Goal: Information Seeking & Learning: Compare options

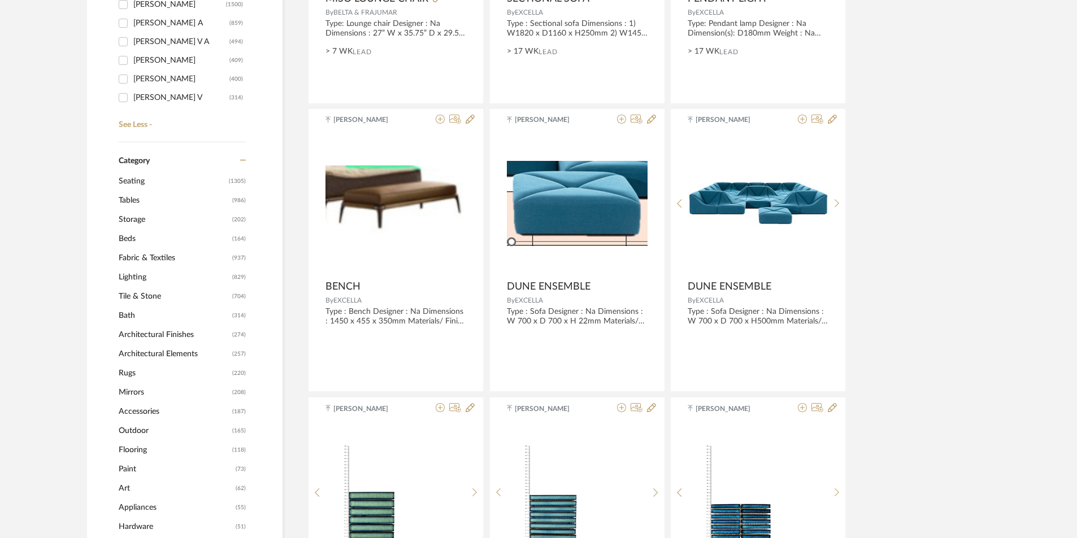
click at [144, 281] on span "Lighting" at bounding box center [174, 277] width 111 height 19
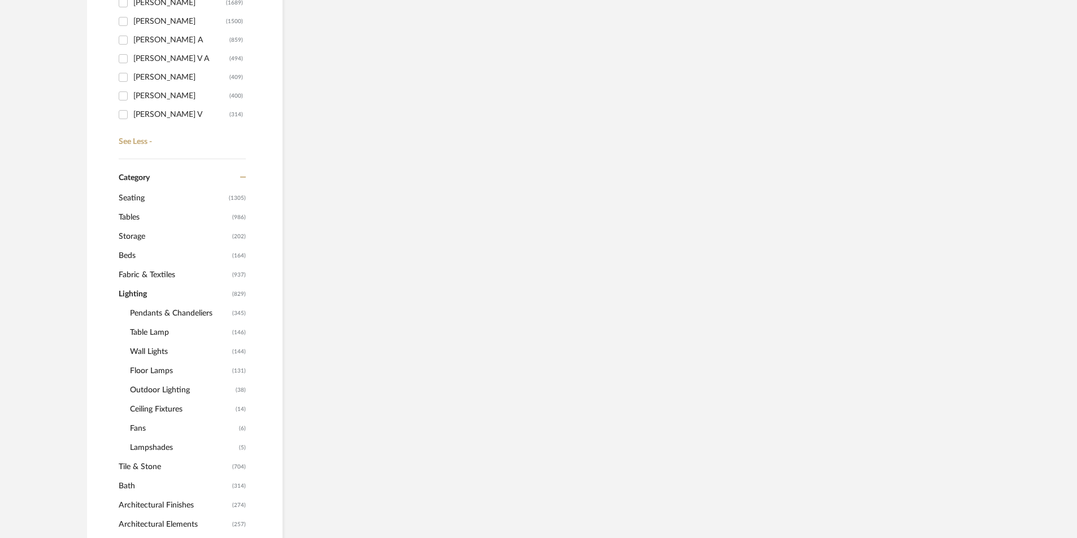
scroll to position [412, 0]
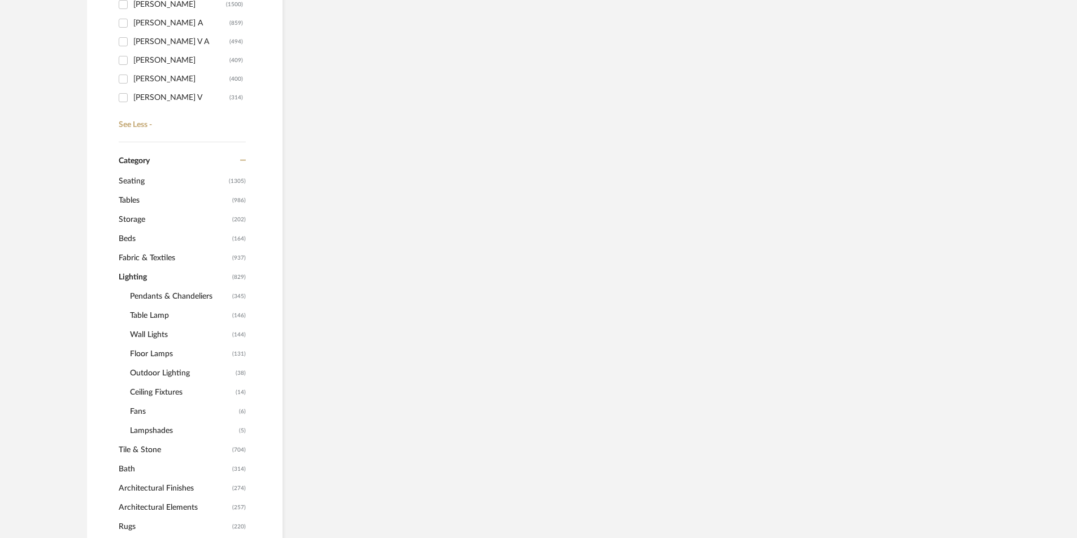
click at [150, 336] on span "Wall Lights" at bounding box center [179, 334] width 99 height 19
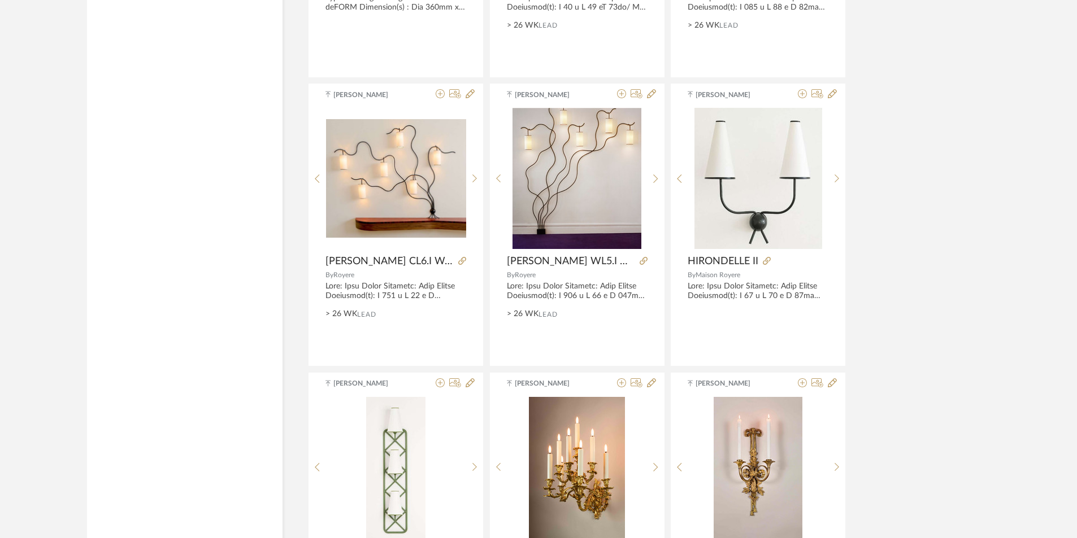
scroll to position [3086, 0]
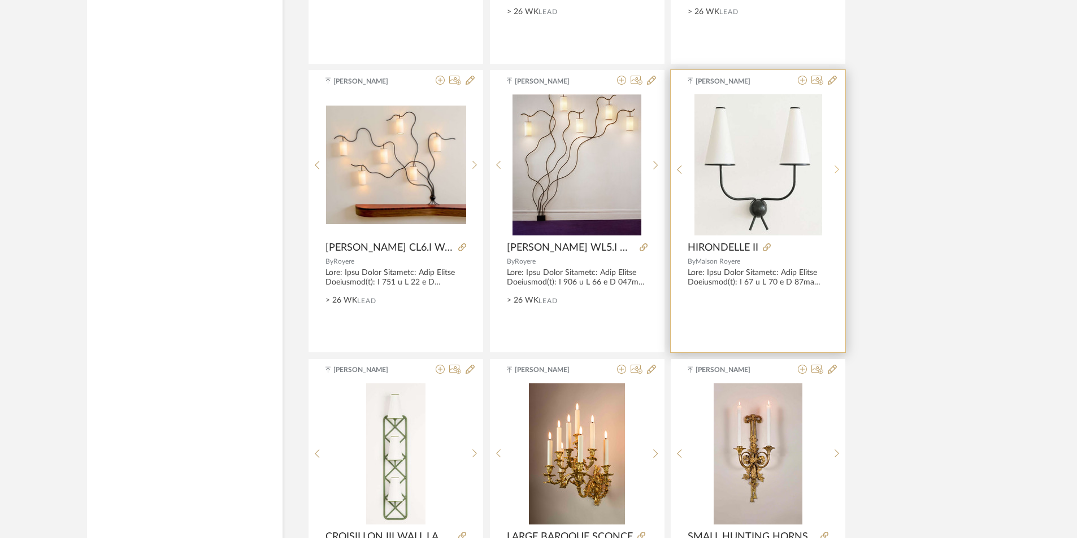
click at [832, 165] on sr-next-btn at bounding box center [837, 170] width 18 height 10
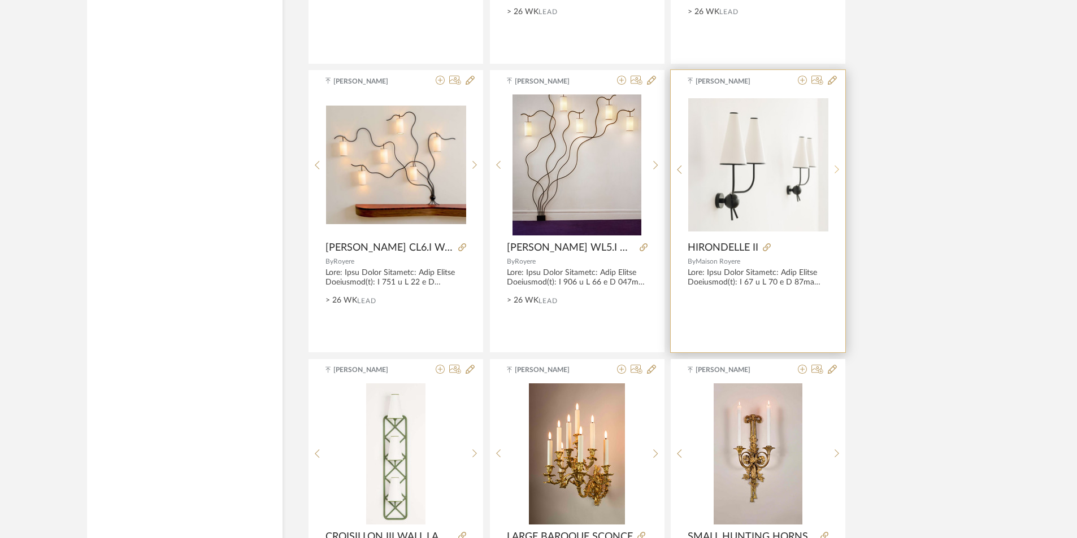
click at [836, 165] on icon at bounding box center [837, 170] width 5 height 10
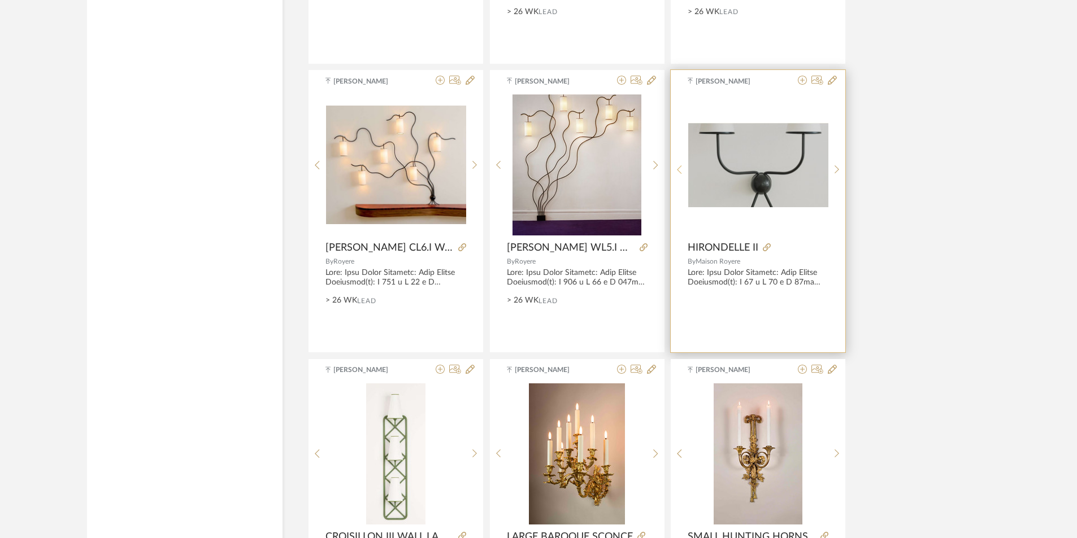
click at [681, 166] on icon at bounding box center [679, 170] width 5 height 10
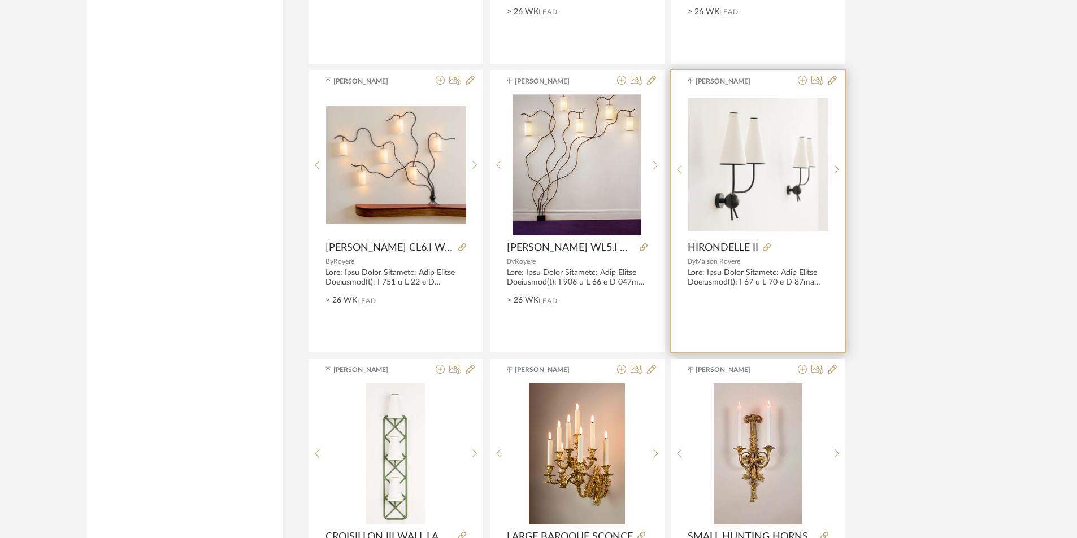
click at [680, 167] on icon at bounding box center [679, 170] width 5 height 10
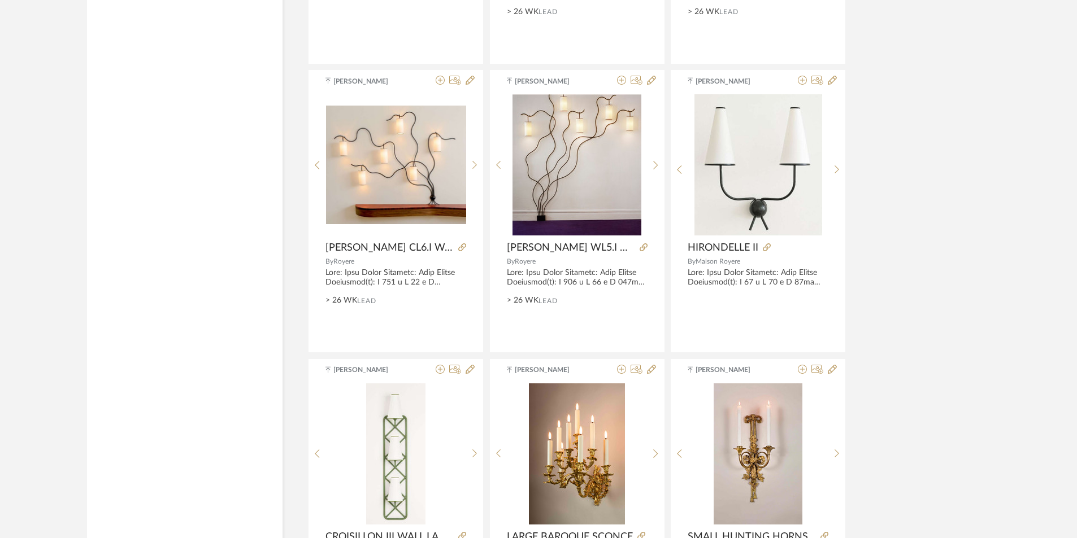
drag, startPoint x: 744, startPoint y: 148, endPoint x: 960, endPoint y: 209, distance: 224.3
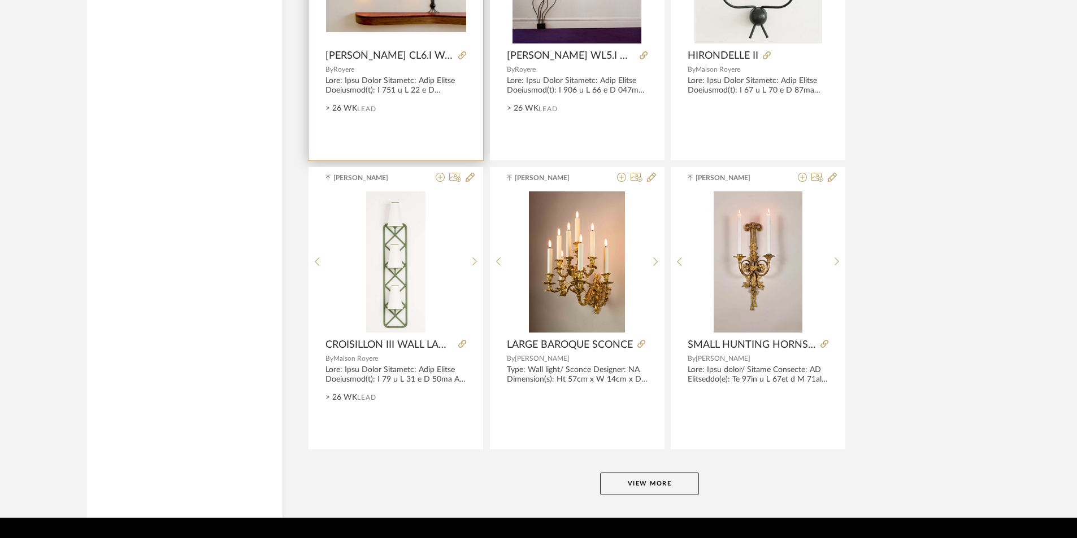
scroll to position [3310, 0]
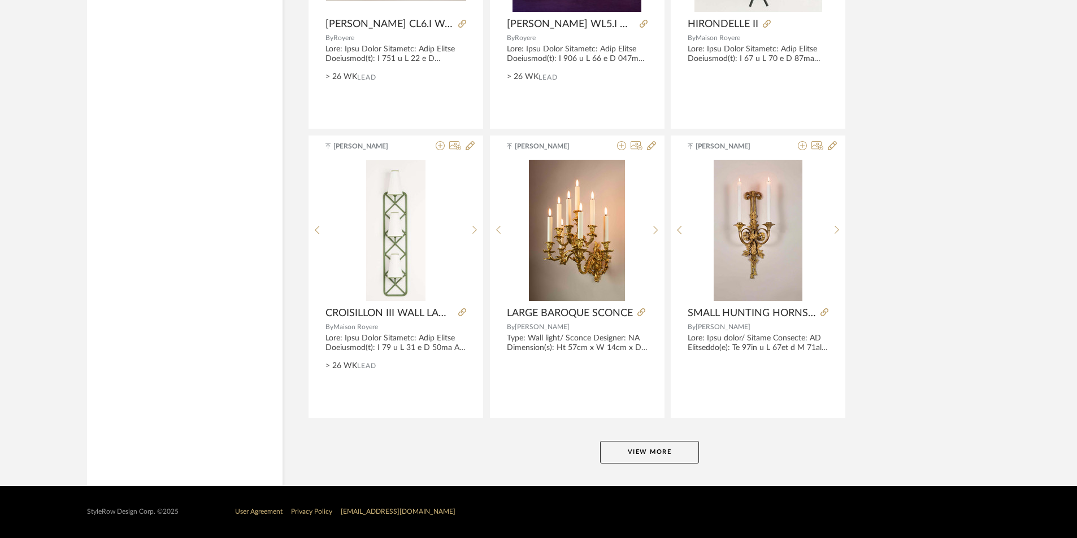
click at [642, 451] on button "View More" at bounding box center [649, 452] width 99 height 23
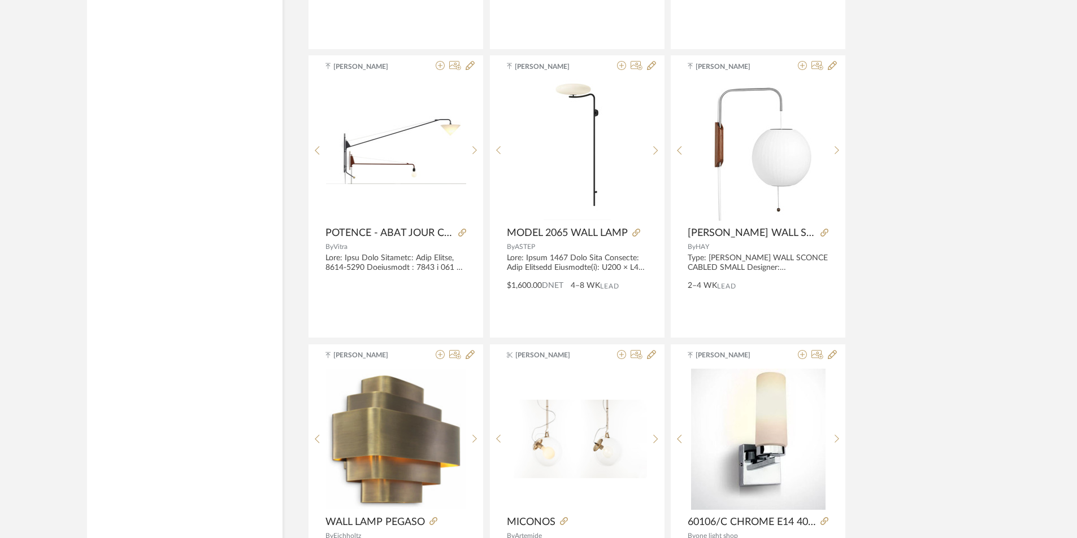
scroll to position [6022, 0]
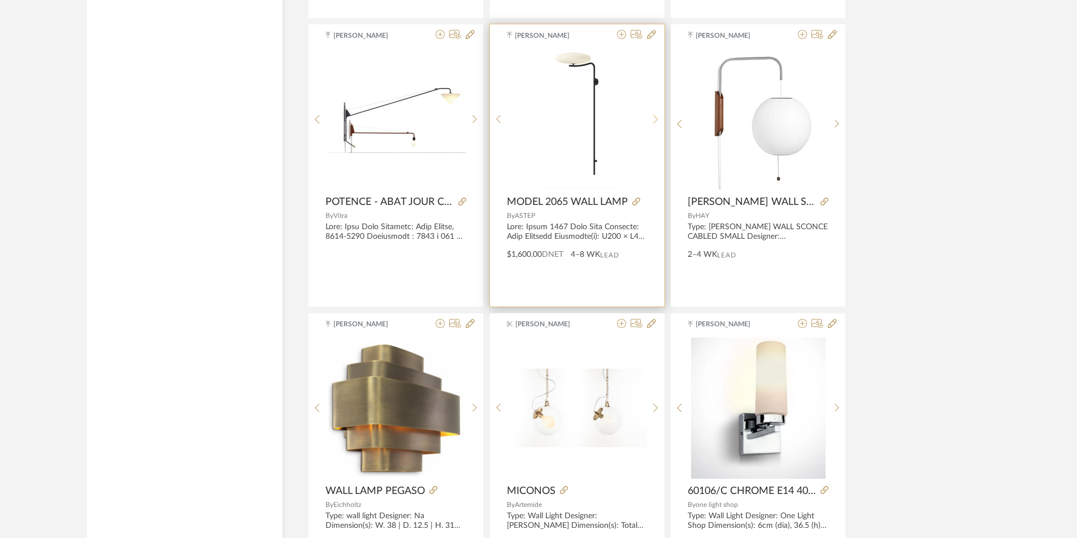
click at [661, 117] on div at bounding box center [656, 119] width 18 height 141
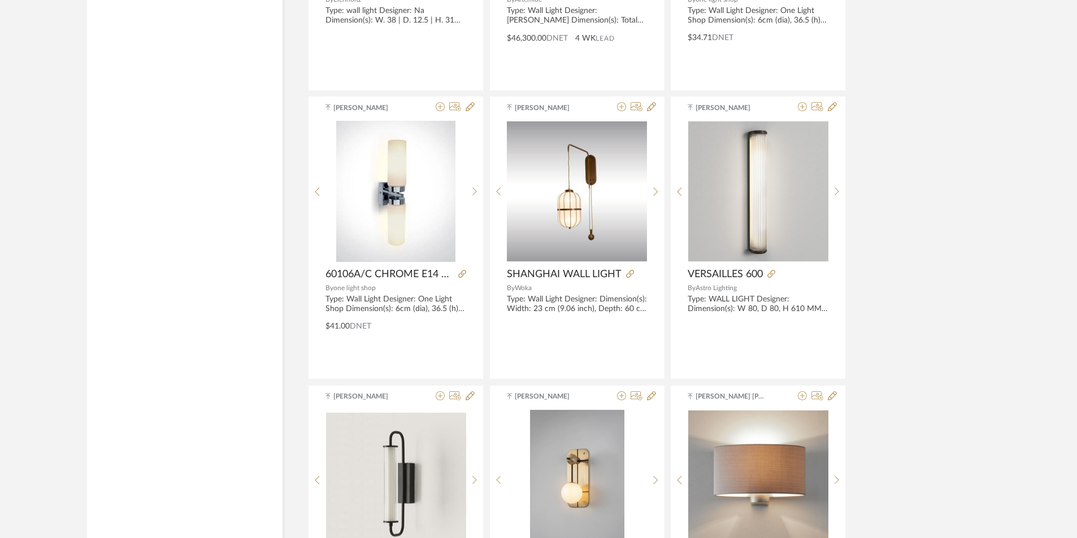
scroll to position [6587, 0]
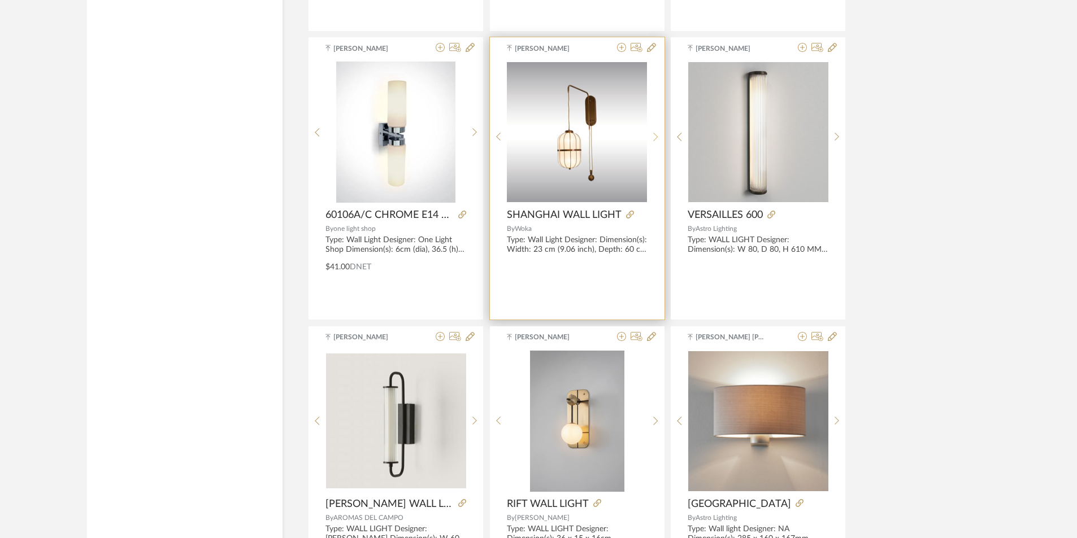
click at [657, 133] on icon at bounding box center [655, 137] width 5 height 8
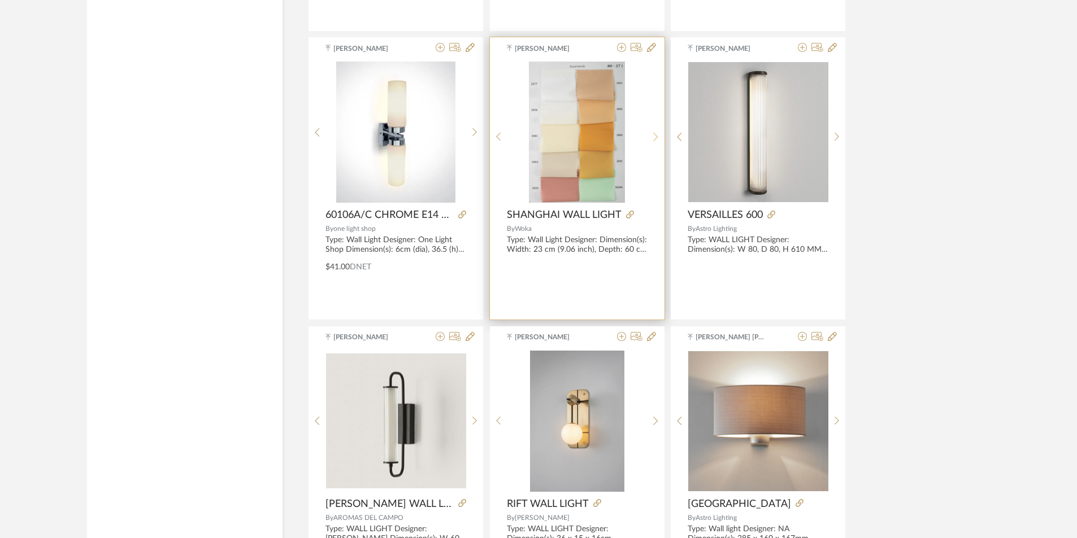
click at [657, 133] on icon at bounding box center [655, 137] width 5 height 10
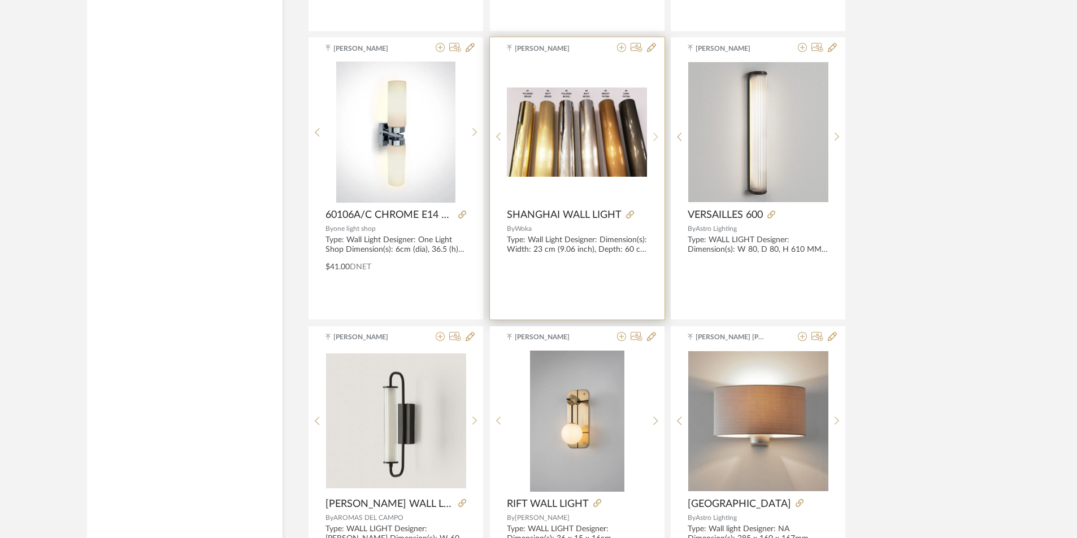
click at [657, 133] on icon at bounding box center [655, 137] width 5 height 10
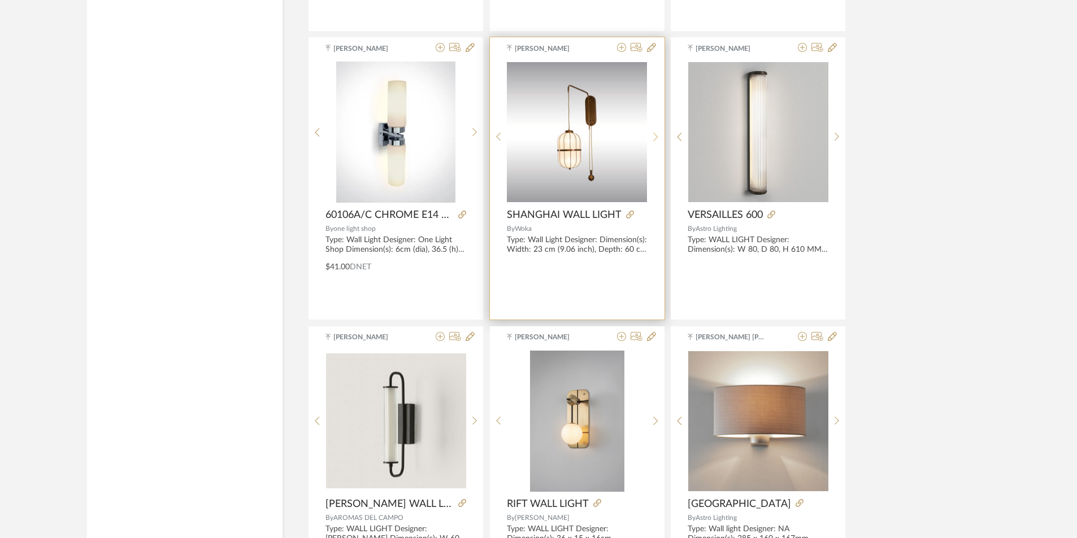
click at [657, 133] on icon at bounding box center [655, 137] width 5 height 10
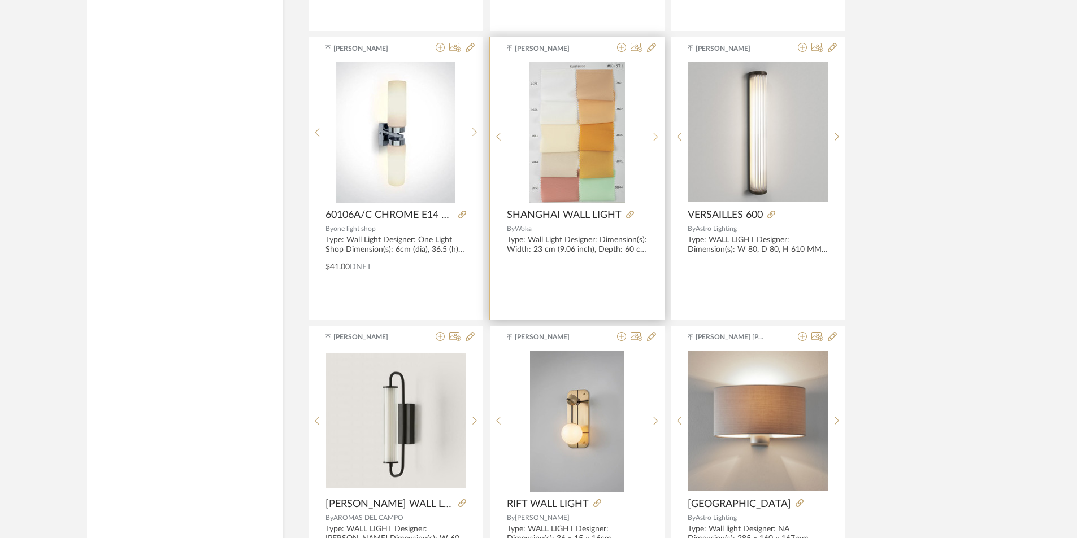
click at [657, 133] on icon at bounding box center [655, 137] width 5 height 10
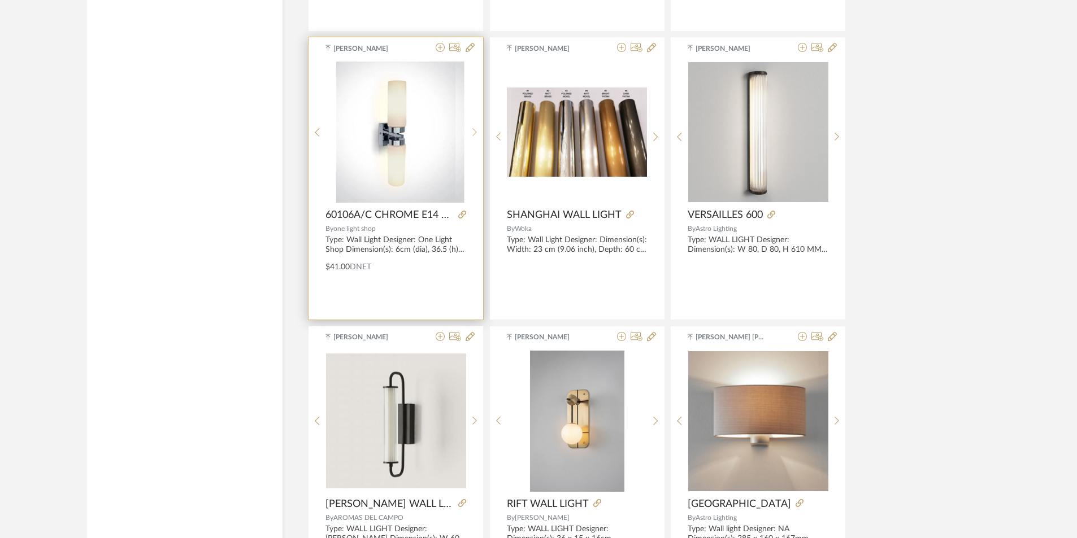
click at [475, 130] on div at bounding box center [475, 132] width 18 height 141
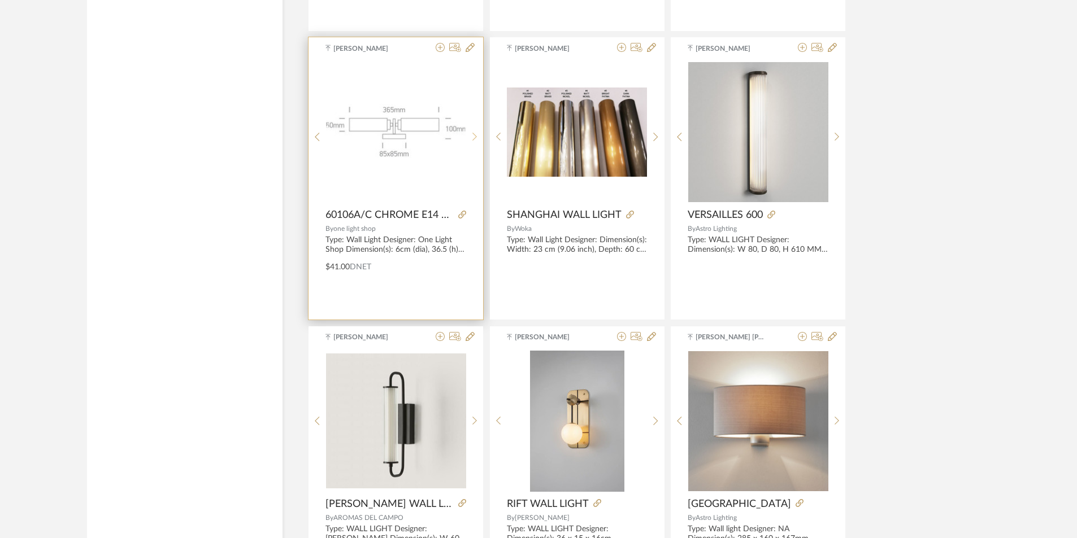
click at [475, 130] on div at bounding box center [475, 137] width 18 height 150
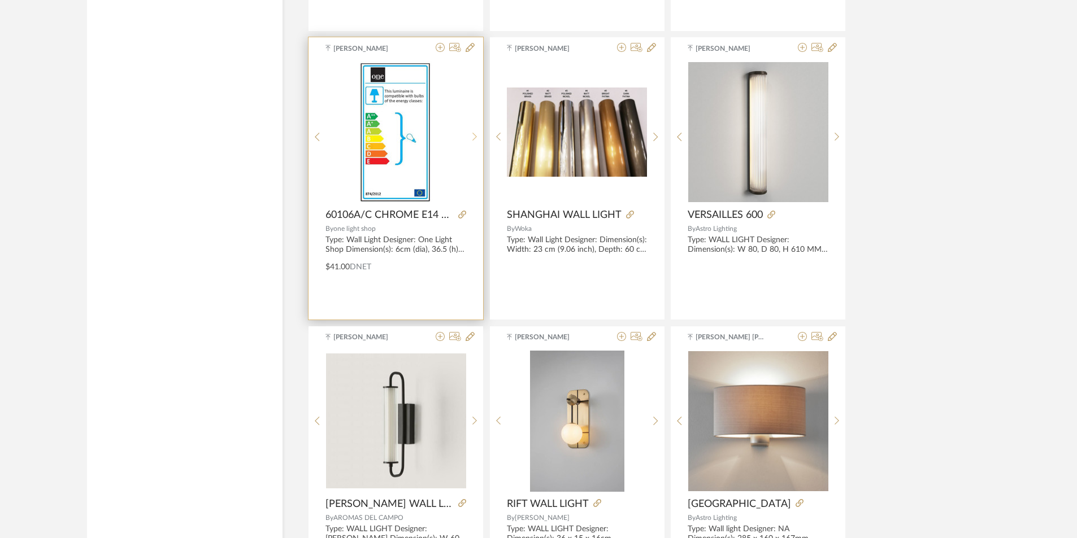
click at [475, 130] on div at bounding box center [475, 137] width 18 height 150
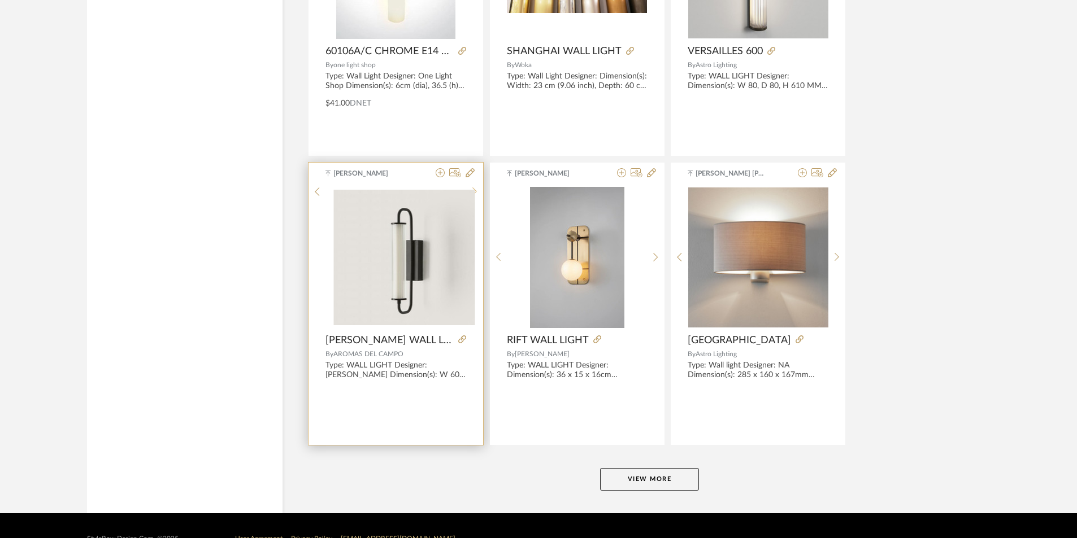
scroll to position [6757, 0]
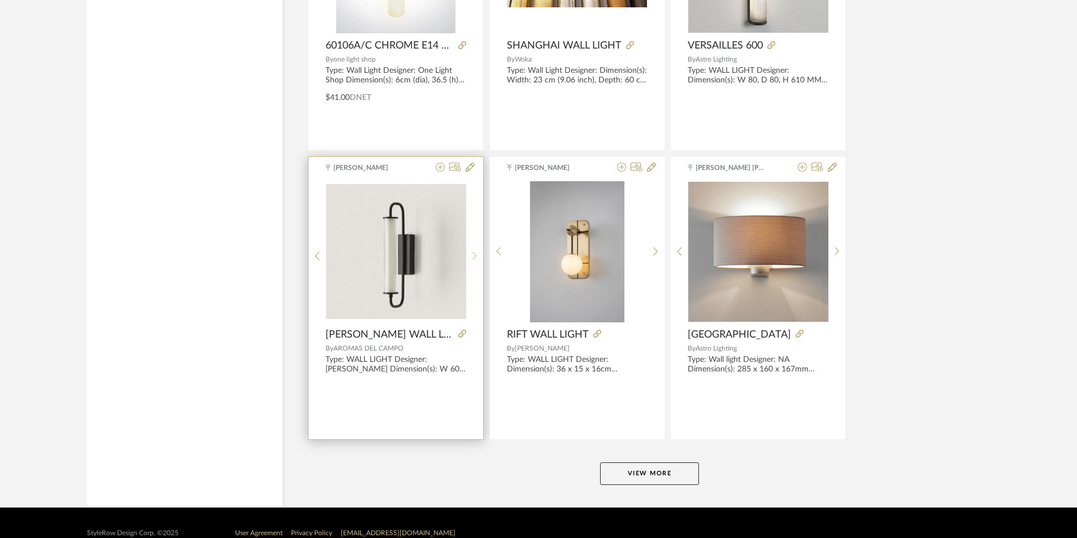
click at [472, 253] on icon at bounding box center [474, 256] width 5 height 10
click at [474, 251] on icon at bounding box center [474, 256] width 5 height 10
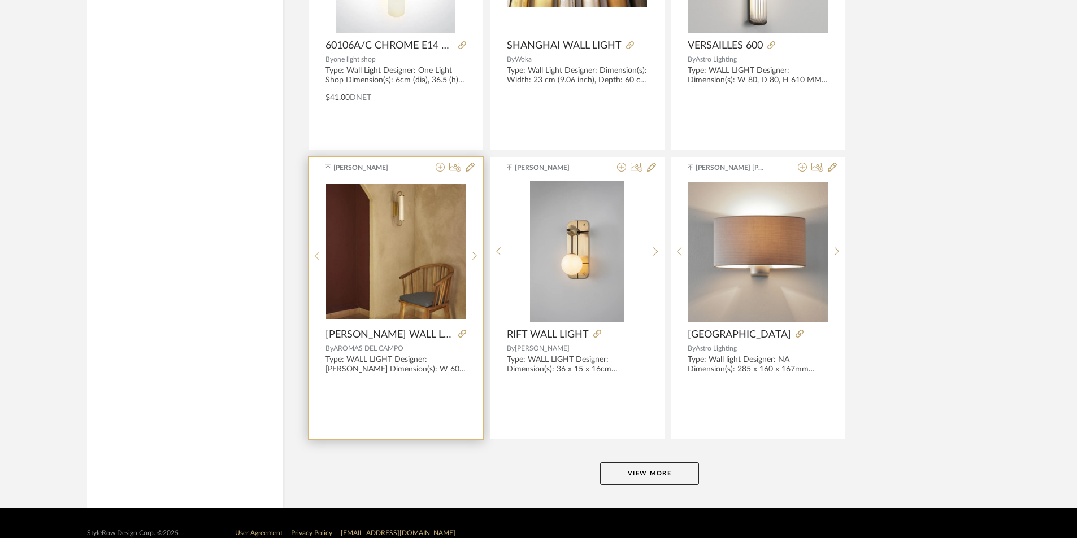
click at [319, 257] on icon at bounding box center [317, 256] width 5 height 10
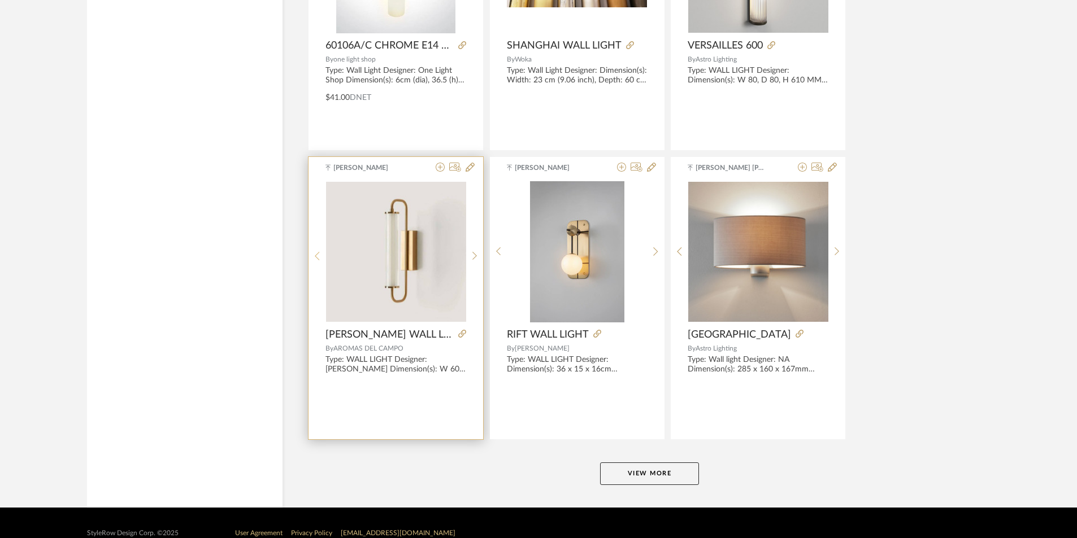
click at [319, 257] on icon at bounding box center [317, 256] width 5 height 10
drag, startPoint x: 393, startPoint y: 239, endPoint x: 383, endPoint y: 249, distance: 14.8
click at [383, 249] on img "0" at bounding box center [396, 251] width 140 height 134
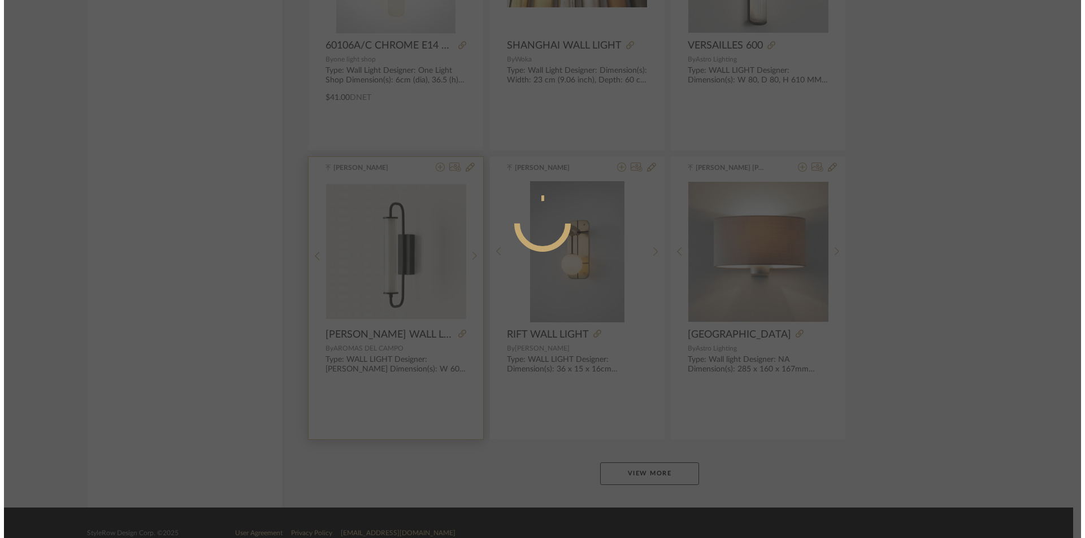
scroll to position [0, 0]
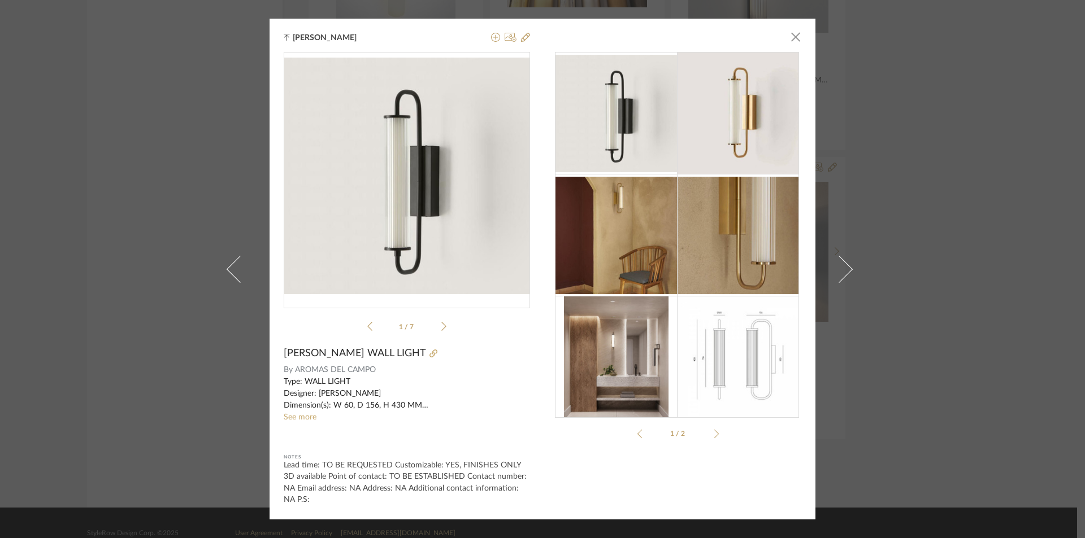
click at [422, 209] on img "0" at bounding box center [407, 176] width 246 height 237
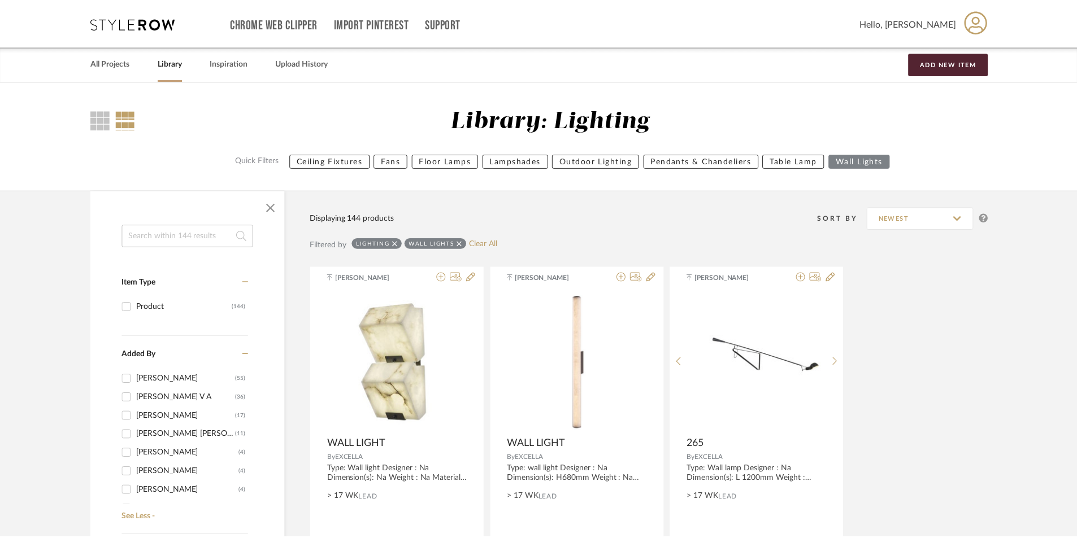
scroll to position [6757, 0]
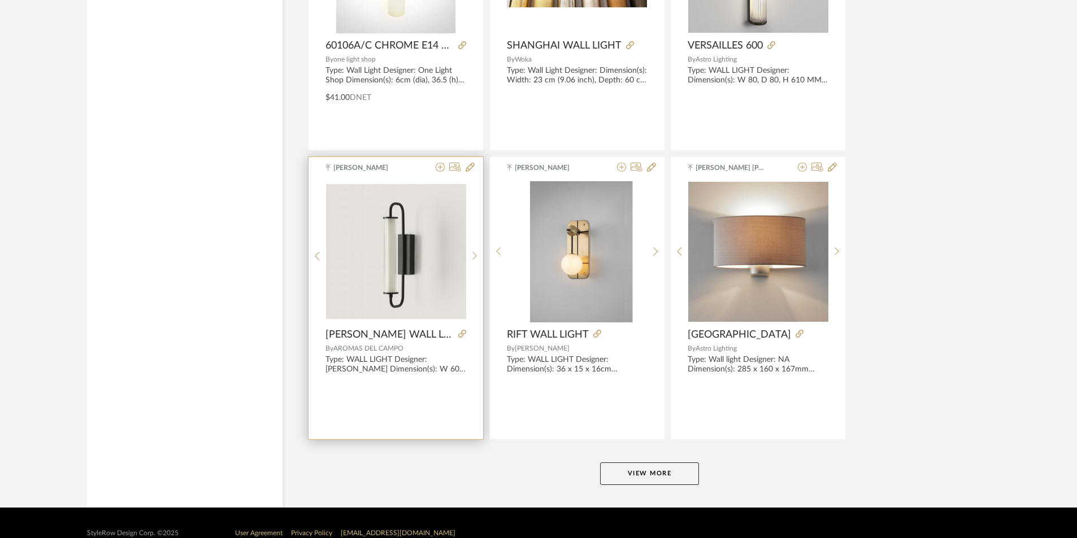
click at [400, 285] on img "0" at bounding box center [396, 251] width 140 height 134
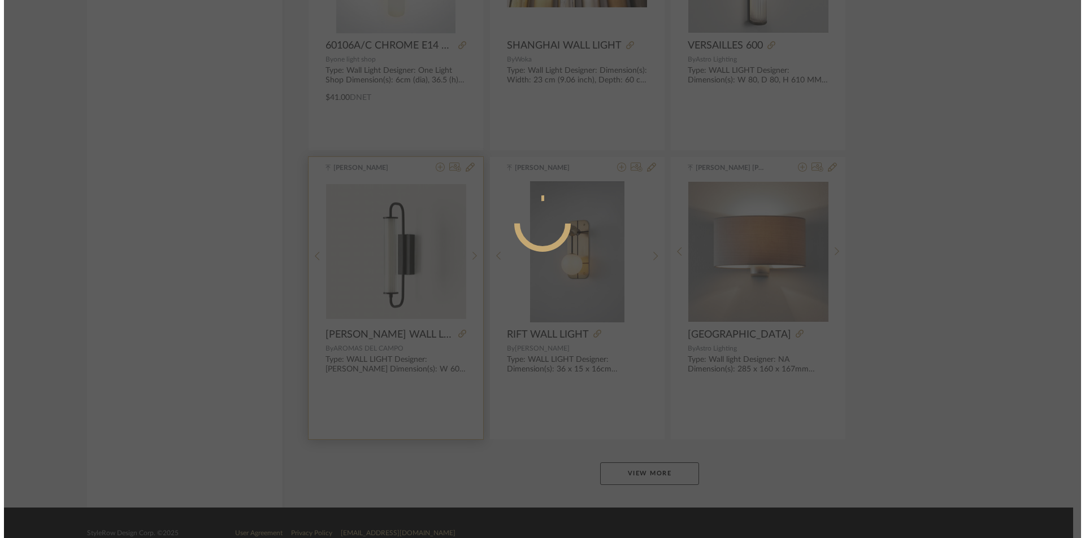
scroll to position [0, 0]
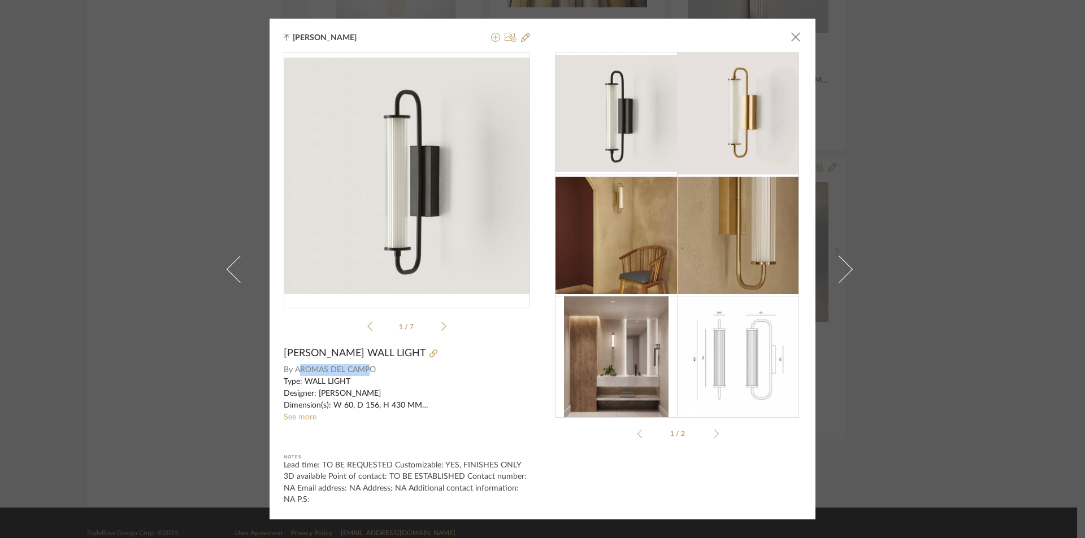
drag, startPoint x: 295, startPoint y: 372, endPoint x: 368, endPoint y: 371, distance: 73.5
click at [368, 371] on span "AROMAS DEL CAMPO" at bounding box center [413, 370] width 236 height 12
drag, startPoint x: 292, startPoint y: 368, endPoint x: 386, endPoint y: 368, distance: 94.4
click at [386, 368] on span "AROMAS DEL CAMPO" at bounding box center [413, 370] width 236 height 12
copy span "AROMAS DEL CAMPO"
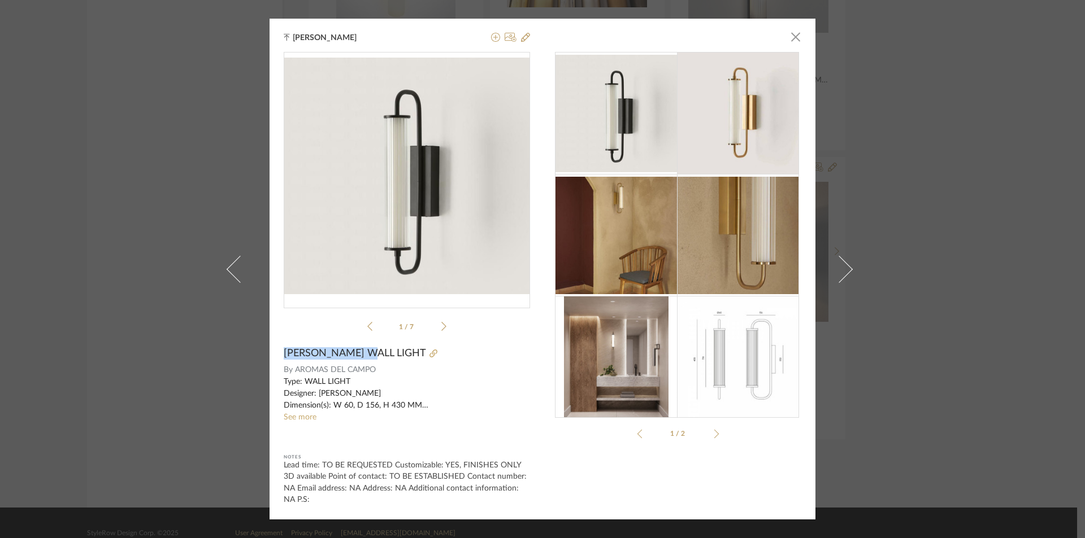
drag, startPoint x: 310, startPoint y: 358, endPoint x: 364, endPoint y: 357, distance: 54.3
click at [364, 357] on span "[PERSON_NAME] WALL LIGHT" at bounding box center [355, 353] width 142 height 12
copy span "[PERSON_NAME] WALL LIGHT"
click at [309, 418] on link "See more" at bounding box center [300, 418] width 33 height 8
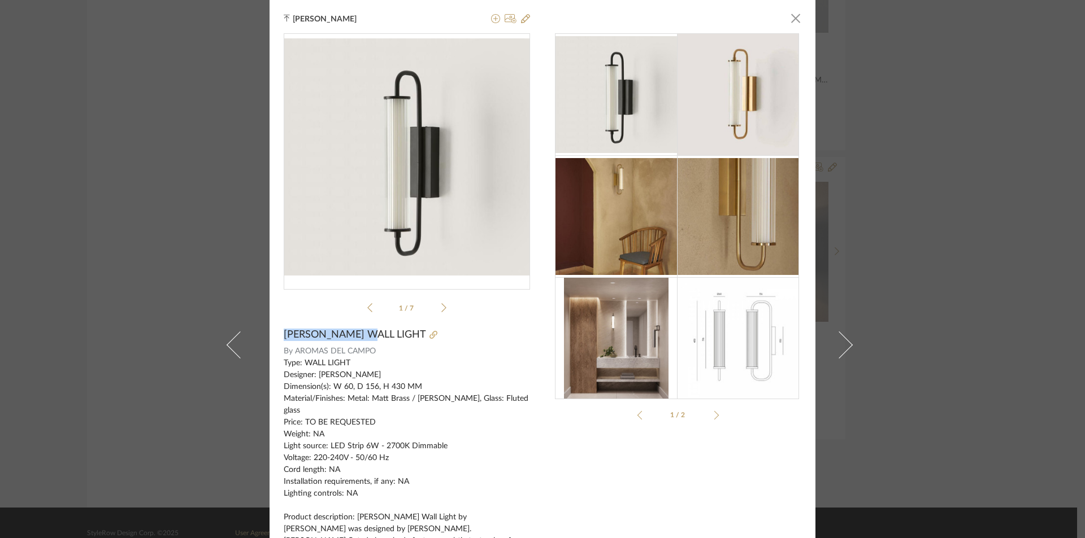
click at [638, 344] on img at bounding box center [616, 338] width 104 height 122
click at [711, 416] on div at bounding box center [714, 415] width 9 height 9
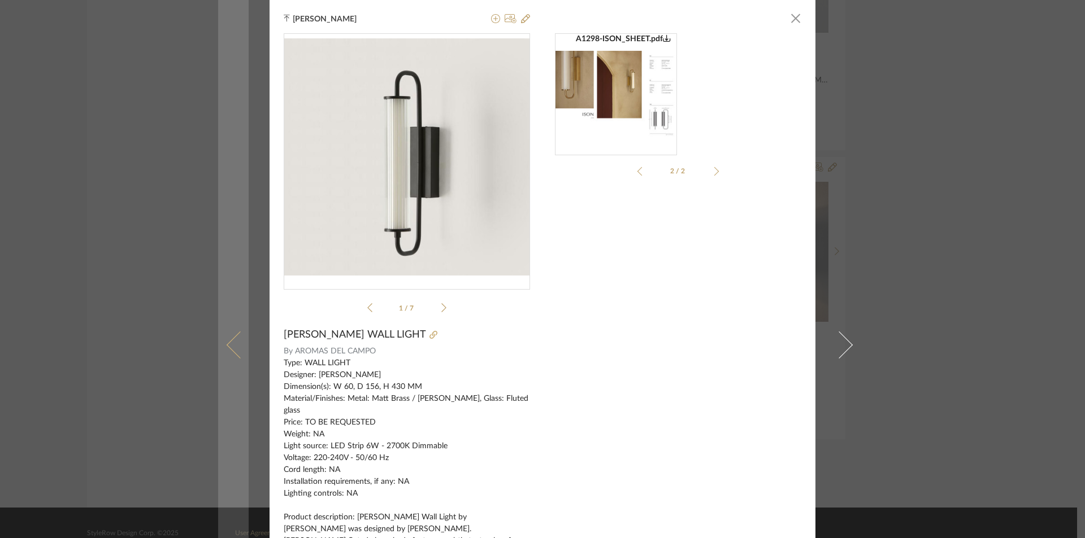
click at [222, 331] on link at bounding box center [233, 345] width 31 height 690
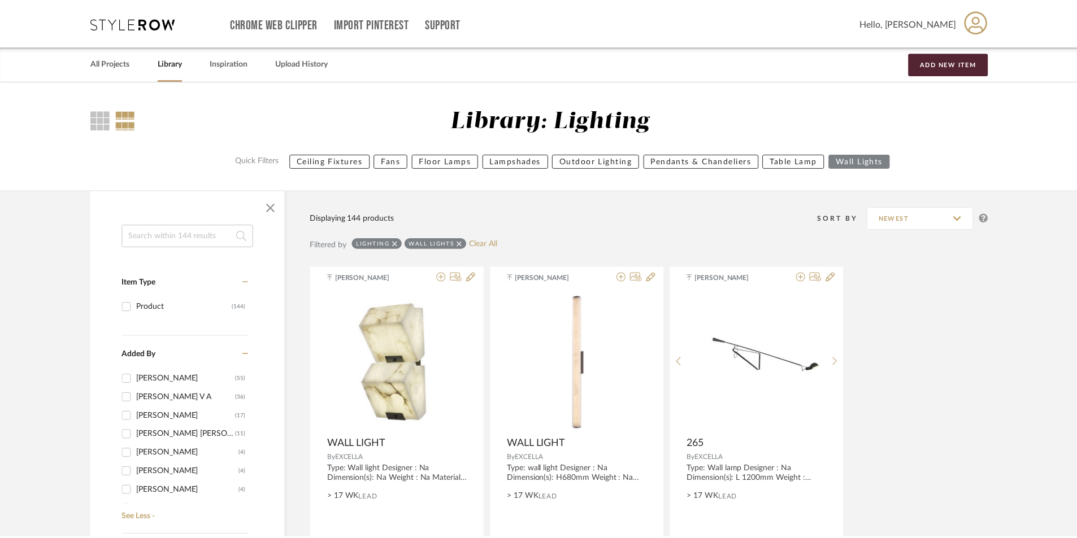
scroll to position [6757, 0]
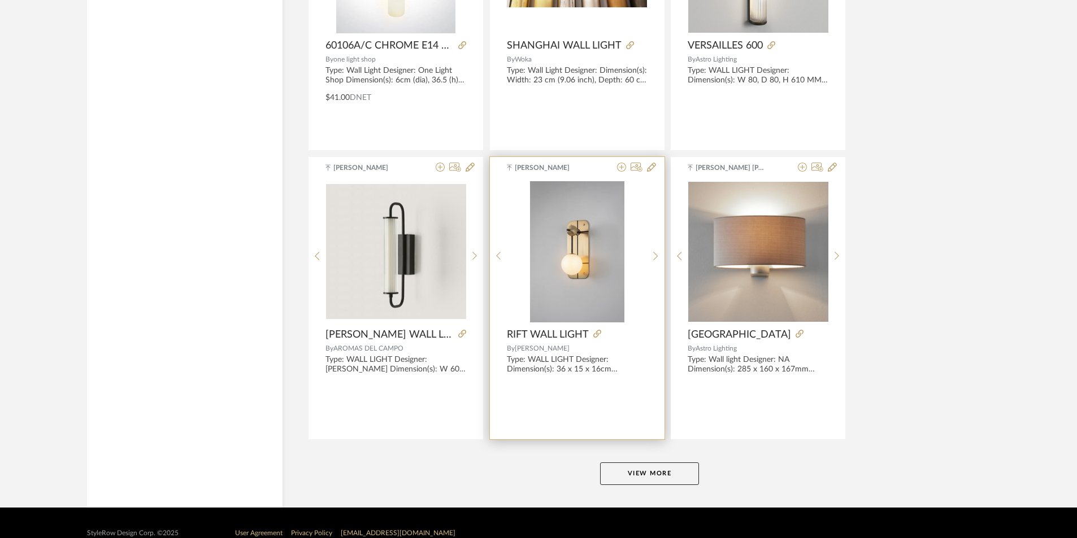
click at [554, 235] on img "0" at bounding box center [577, 251] width 94 height 141
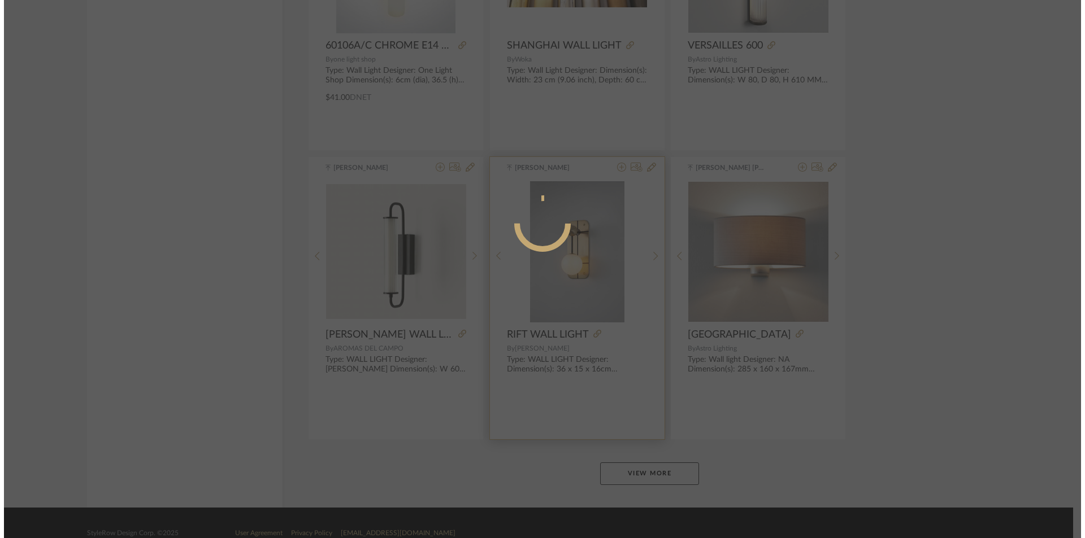
scroll to position [0, 0]
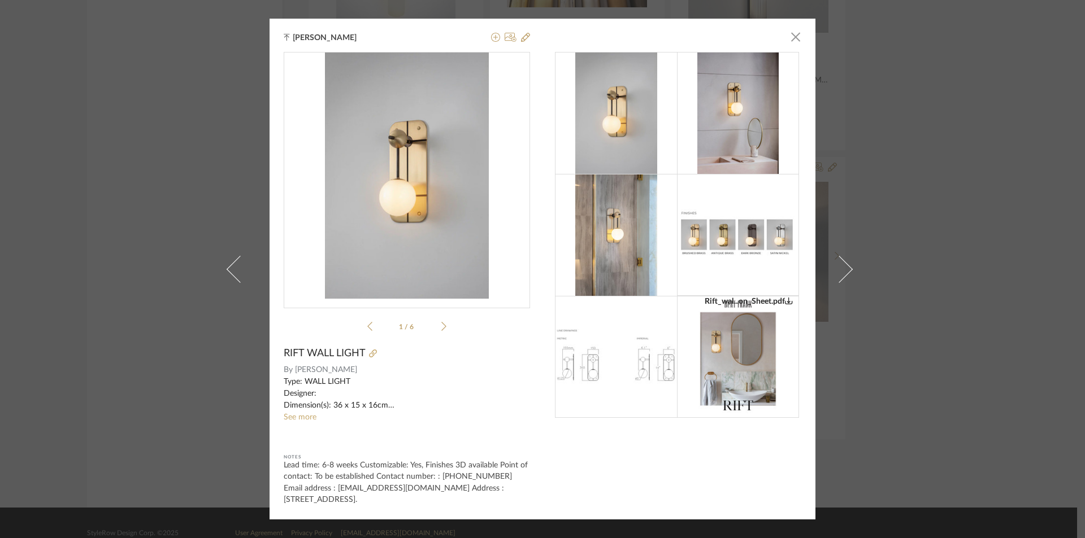
click at [735, 353] on img at bounding box center [738, 357] width 86 height 122
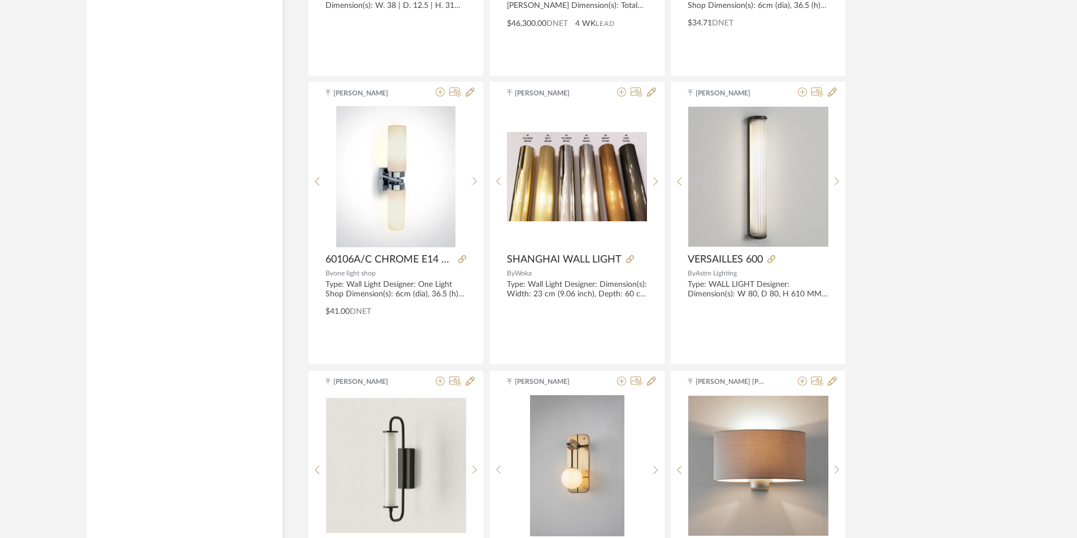
scroll to position [6531, 0]
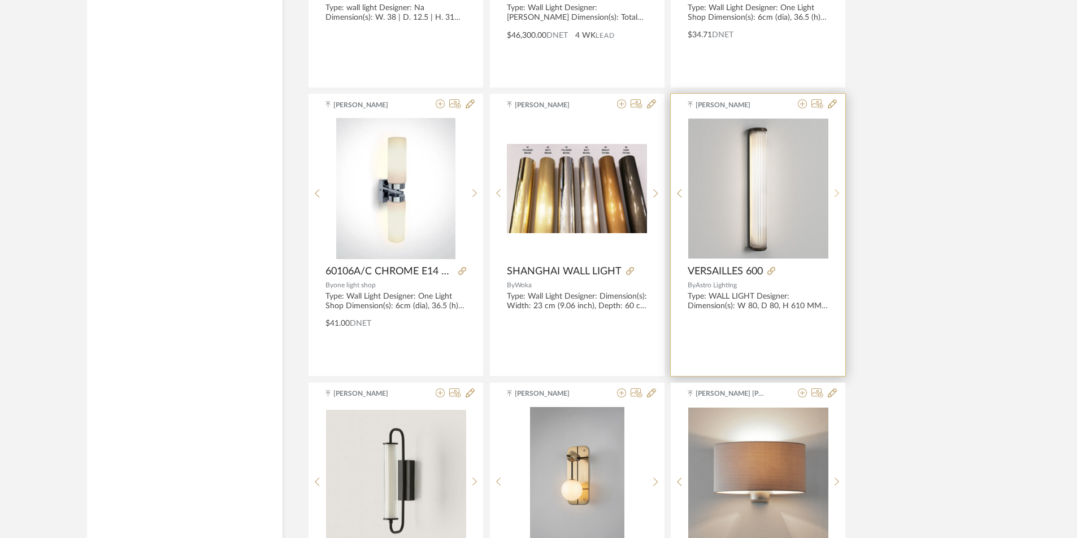
click at [840, 192] on sr-next-btn at bounding box center [837, 194] width 18 height 10
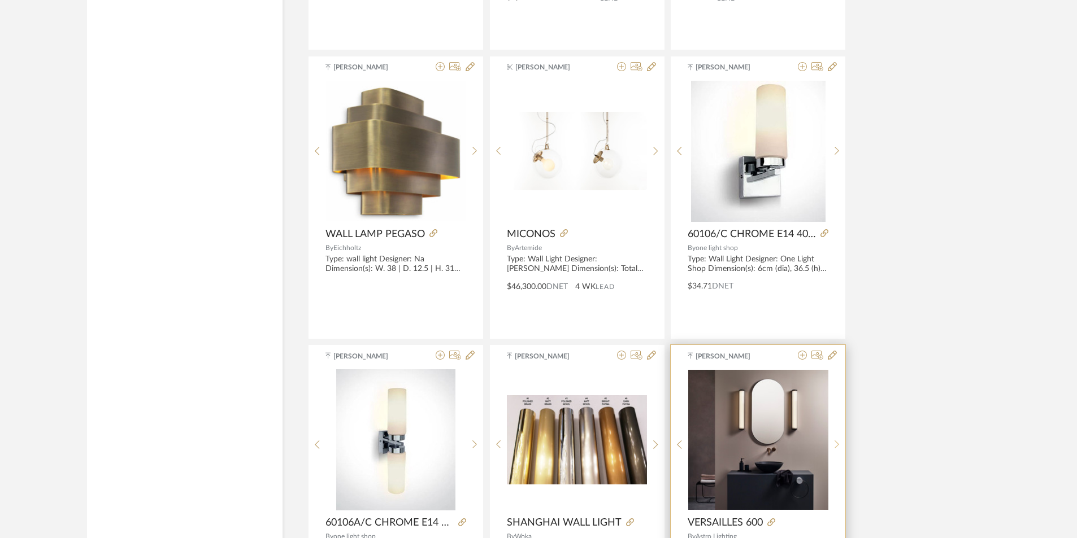
scroll to position [6248, 0]
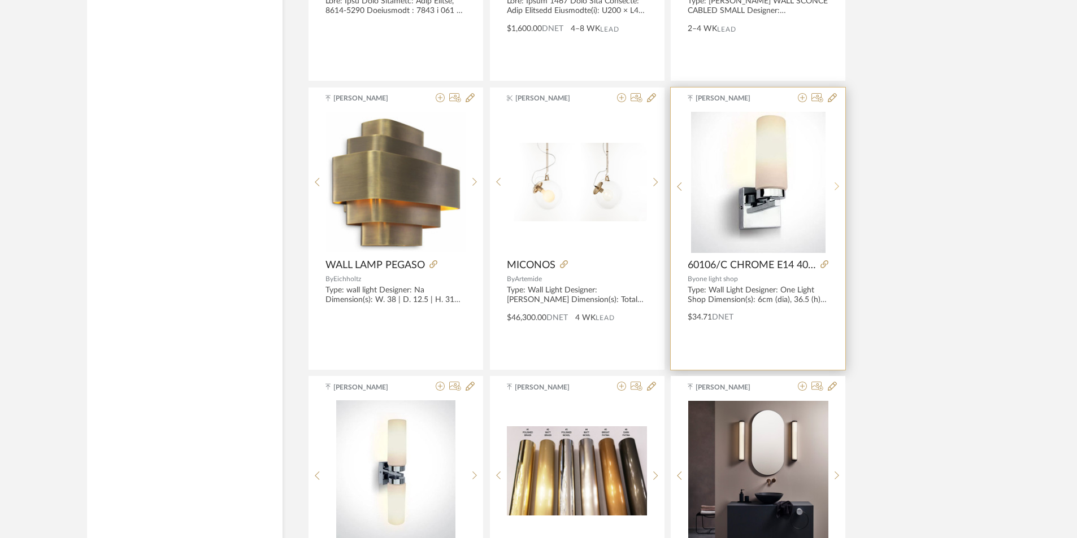
click at [843, 189] on sr-next-btn at bounding box center [837, 187] width 18 height 10
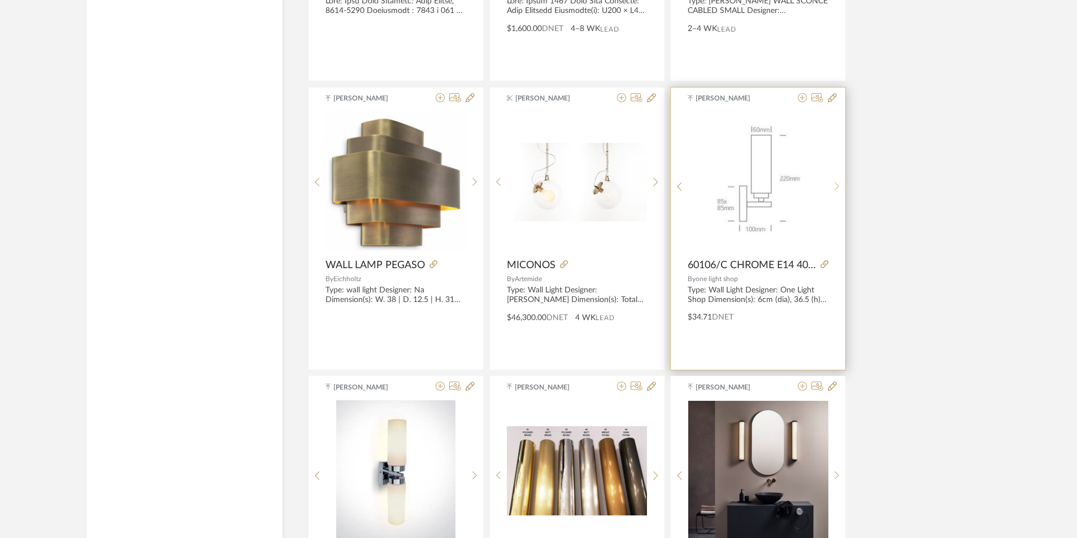
click at [843, 189] on sr-next-btn at bounding box center [837, 187] width 18 height 10
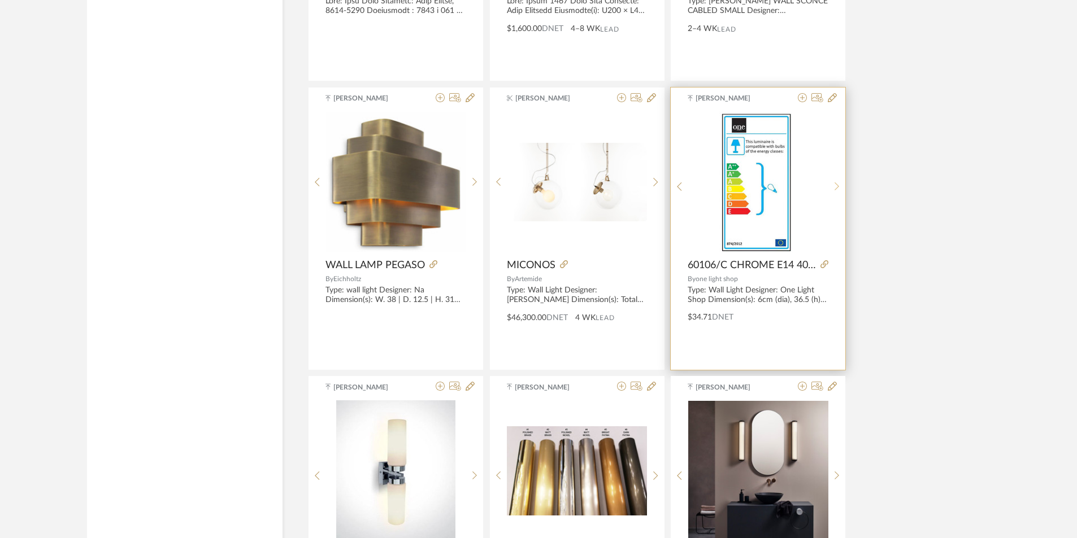
click at [843, 189] on sr-next-btn at bounding box center [837, 187] width 18 height 10
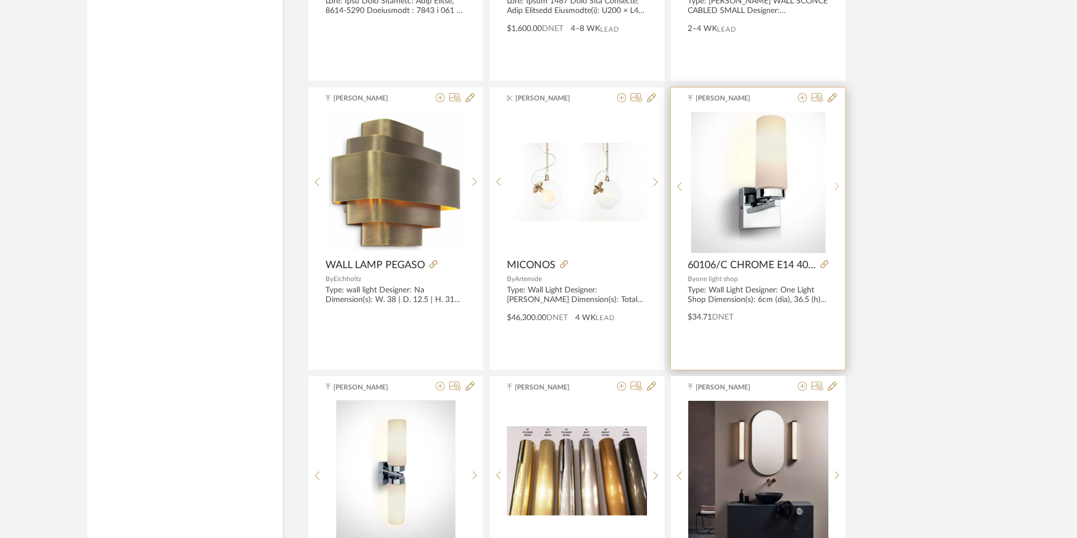
click at [843, 189] on sr-next-btn at bounding box center [837, 187] width 18 height 10
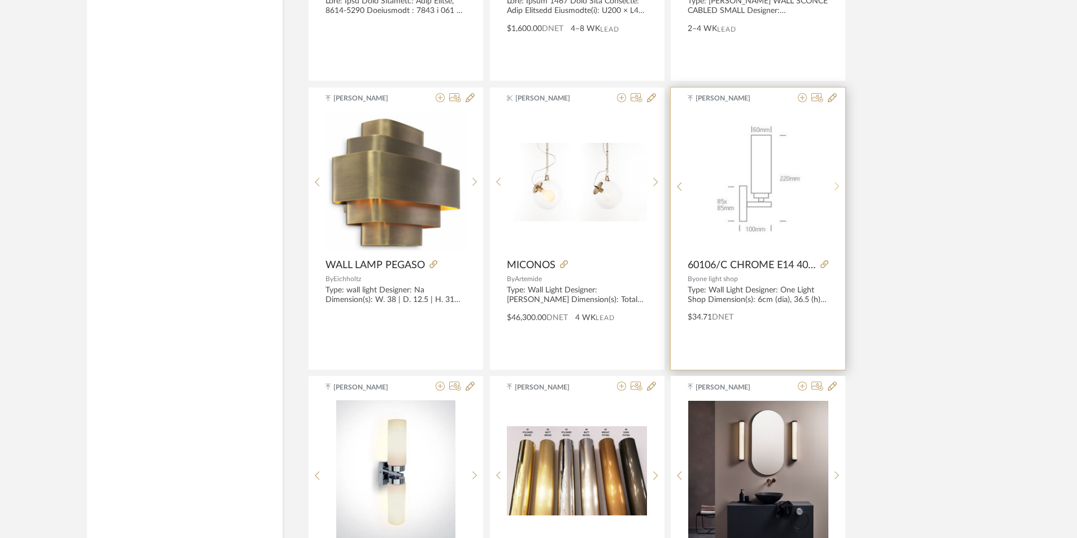
click at [843, 189] on sr-next-btn at bounding box center [837, 187] width 18 height 10
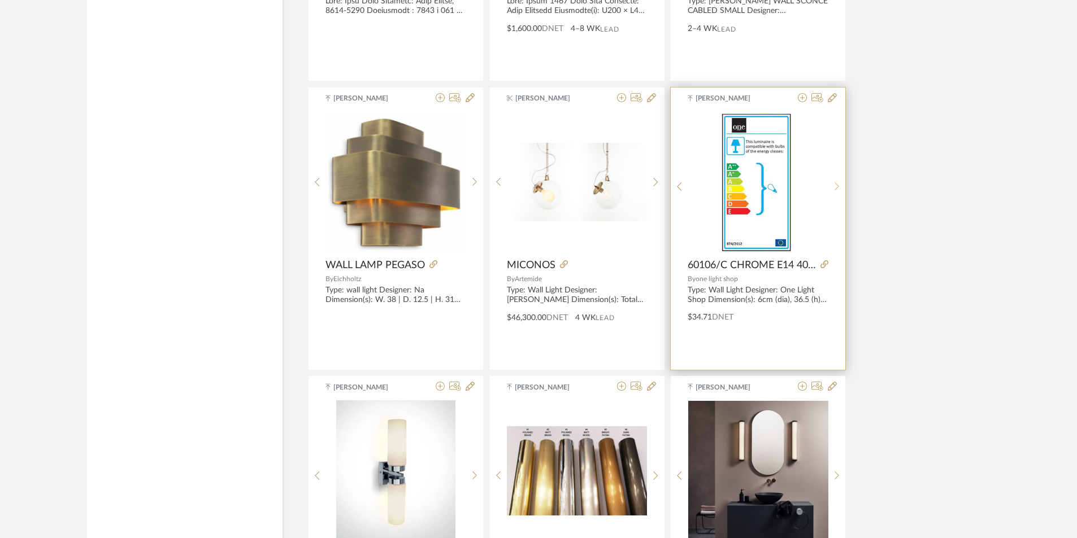
click at [843, 189] on sr-next-btn at bounding box center [837, 187] width 18 height 10
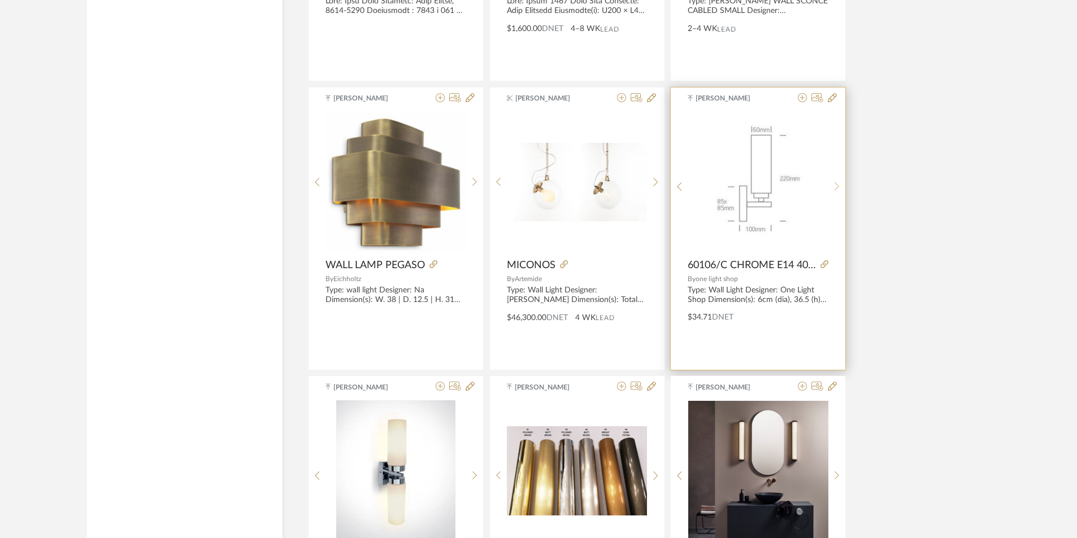
click at [843, 189] on sr-next-btn at bounding box center [837, 187] width 18 height 10
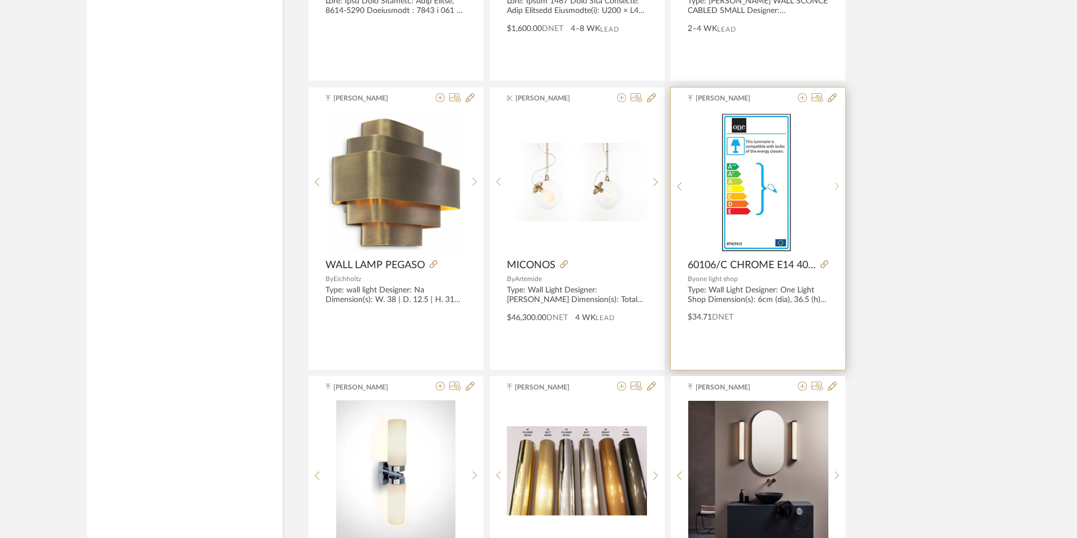
click at [840, 187] on sr-next-btn at bounding box center [837, 187] width 18 height 10
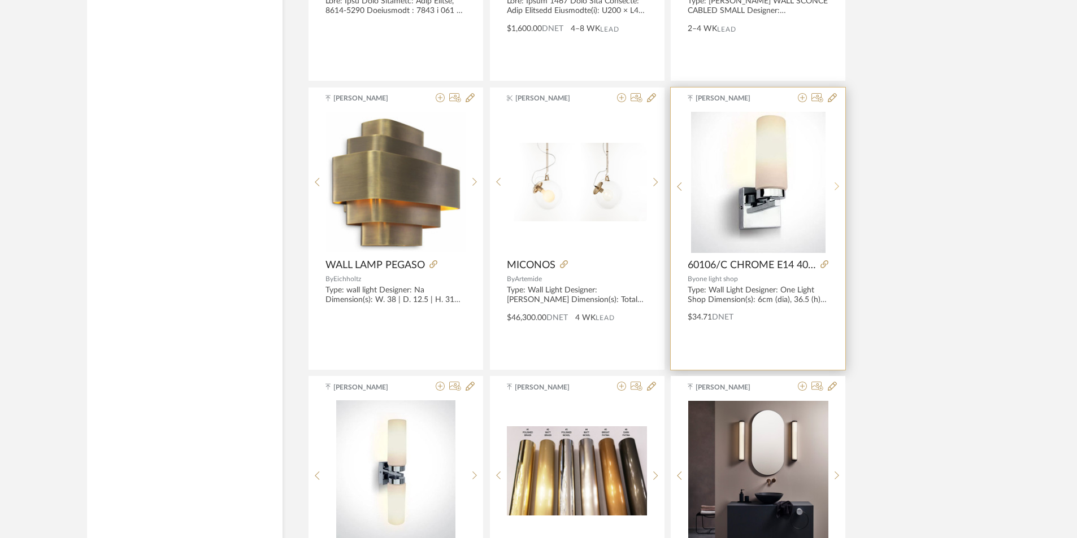
click at [837, 185] on icon at bounding box center [837, 187] width 5 height 8
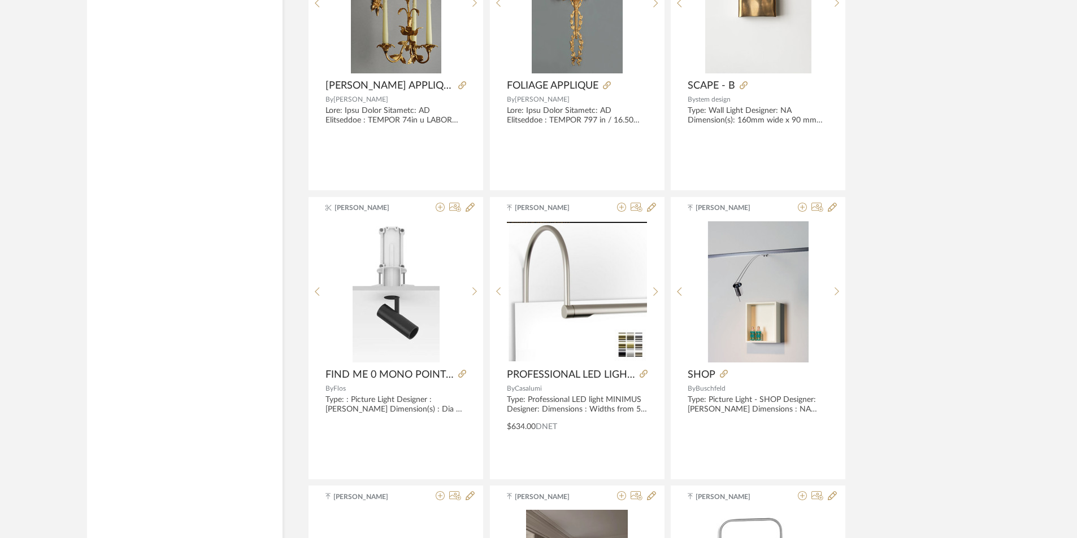
scroll to position [5401, 0]
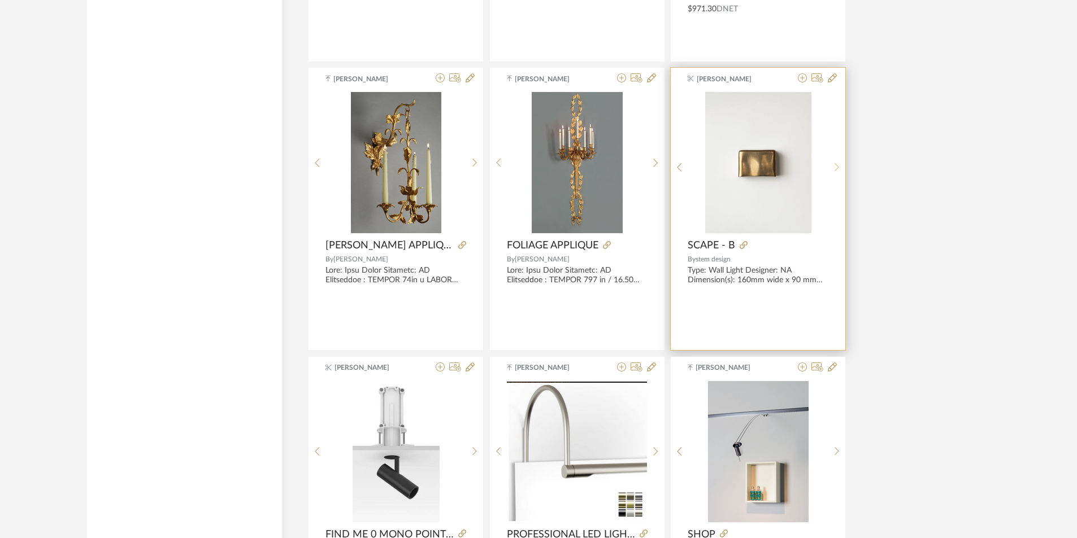
click at [840, 168] on sr-next-btn at bounding box center [837, 168] width 18 height 10
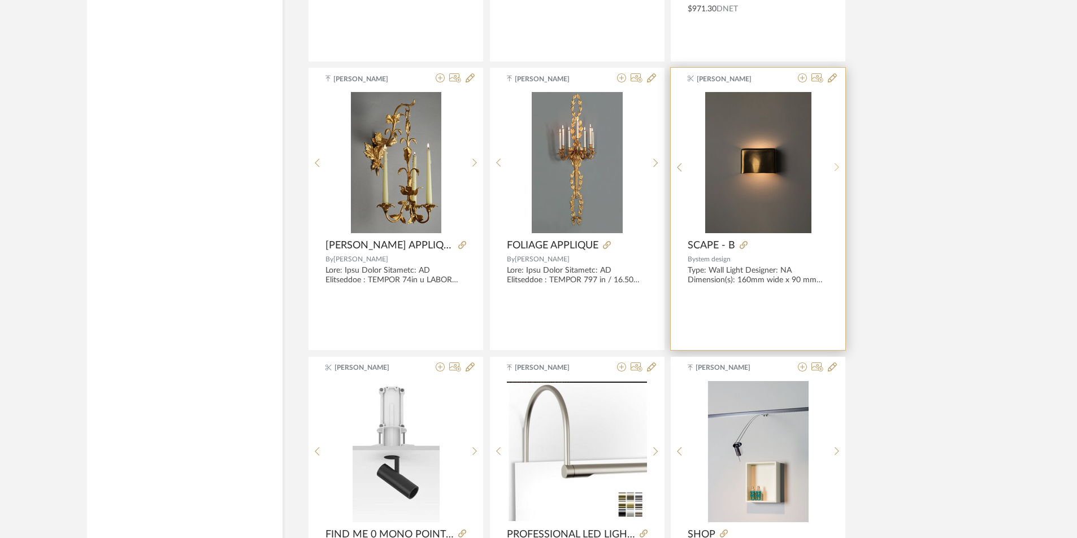
click at [839, 166] on icon at bounding box center [837, 168] width 5 height 10
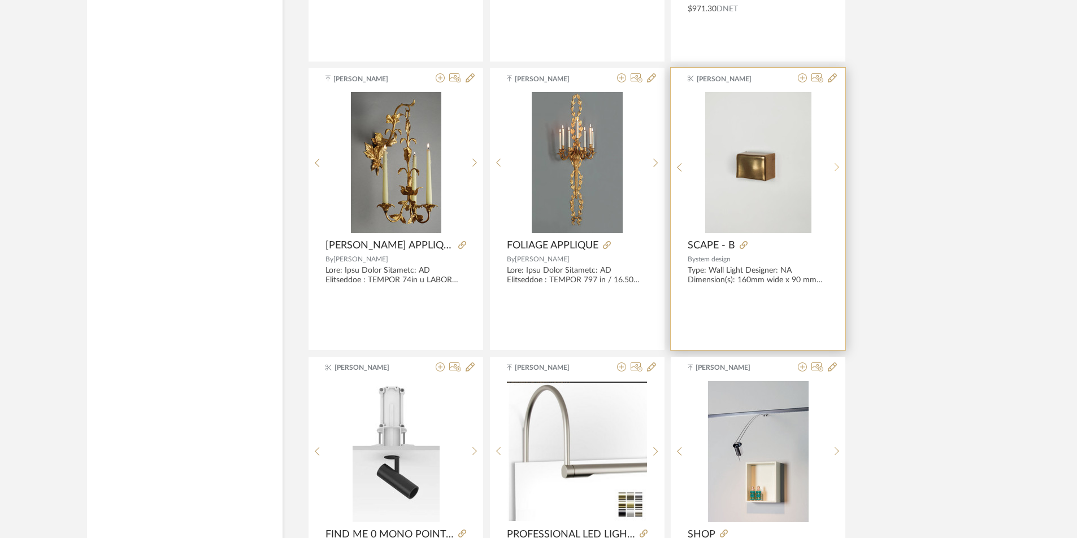
click at [839, 166] on icon at bounding box center [837, 168] width 5 height 10
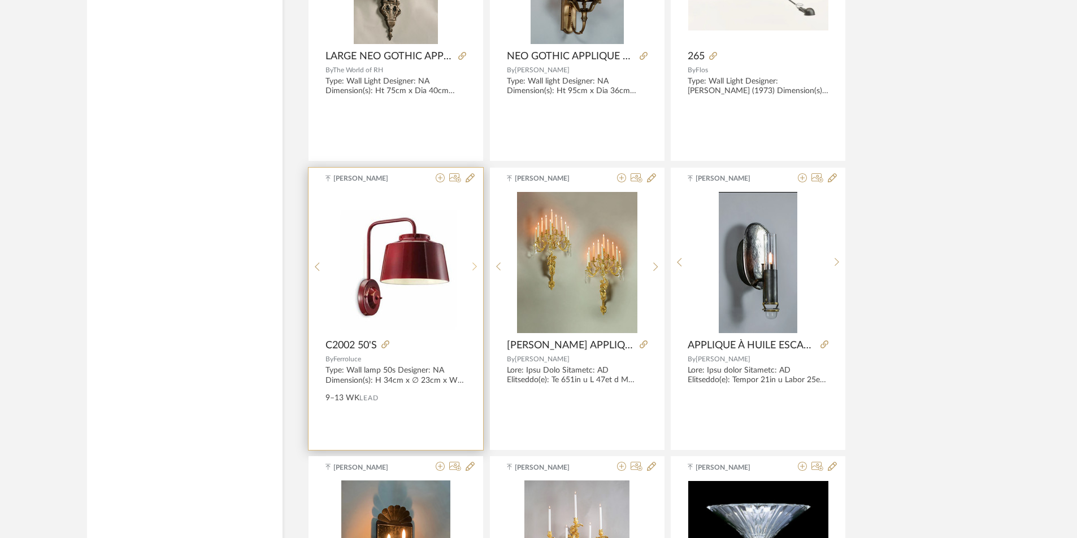
scroll to position [4440, 0]
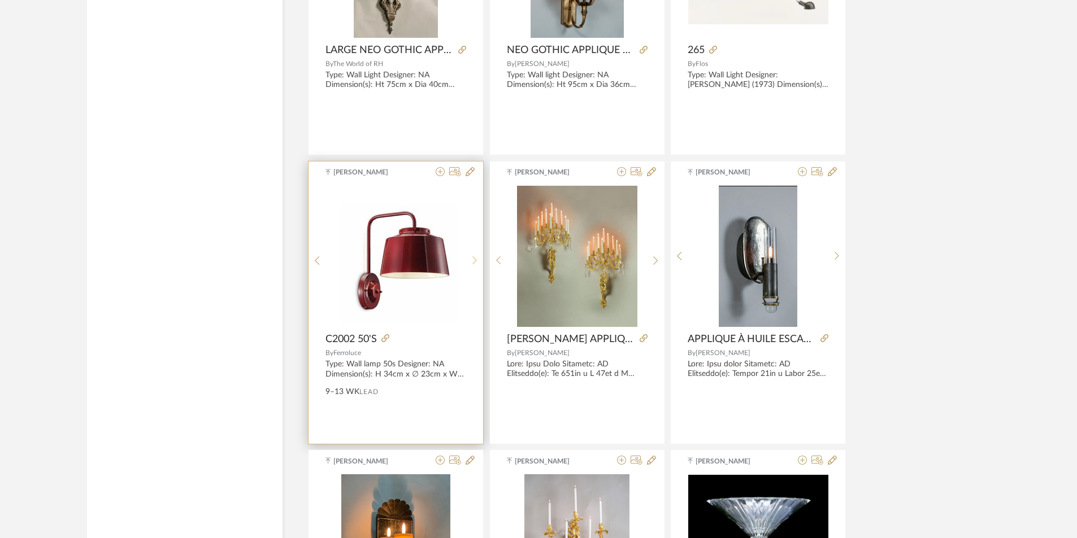
click at [476, 260] on icon at bounding box center [474, 261] width 5 height 8
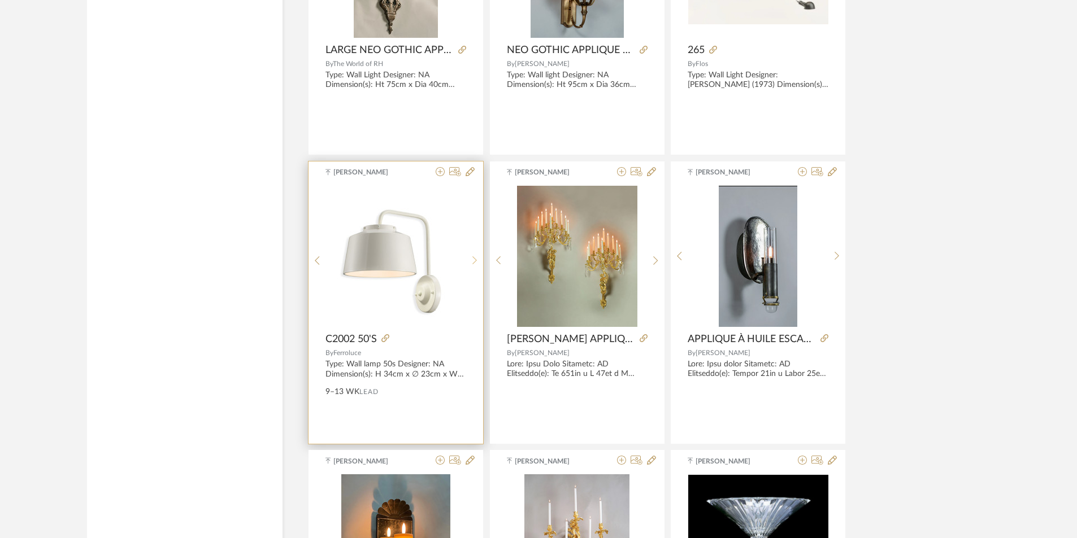
click at [476, 260] on icon at bounding box center [474, 261] width 5 height 8
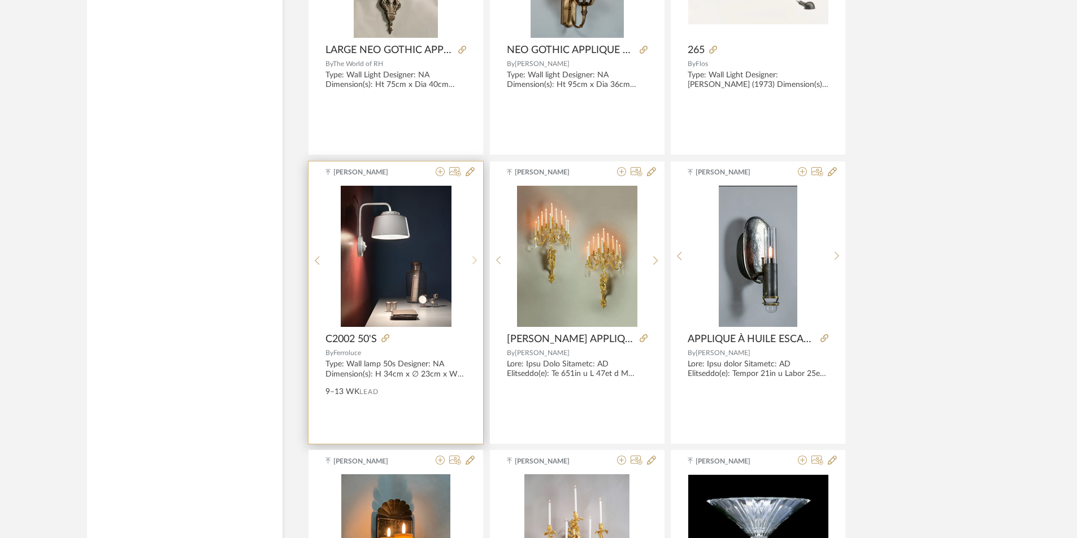
click at [476, 260] on icon at bounding box center [474, 261] width 5 height 8
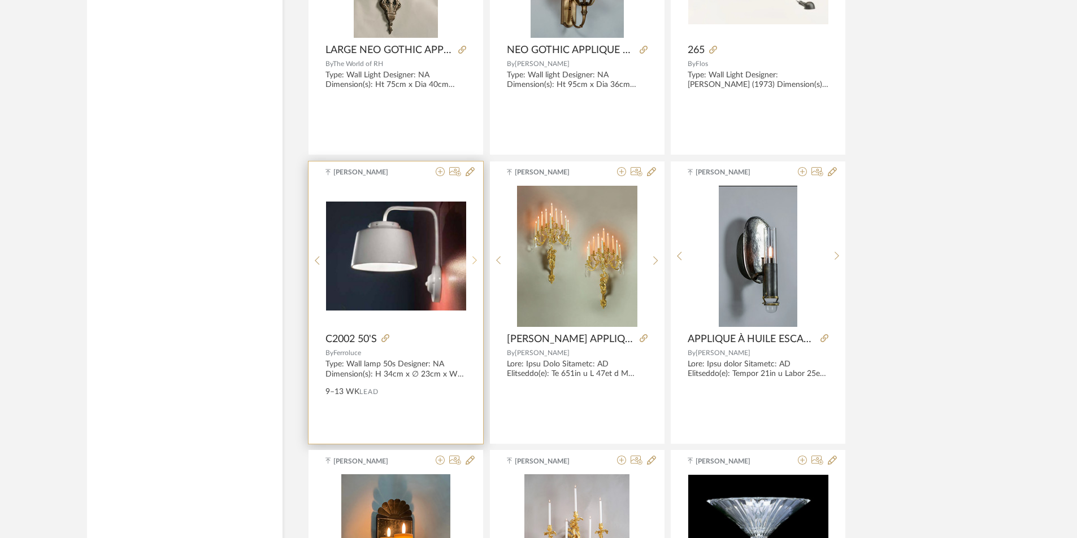
click at [476, 260] on icon at bounding box center [474, 261] width 5 height 8
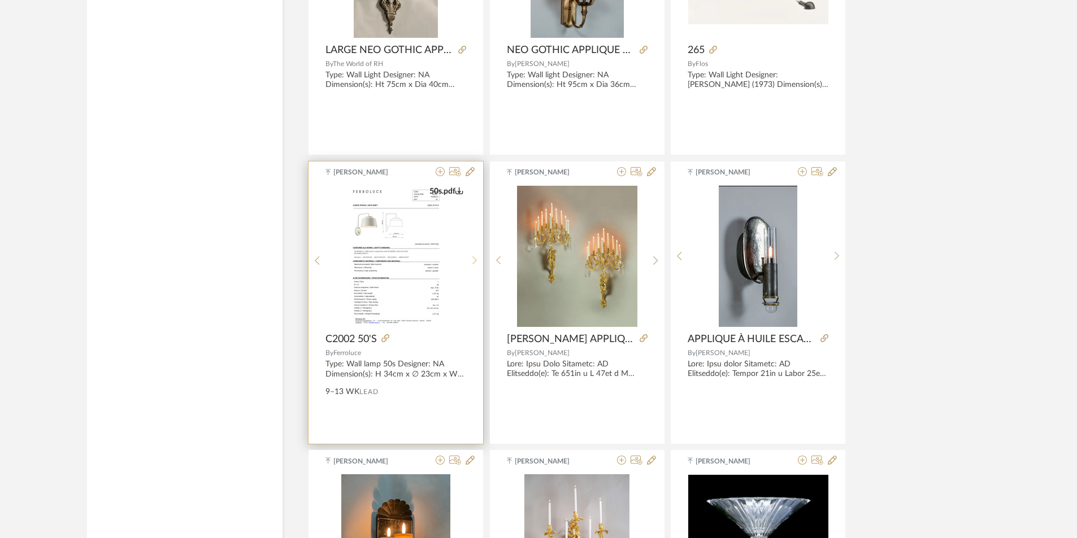
click at [476, 260] on icon at bounding box center [474, 261] width 5 height 8
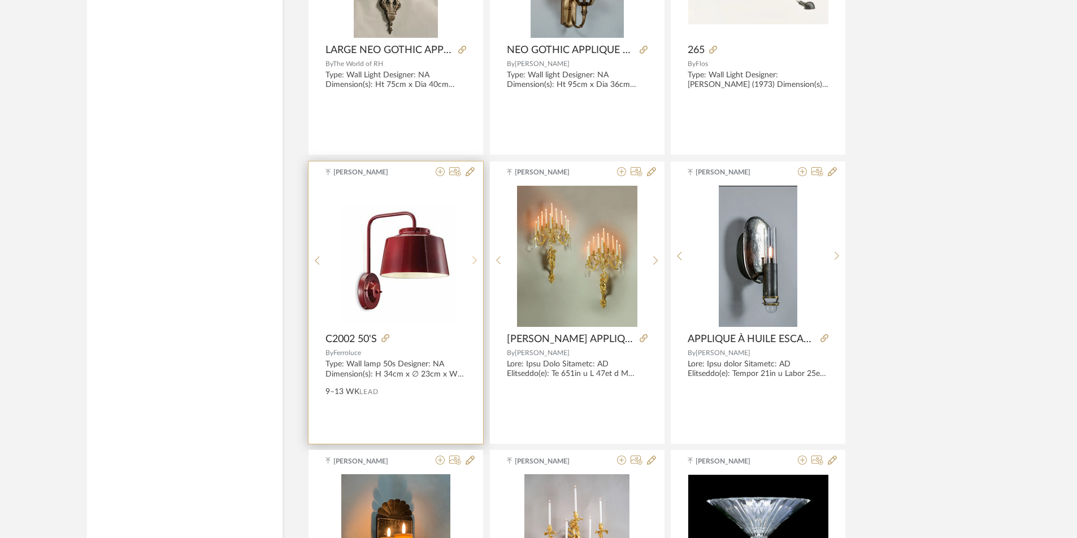
click at [476, 260] on icon at bounding box center [474, 261] width 5 height 8
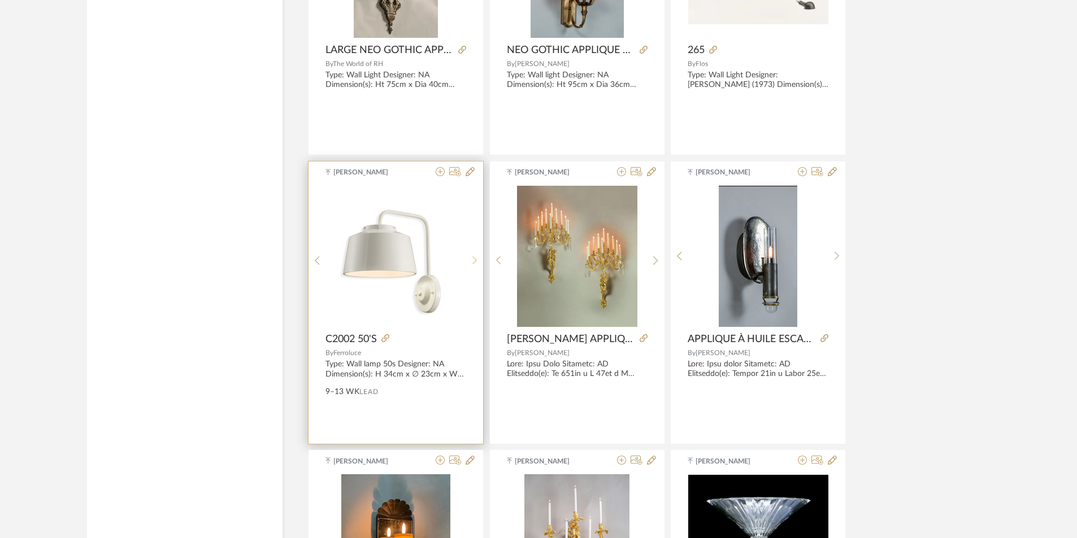
click at [476, 260] on icon at bounding box center [474, 261] width 5 height 8
click at [394, 264] on img "2" at bounding box center [396, 256] width 140 height 140
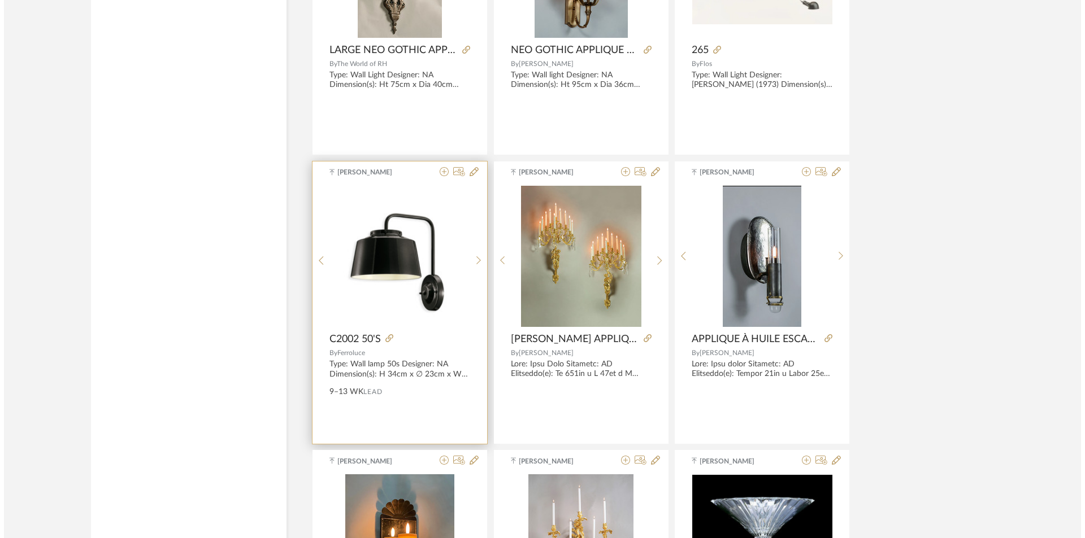
scroll to position [0, 0]
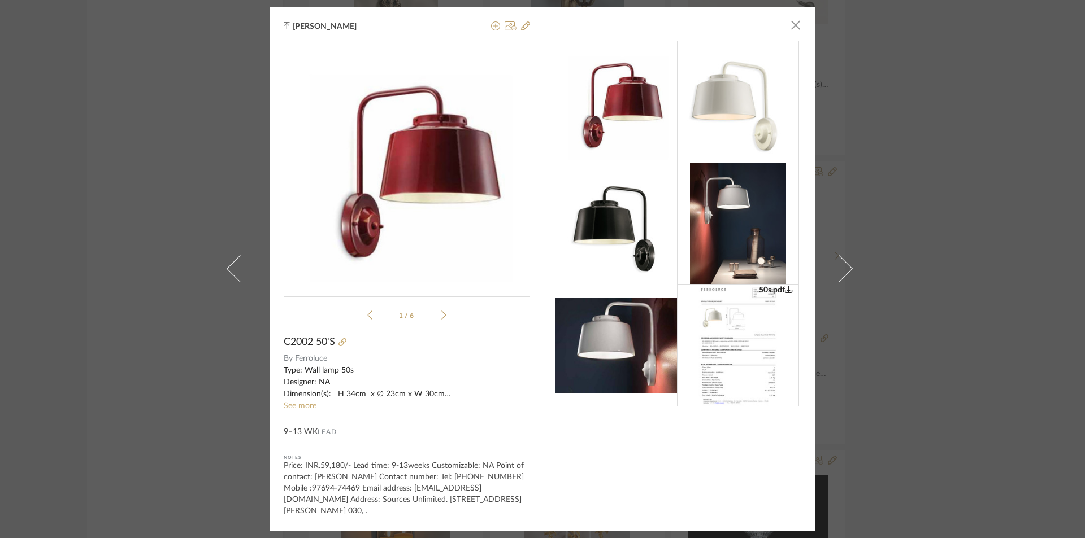
click at [677, 240] on div at bounding box center [738, 224] width 122 height 122
click at [637, 245] on img at bounding box center [616, 224] width 122 height 122
click at [440, 309] on ul "1 / 6" at bounding box center [406, 316] width 79 height 14
click at [441, 312] on icon at bounding box center [443, 315] width 5 height 10
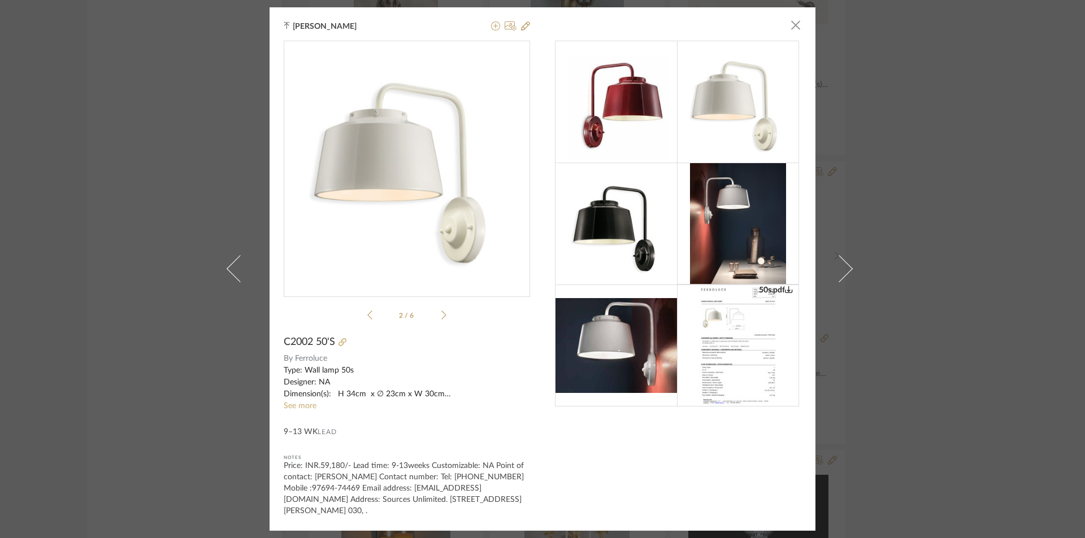
click at [441, 312] on icon at bounding box center [443, 315] width 5 height 10
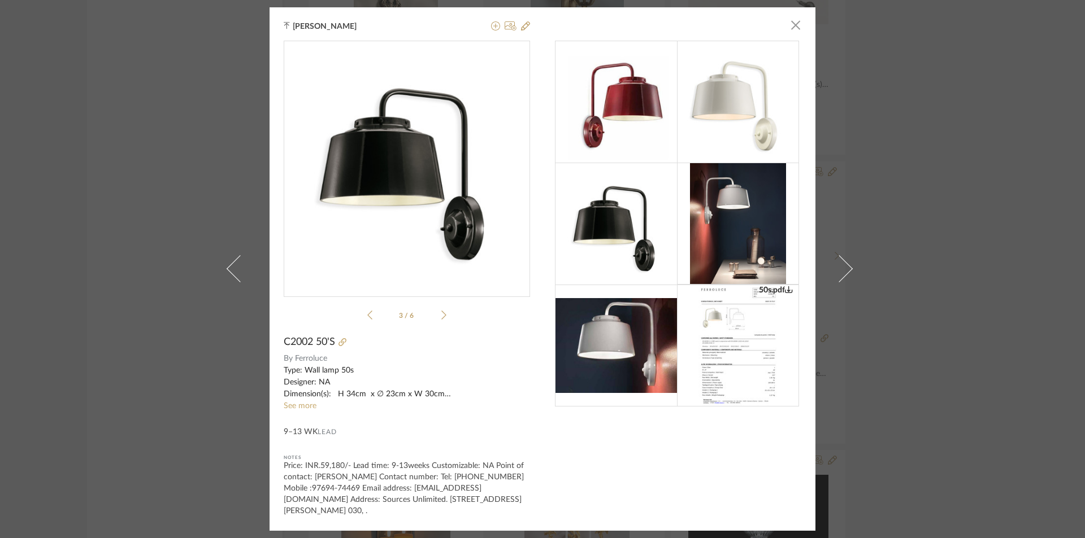
click at [441, 312] on icon at bounding box center [443, 315] width 5 height 10
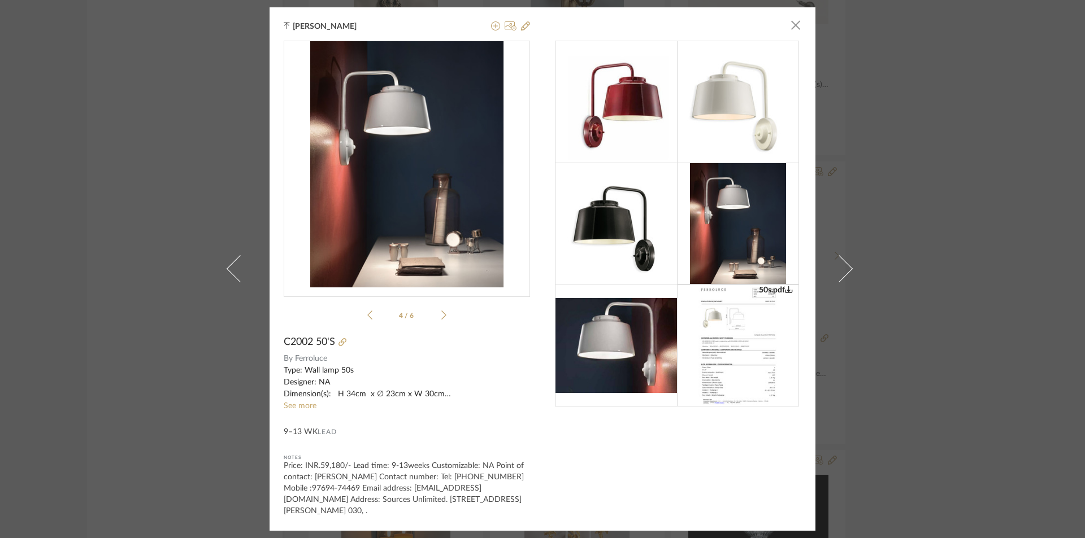
click at [362, 317] on div "50s.pdf 50s.pdf 4 / 6" at bounding box center [407, 183] width 246 height 284
click at [367, 314] on icon at bounding box center [369, 315] width 5 height 10
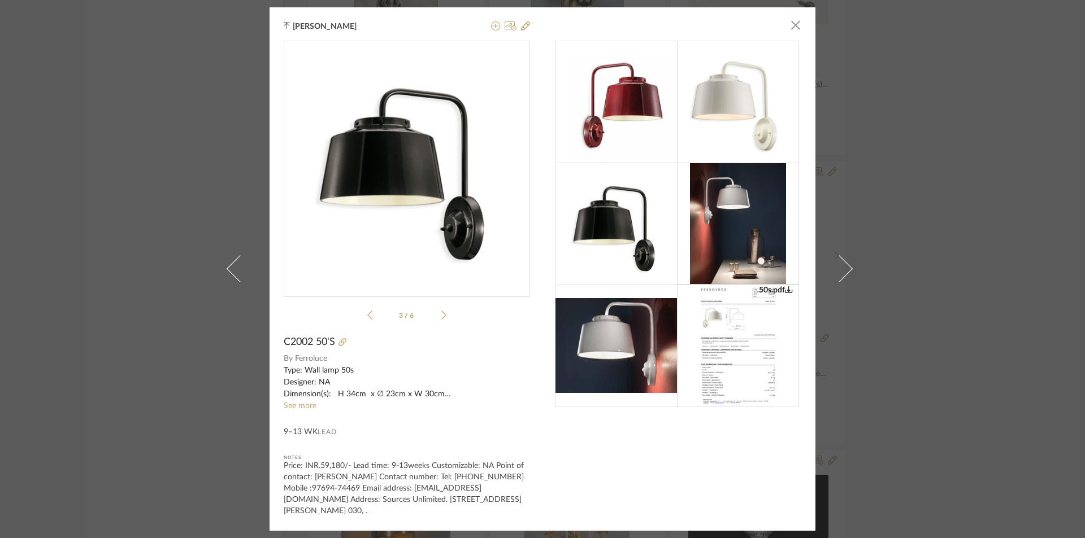
click at [418, 149] on img "2" at bounding box center [407, 164] width 246 height 246
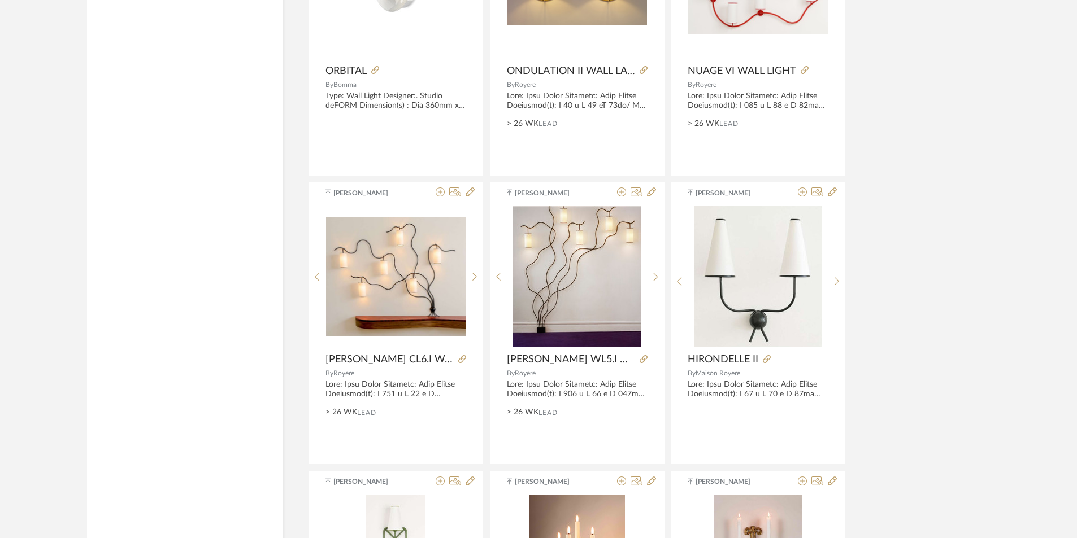
scroll to position [2971, 0]
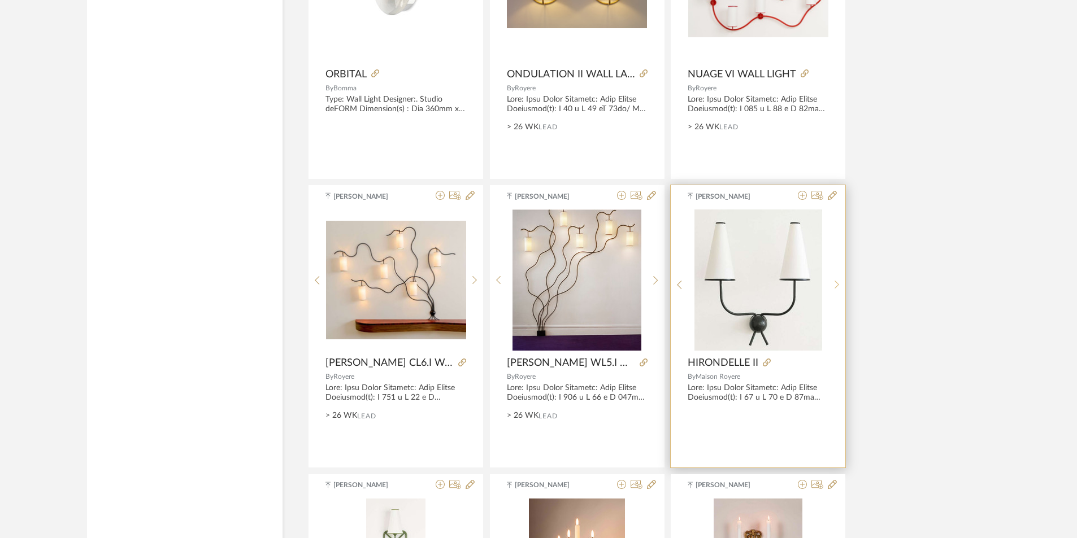
click at [840, 284] on sr-next-btn at bounding box center [837, 285] width 18 height 10
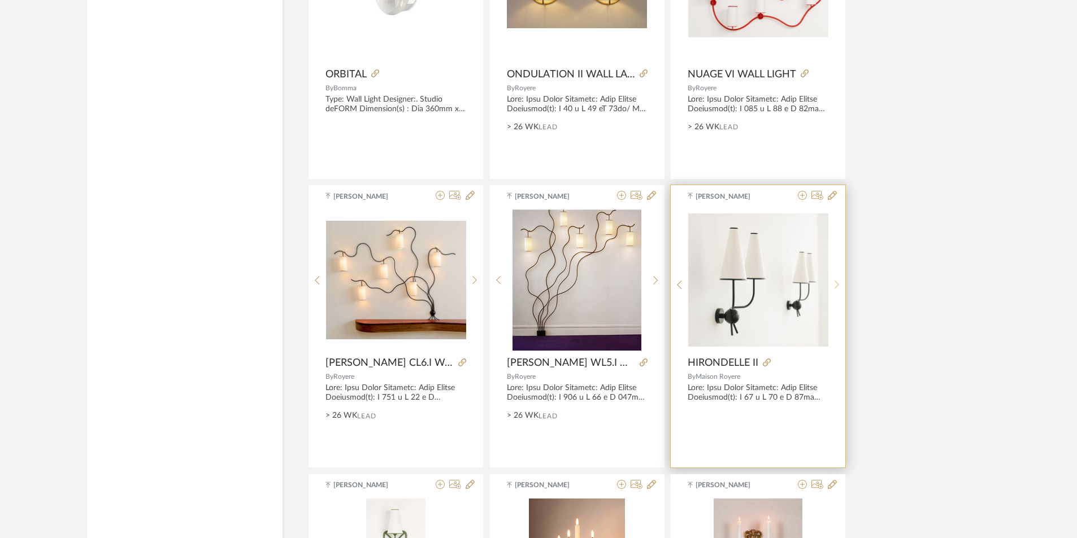
click at [838, 284] on icon at bounding box center [837, 285] width 5 height 8
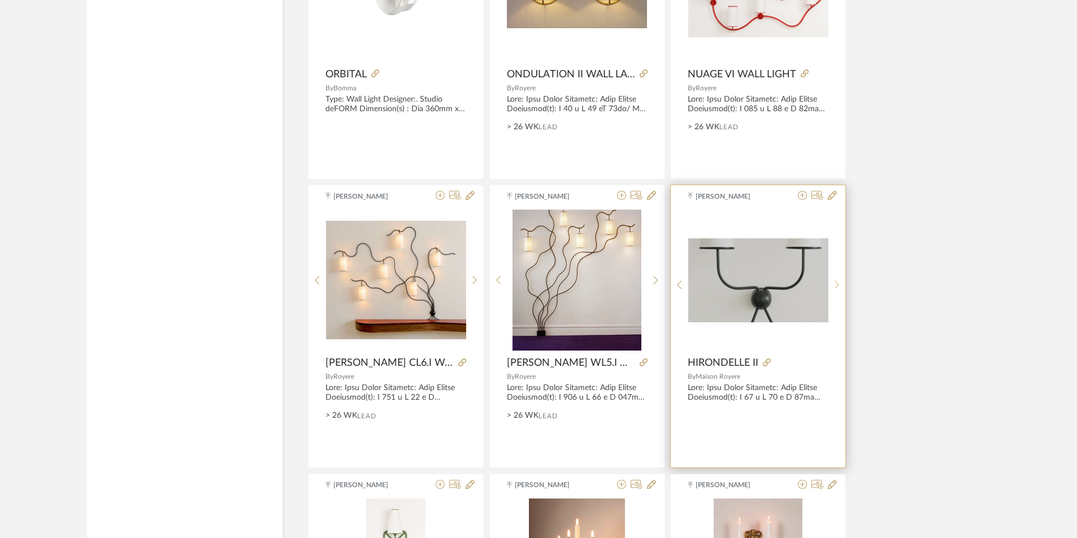
click at [838, 284] on icon at bounding box center [837, 285] width 5 height 8
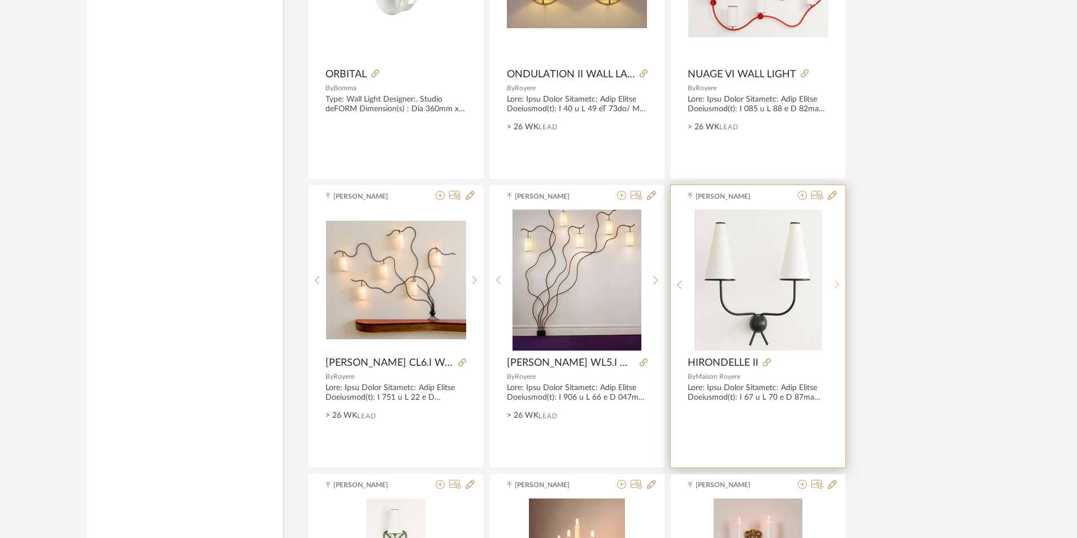
click at [838, 284] on icon at bounding box center [837, 285] width 5 height 8
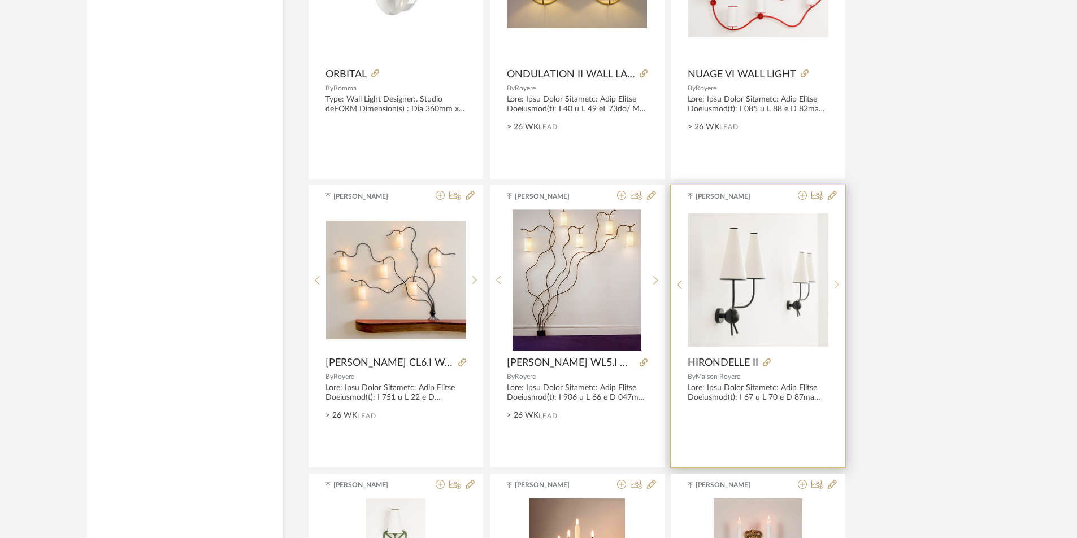
click at [836, 284] on icon at bounding box center [837, 285] width 5 height 10
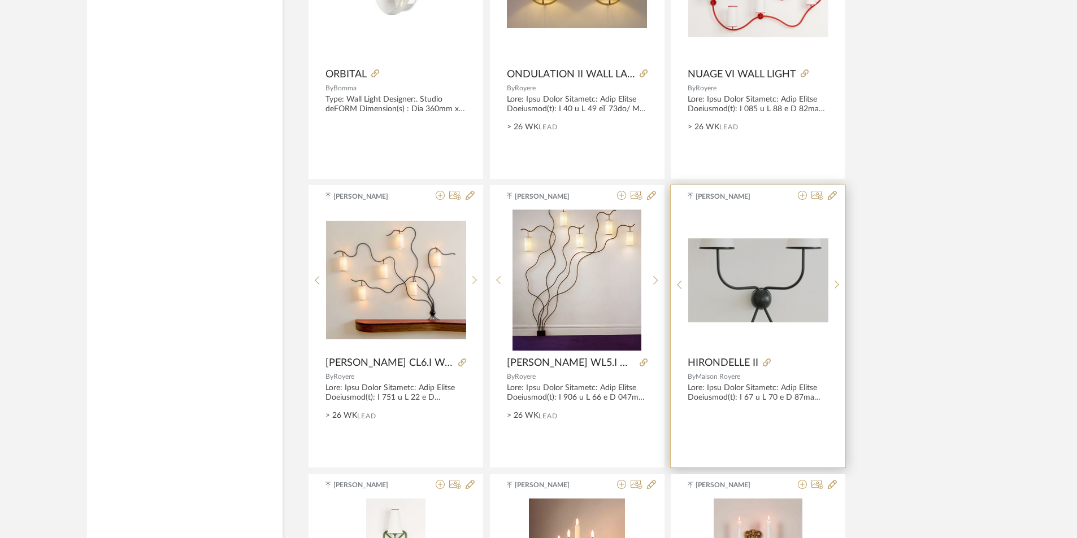
click at [766, 271] on img "2" at bounding box center [758, 280] width 140 height 85
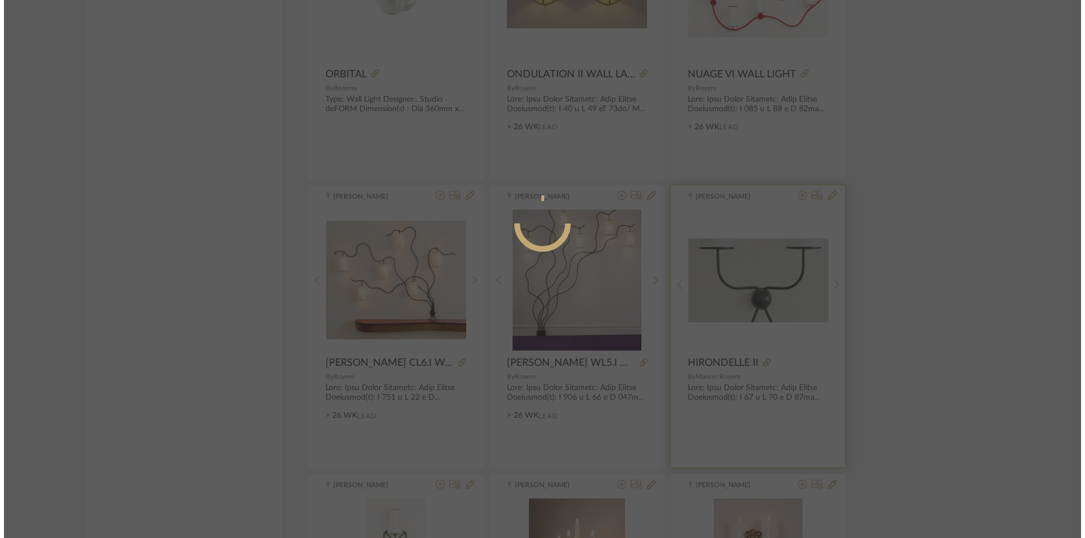
scroll to position [0, 0]
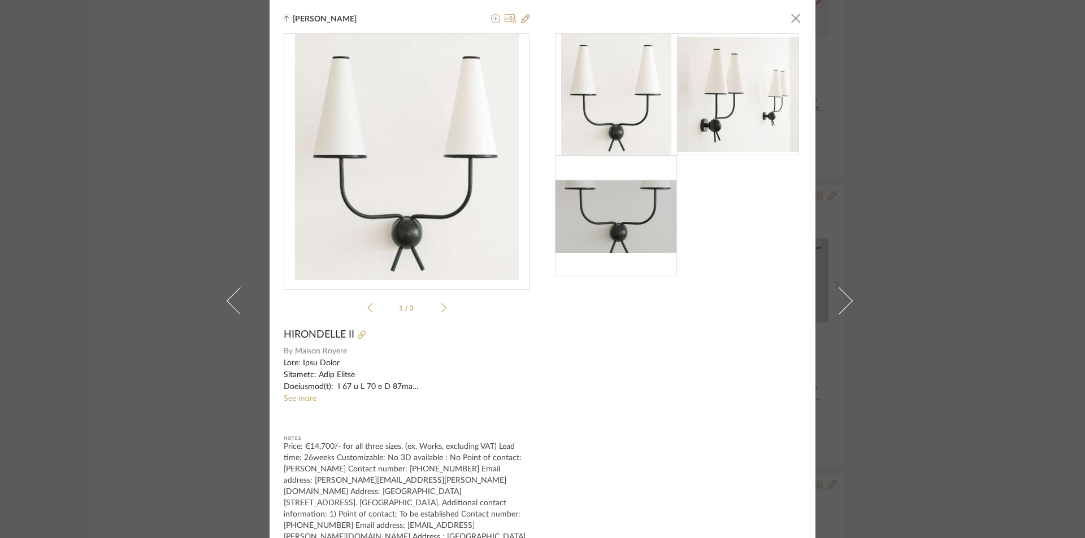
click at [410, 145] on img "0" at bounding box center [406, 157] width 223 height 246
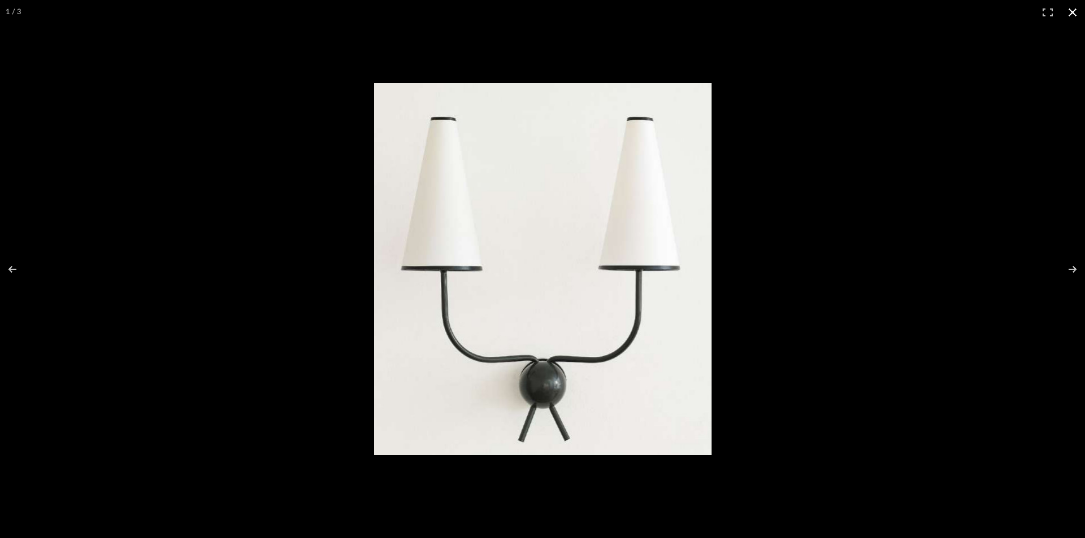
click at [1072, 10] on button at bounding box center [1072, 12] width 25 height 25
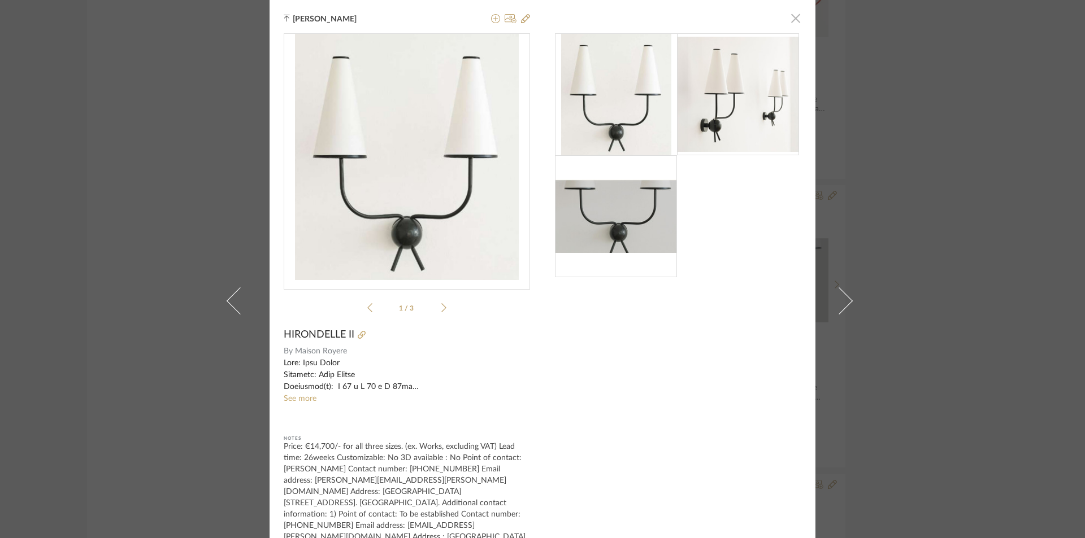
click at [793, 12] on span "button" at bounding box center [795, 18] width 23 height 23
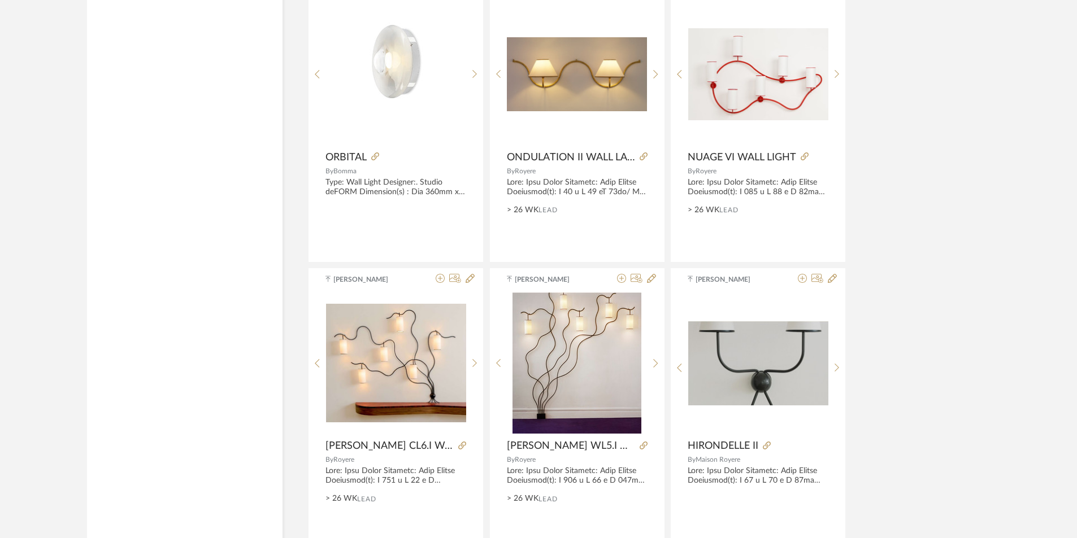
scroll to position [2858, 0]
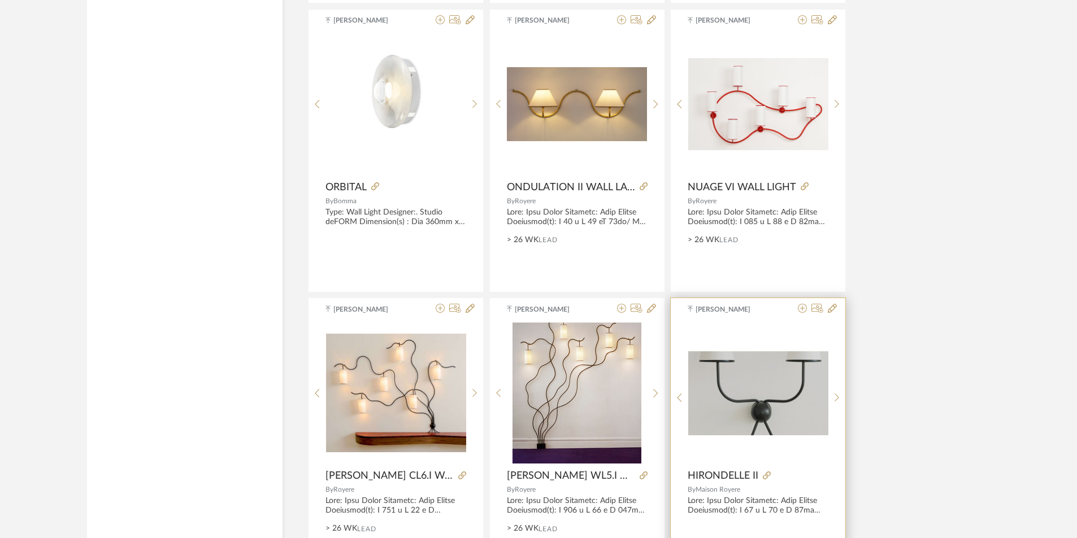
click at [706, 396] on img "2" at bounding box center [758, 393] width 140 height 85
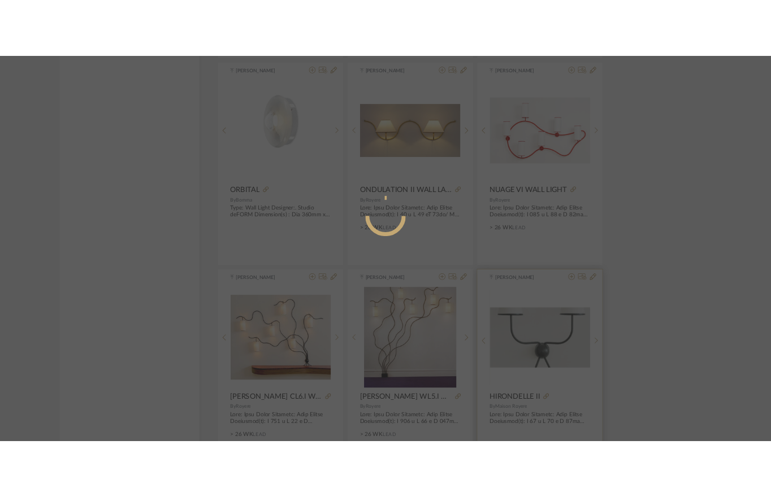
scroll to position [0, 0]
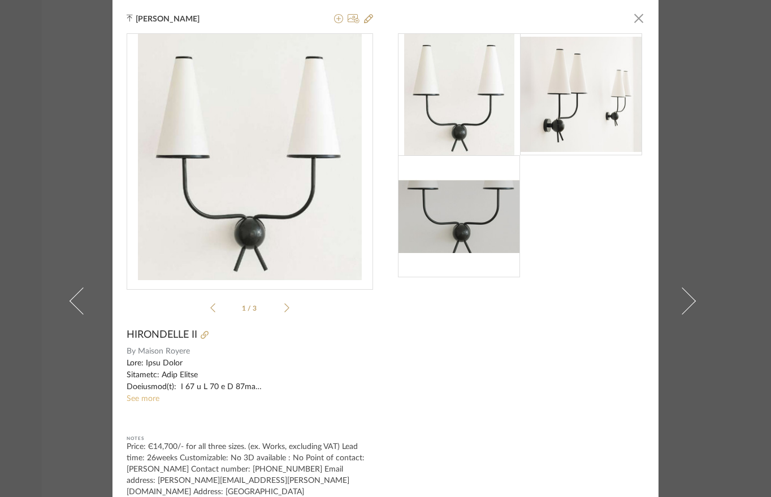
click at [150, 397] on link "See more" at bounding box center [143, 399] width 33 height 8
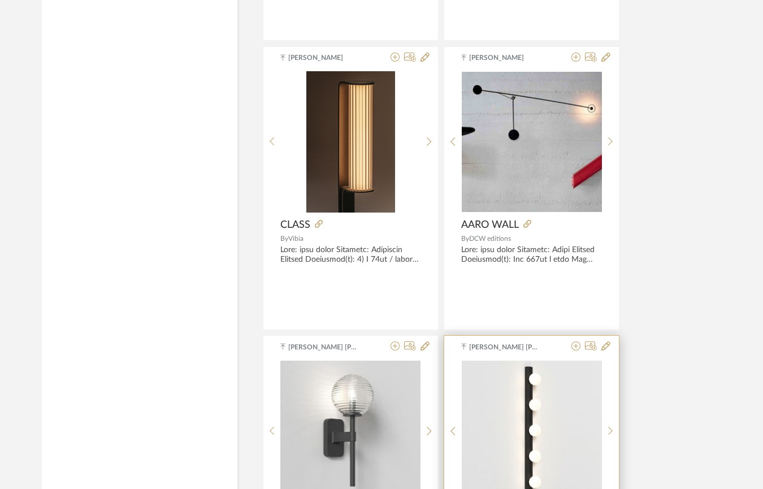
scroll to position [2406, 0]
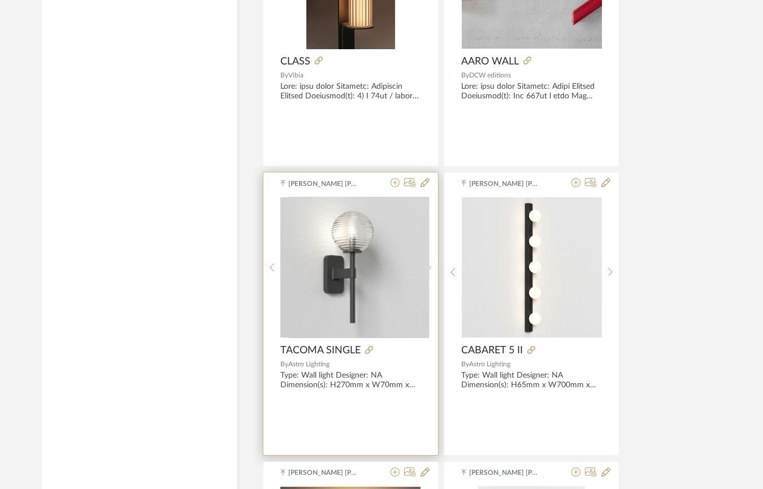
click at [429, 266] on div at bounding box center [429, 267] width 18 height 141
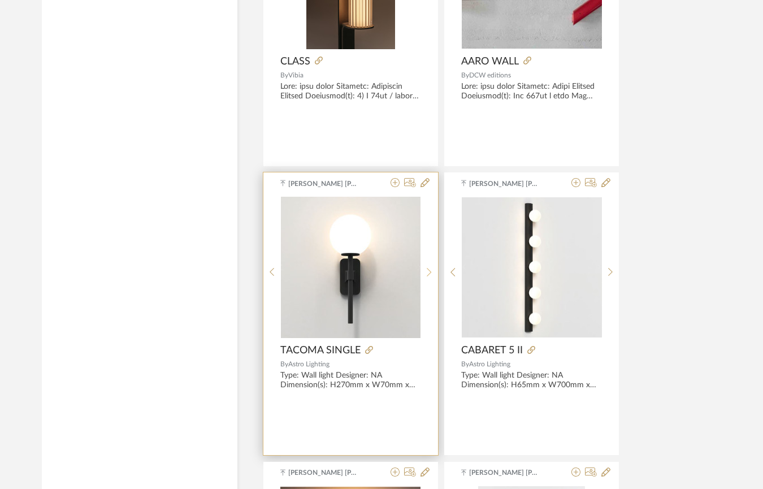
click at [429, 266] on div at bounding box center [429, 272] width 18 height 150
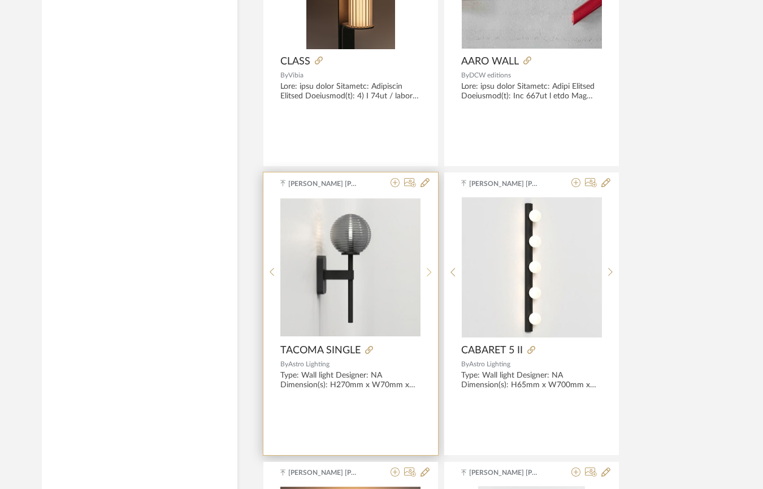
click at [429, 266] on div at bounding box center [429, 272] width 18 height 150
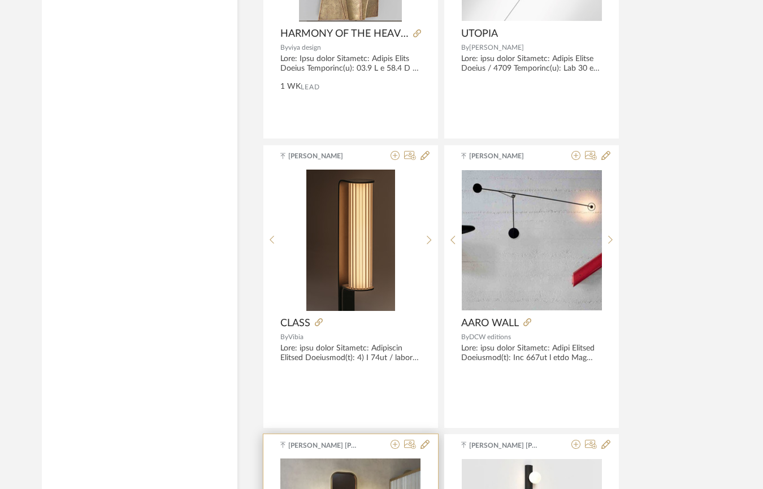
scroll to position [2123, 0]
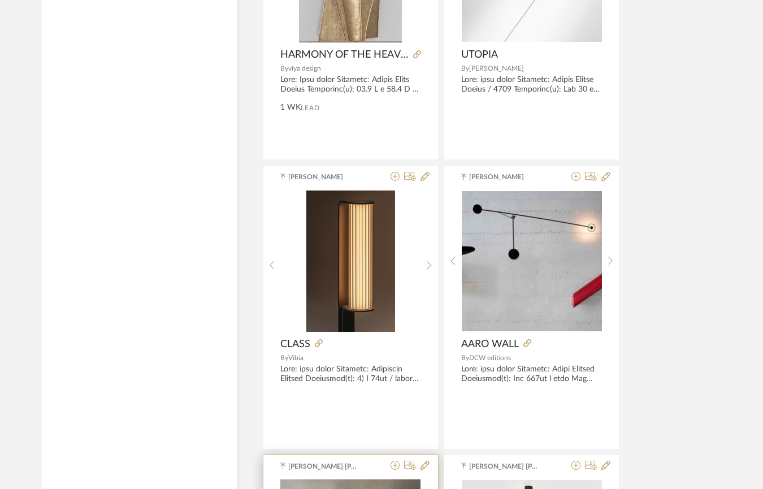
click at [429, 266] on icon at bounding box center [429, 265] width 5 height 10
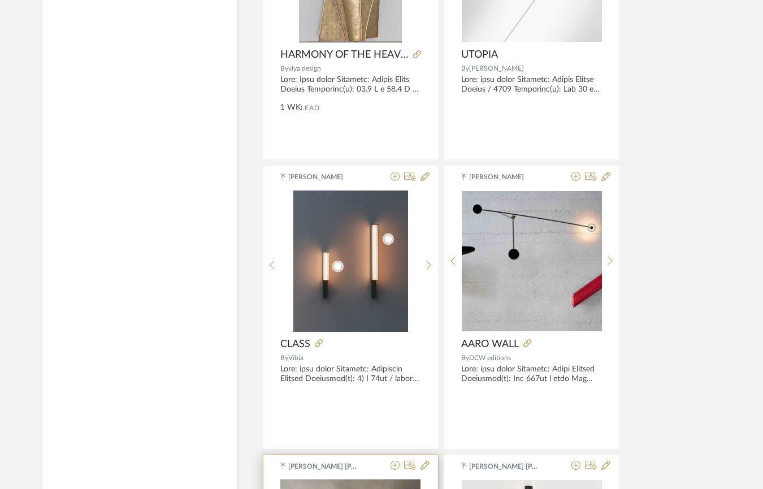
click at [429, 266] on icon at bounding box center [429, 265] width 5 height 10
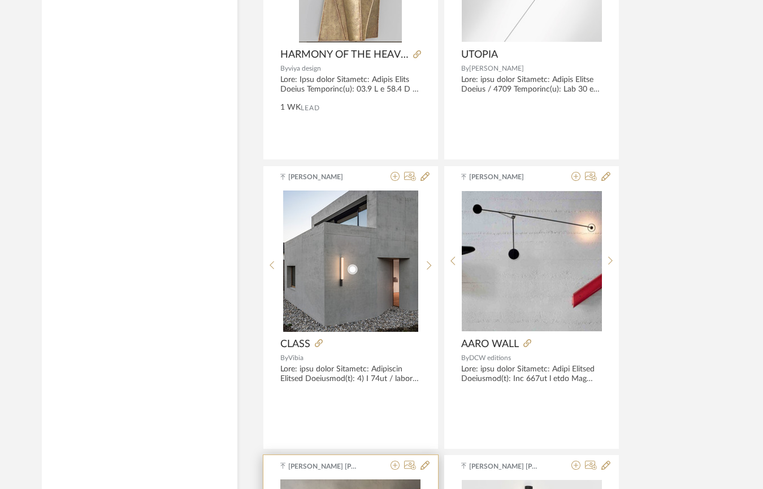
click at [429, 266] on icon at bounding box center [429, 265] width 5 height 10
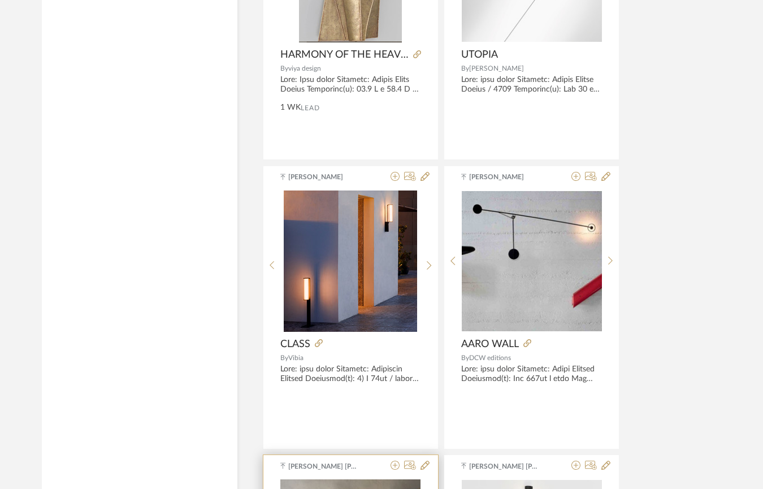
click at [429, 266] on icon at bounding box center [429, 265] width 5 height 10
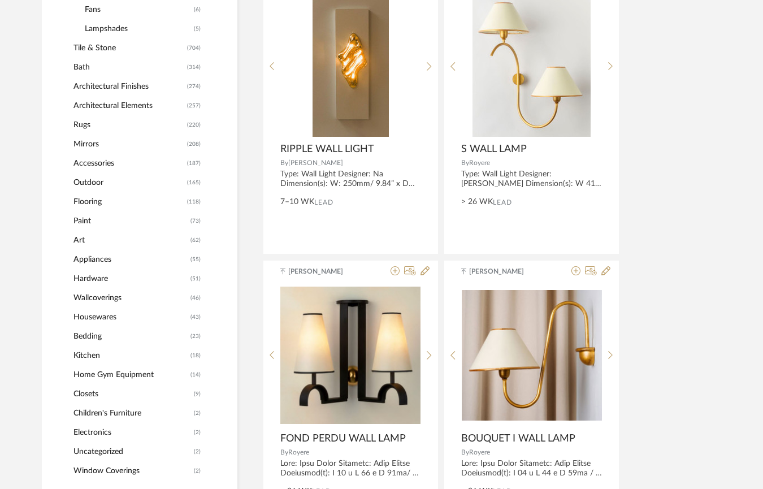
scroll to position [767, 0]
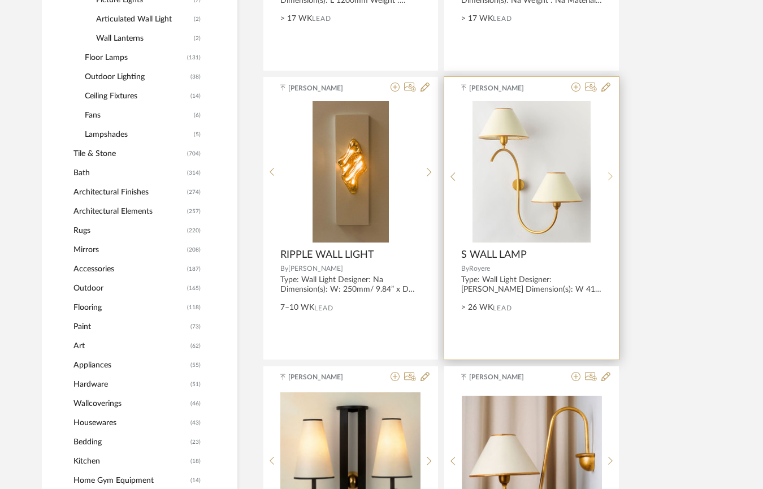
click at [614, 172] on sr-next-btn at bounding box center [611, 177] width 18 height 10
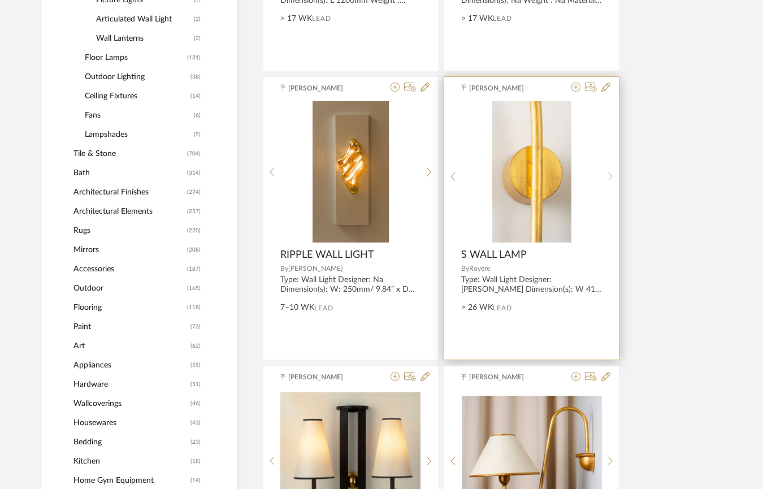
click at [614, 168] on div at bounding box center [611, 176] width 18 height 150
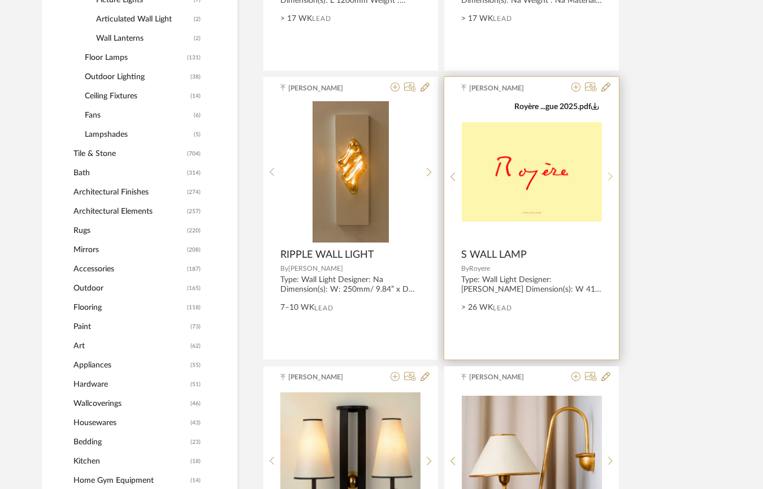
click at [611, 173] on icon at bounding box center [610, 177] width 5 height 10
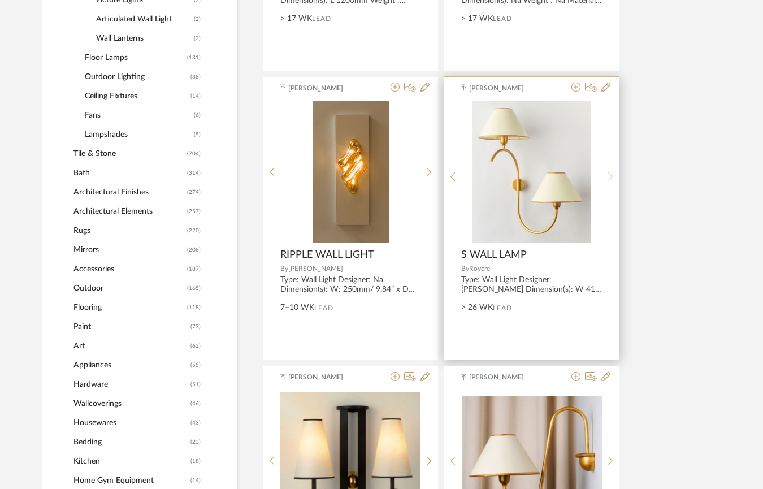
click at [611, 173] on icon at bounding box center [610, 177] width 5 height 10
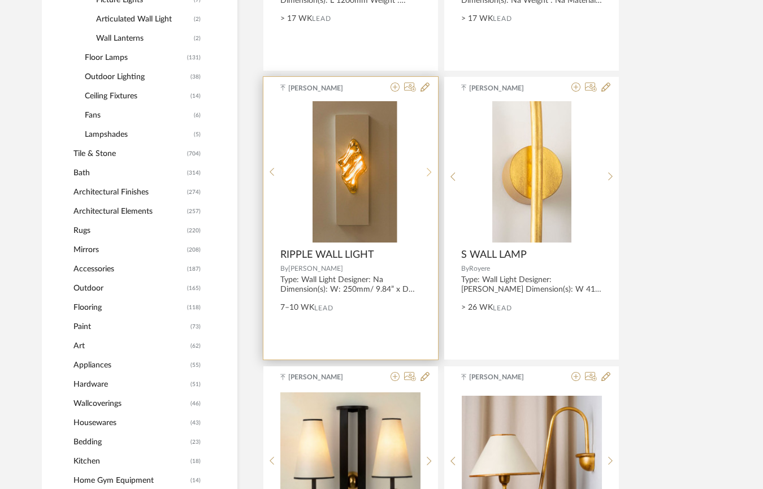
click at [426, 175] on sr-next-btn at bounding box center [429, 172] width 18 height 10
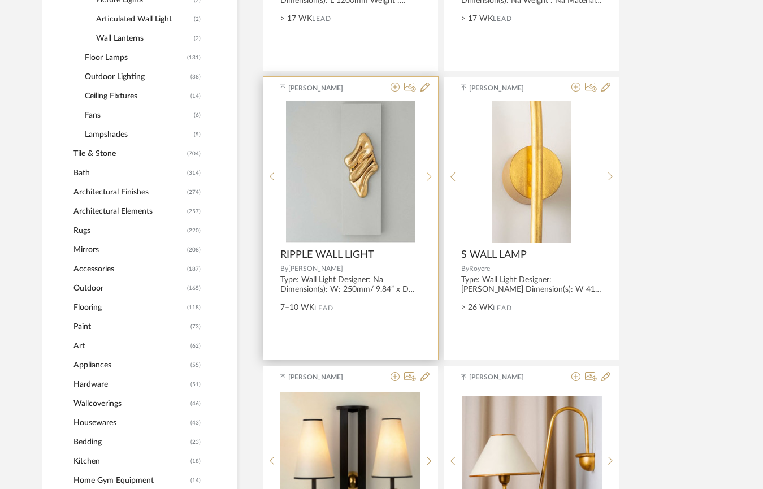
click at [428, 172] on icon at bounding box center [429, 177] width 5 height 10
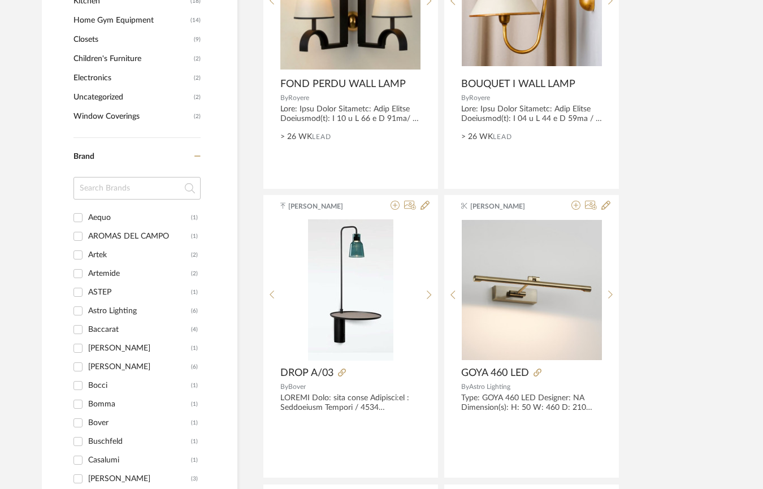
scroll to position [1130, 0]
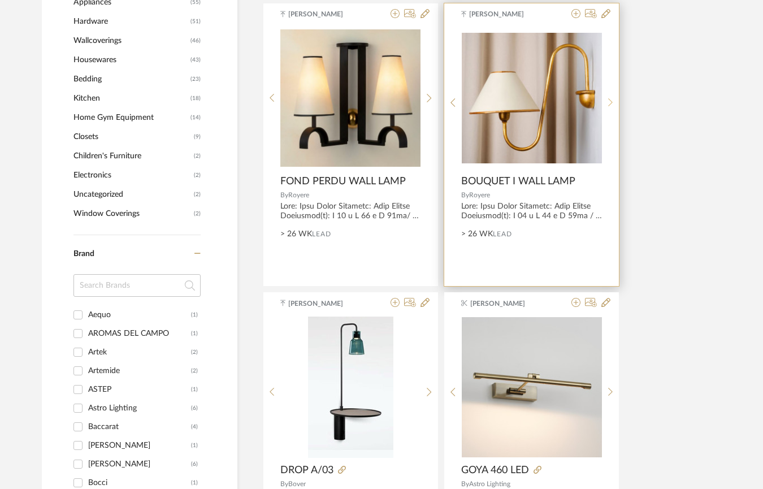
click at [608, 101] on icon at bounding box center [610, 103] width 5 height 10
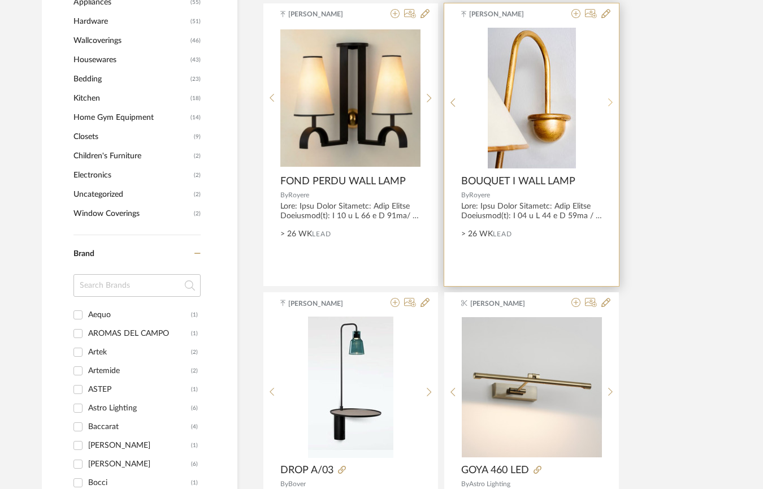
click at [609, 99] on icon at bounding box center [610, 103] width 5 height 10
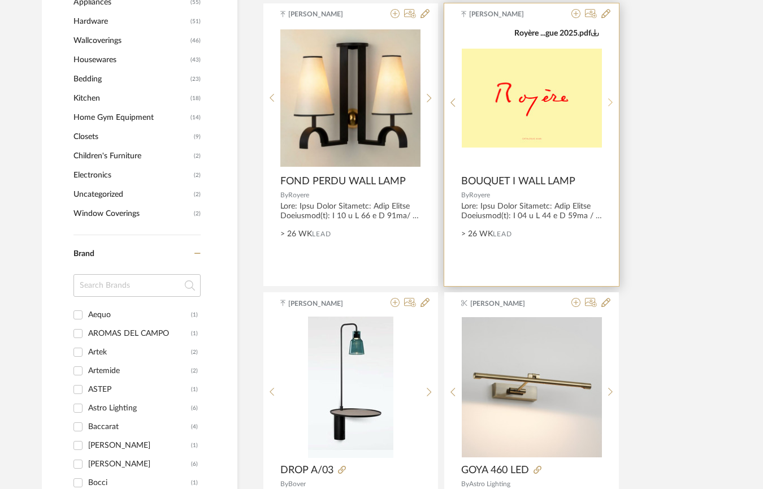
click at [609, 99] on icon at bounding box center [610, 103] width 5 height 10
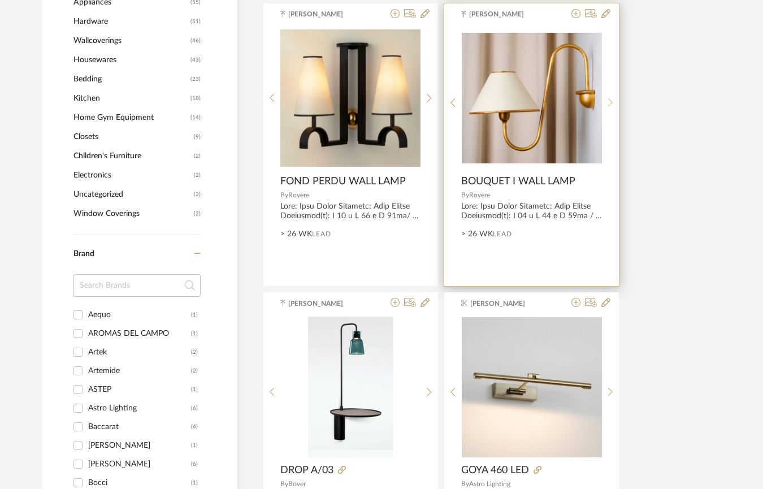
click at [609, 99] on icon at bounding box center [610, 103] width 5 height 10
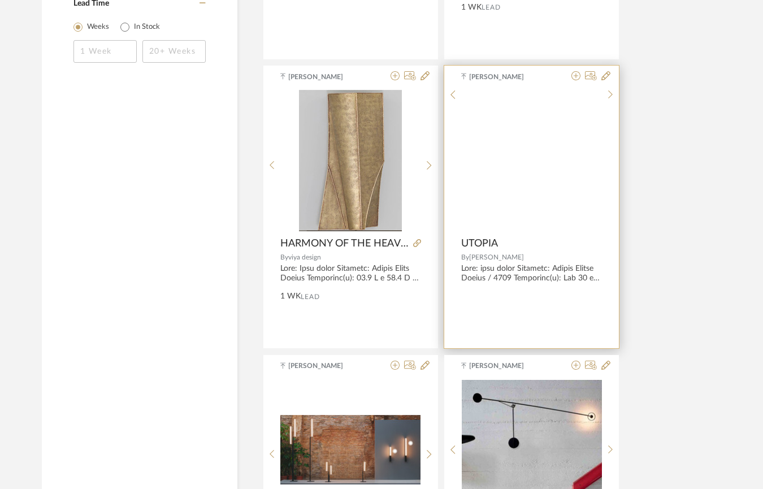
scroll to position [1921, 0]
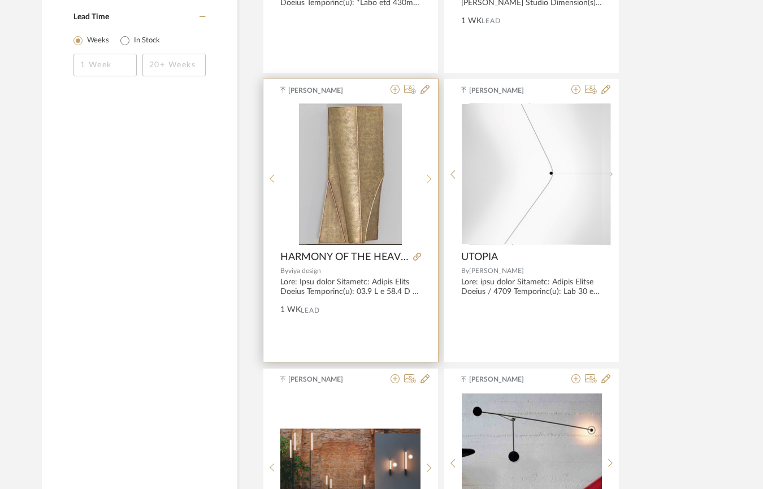
click at [427, 175] on icon at bounding box center [429, 179] width 5 height 8
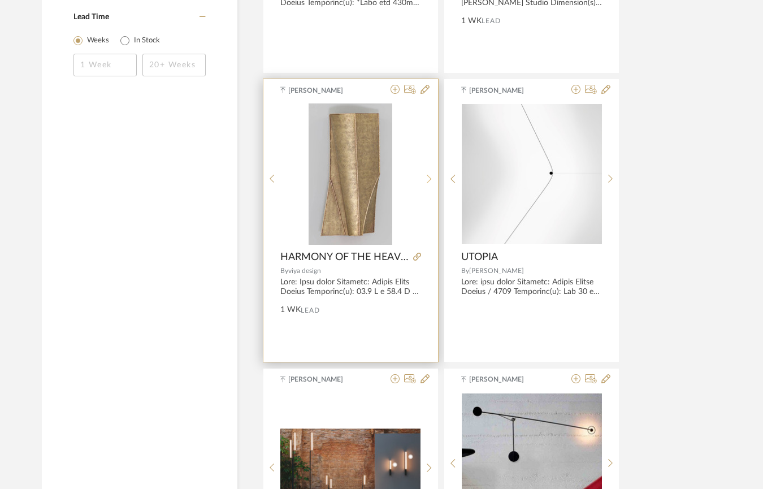
click at [427, 175] on icon at bounding box center [429, 179] width 5 height 8
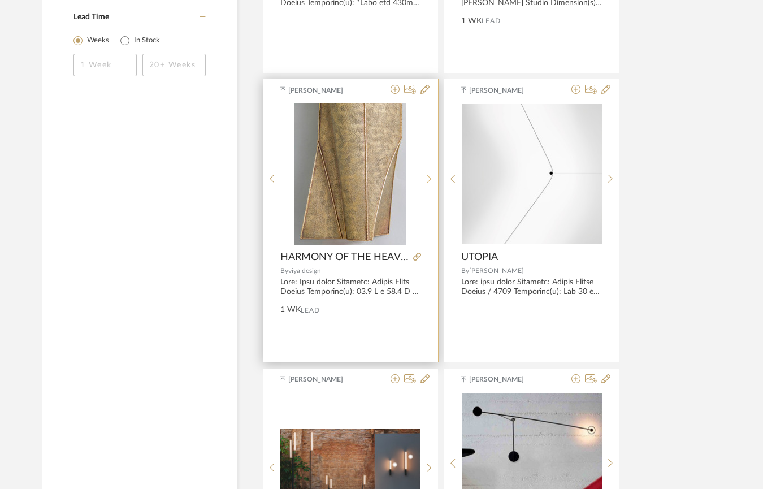
click at [427, 175] on icon at bounding box center [429, 179] width 5 height 8
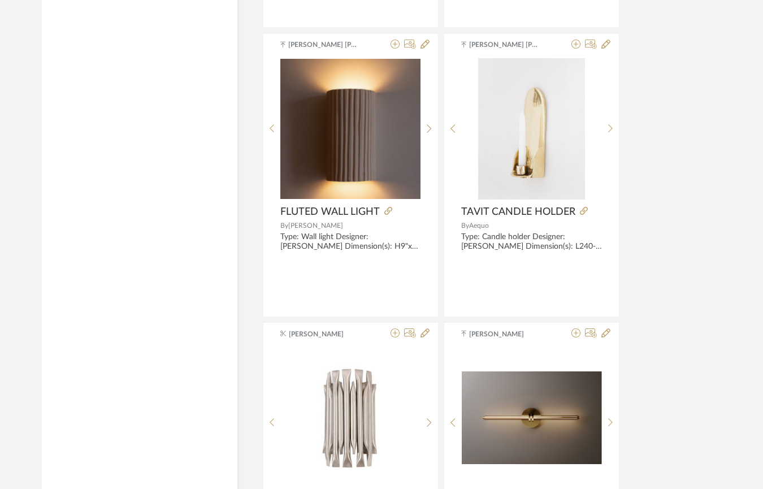
scroll to position [2825, 0]
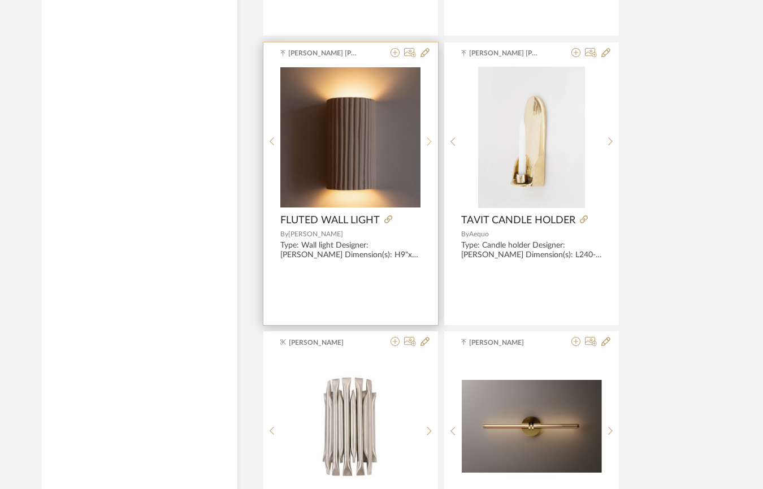
click at [429, 137] on icon at bounding box center [429, 142] width 5 height 10
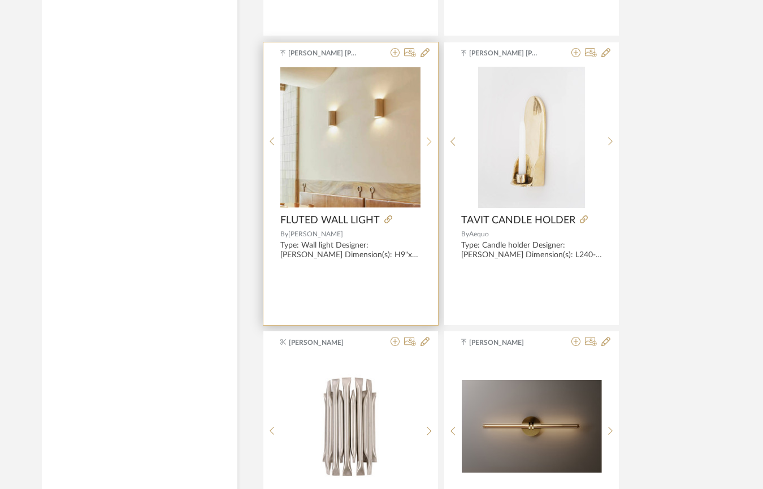
click at [429, 133] on div at bounding box center [429, 142] width 18 height 150
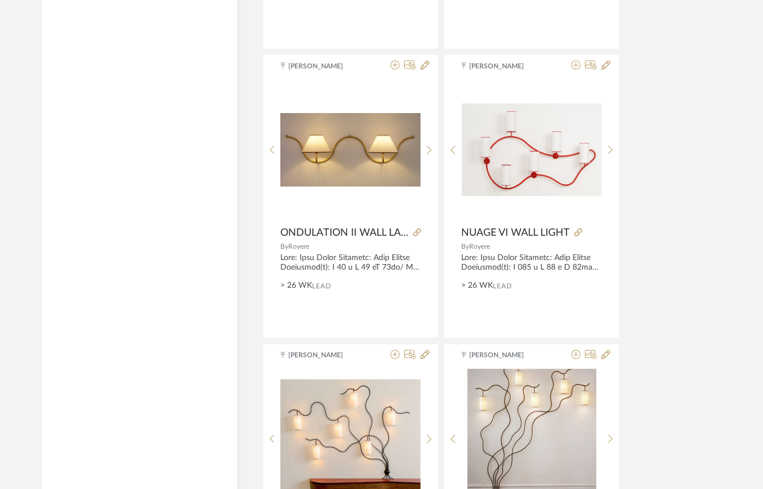
scroll to position [4238, 0]
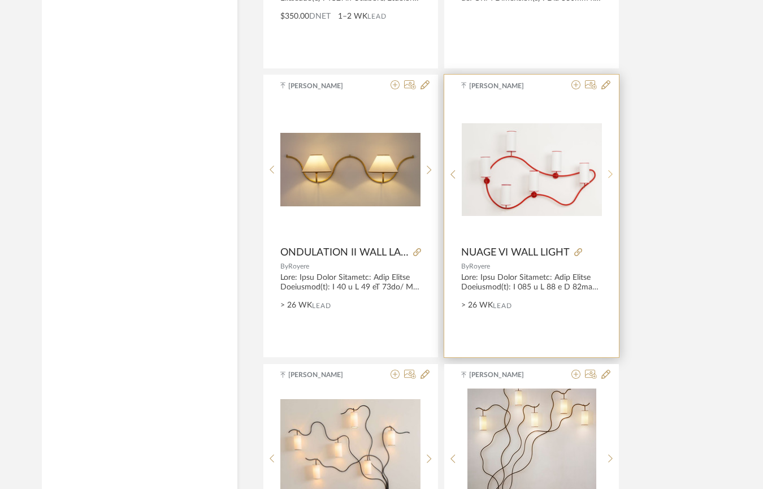
click at [613, 170] on sr-next-btn at bounding box center [611, 175] width 18 height 10
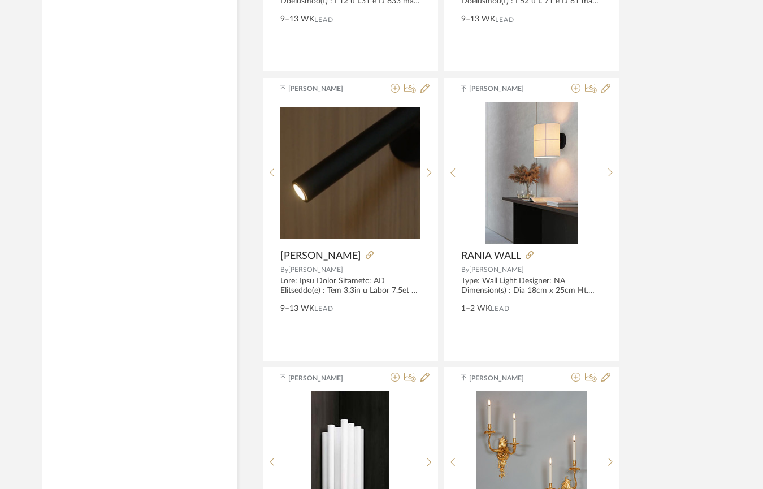
scroll to position [5707, 0]
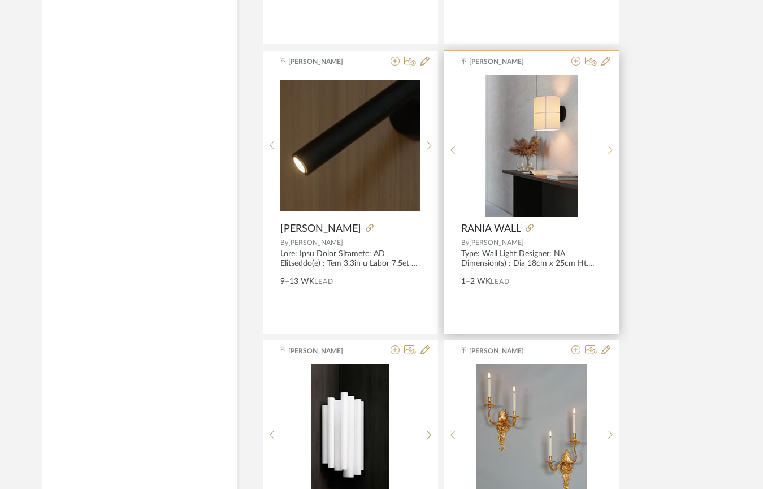
click at [610, 144] on div at bounding box center [611, 150] width 18 height 150
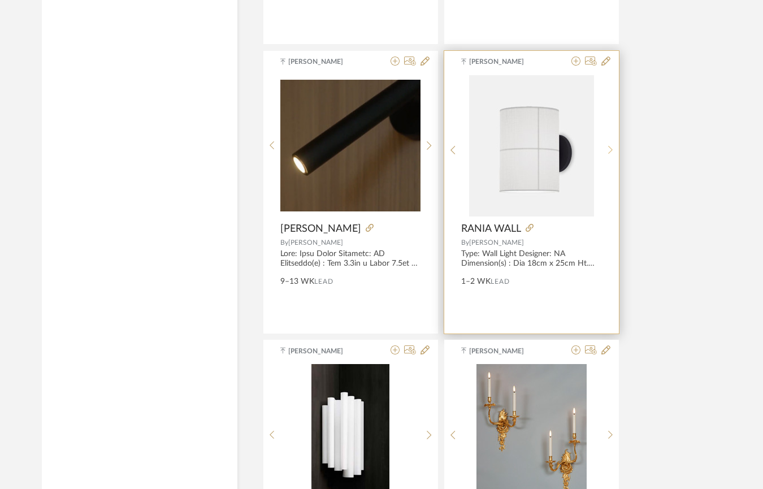
click at [613, 144] on div at bounding box center [611, 150] width 18 height 150
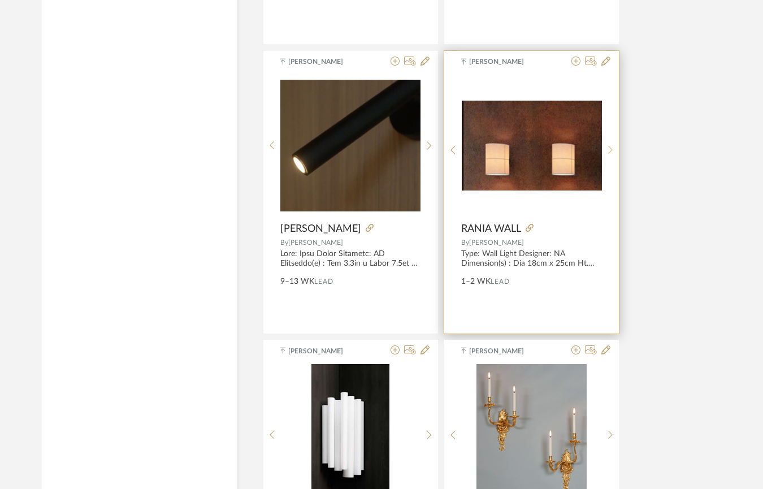
click at [613, 147] on sr-next-btn at bounding box center [611, 150] width 18 height 10
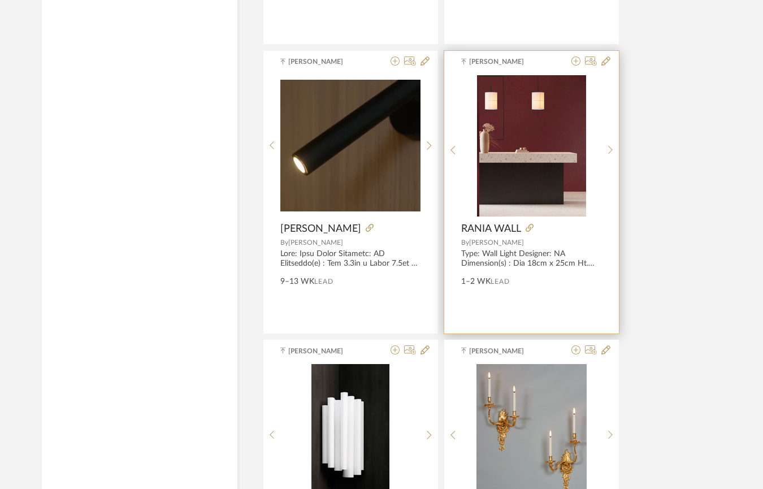
click at [543, 151] on img "3" at bounding box center [531, 145] width 109 height 141
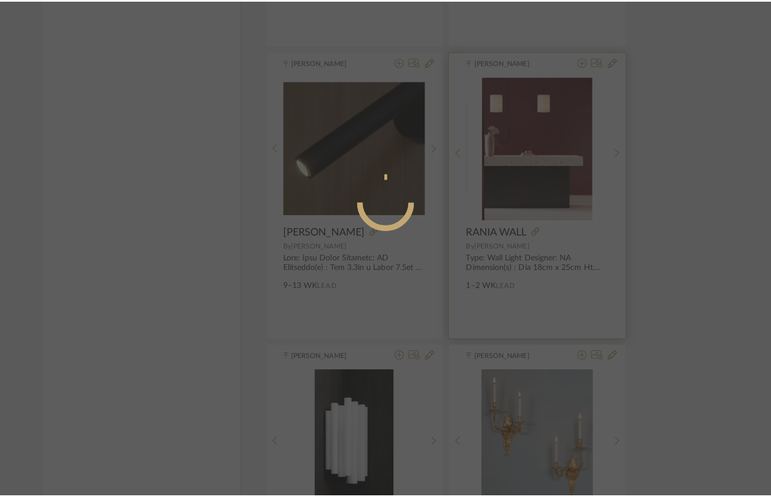
scroll to position [0, 0]
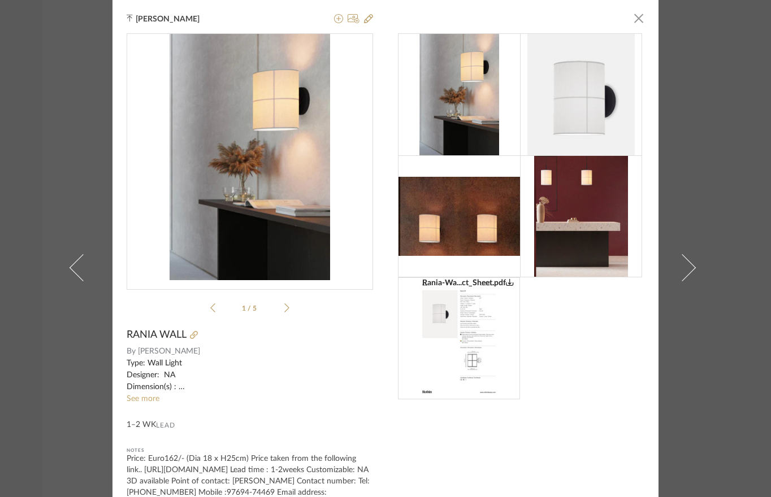
click at [597, 84] on img at bounding box center [581, 95] width 108 height 122
click at [284, 303] on icon at bounding box center [286, 308] width 5 height 10
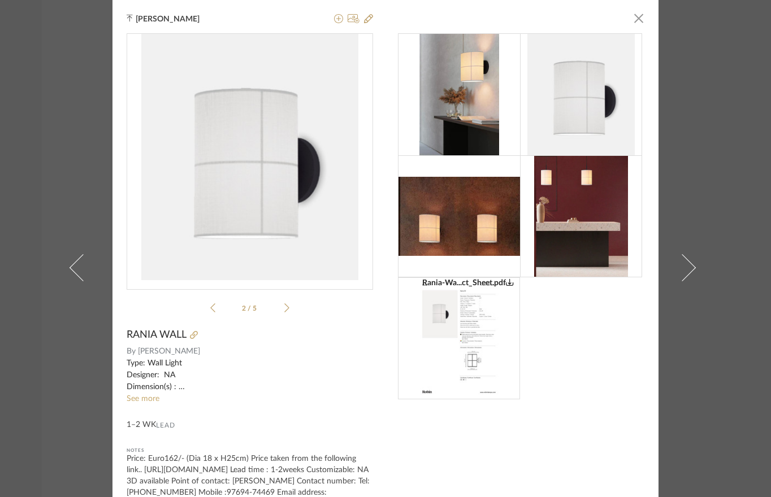
click at [284, 305] on icon at bounding box center [286, 307] width 5 height 9
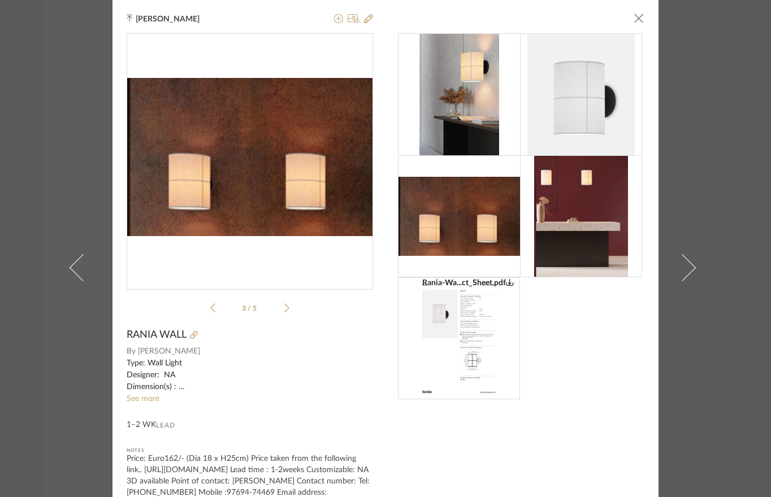
click at [210, 310] on icon at bounding box center [212, 308] width 5 height 10
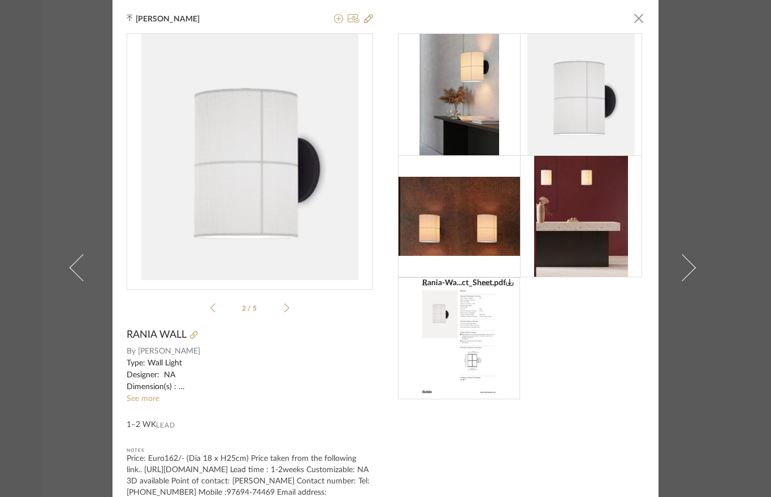
click at [598, 190] on img at bounding box center [581, 216] width 94 height 122
click at [284, 304] on icon at bounding box center [286, 308] width 5 height 10
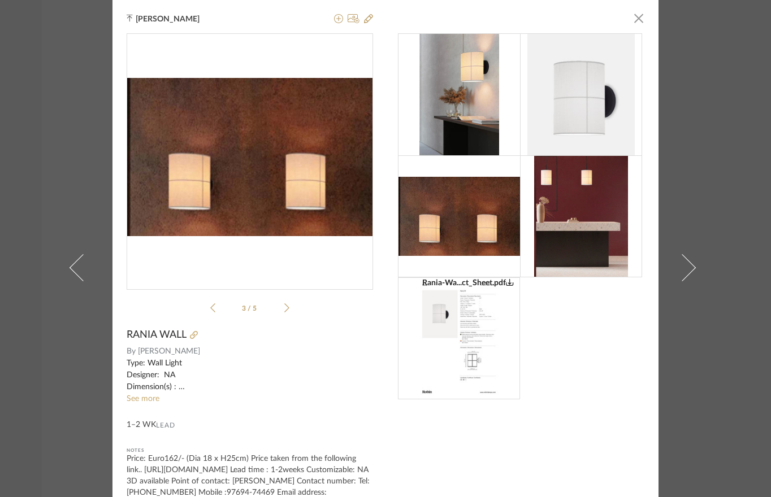
click at [284, 305] on icon at bounding box center [286, 308] width 5 height 10
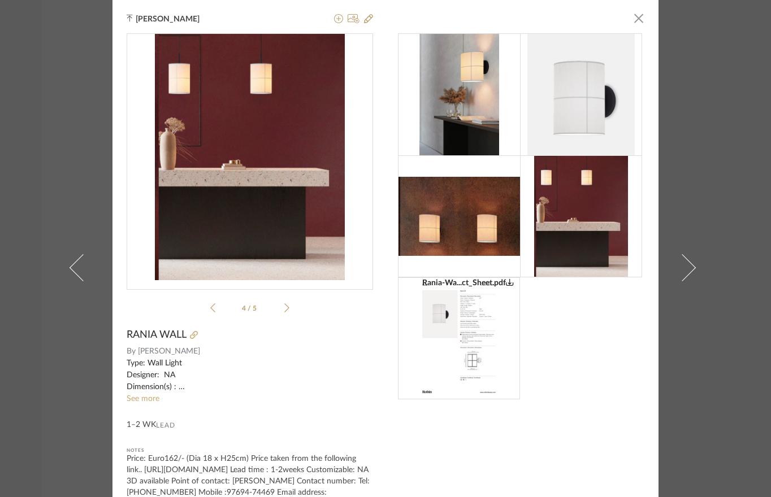
click at [276, 310] on li "4 / 5" at bounding box center [249, 308] width 69 height 14
click at [284, 307] on icon at bounding box center [286, 308] width 5 height 10
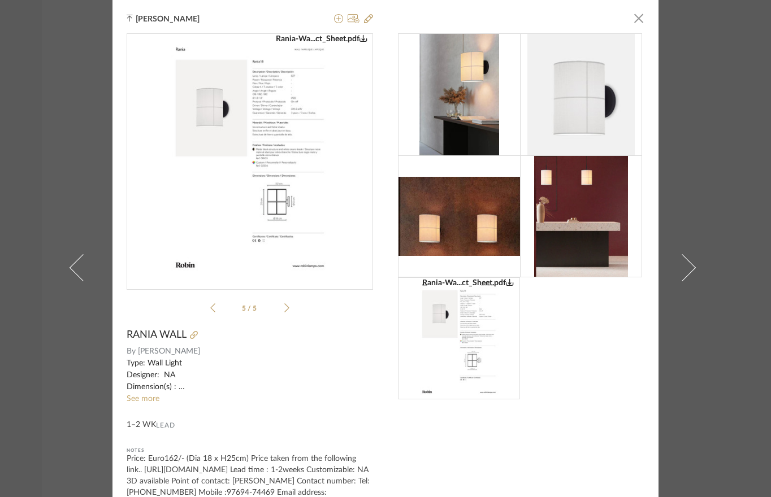
click at [440, 237] on img at bounding box center [459, 216] width 122 height 79
click at [210, 307] on icon at bounding box center [212, 308] width 5 height 10
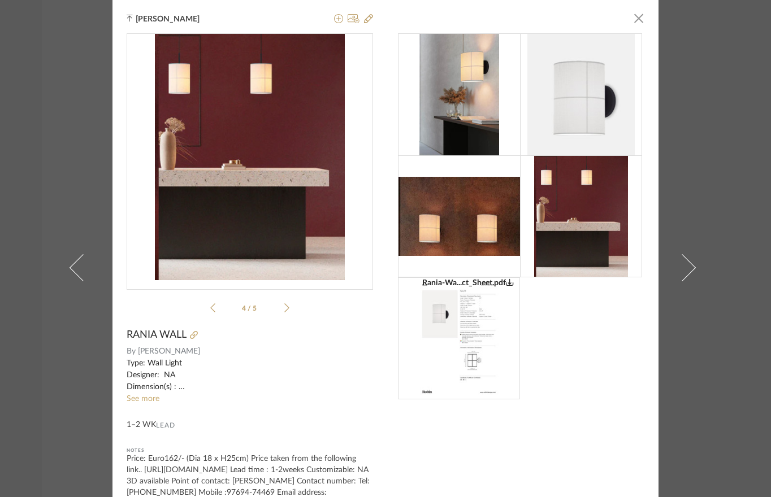
click at [210, 307] on icon at bounding box center [212, 307] width 5 height 9
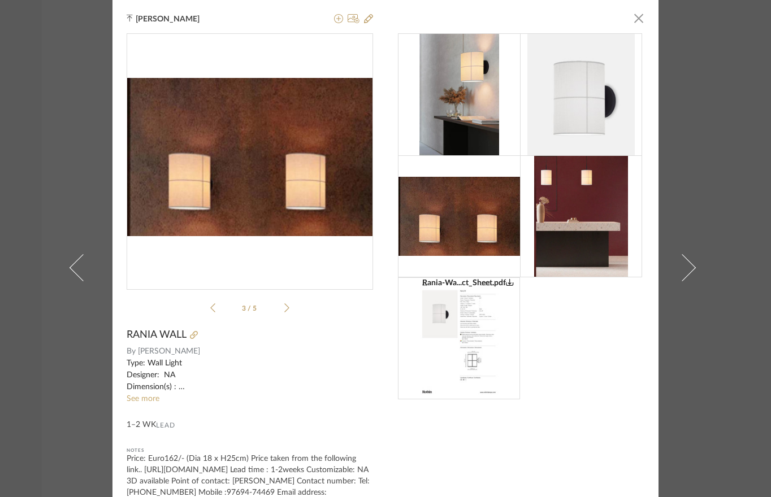
click at [210, 307] on icon at bounding box center [212, 308] width 5 height 10
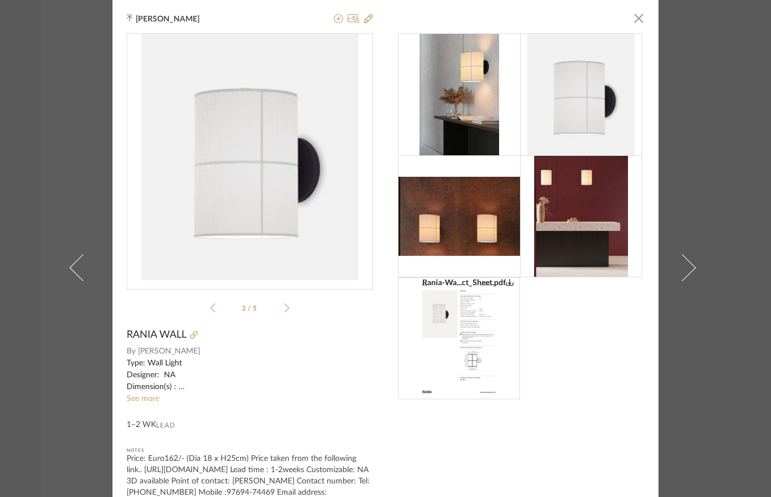
click at [262, 175] on img "1" at bounding box center [250, 157] width 218 height 246
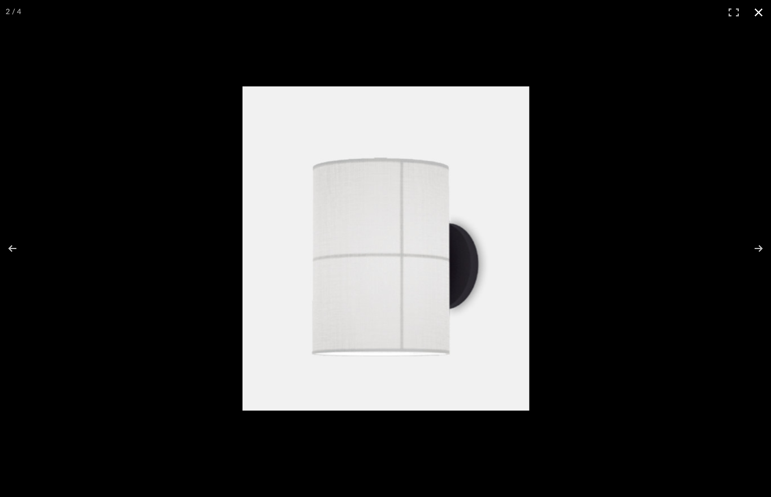
click at [759, 13] on button at bounding box center [758, 12] width 25 height 25
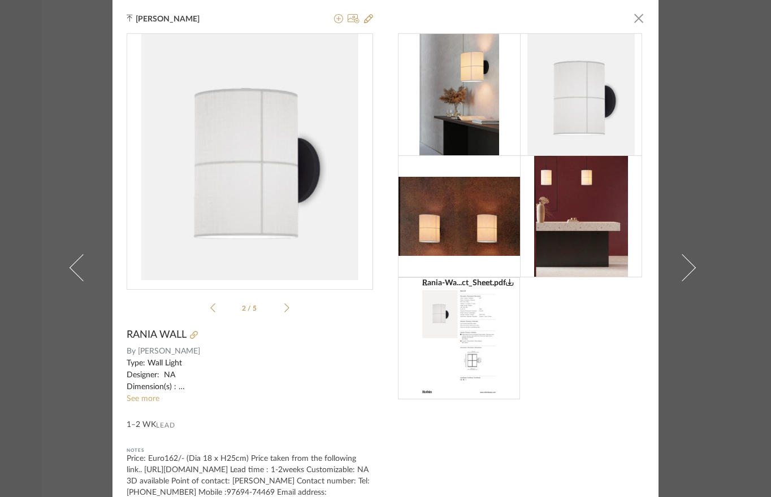
click at [198, 333] on div at bounding box center [279, 335] width 186 height 12
click at [190, 336] on icon at bounding box center [194, 335] width 8 height 8
click at [628, 19] on span "button" at bounding box center [638, 18] width 23 height 23
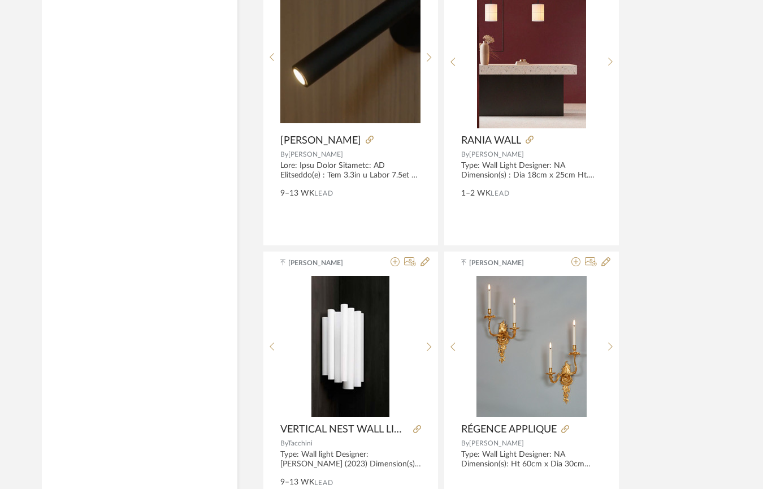
scroll to position [5606, 0]
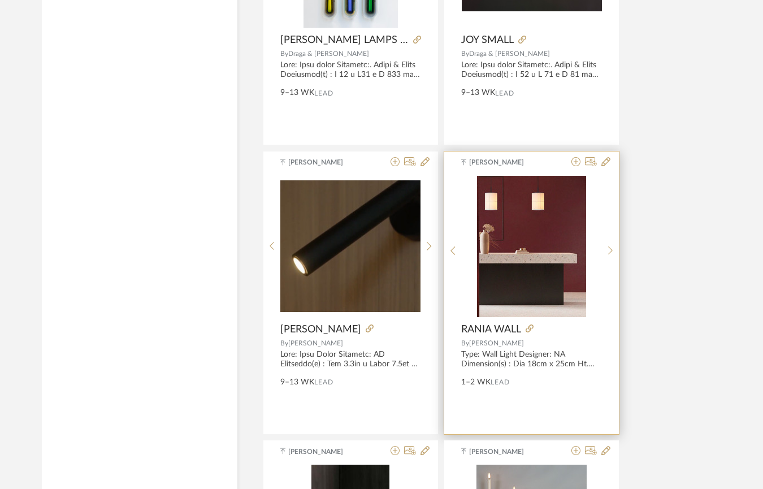
click at [519, 241] on img "3" at bounding box center [531, 246] width 109 height 141
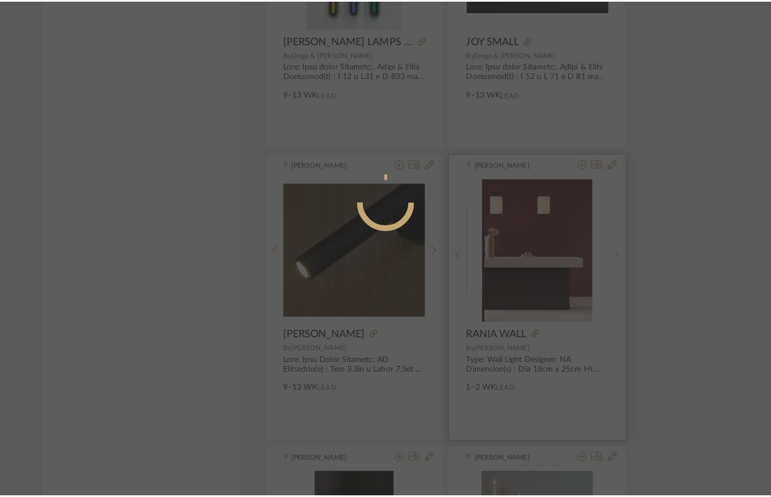
scroll to position [0, 0]
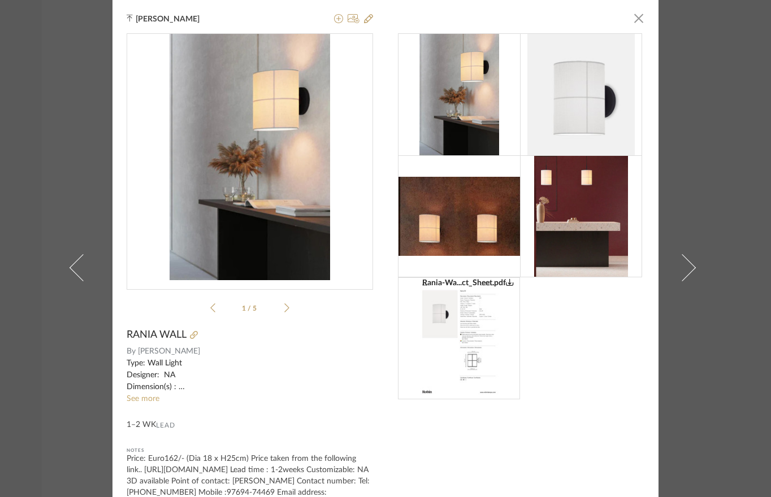
click at [159, 386] on div "Type: Wall Light Designer: NA Dimension(s) : Dia 18cm x 25cm Ht. Dia 28cm x 40c…" at bounding box center [250, 376] width 246 height 36
click at [142, 401] on link "See more" at bounding box center [143, 399] width 33 height 8
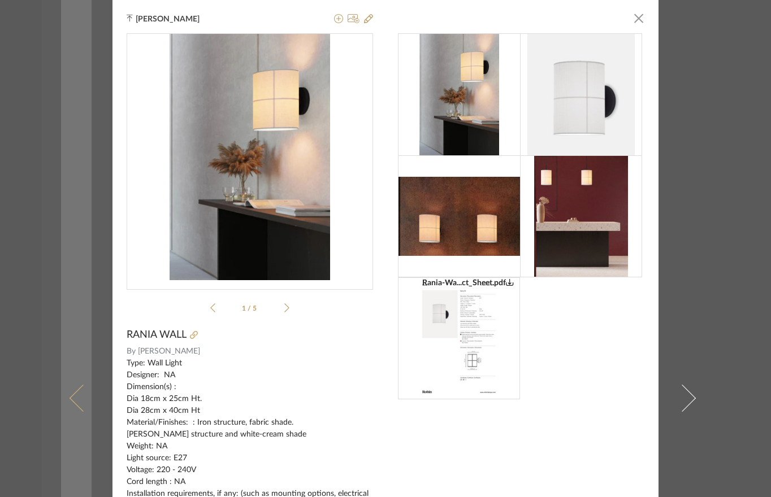
click at [77, 110] on link at bounding box center [76, 398] width 31 height 796
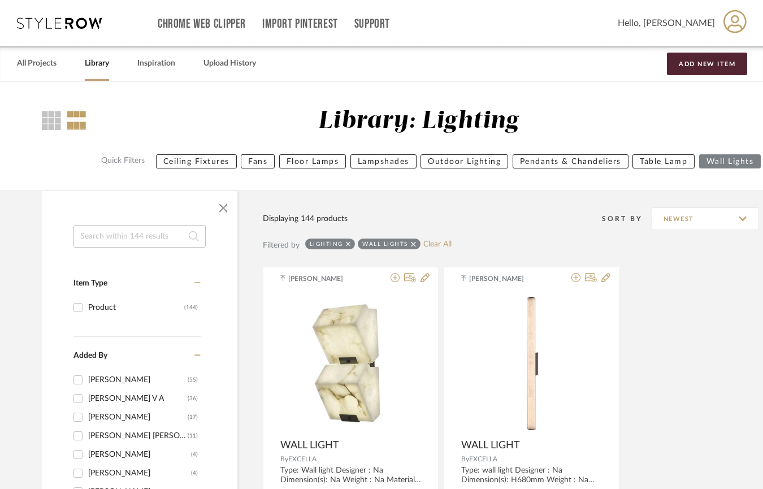
click at [59, 67] on div "All Projects Library Inspiration Upload History Add New Item" at bounding box center [381, 63] width 763 height 34
click at [51, 64] on link "All Projects" at bounding box center [37, 63] width 40 height 15
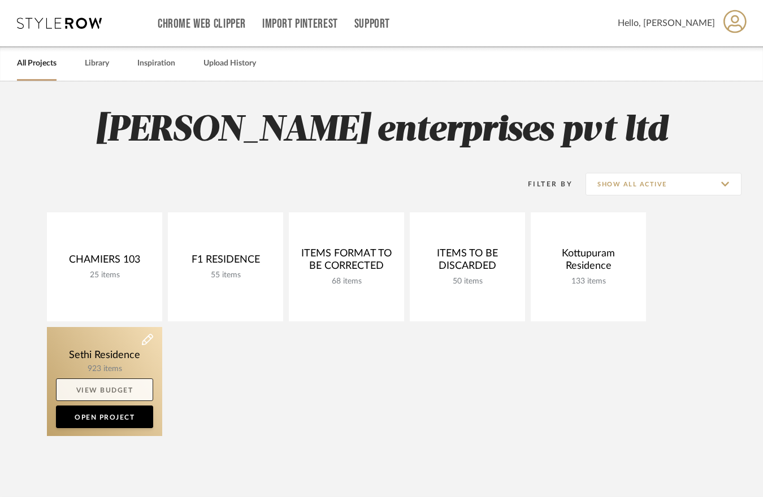
click at [141, 381] on link "View Budget" at bounding box center [104, 390] width 97 height 23
click at [98, 419] on link "Open Project" at bounding box center [104, 417] width 97 height 23
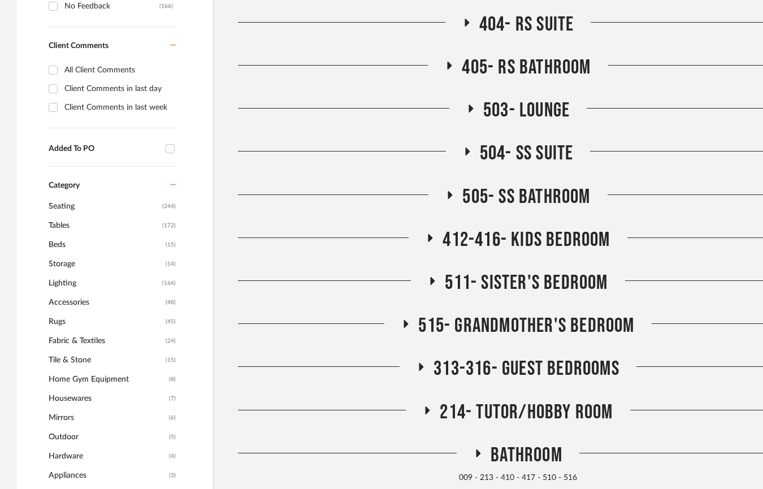
scroll to position [622, 0]
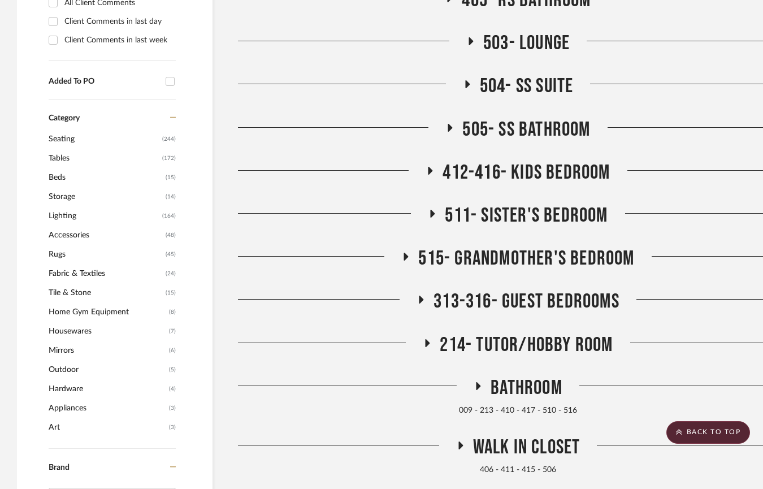
click at [74, 214] on span "Lighting" at bounding box center [104, 215] width 111 height 19
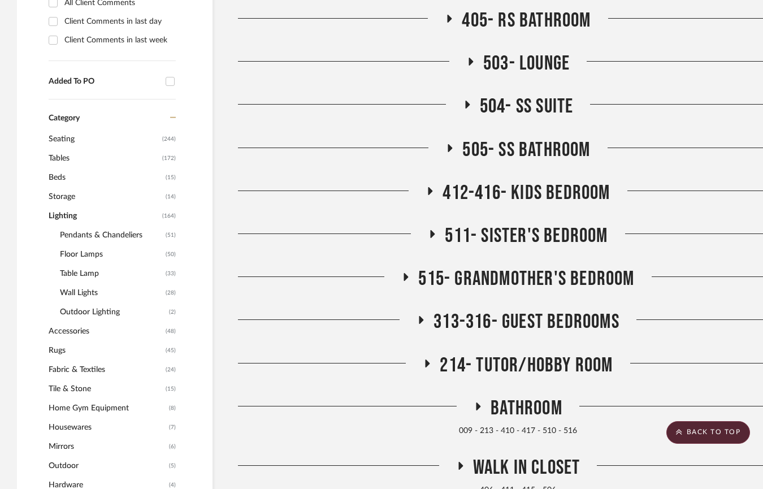
click at [91, 240] on span "Pendants & Chandeliers" at bounding box center [111, 234] width 103 height 19
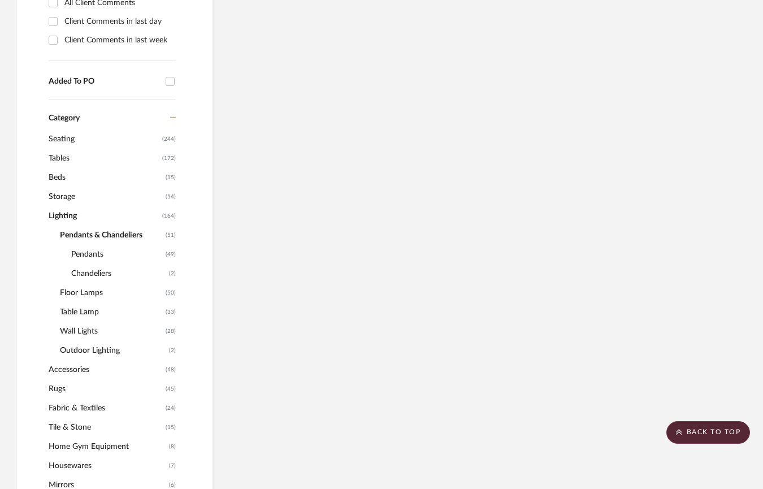
scroll to position [603, 0]
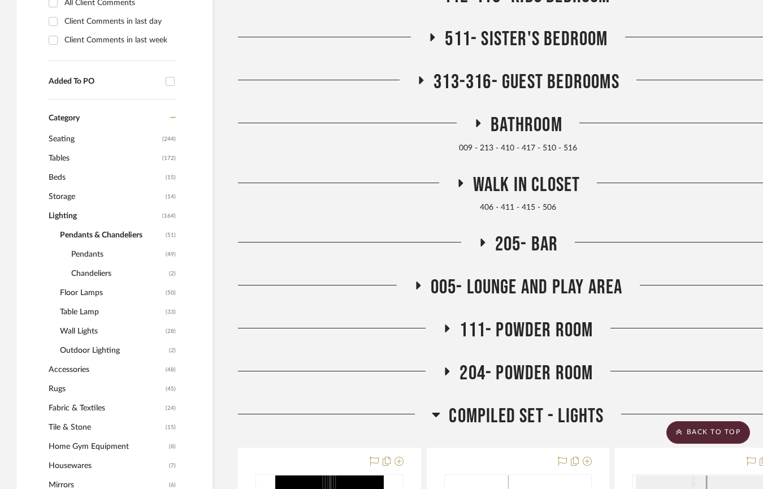
click at [95, 254] on span "Pendants" at bounding box center [117, 254] width 92 height 19
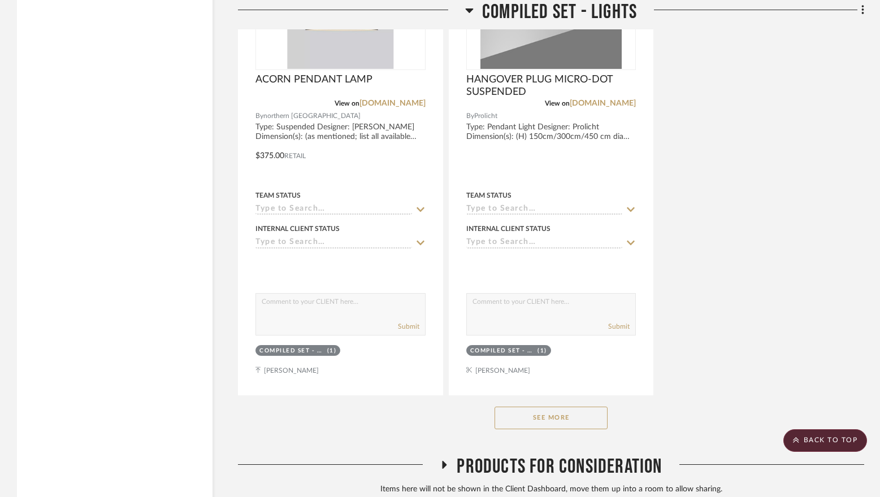
scroll to position [2244, 0]
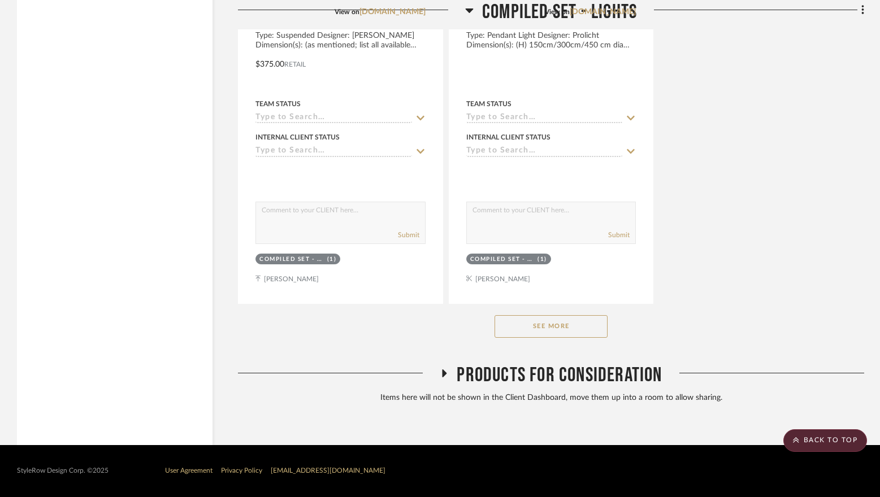
click at [527, 335] on button "See More" at bounding box center [550, 326] width 113 height 23
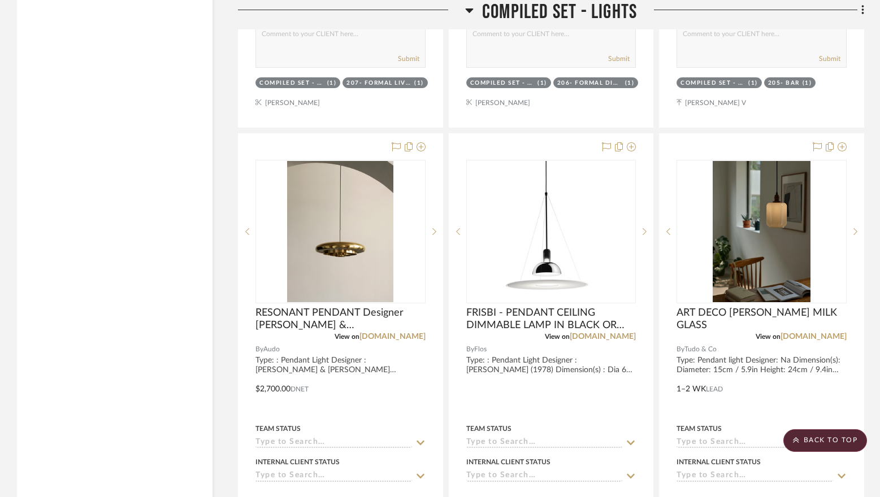
scroll to position [4956, 0]
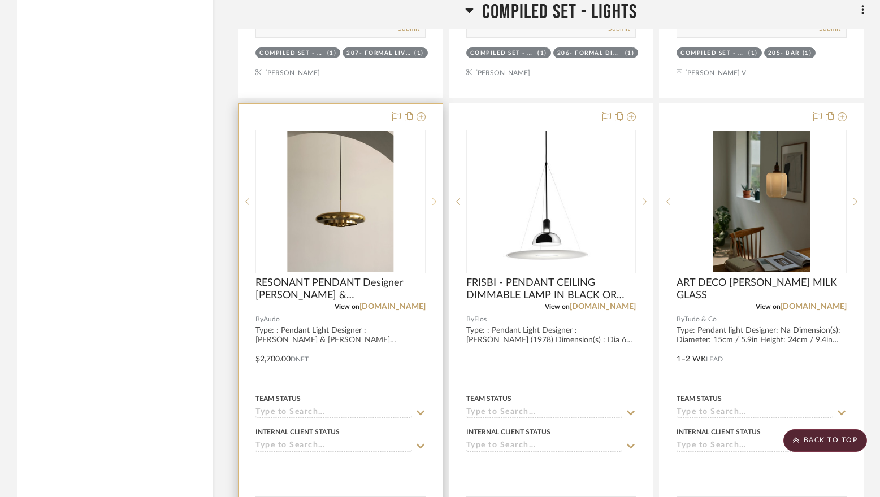
click at [432, 201] on icon at bounding box center [434, 202] width 4 height 8
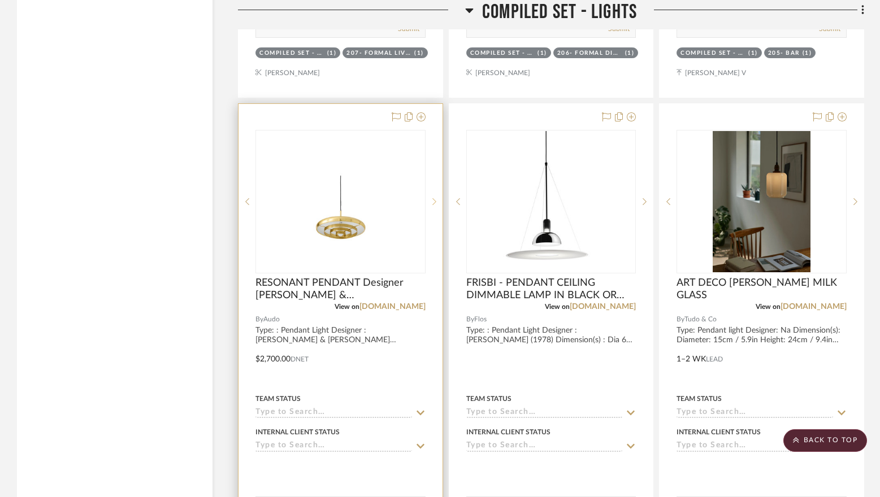
click at [432, 201] on icon at bounding box center [434, 202] width 4 height 8
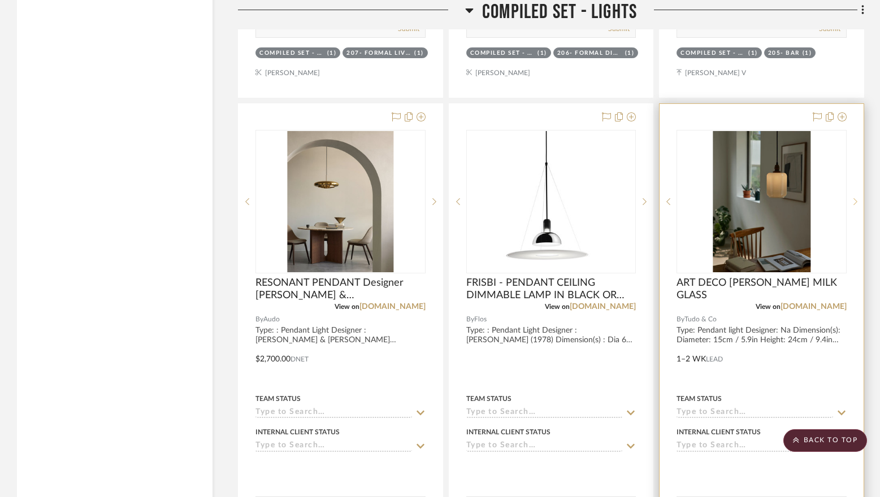
click at [855, 200] on icon at bounding box center [855, 201] width 4 height 7
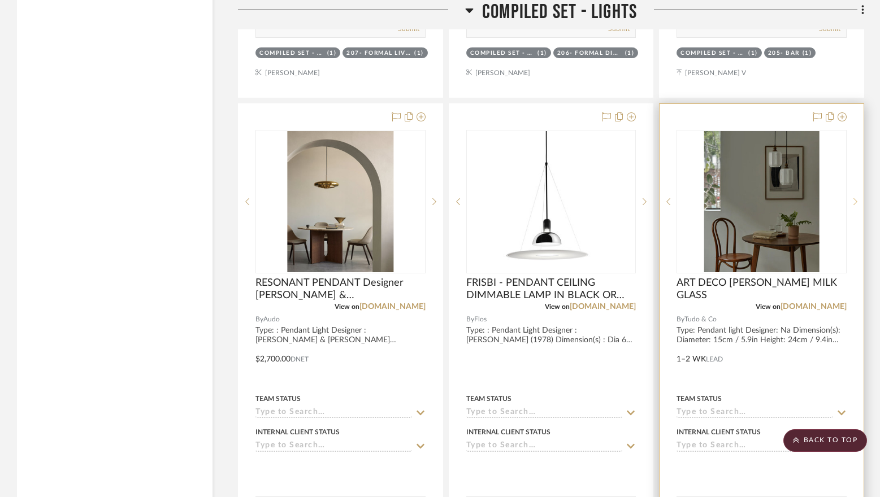
click at [855, 200] on icon at bounding box center [855, 201] width 4 height 7
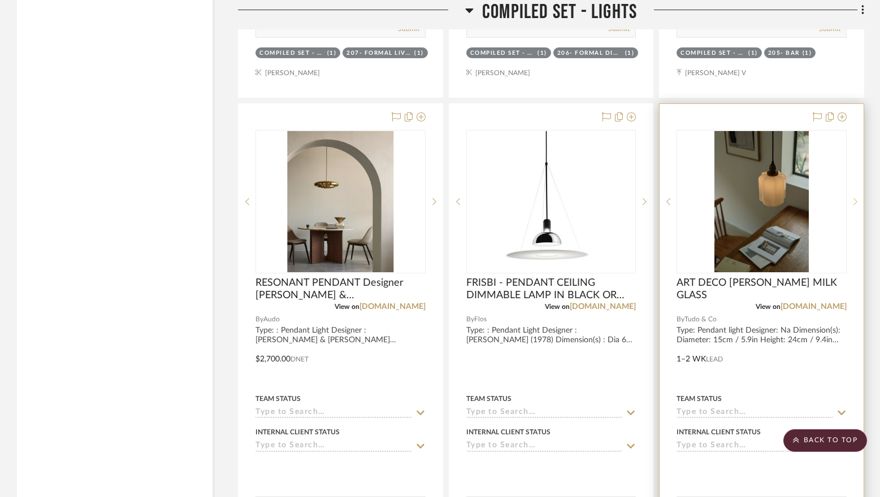
click at [855, 200] on icon at bounding box center [855, 201] width 4 height 7
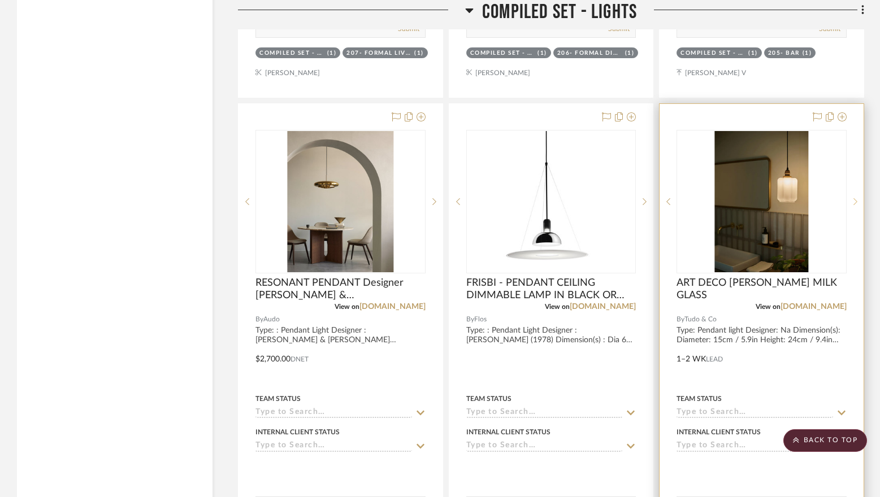
click at [855, 200] on icon at bounding box center [855, 201] width 4 height 7
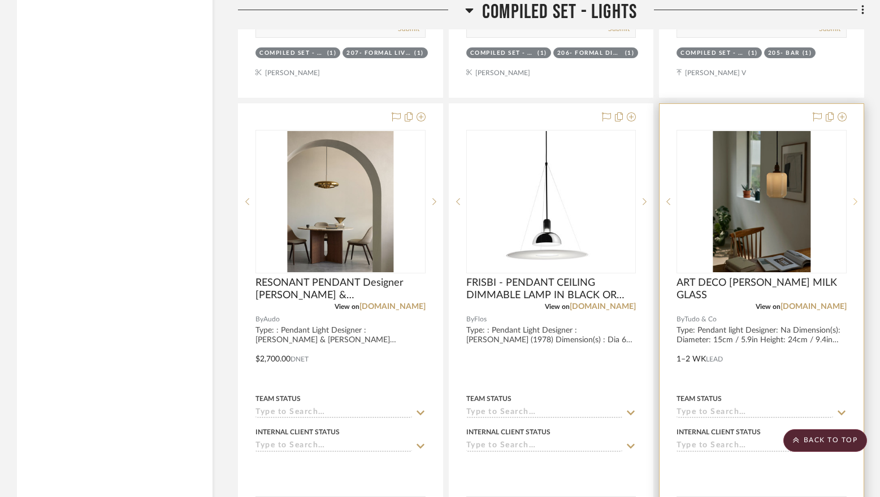
click at [855, 200] on icon at bounding box center [855, 201] width 4 height 7
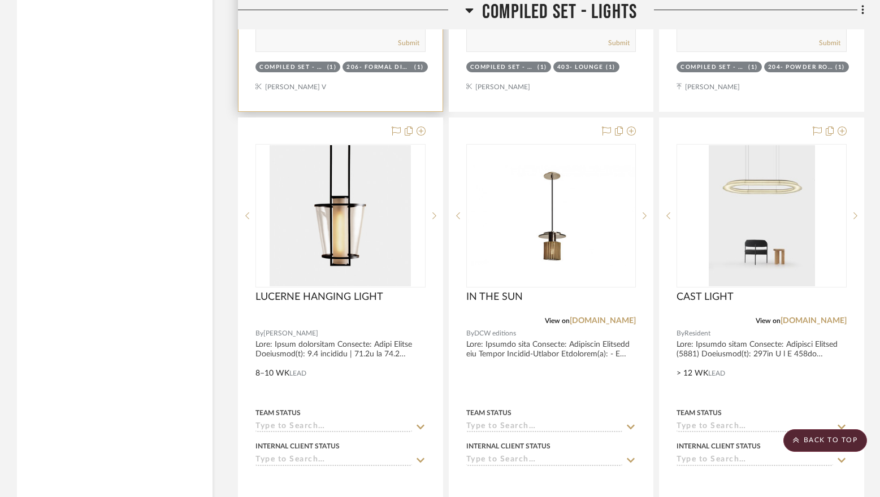
scroll to position [5465, 0]
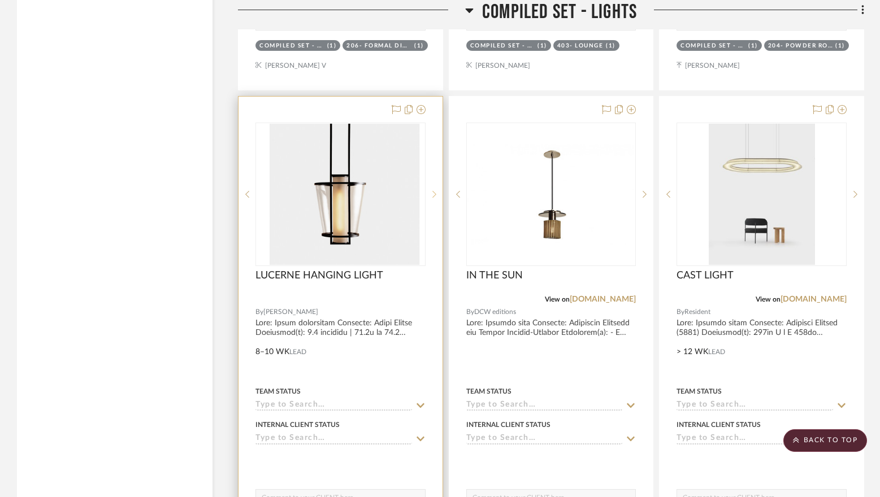
click at [433, 193] on icon at bounding box center [434, 194] width 4 height 8
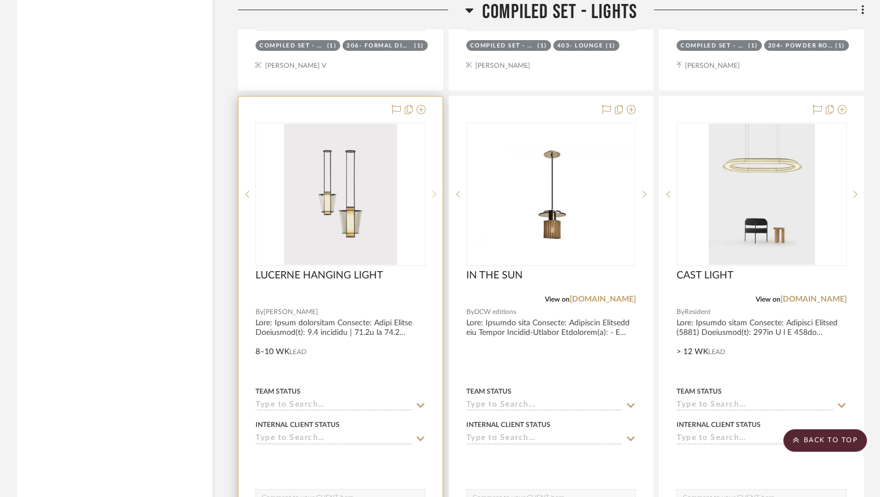
click at [433, 193] on icon at bounding box center [434, 194] width 4 height 8
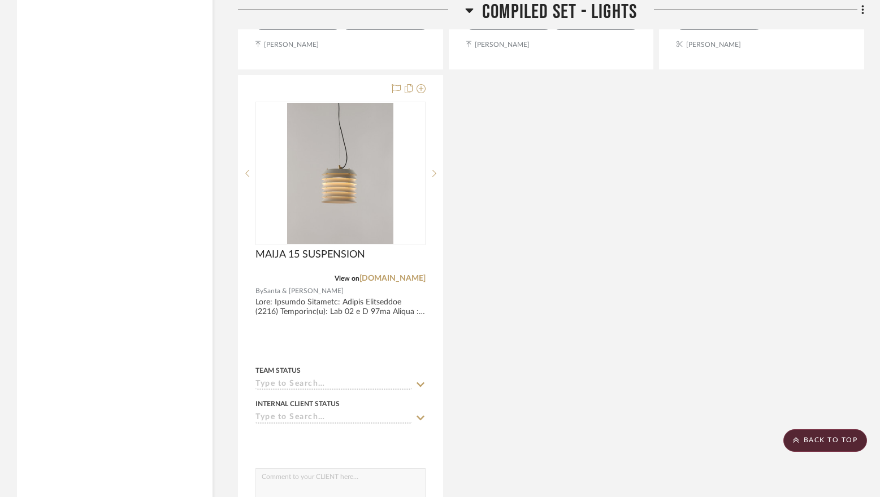
scroll to position [5973, 0]
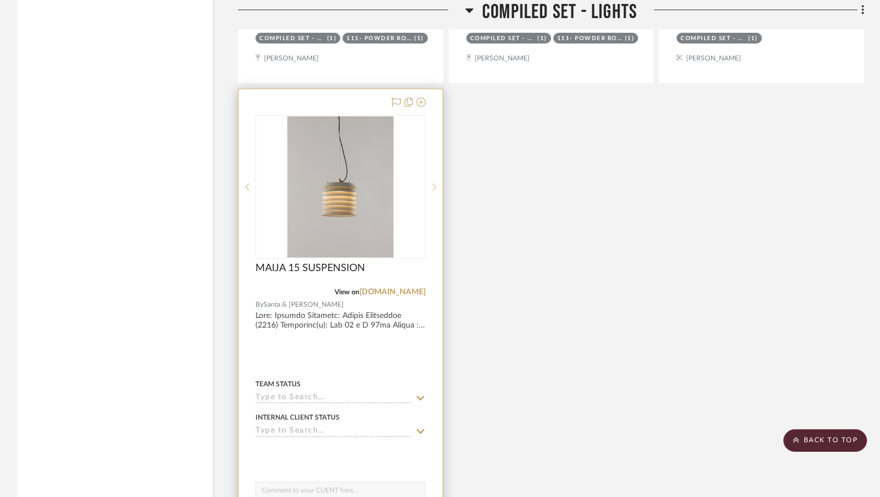
click at [440, 195] on div at bounding box center [433, 187] width 17 height 144
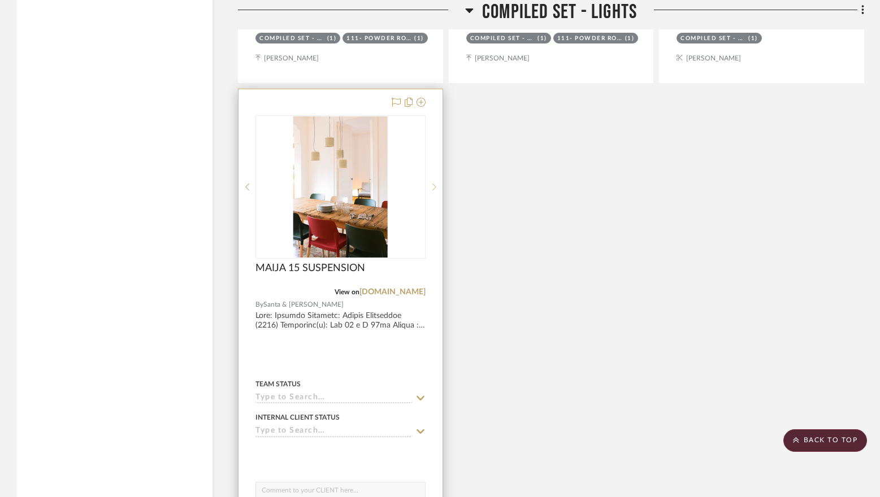
click at [436, 185] on sr-next-btn at bounding box center [433, 187] width 17 height 8
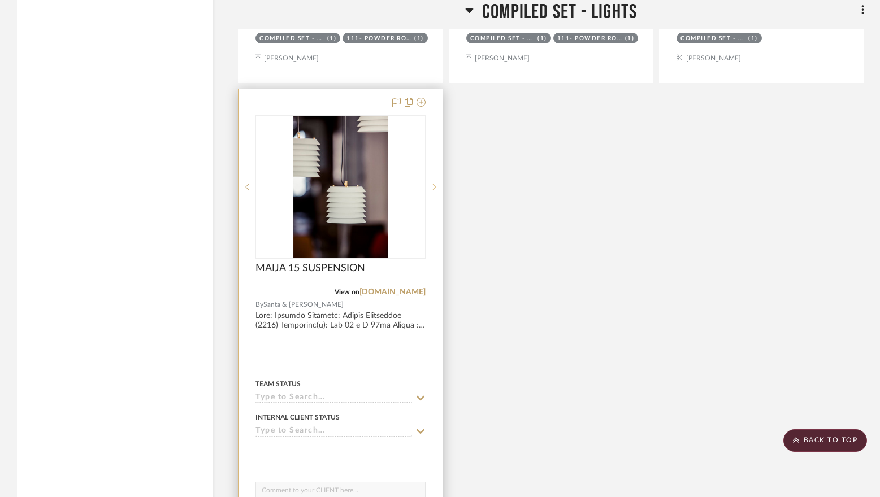
click at [436, 185] on sr-next-btn at bounding box center [433, 187] width 17 height 8
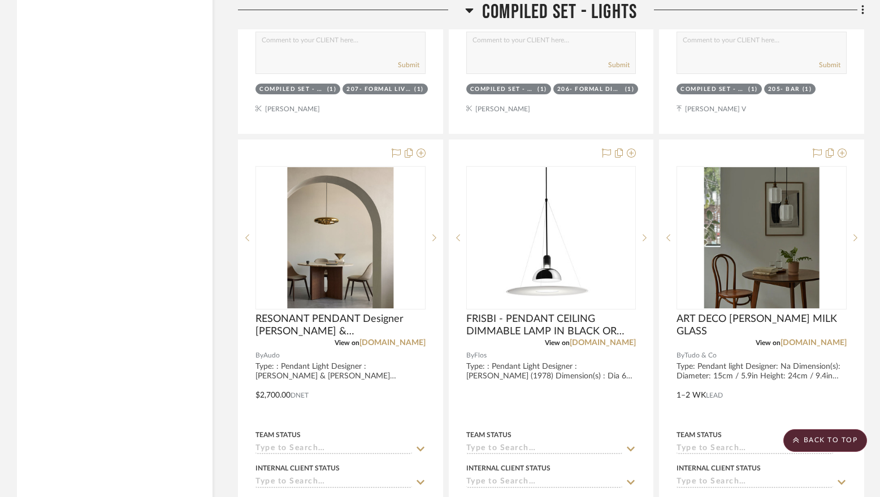
scroll to position [4843, 0]
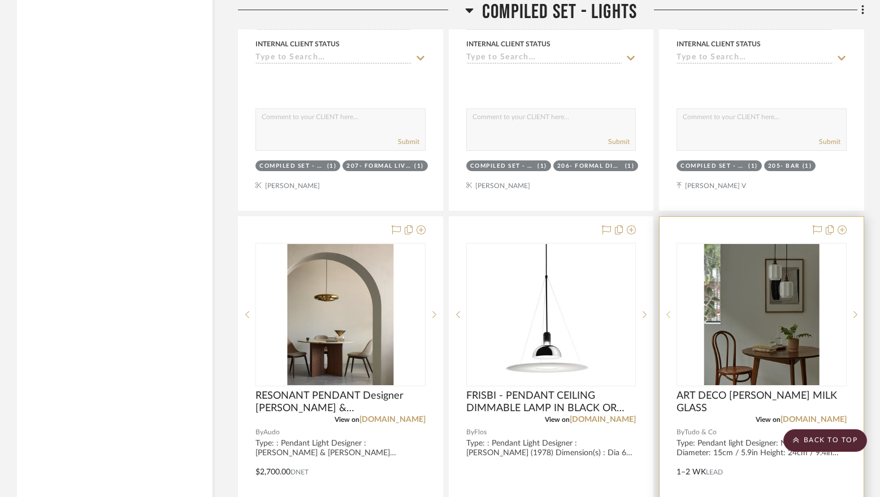
click at [668, 316] on icon at bounding box center [669, 314] width 4 height 7
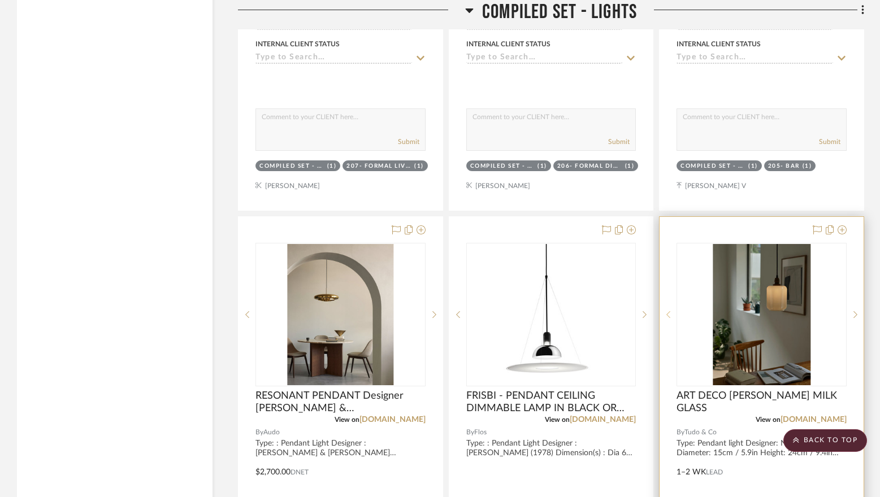
click at [668, 316] on icon at bounding box center [669, 314] width 4 height 7
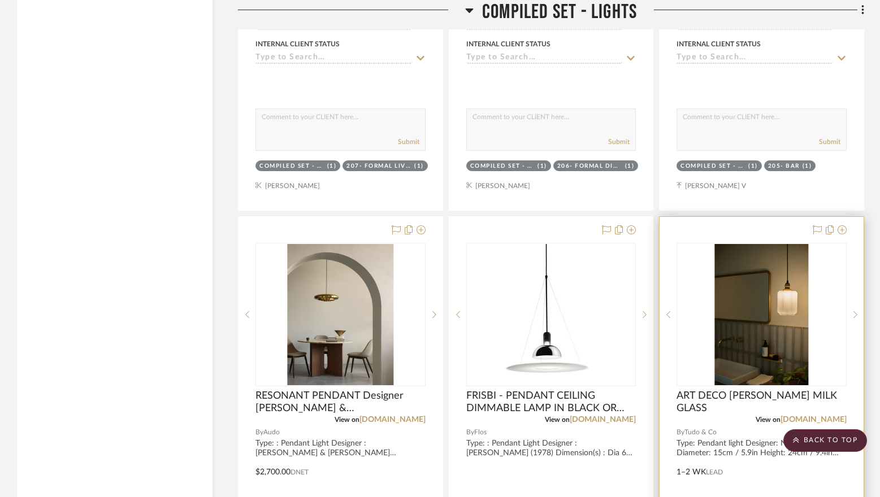
click at [745, 309] on img "3" at bounding box center [761, 314] width 94 height 141
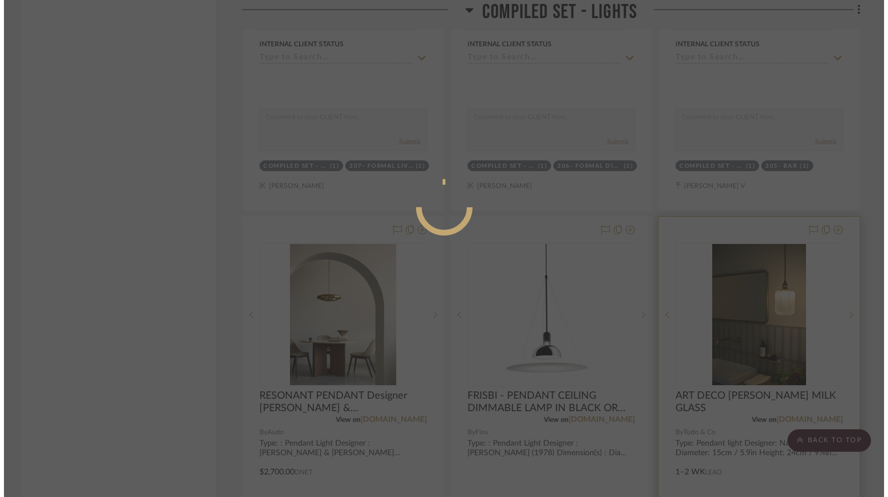
scroll to position [0, 0]
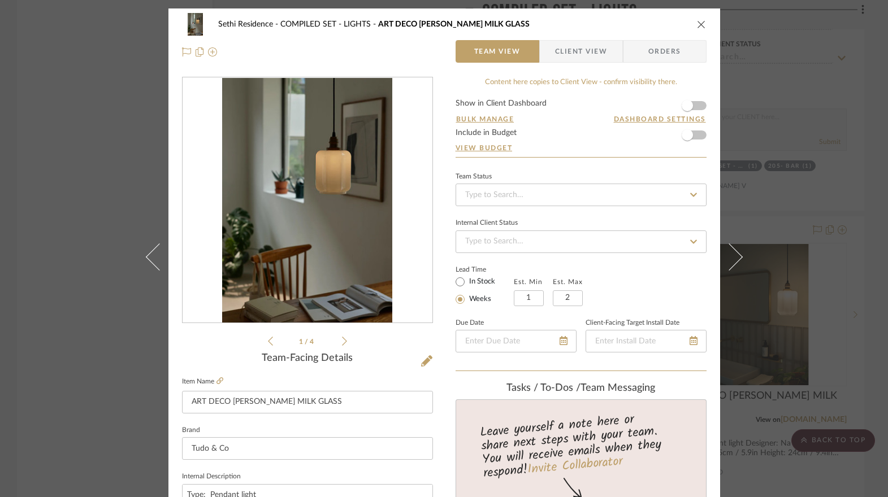
click at [342, 342] on icon at bounding box center [344, 341] width 5 height 9
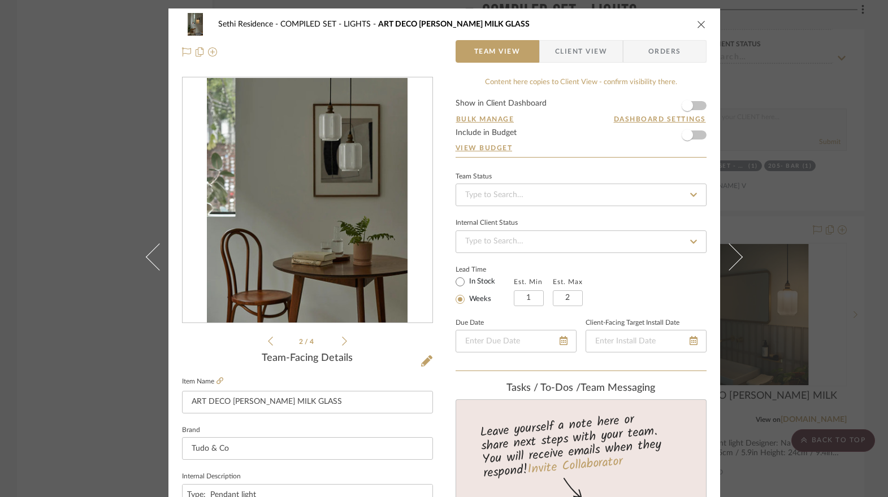
click at [342, 342] on icon at bounding box center [344, 341] width 5 height 9
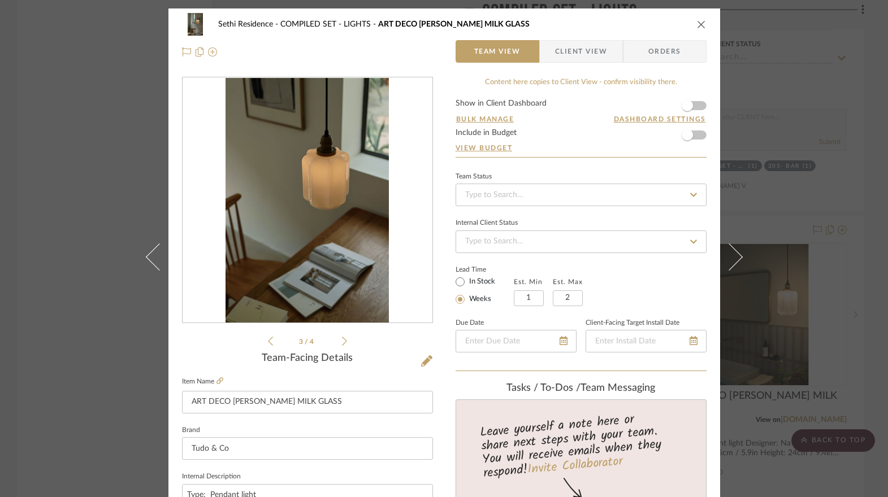
click at [342, 338] on icon at bounding box center [344, 341] width 5 height 9
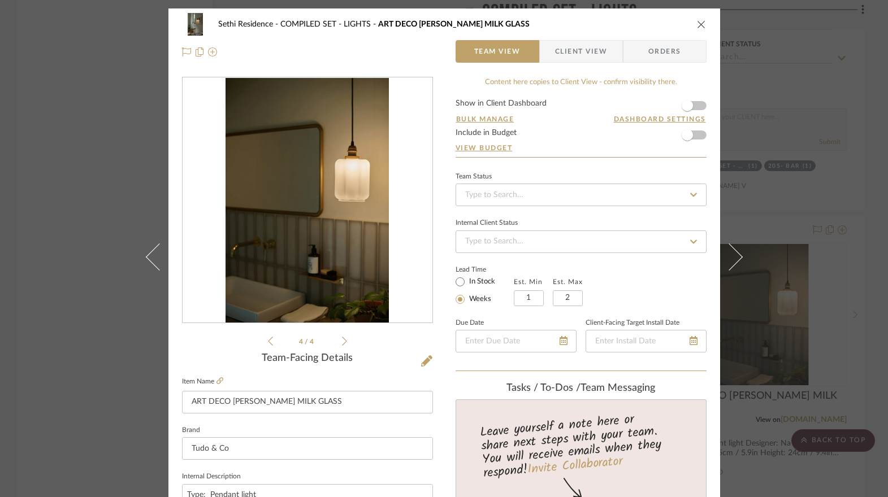
click at [698, 23] on icon "close" at bounding box center [701, 24] width 9 height 9
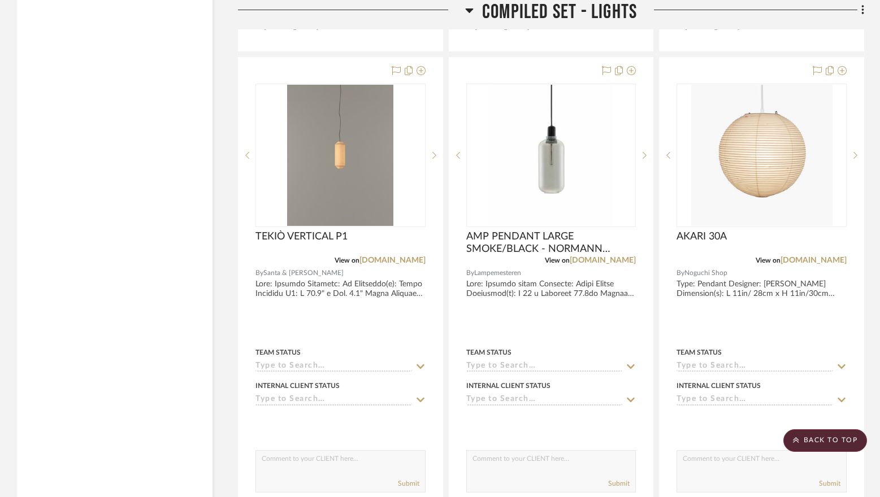
scroll to position [3996, 0]
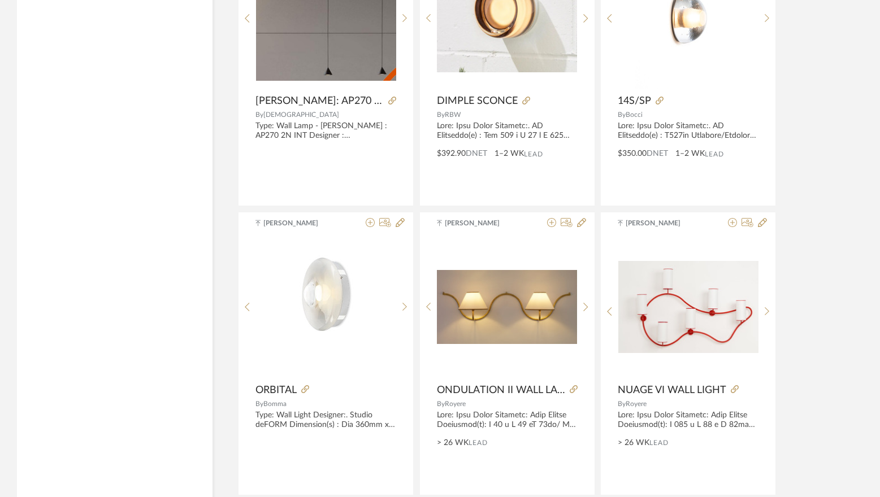
scroll to position [2773, 0]
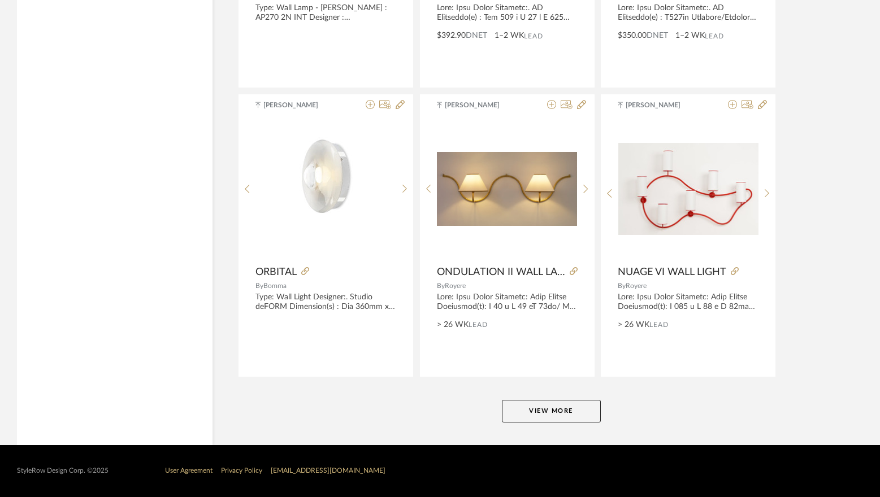
click at [555, 420] on button "View More" at bounding box center [551, 411] width 99 height 23
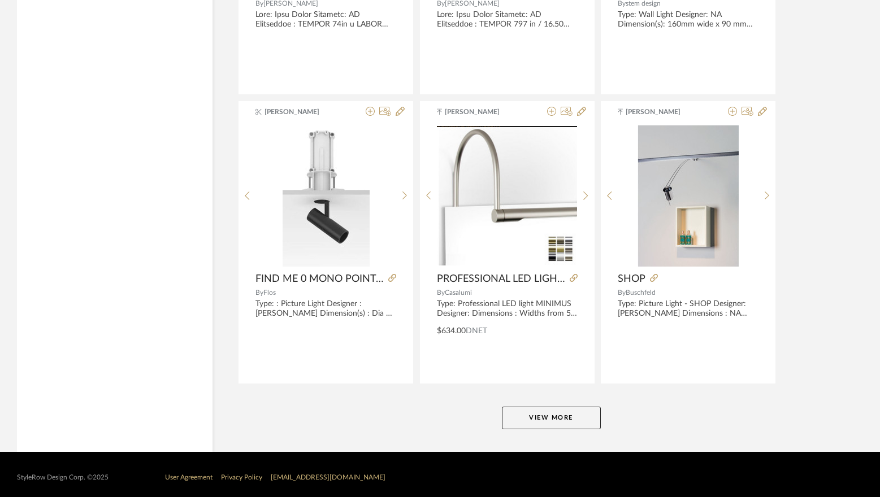
scroll to position [5663, 0]
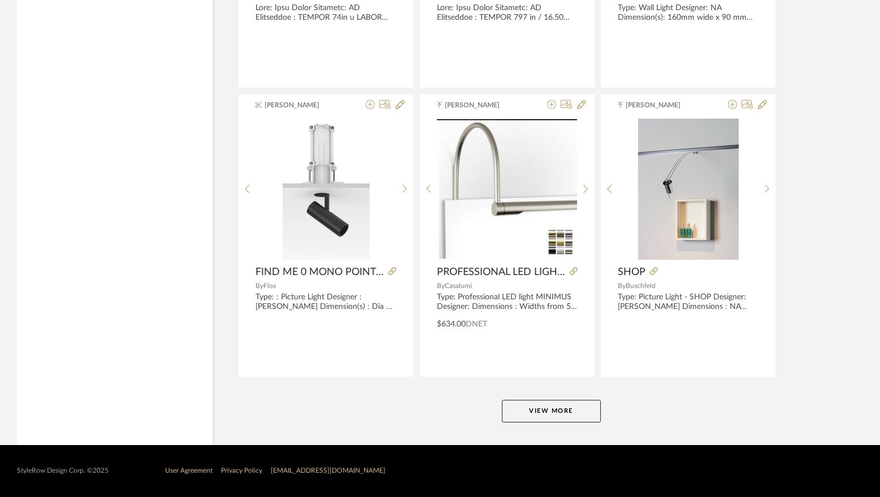
click at [548, 405] on button "View More" at bounding box center [551, 411] width 99 height 23
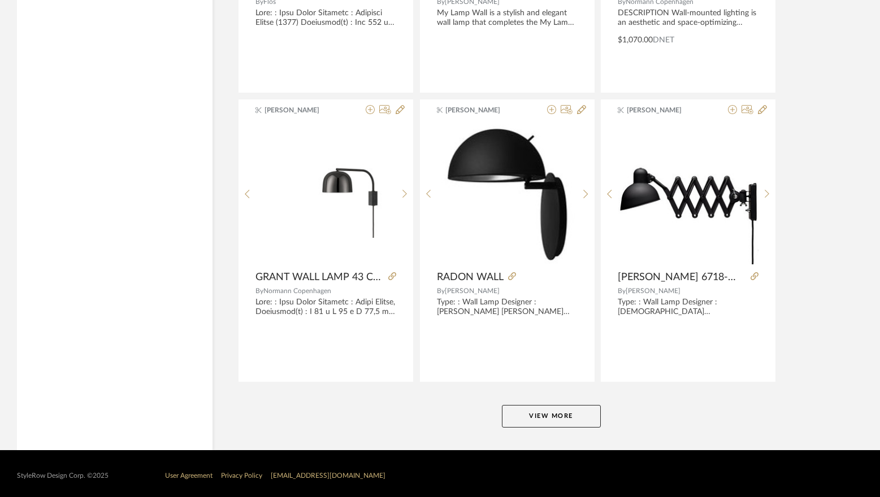
scroll to position [8553, 0]
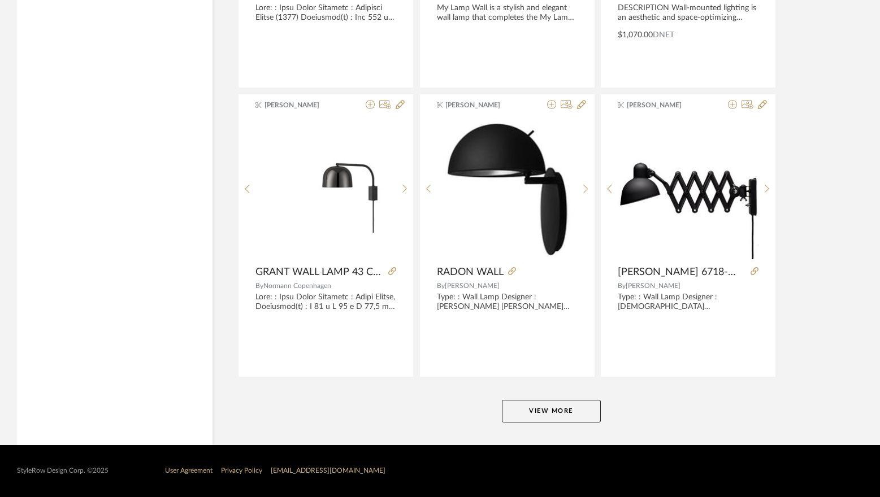
click at [570, 417] on button "View More" at bounding box center [551, 411] width 99 height 23
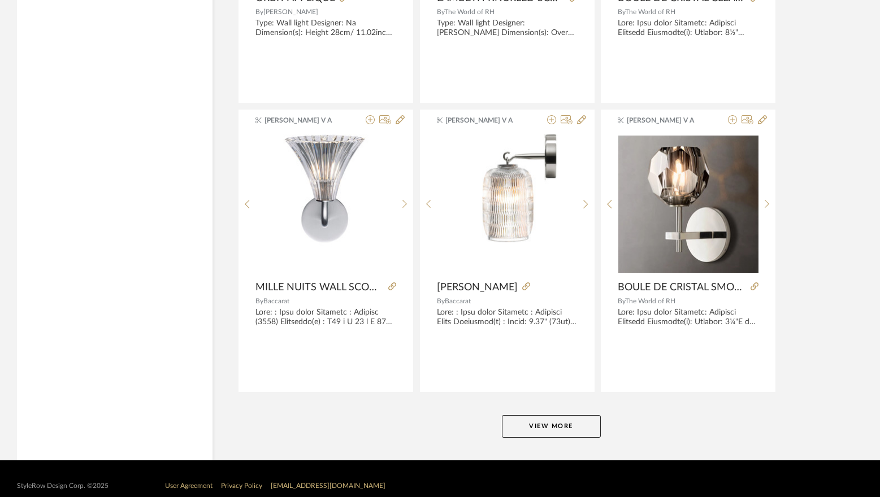
scroll to position [11444, 0]
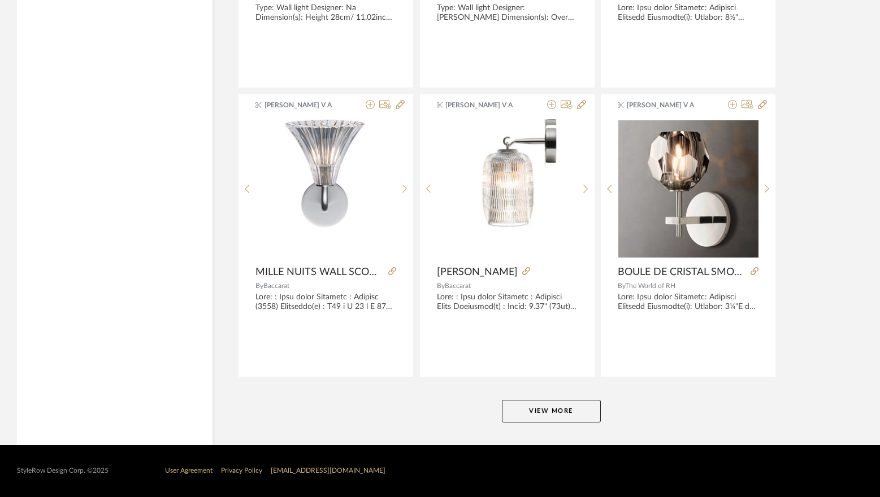
click at [571, 402] on button "View More" at bounding box center [551, 411] width 99 height 23
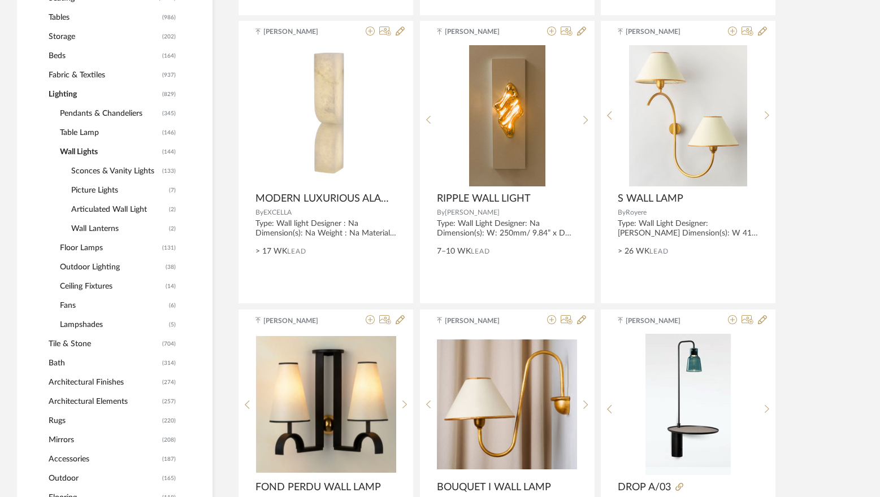
scroll to position [525, 0]
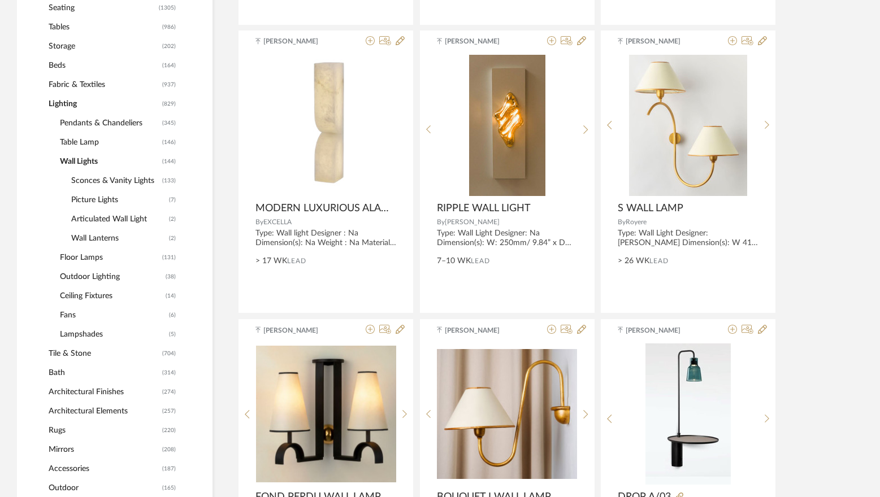
click at [88, 127] on span "Pendants & Chandeliers" at bounding box center [109, 123] width 99 height 19
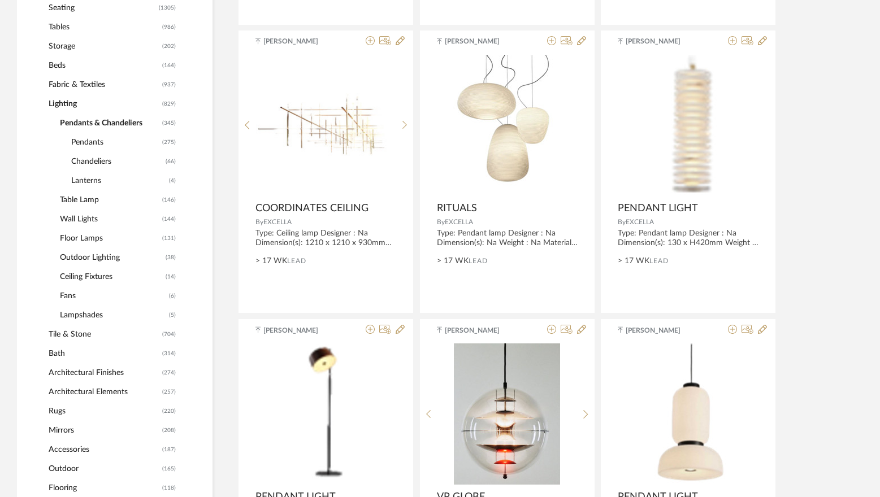
click at [93, 143] on span "Pendants" at bounding box center [115, 142] width 88 height 19
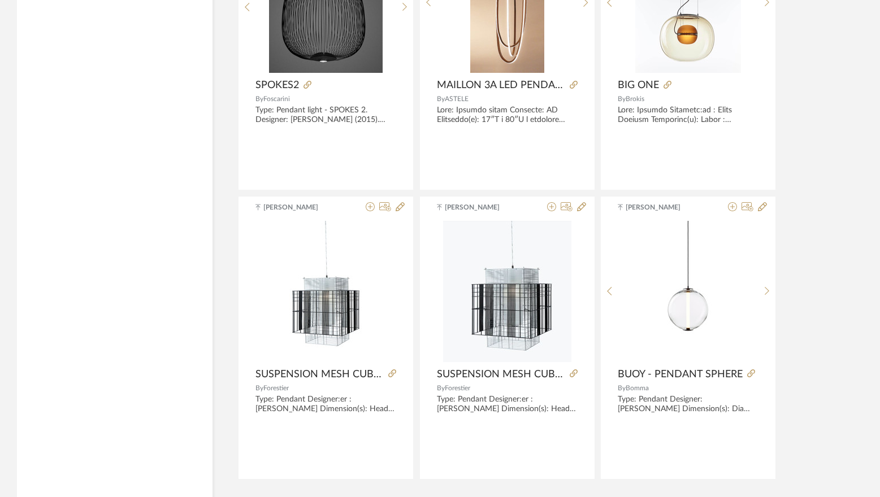
scroll to position [3334, 0]
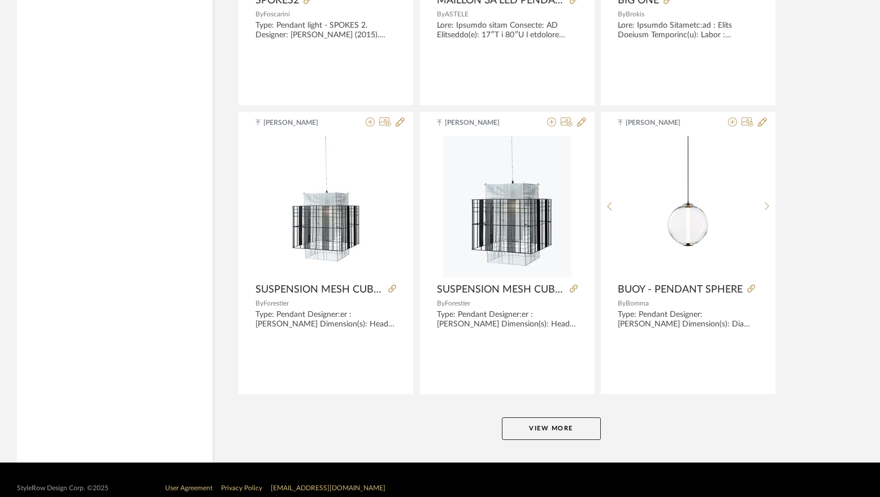
click at [567, 438] on button "View More" at bounding box center [551, 429] width 99 height 23
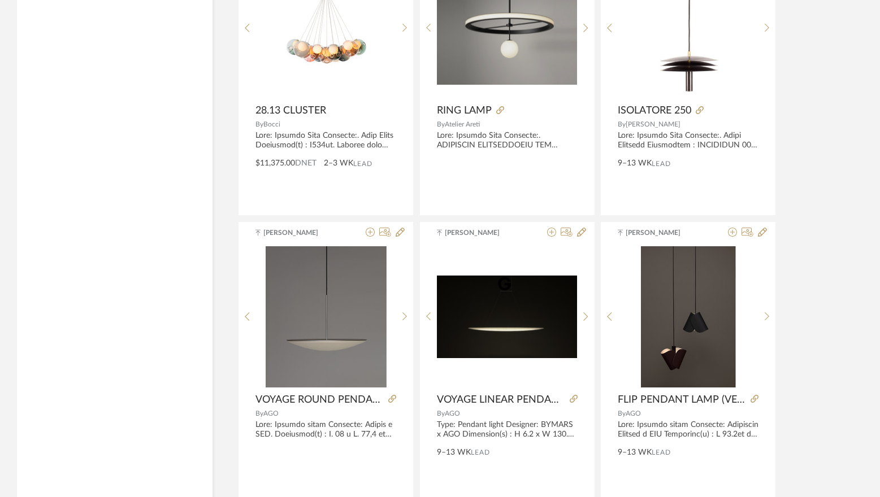
scroll to position [6819, 0]
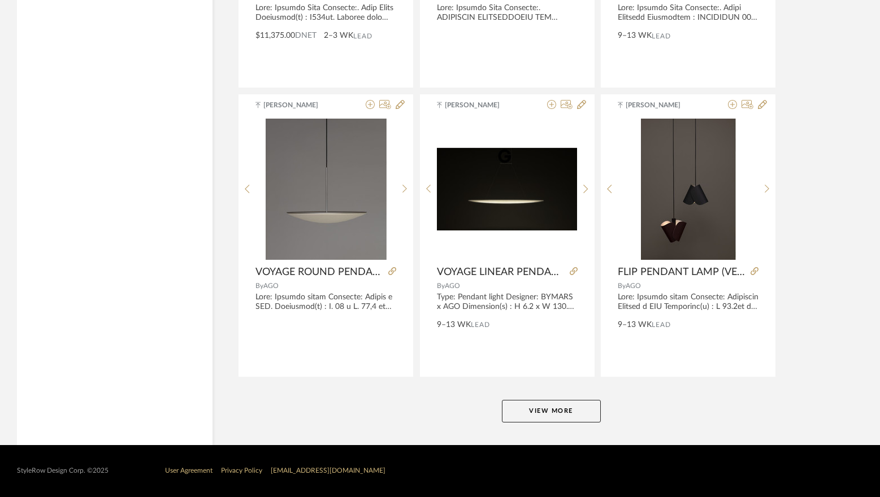
click at [550, 407] on button "View More" at bounding box center [551, 411] width 99 height 23
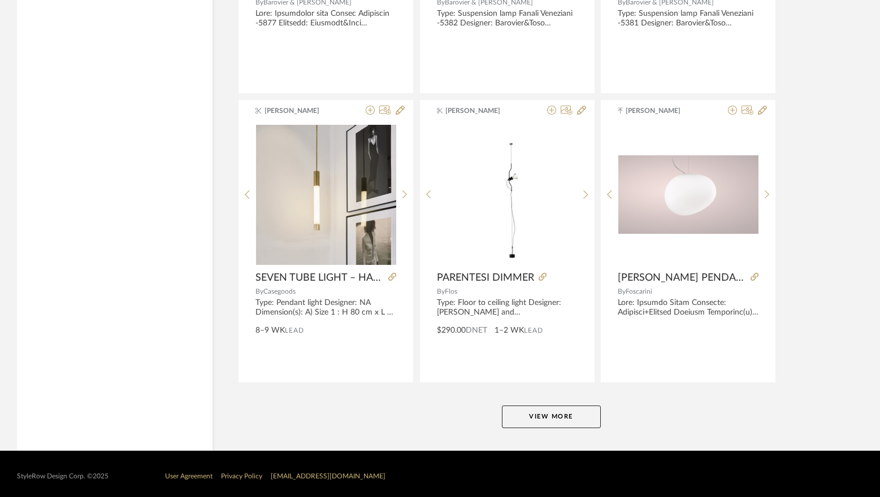
scroll to position [10287, 0]
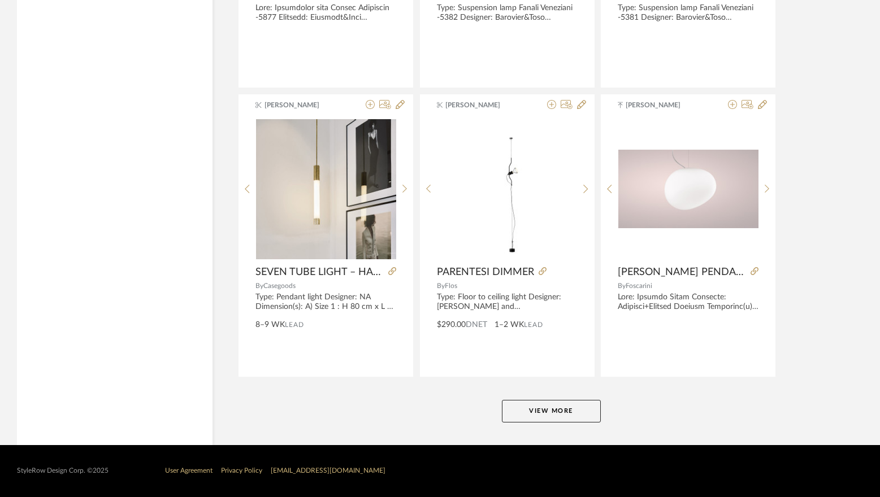
click at [563, 407] on button "View More" at bounding box center [551, 411] width 99 height 23
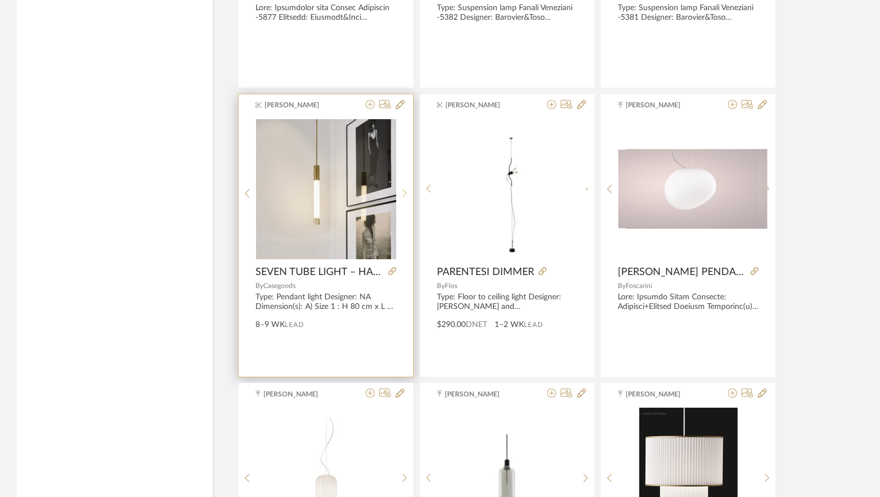
click at [404, 189] on icon at bounding box center [404, 194] width 5 height 10
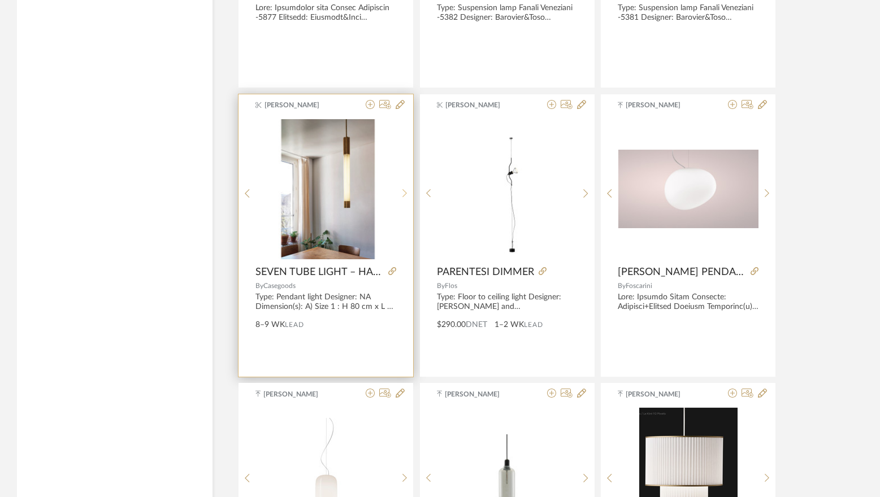
click at [404, 188] on div at bounding box center [405, 194] width 18 height 150
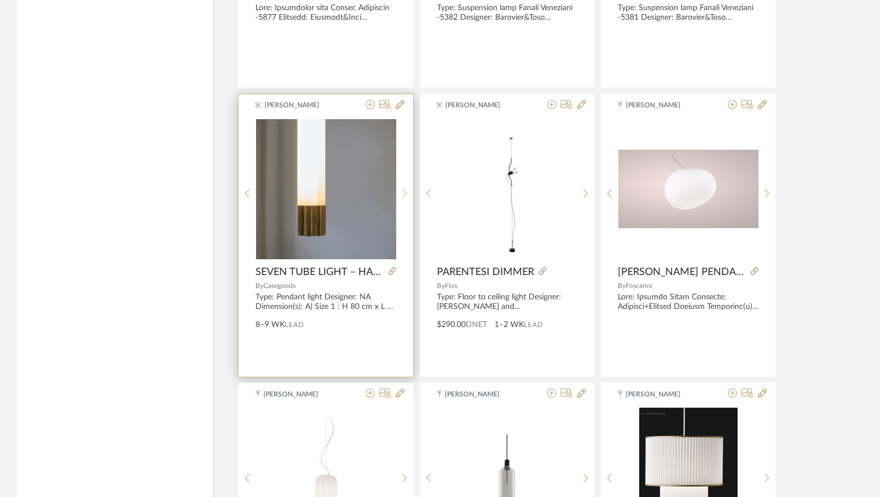
click at [404, 188] on div at bounding box center [405, 194] width 18 height 150
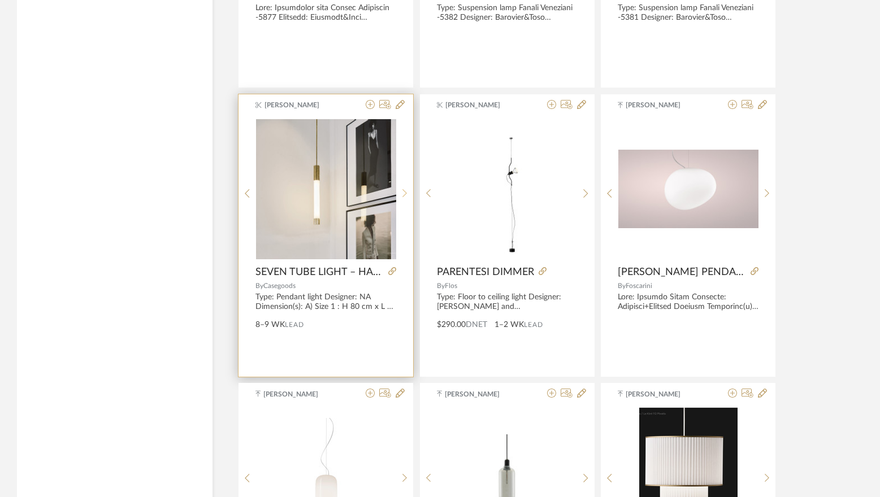
click at [404, 188] on div at bounding box center [405, 194] width 18 height 150
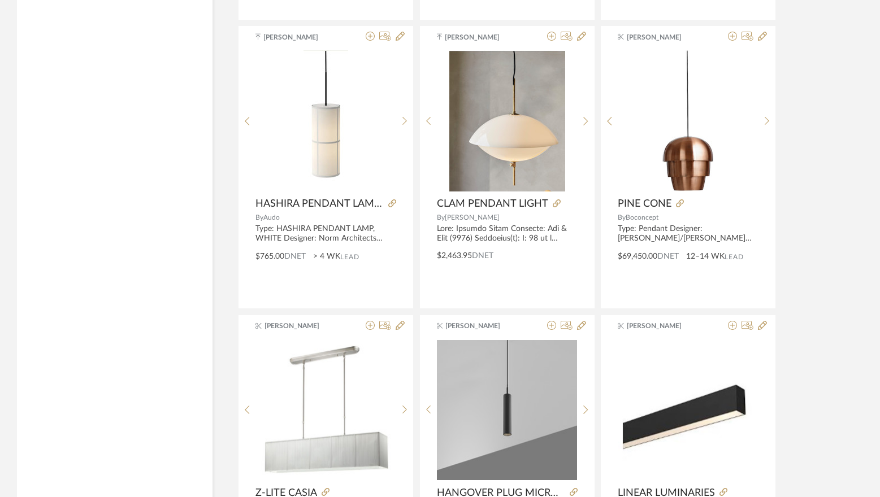
scroll to position [11192, 0]
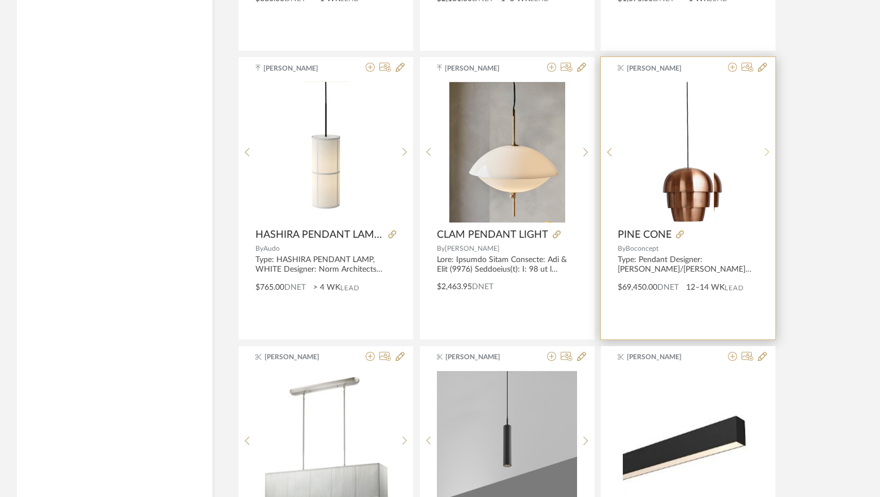
click at [766, 150] on div at bounding box center [767, 151] width 18 height 141
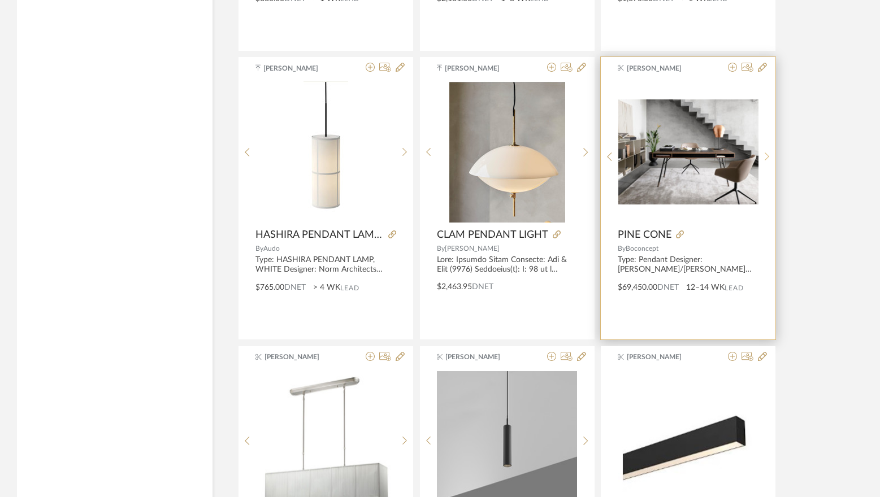
click at [766, 150] on div at bounding box center [767, 156] width 18 height 150
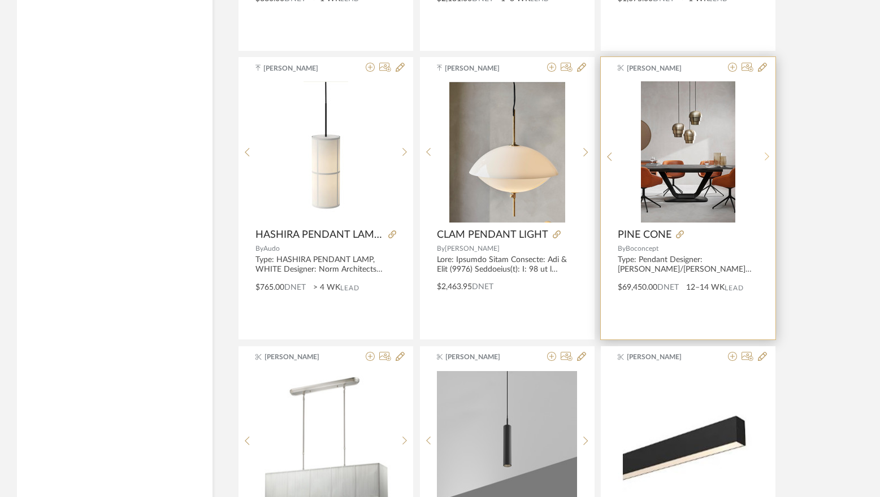
click at [766, 150] on div at bounding box center [767, 156] width 18 height 150
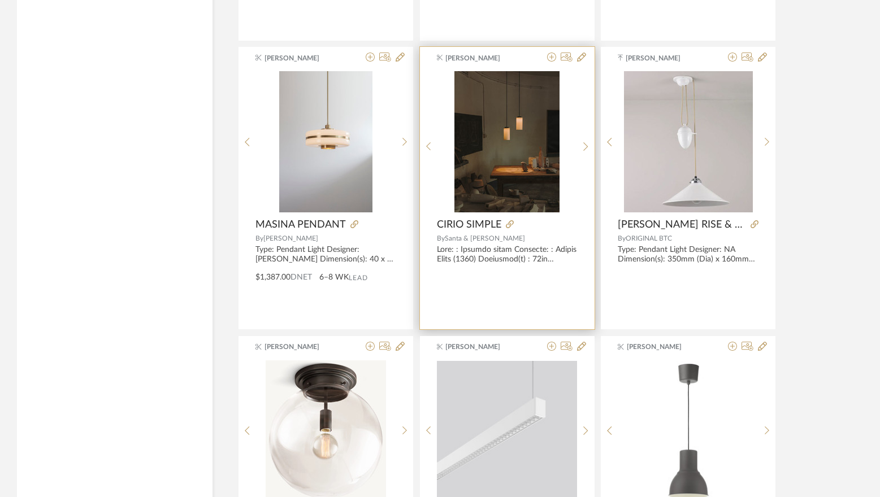
scroll to position [11757, 0]
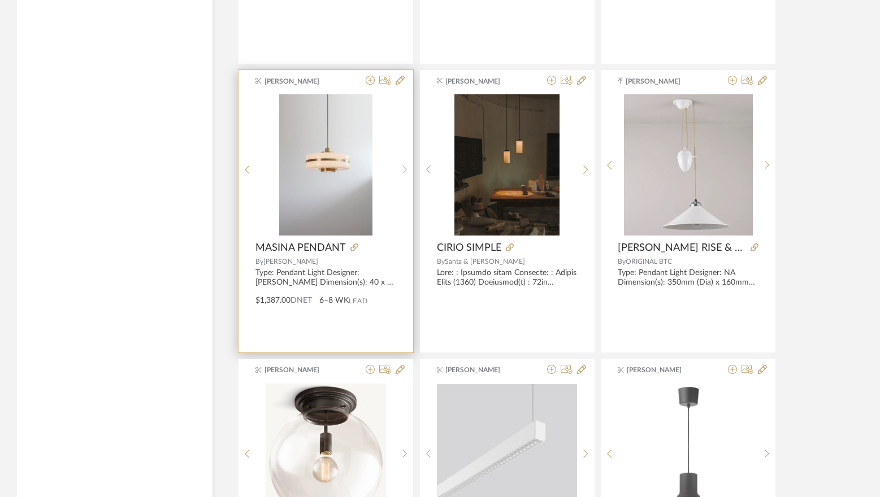
click at [399, 165] on sr-next-btn at bounding box center [405, 170] width 18 height 10
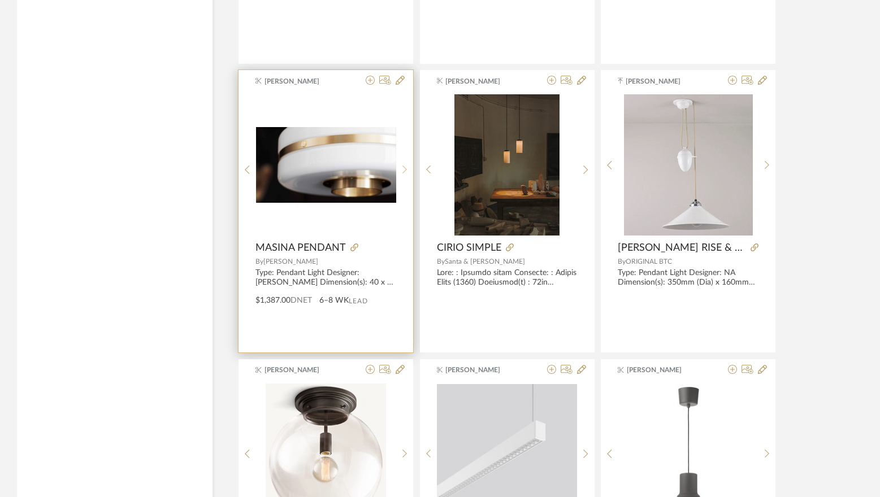
click at [399, 163] on div at bounding box center [405, 169] width 18 height 150
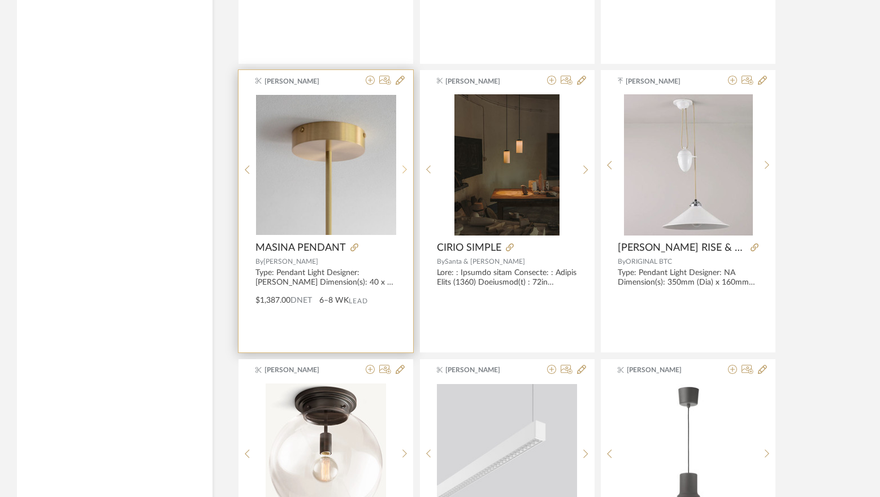
click at [399, 163] on div at bounding box center [405, 169] width 18 height 150
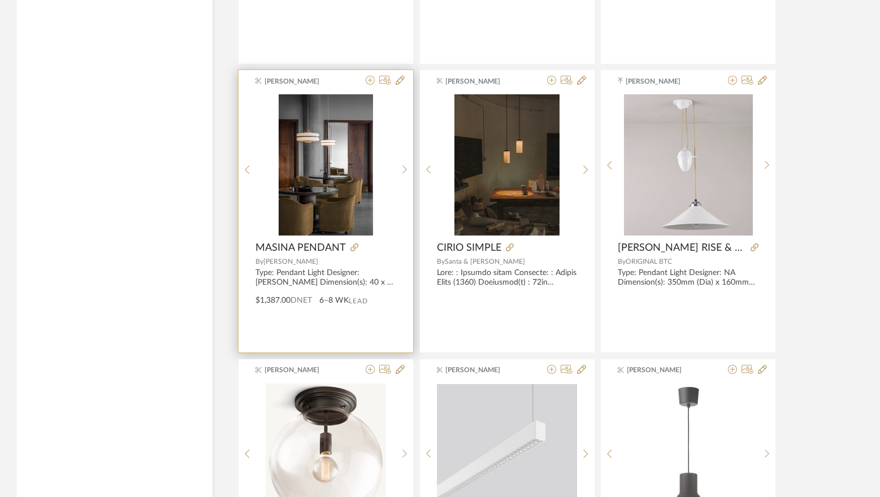
click at [329, 177] on img "3" at bounding box center [326, 164] width 94 height 141
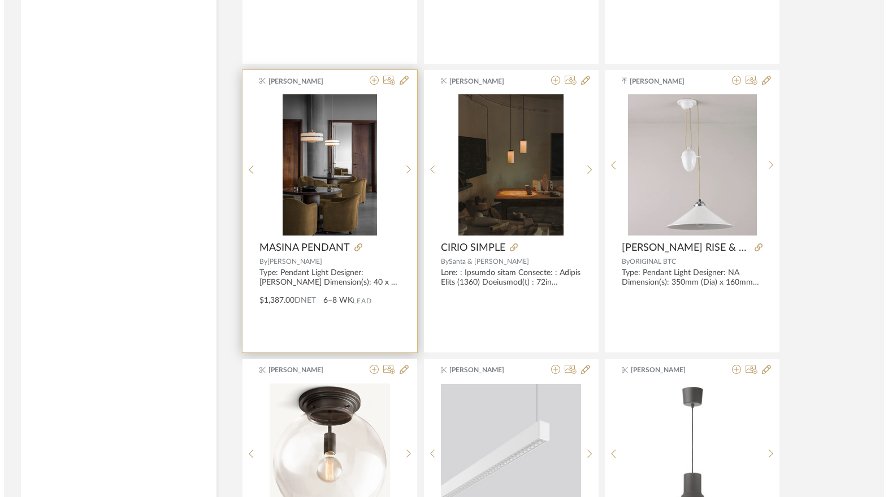
scroll to position [0, 0]
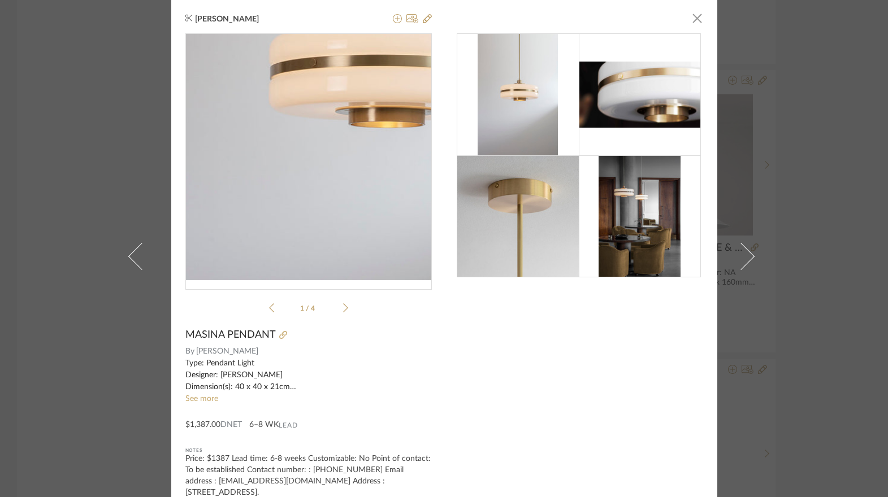
click at [282, 180] on img "0" at bounding box center [308, 157] width 163 height 246
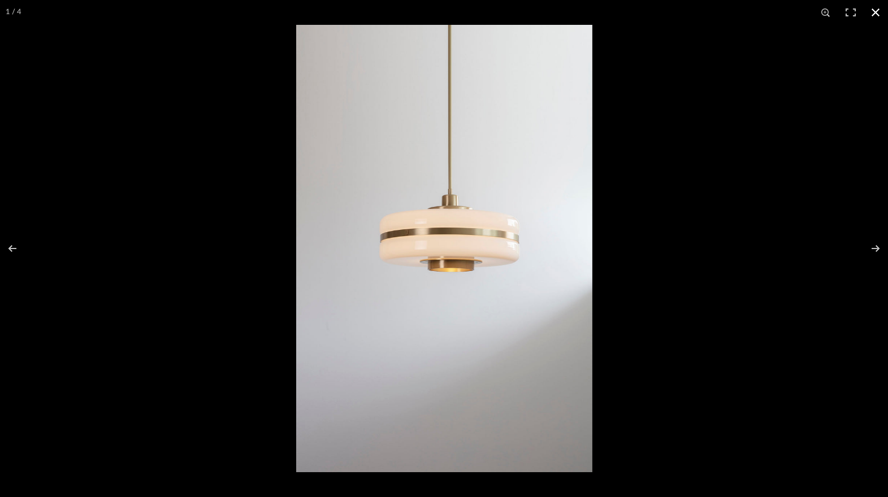
click at [874, 16] on button at bounding box center [875, 12] width 25 height 25
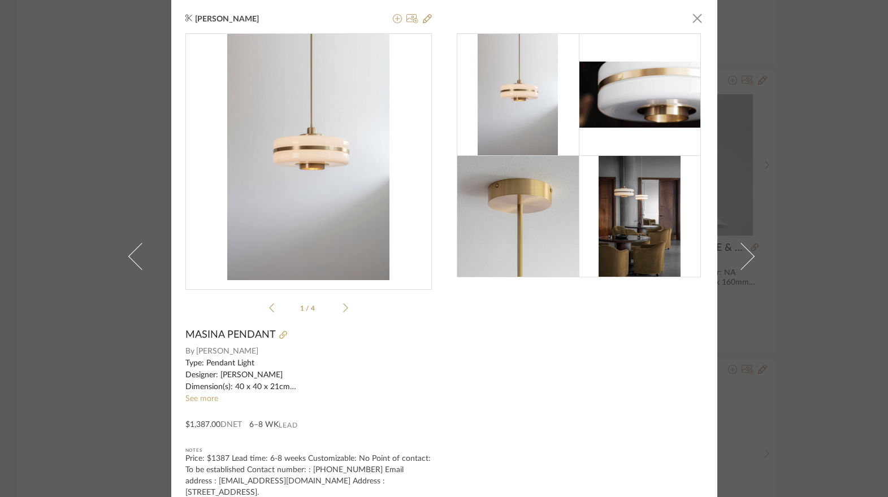
click at [208, 390] on div "Type: Pendant Light Designer: [PERSON_NAME] Dimension(s): 40 x 40 x 21cm Materi…" at bounding box center [308, 376] width 246 height 36
click at [202, 399] on link "See more" at bounding box center [201, 399] width 33 height 8
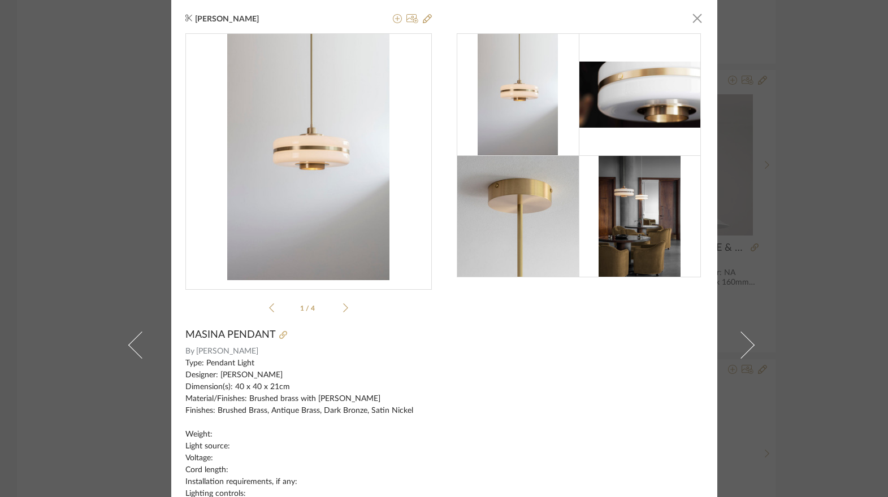
click at [439, 354] on div "[PERSON_NAME] × 1 / 4 MASINA PENDANT By [PERSON_NAME] Type: Pendant Light Desig…" at bounding box center [444, 345] width 546 height 690
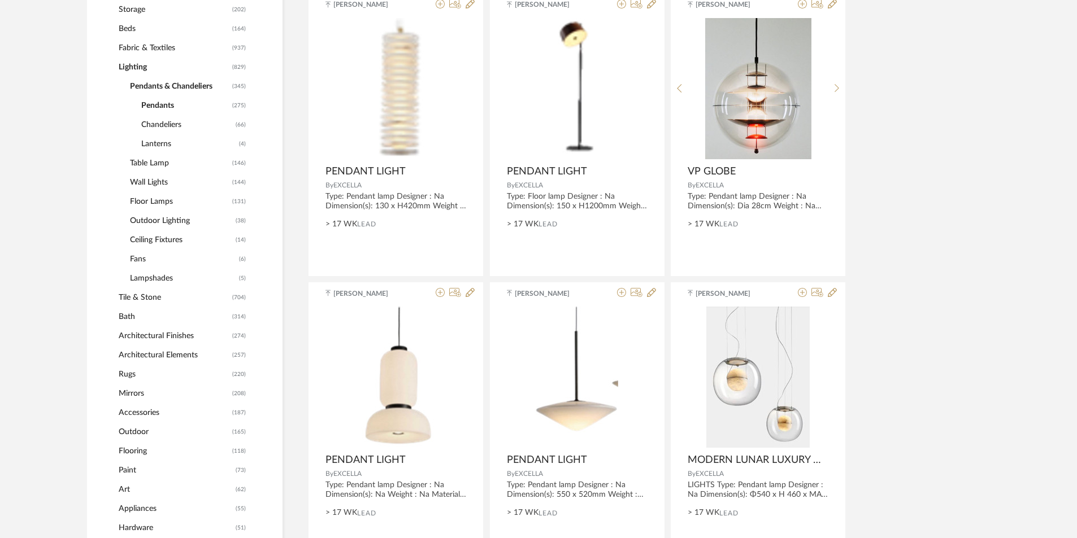
scroll to position [565, 0]
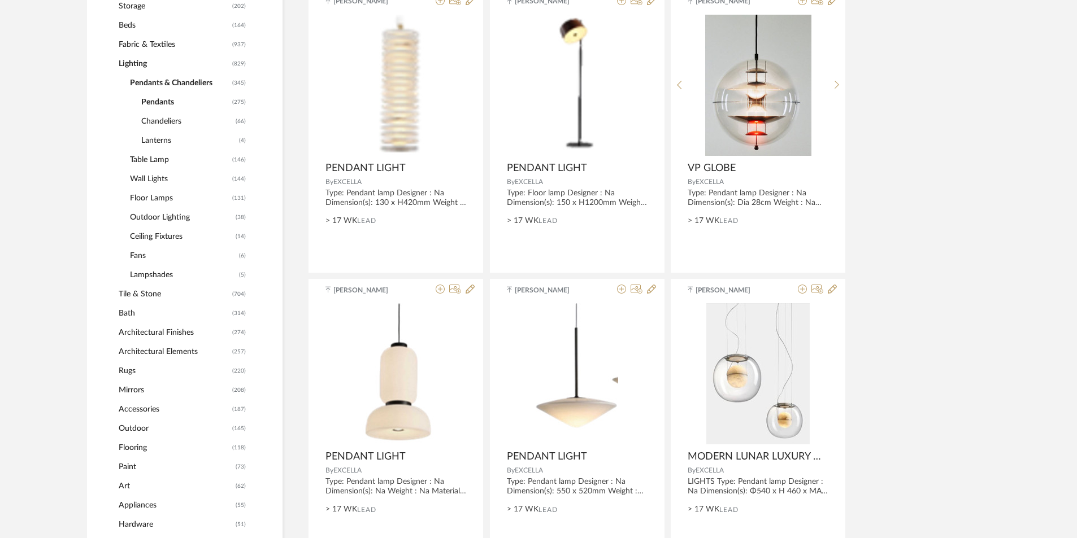
click at [154, 166] on span "Table Lamp" at bounding box center [179, 159] width 99 height 19
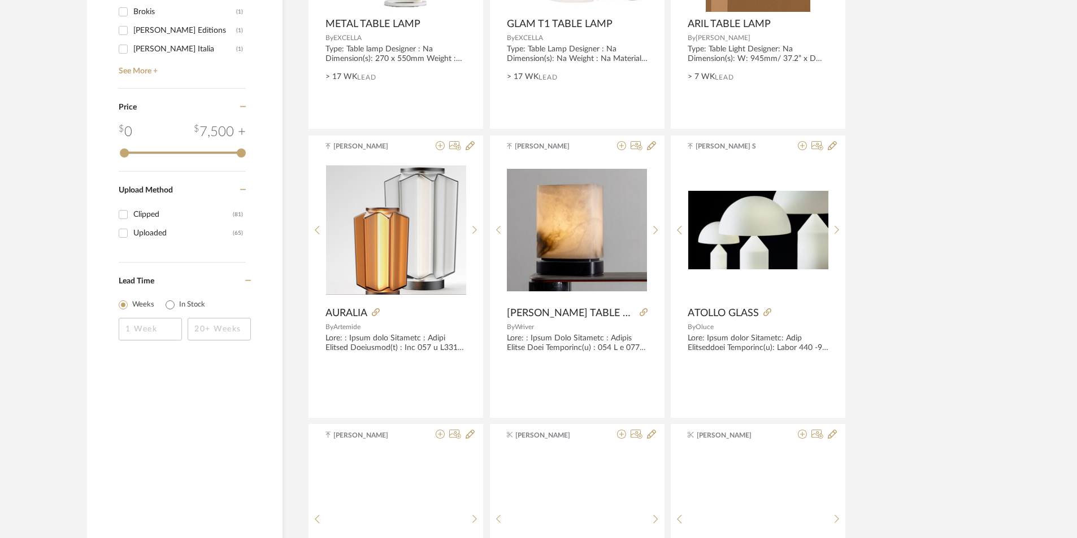
scroll to position [1639, 0]
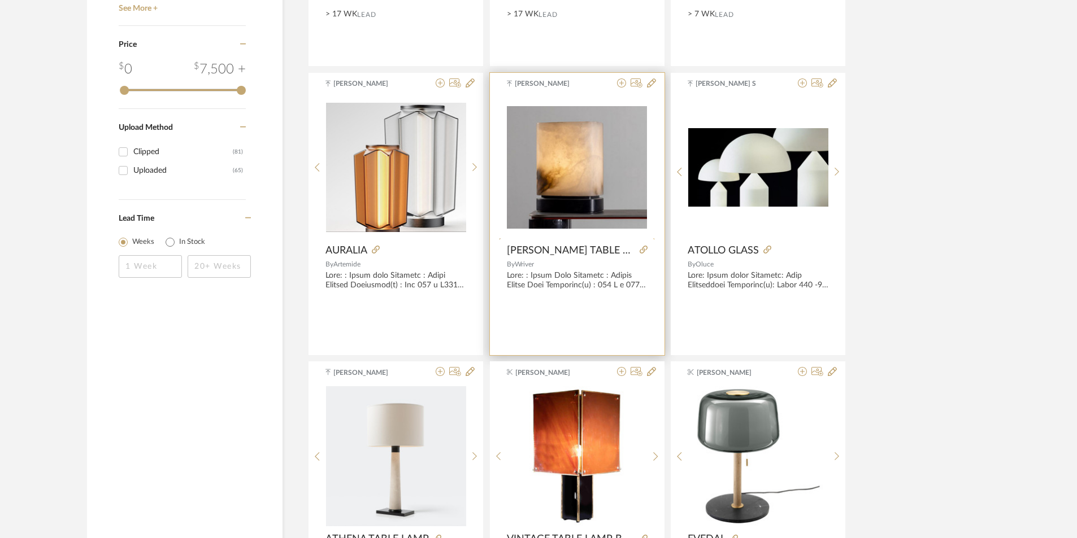
click at [656, 164] on div at bounding box center [656, 243] width 18 height 292
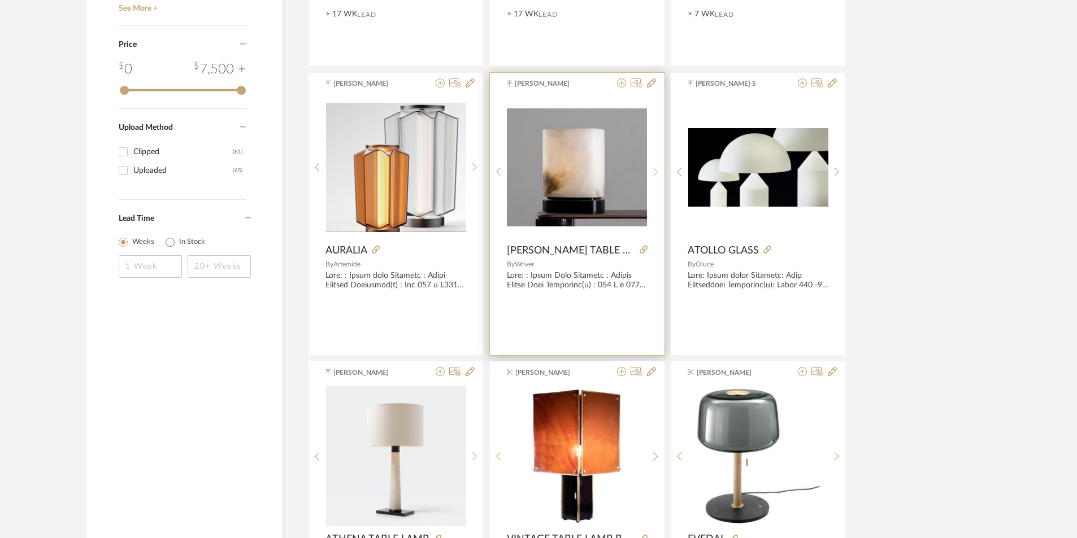
click at [656, 164] on div at bounding box center [656, 172] width 18 height 150
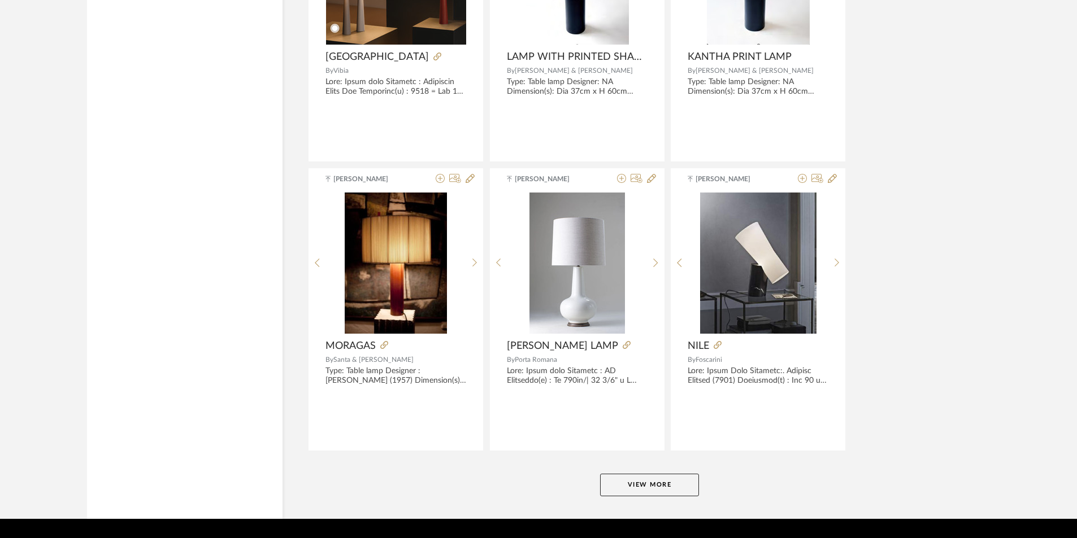
scroll to position [3310, 0]
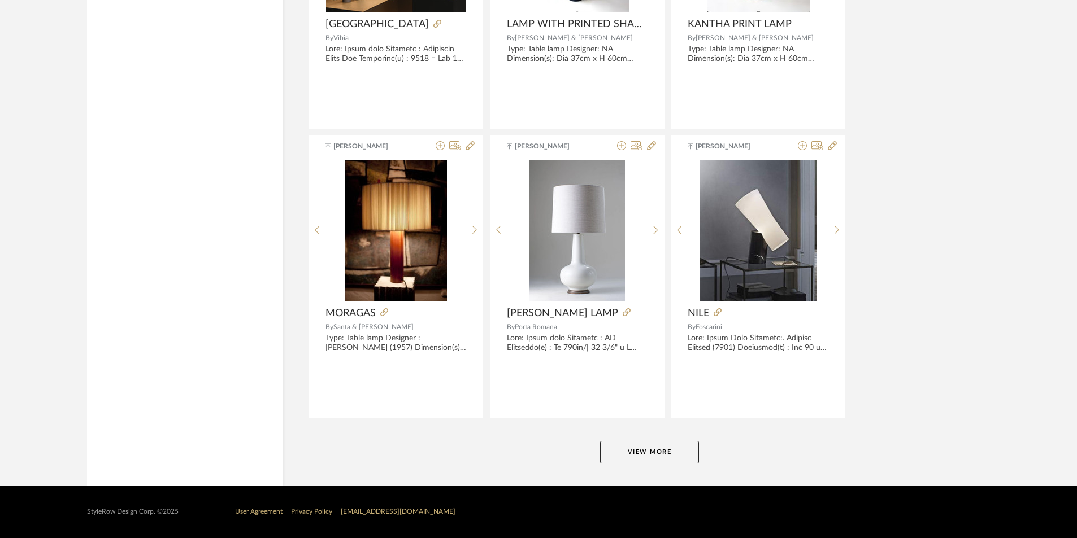
click at [645, 448] on button "View More" at bounding box center [649, 452] width 99 height 23
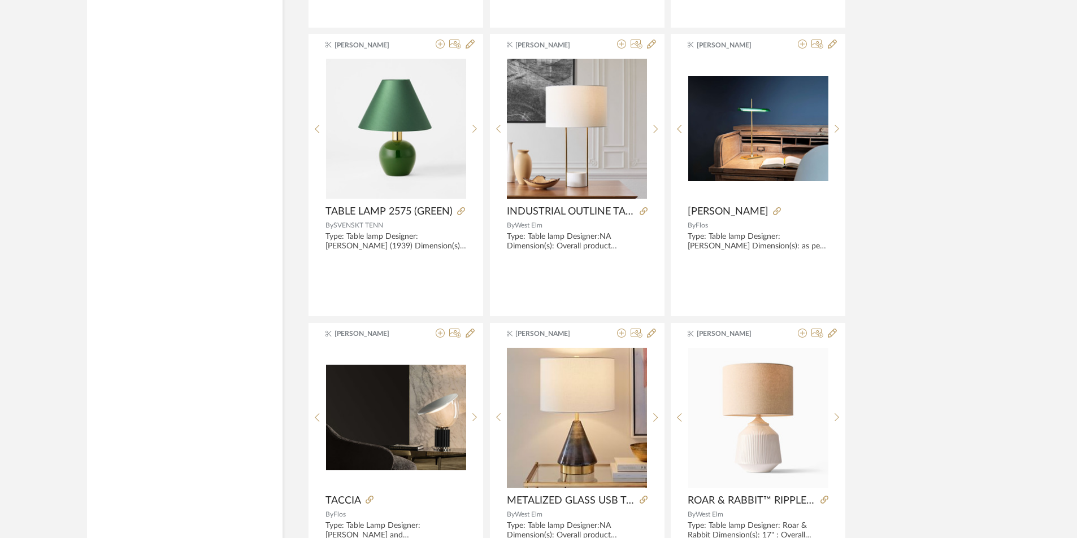
scroll to position [6531, 0]
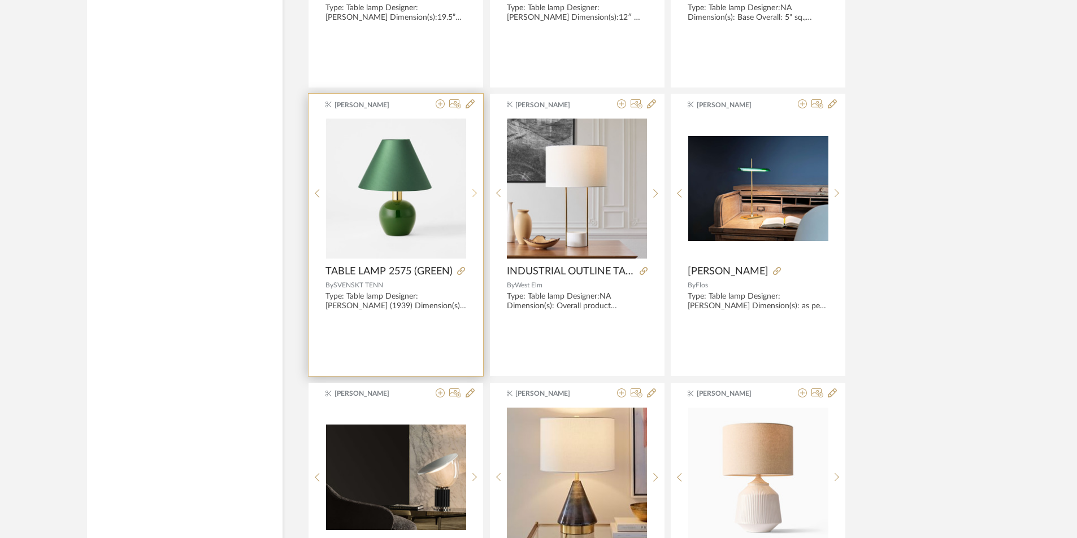
click at [476, 191] on icon at bounding box center [474, 194] width 5 height 10
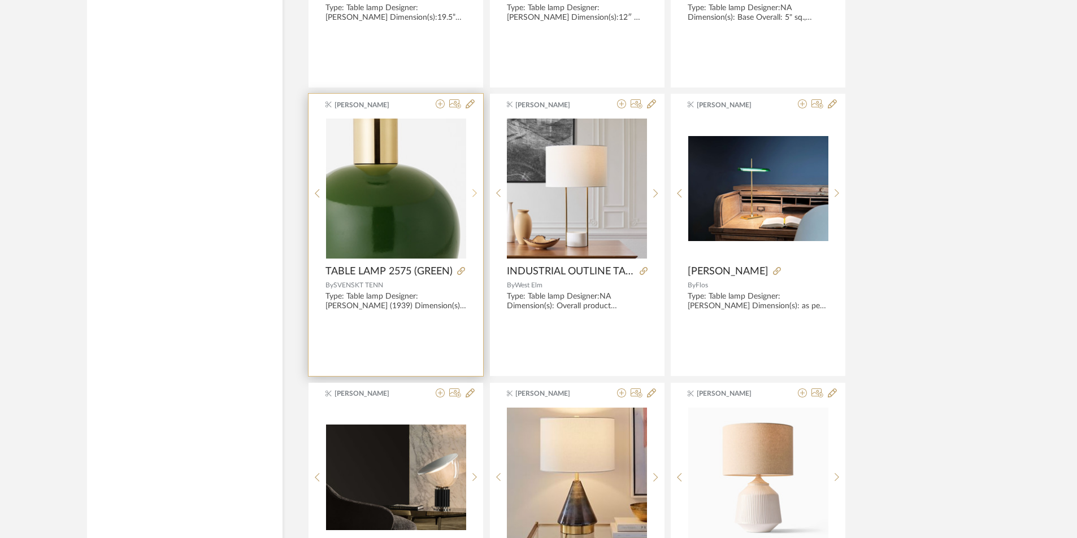
click at [476, 191] on icon at bounding box center [474, 194] width 5 height 10
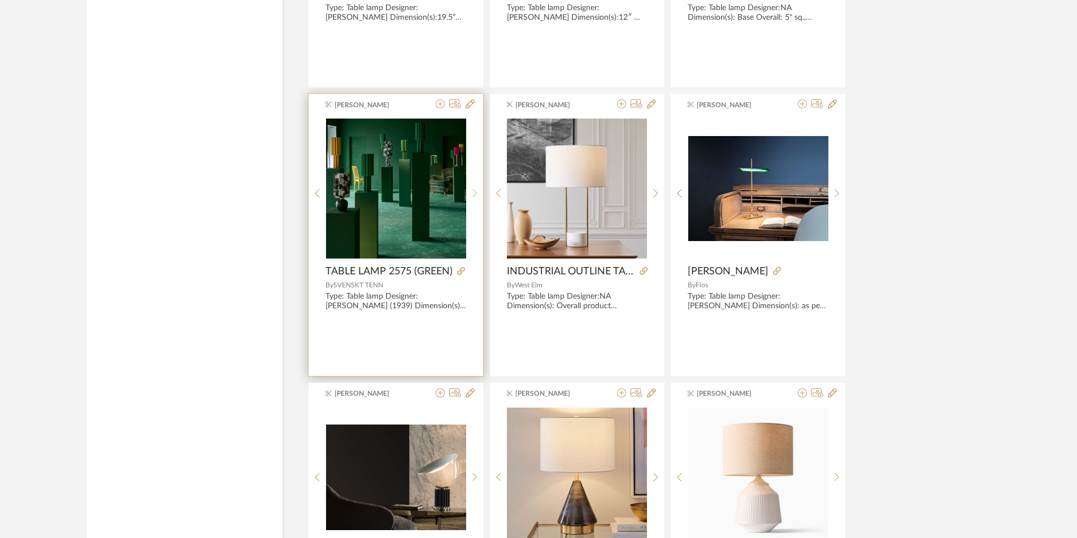
click at [476, 191] on icon at bounding box center [474, 194] width 5 height 10
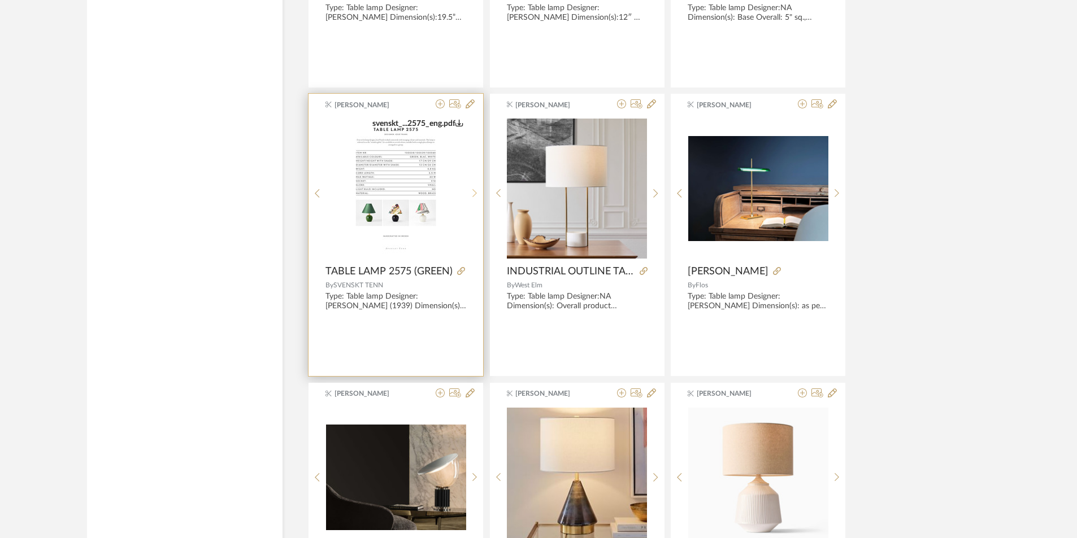
click at [476, 191] on icon at bounding box center [474, 194] width 5 height 10
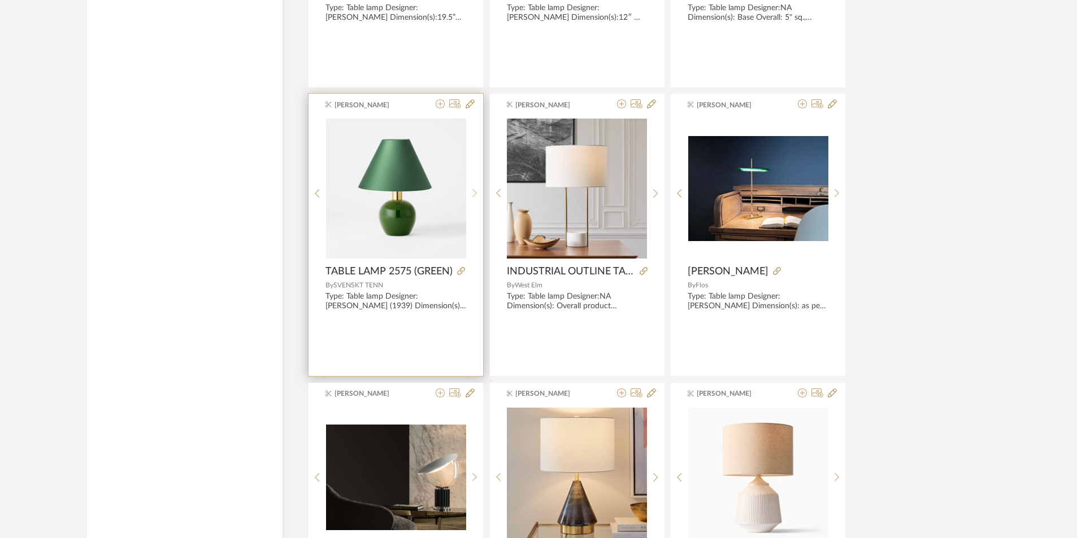
click at [476, 191] on icon at bounding box center [474, 194] width 5 height 10
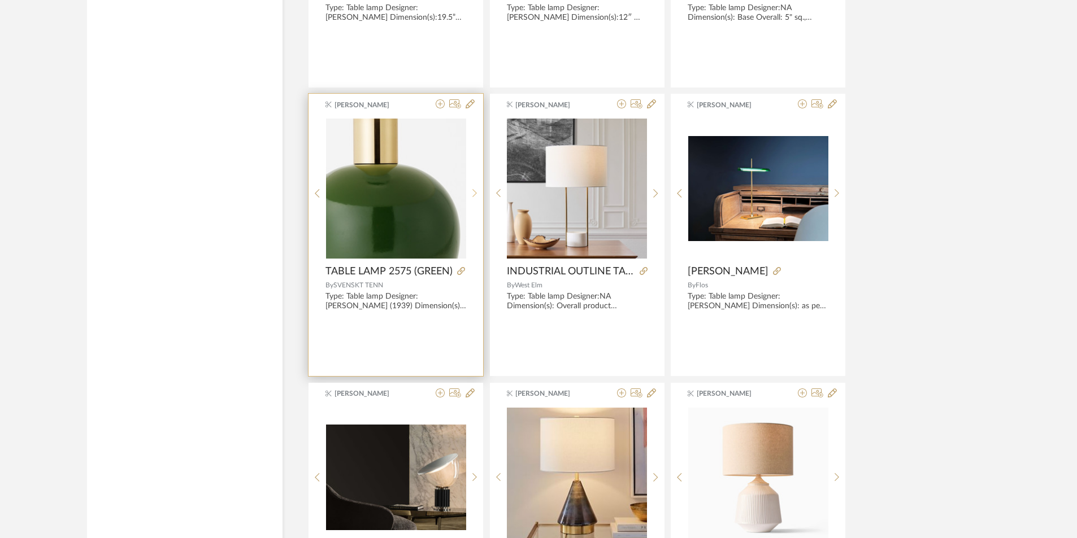
click at [476, 191] on icon at bounding box center [474, 194] width 5 height 10
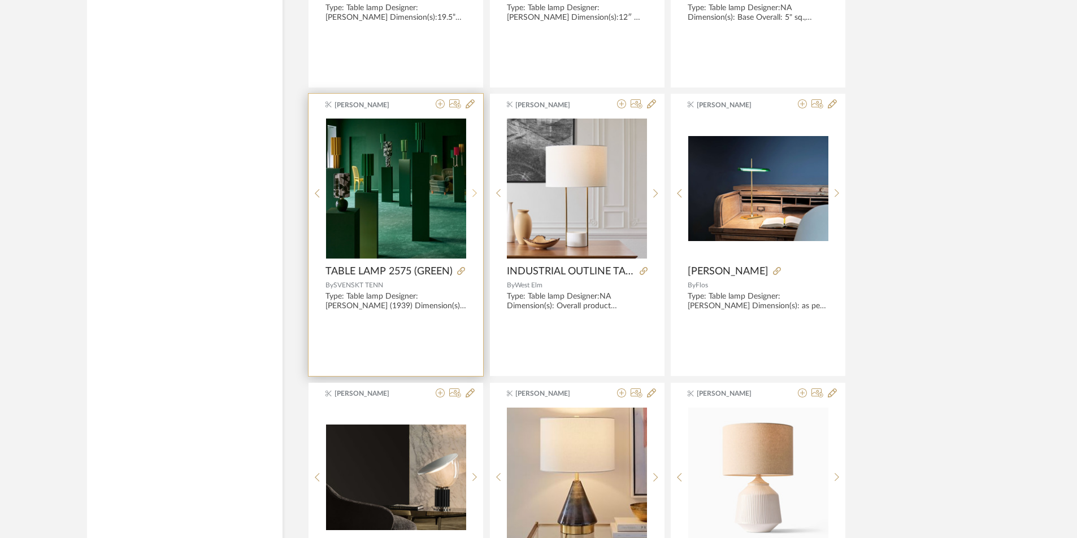
click at [476, 191] on icon at bounding box center [474, 194] width 5 height 10
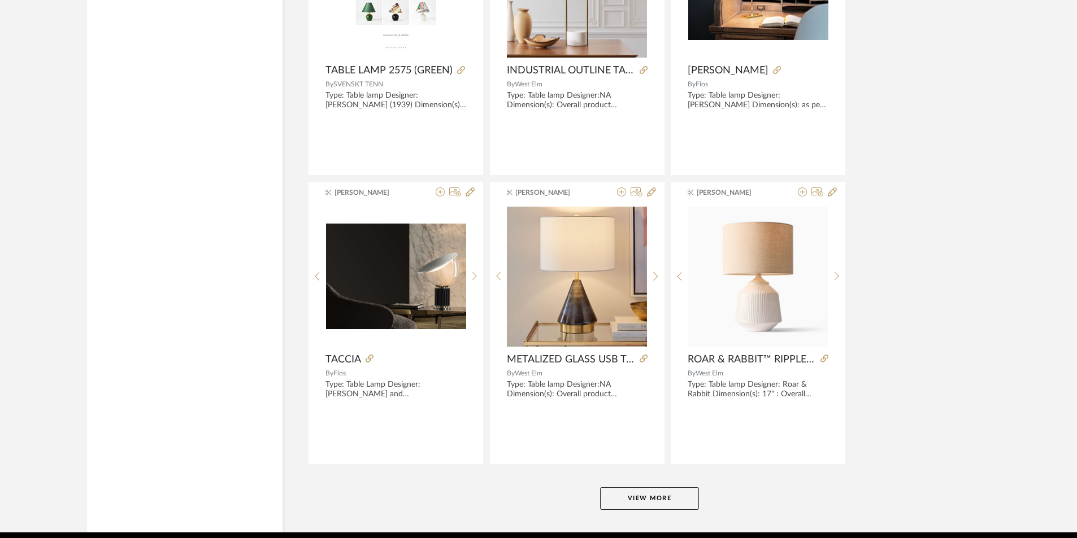
scroll to position [6778, 0]
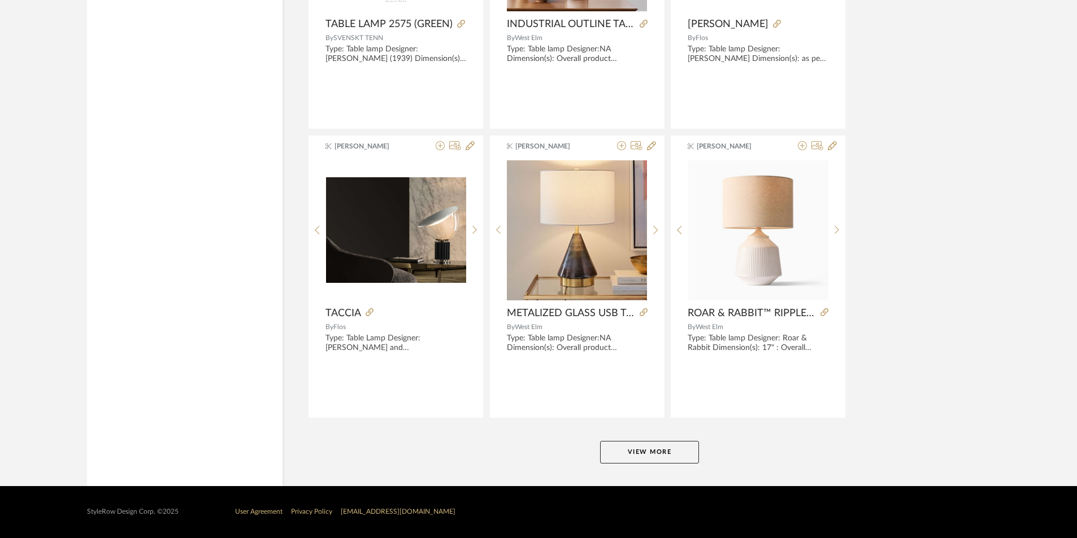
click at [639, 454] on button "View More" at bounding box center [649, 452] width 99 height 23
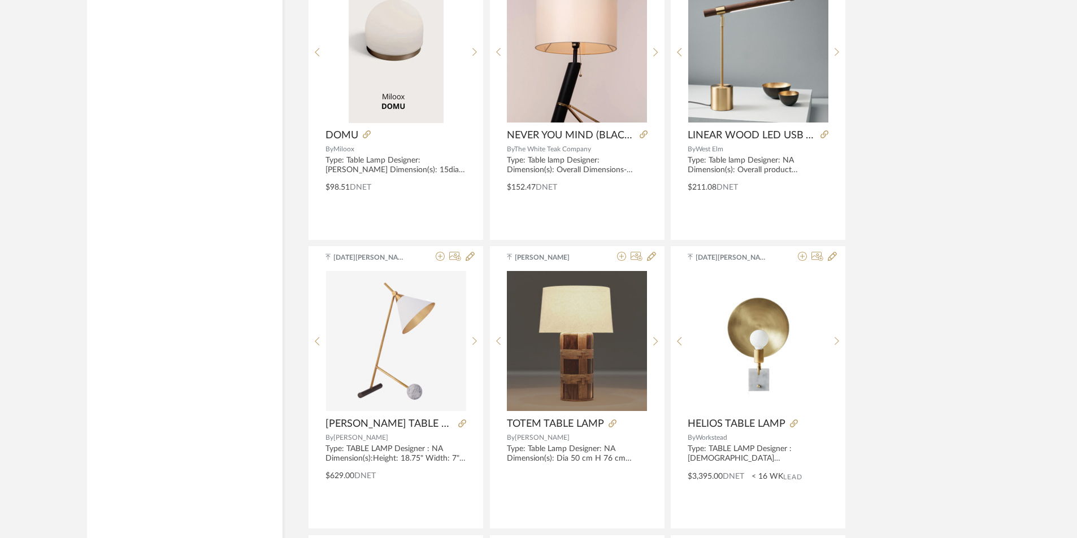
scroll to position [7569, 0]
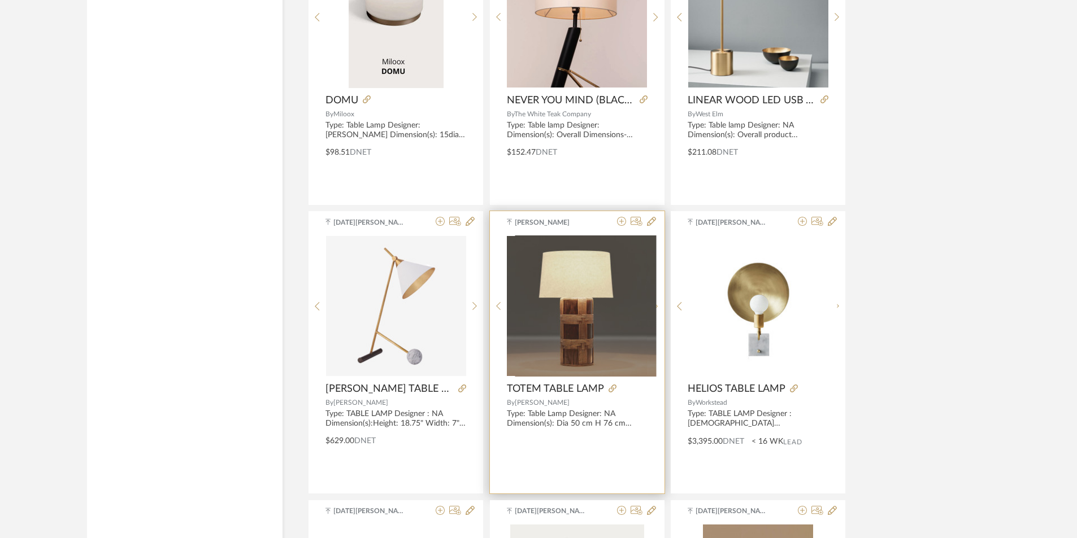
click at [653, 304] on div at bounding box center [656, 306] width 18 height 141
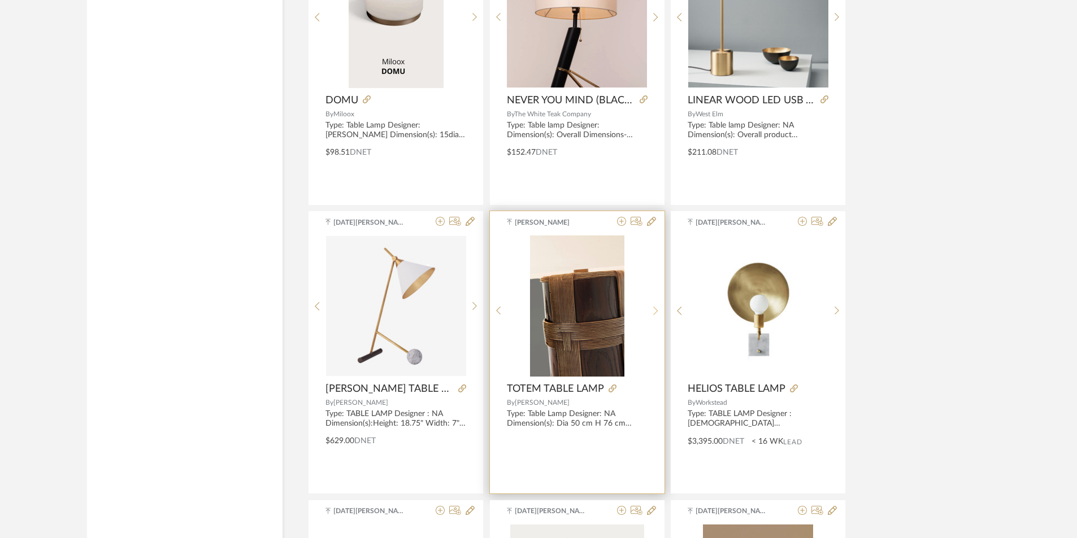
click at [655, 304] on div at bounding box center [656, 311] width 18 height 150
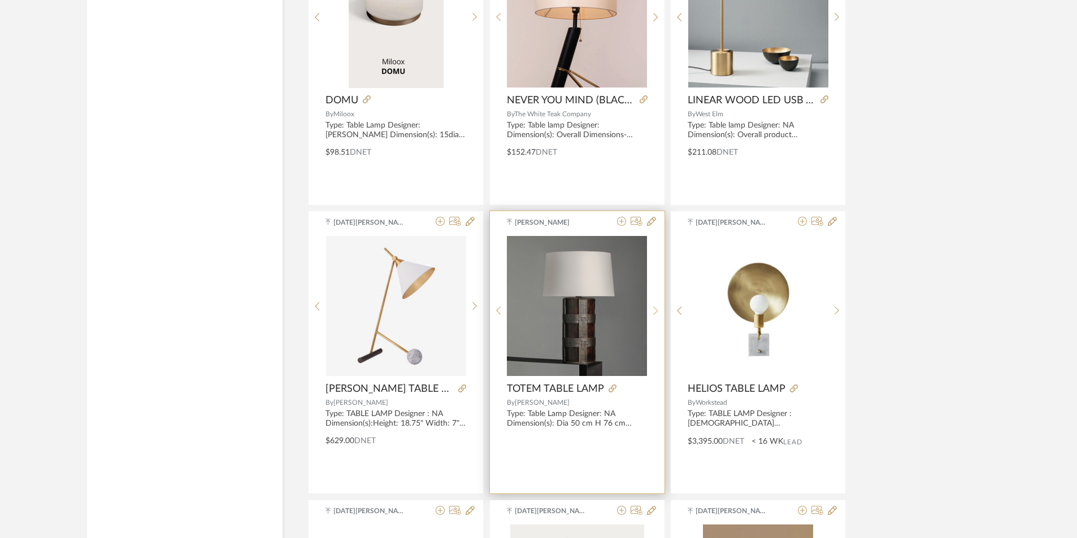
click at [655, 304] on div at bounding box center [656, 311] width 18 height 150
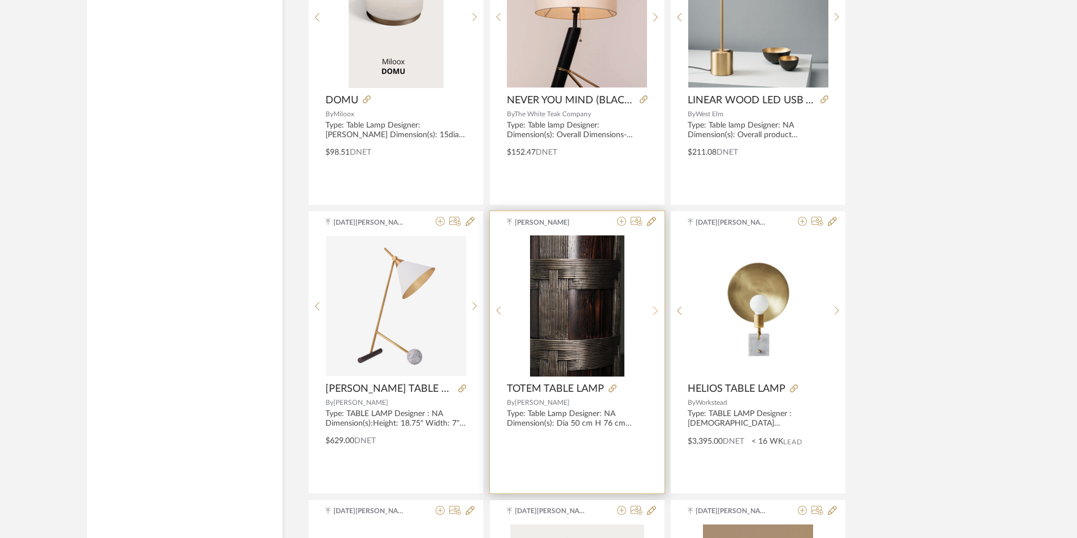
click at [655, 304] on div at bounding box center [656, 311] width 18 height 150
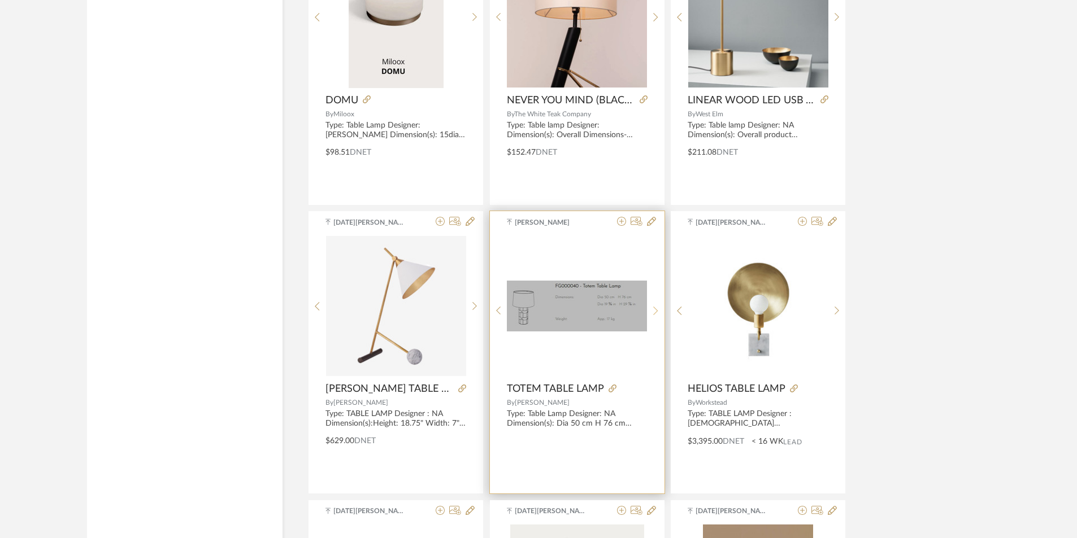
click at [655, 304] on div at bounding box center [656, 311] width 18 height 150
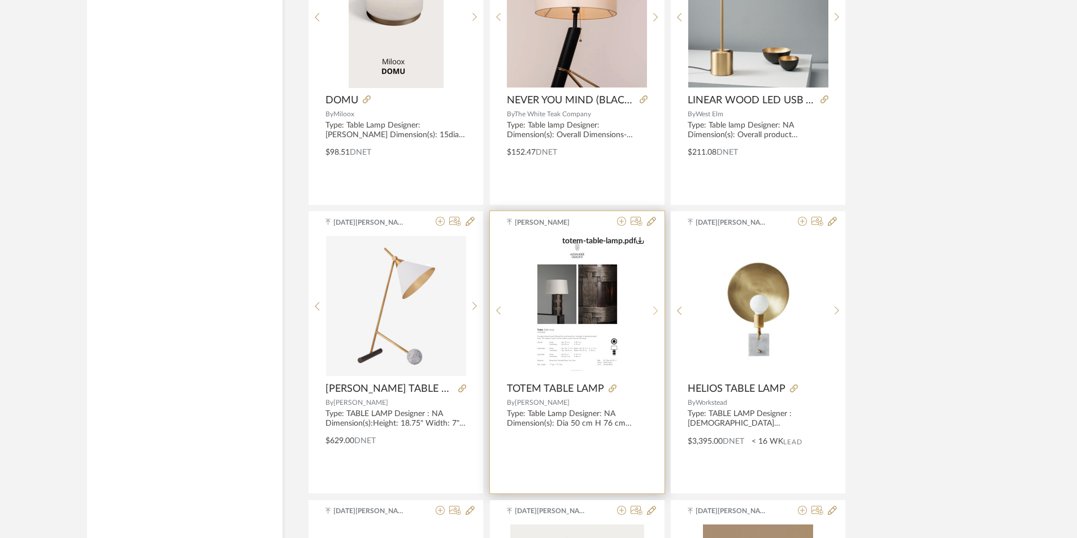
click at [655, 304] on div at bounding box center [656, 311] width 18 height 150
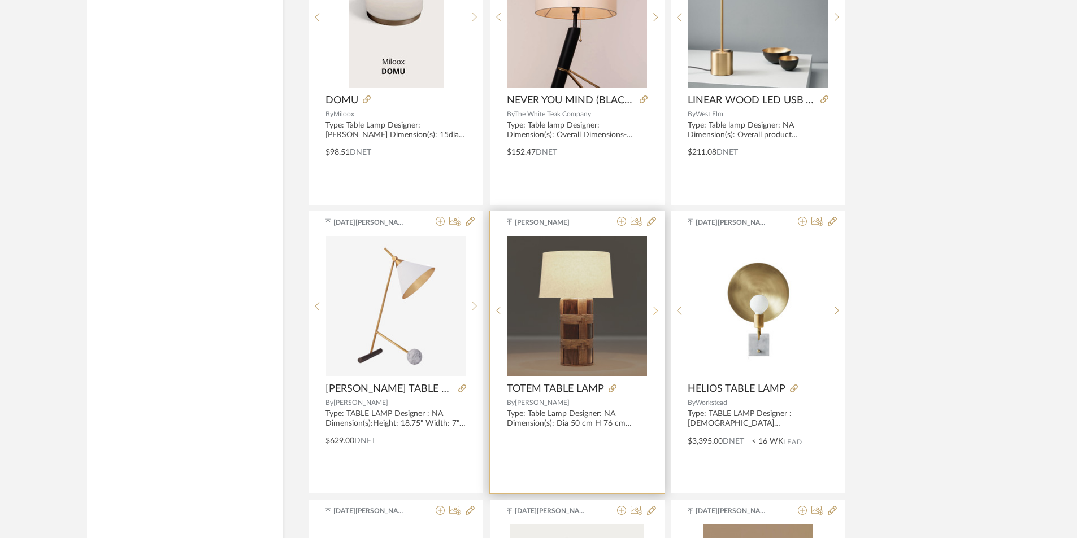
click at [655, 304] on div at bounding box center [656, 311] width 18 height 150
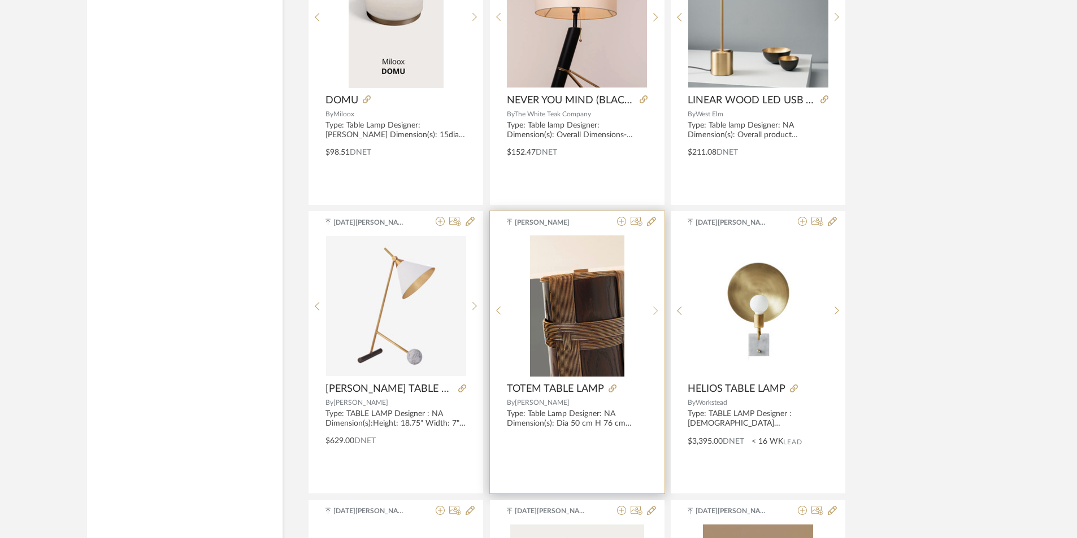
click at [655, 304] on div at bounding box center [656, 311] width 18 height 150
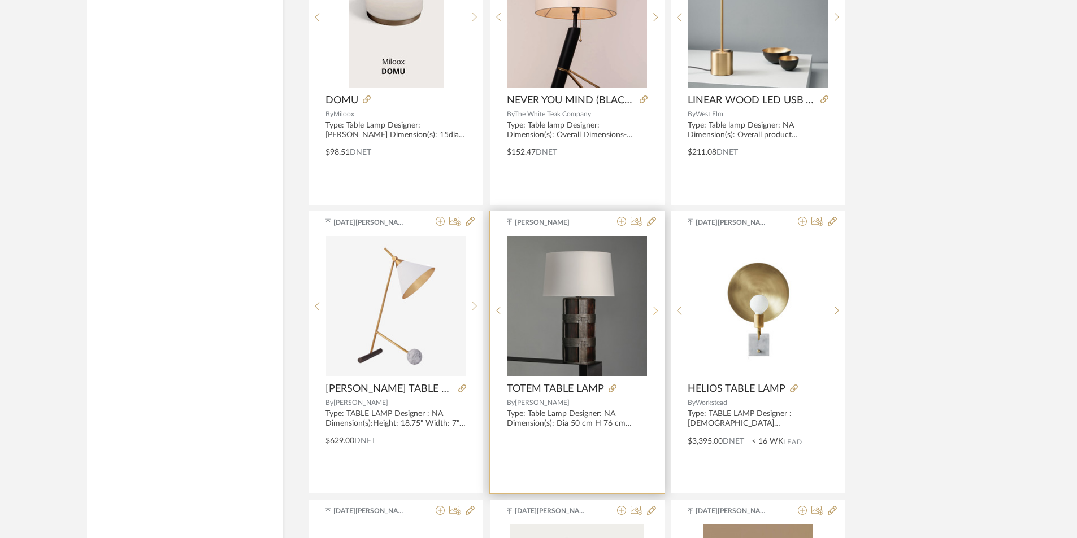
click at [655, 304] on div at bounding box center [656, 311] width 18 height 150
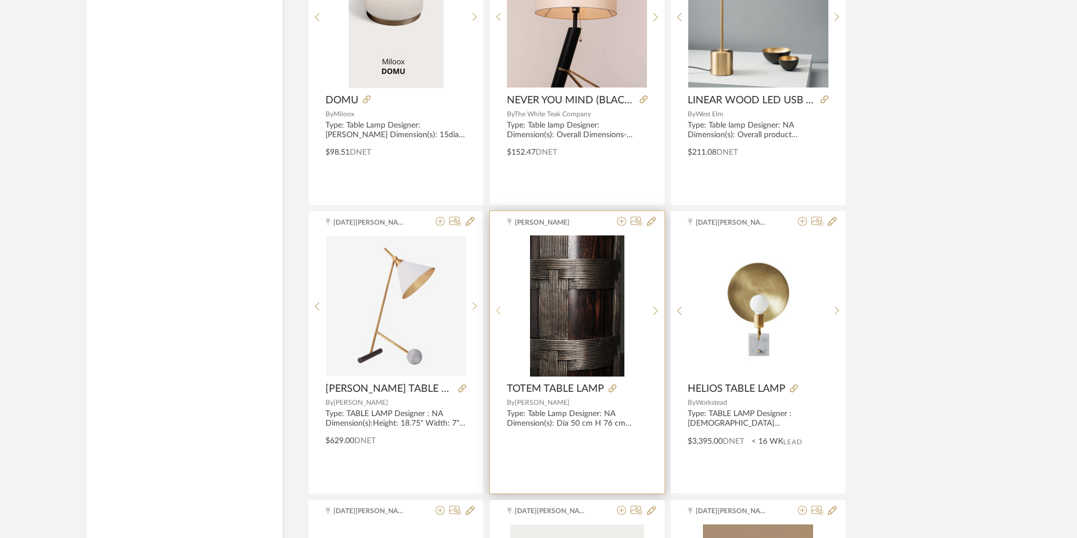
click at [501, 311] on sr-prev-btn at bounding box center [499, 311] width 18 height 10
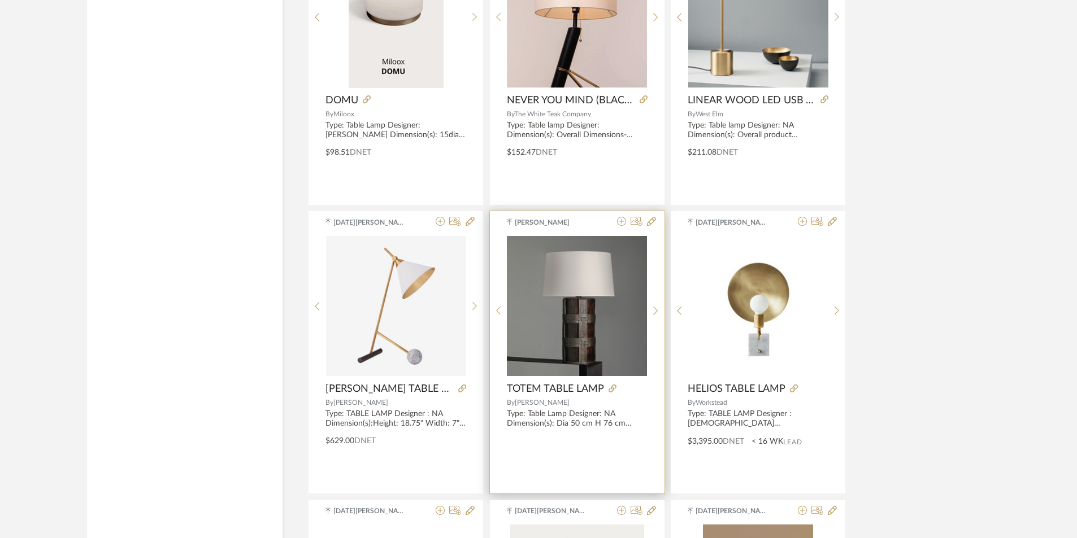
click at [551, 290] on img "2" at bounding box center [577, 306] width 140 height 140
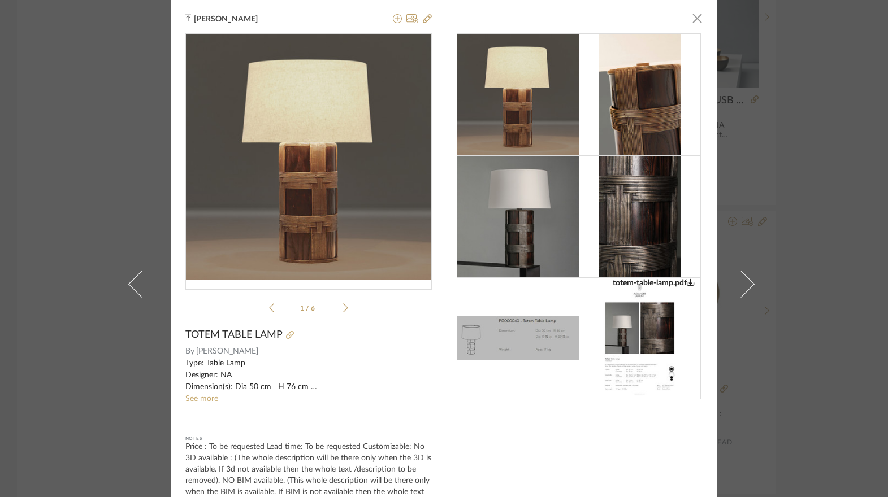
scroll to position [57, 0]
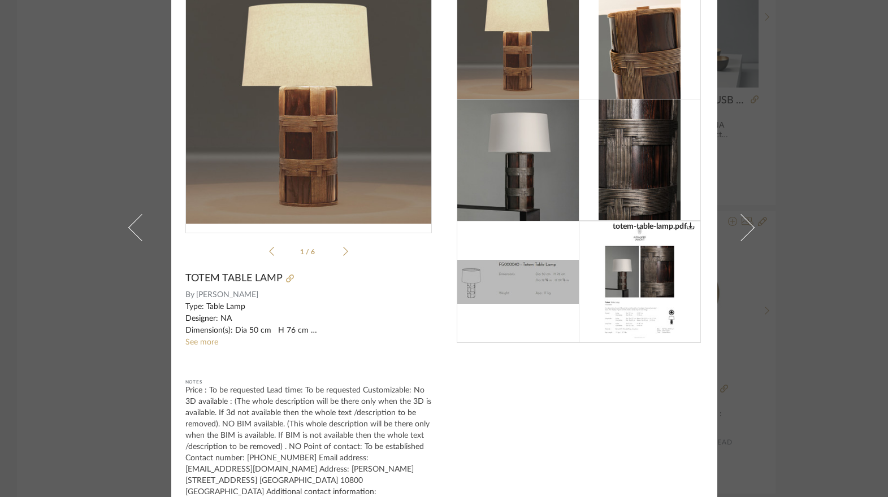
click at [524, 431] on div "totem-table-lamp.pdf" at bounding box center [580, 237] width 246 height 521
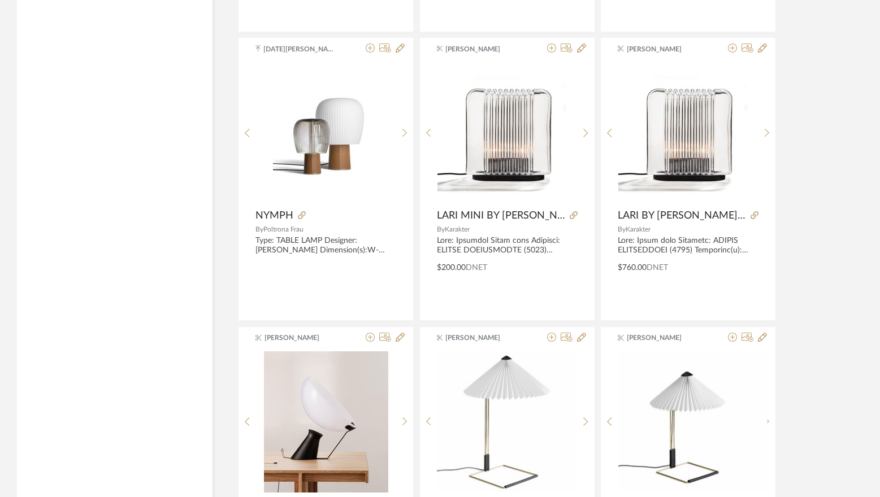
scroll to position [9434, 0]
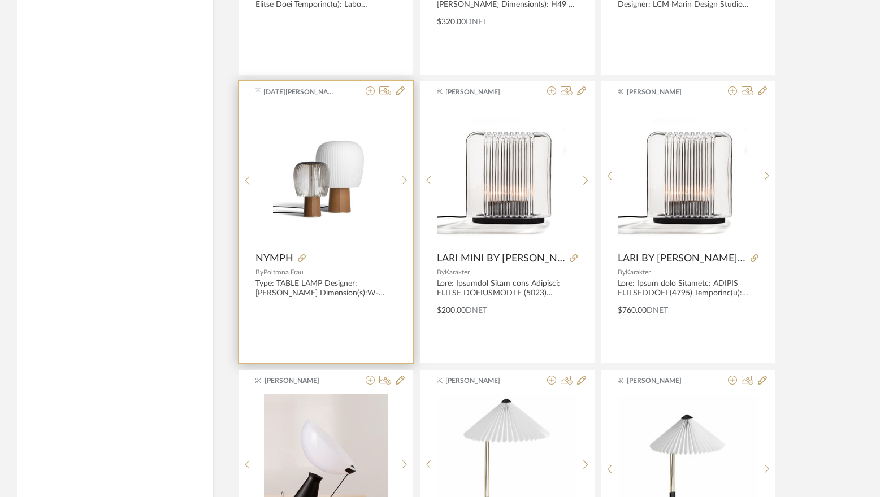
click at [345, 192] on img "0" at bounding box center [326, 175] width 106 height 141
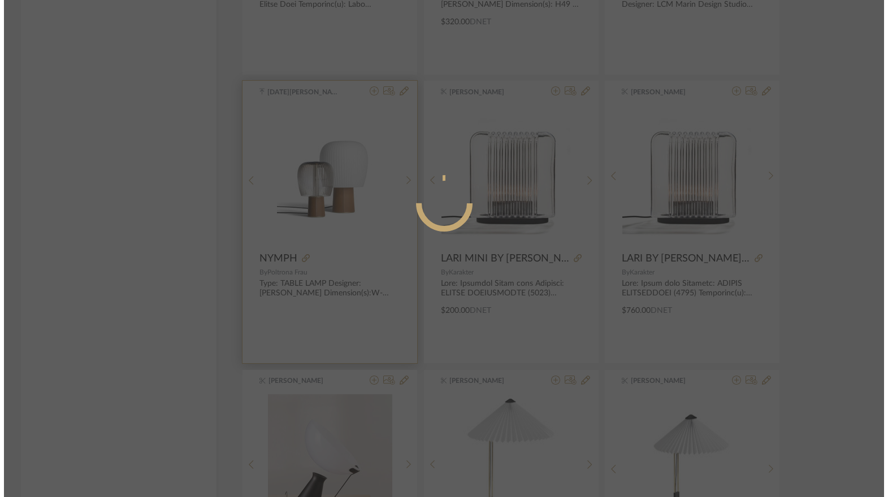
scroll to position [0, 0]
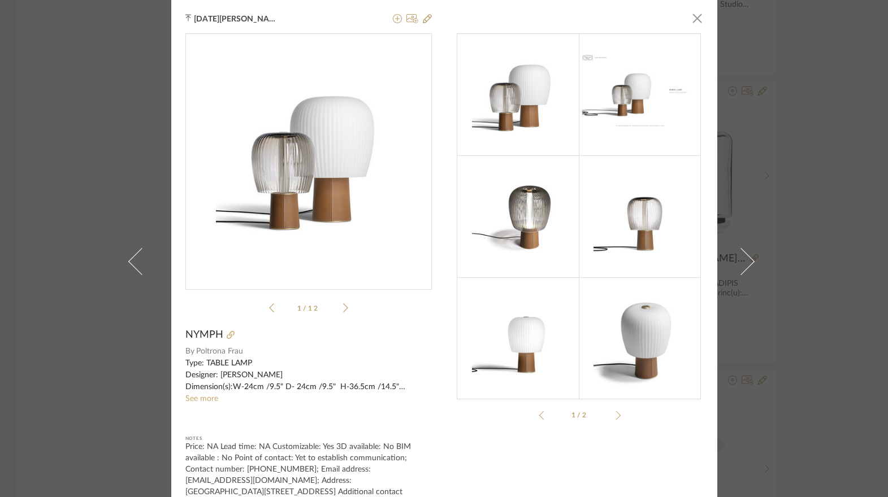
click at [646, 329] on img at bounding box center [639, 338] width 92 height 122
click at [528, 341] on img at bounding box center [518, 338] width 92 height 122
click at [343, 305] on icon at bounding box center [345, 308] width 5 height 10
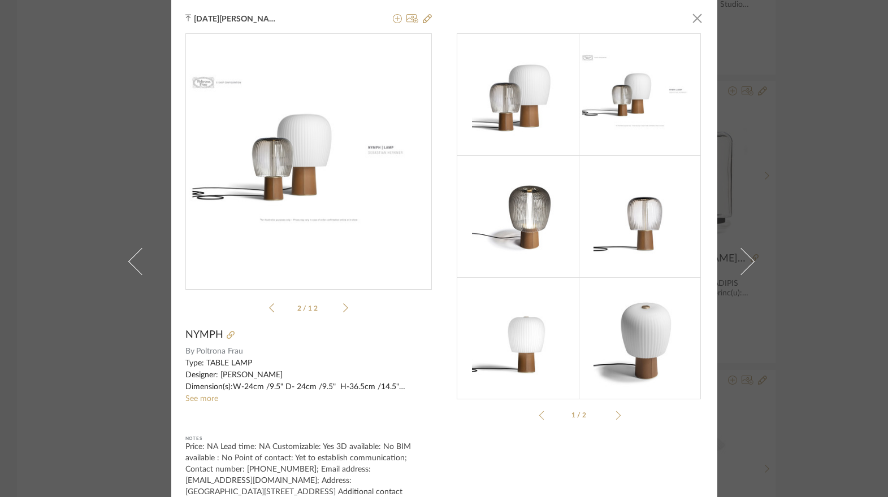
click at [343, 307] on icon at bounding box center [345, 308] width 5 height 10
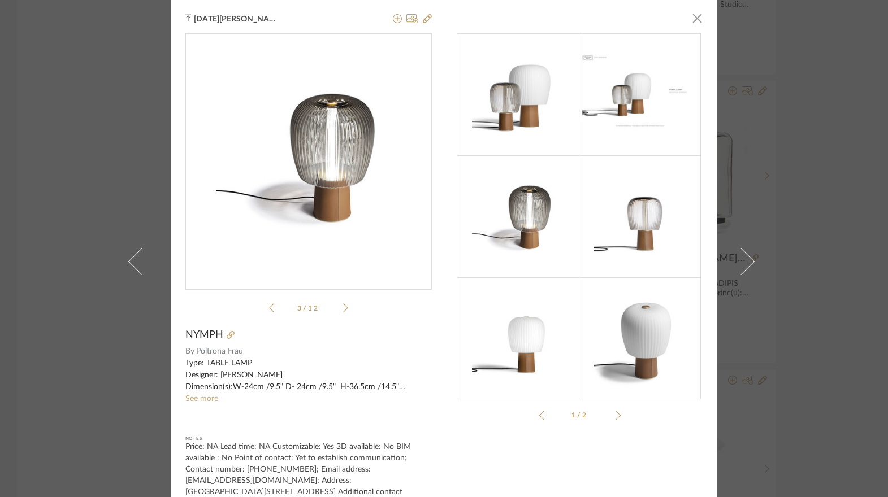
click at [343, 307] on icon at bounding box center [345, 308] width 5 height 10
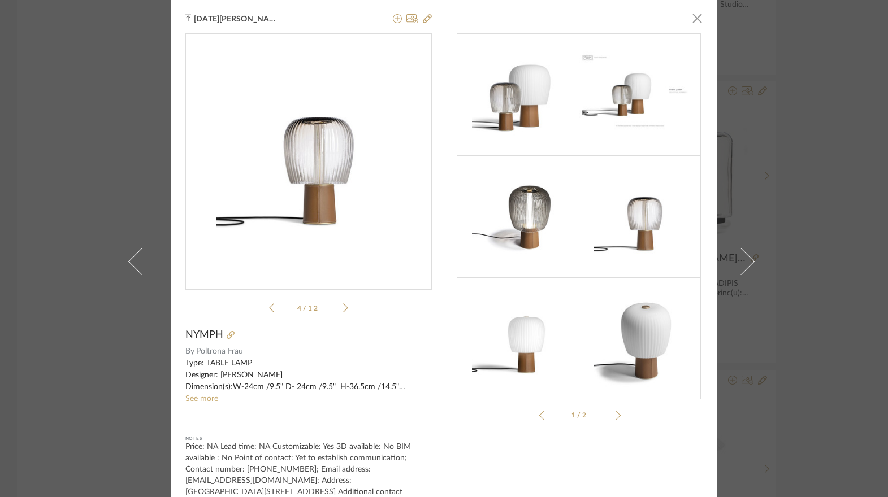
click at [343, 307] on icon at bounding box center [345, 308] width 5 height 10
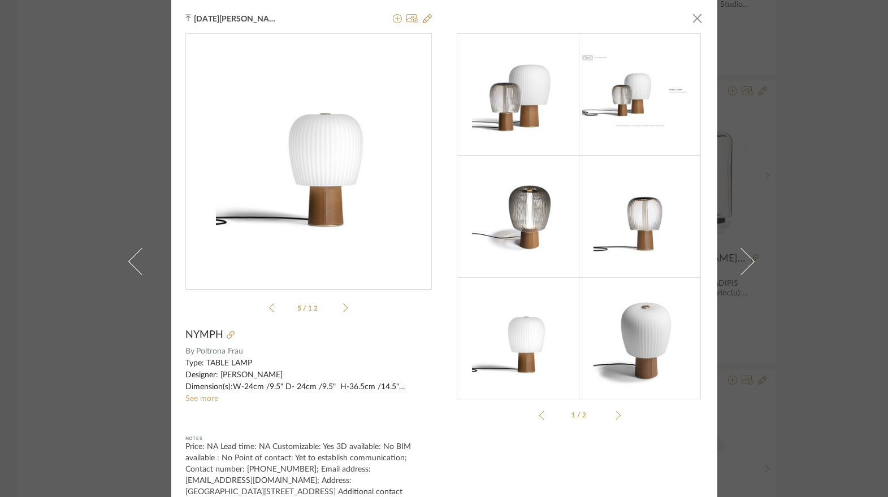
click at [310, 197] on img "4" at bounding box center [308, 157] width 185 height 246
drag, startPoint x: 462, startPoint y: 247, endPoint x: 315, endPoint y: 134, distance: 184.9
click at [315, 134] on img "4" at bounding box center [308, 157] width 185 height 246
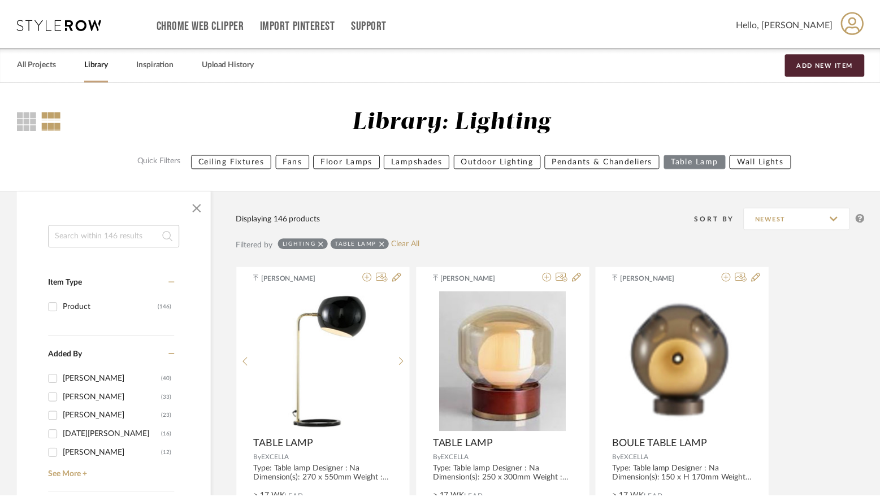
scroll to position [9434, 0]
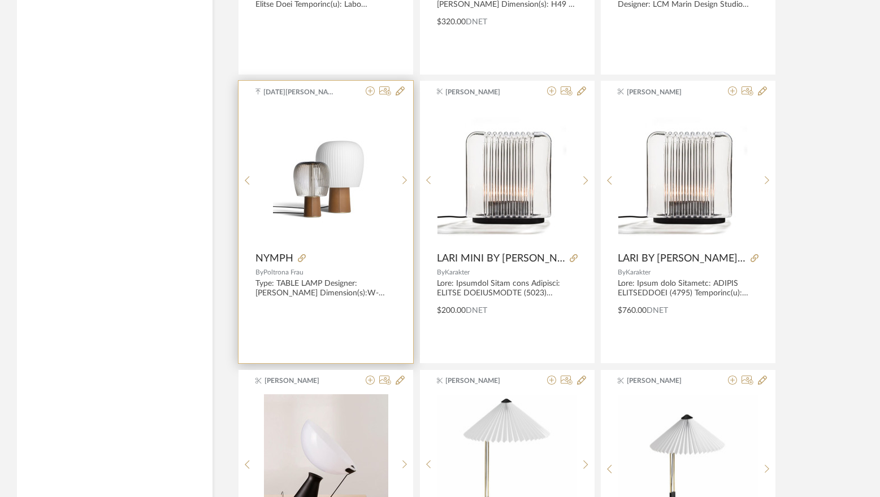
click at [275, 220] on img "0" at bounding box center [326, 175] width 106 height 141
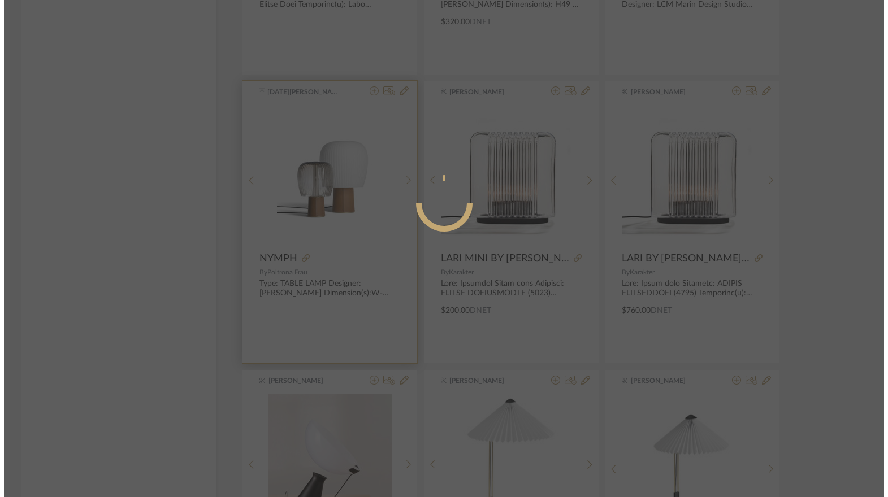
scroll to position [0, 0]
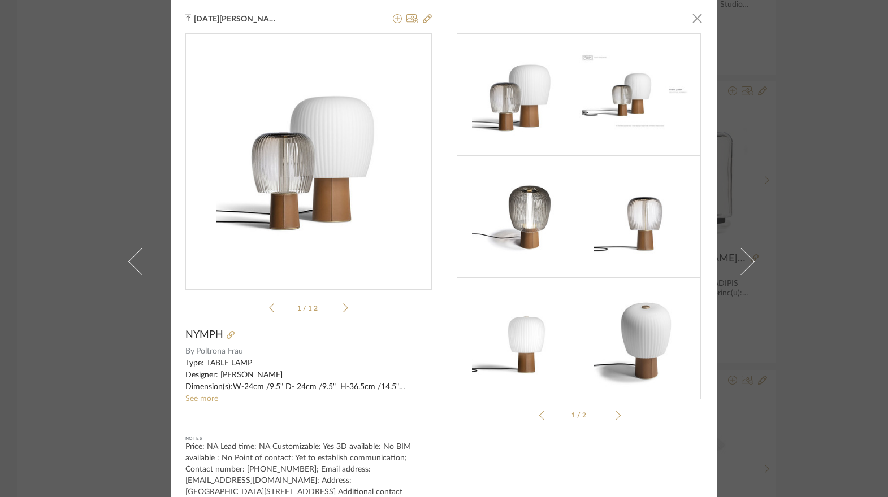
drag, startPoint x: 459, startPoint y: 431, endPoint x: 472, endPoint y: 427, distance: 12.9
click at [459, 431] on div "1/2" at bounding box center [580, 271] width 246 height 476
click at [692, 20] on span "button" at bounding box center [697, 18] width 23 height 23
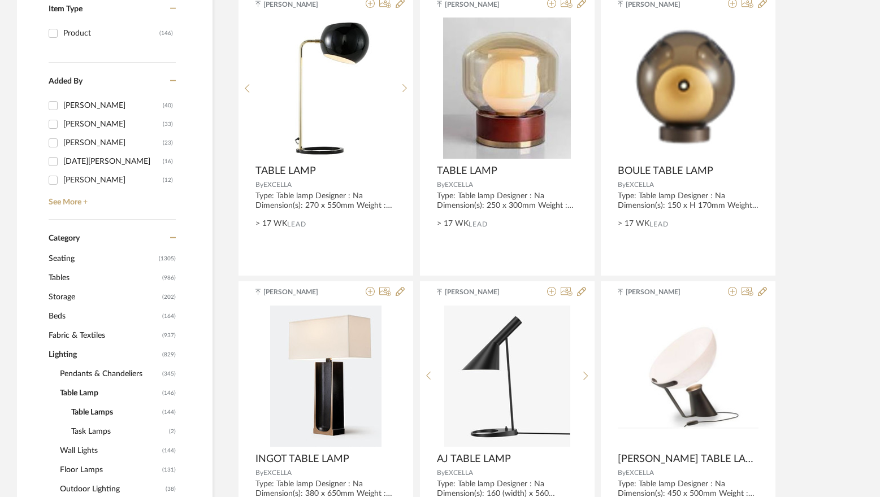
scroll to position [283, 0]
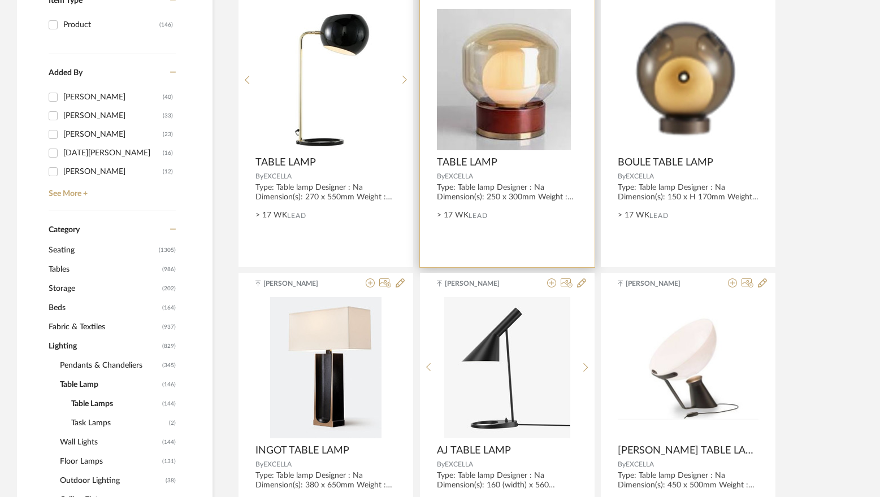
click at [549, 95] on div at bounding box center [507, 79] width 141 height 141
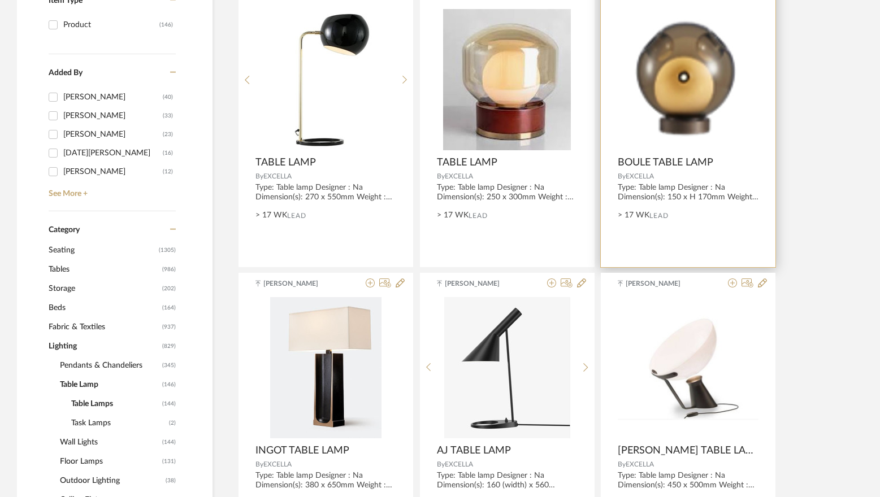
click at [709, 63] on img "0" at bounding box center [687, 79] width 125 height 141
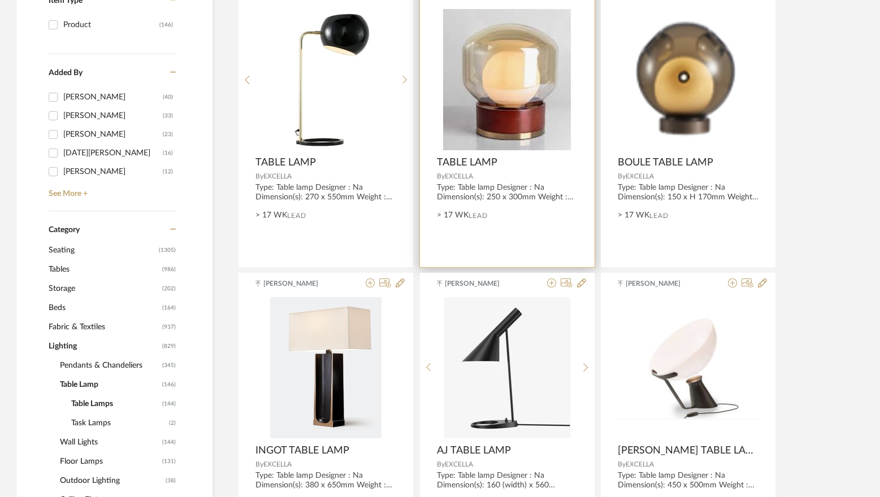
click at [509, 86] on img "0" at bounding box center [507, 79] width 128 height 141
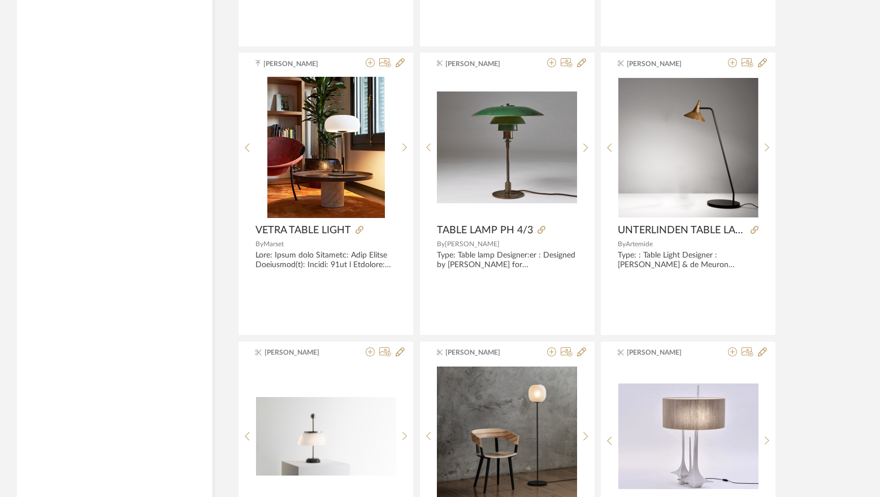
scroll to position [9997, 0]
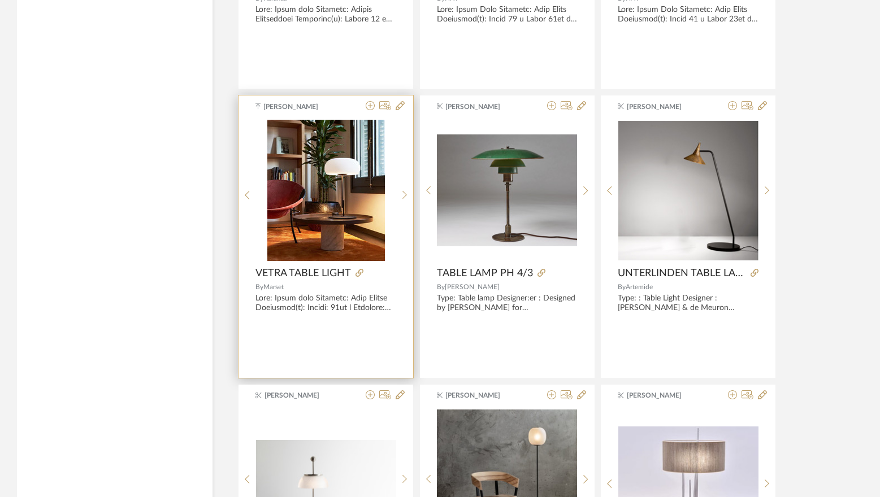
click at [0, 0] on img at bounding box center [0, 0] width 0 height 0
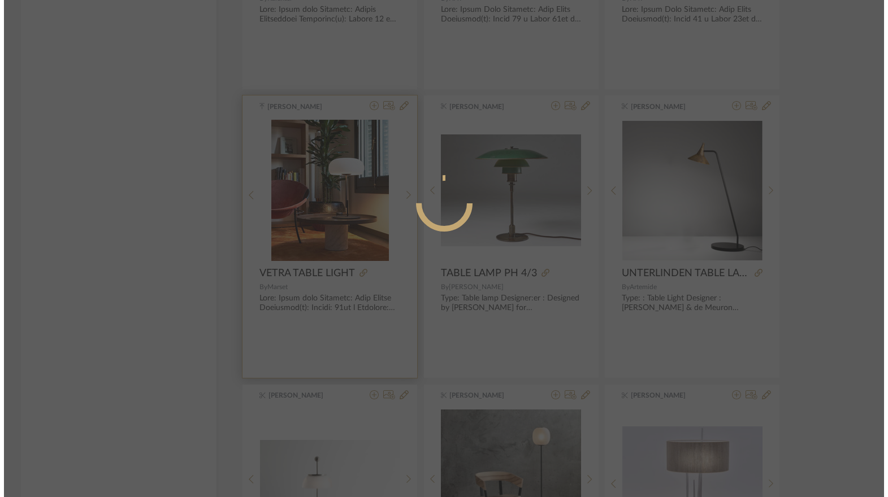
scroll to position [0, 0]
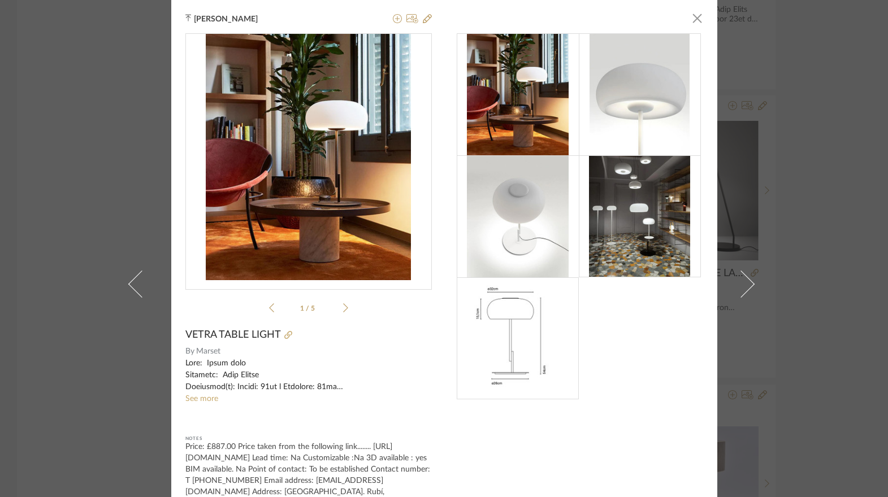
click at [531, 345] on img at bounding box center [517, 338] width 101 height 122
click at [344, 307] on div "1 / 5" at bounding box center [308, 175] width 246 height 284
click at [343, 307] on icon at bounding box center [345, 308] width 5 height 10
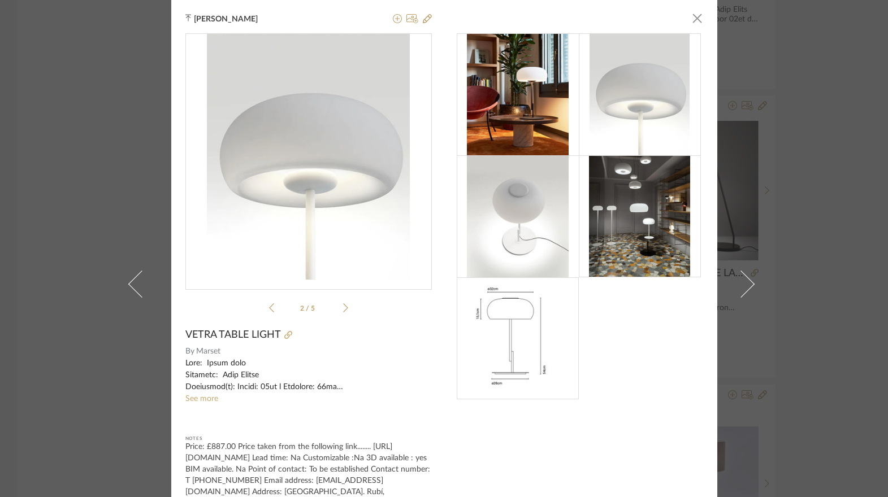
click at [343, 312] on icon at bounding box center [345, 308] width 5 height 10
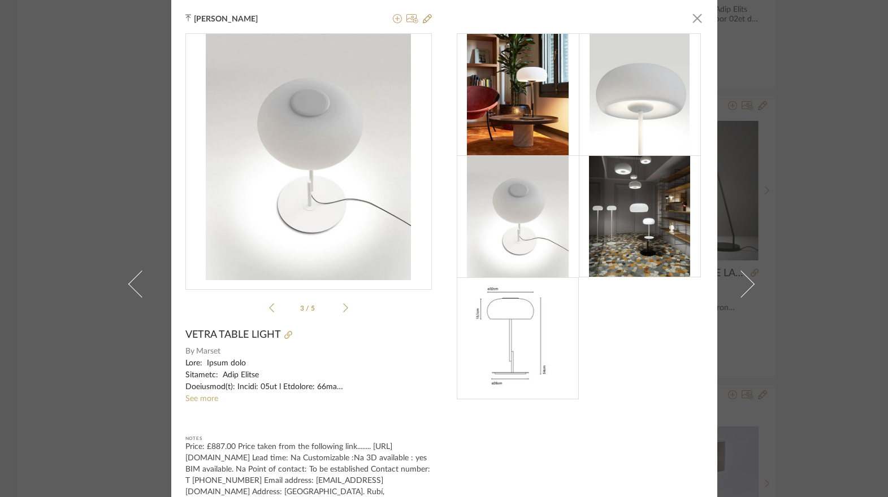
click at [343, 312] on icon at bounding box center [345, 308] width 5 height 10
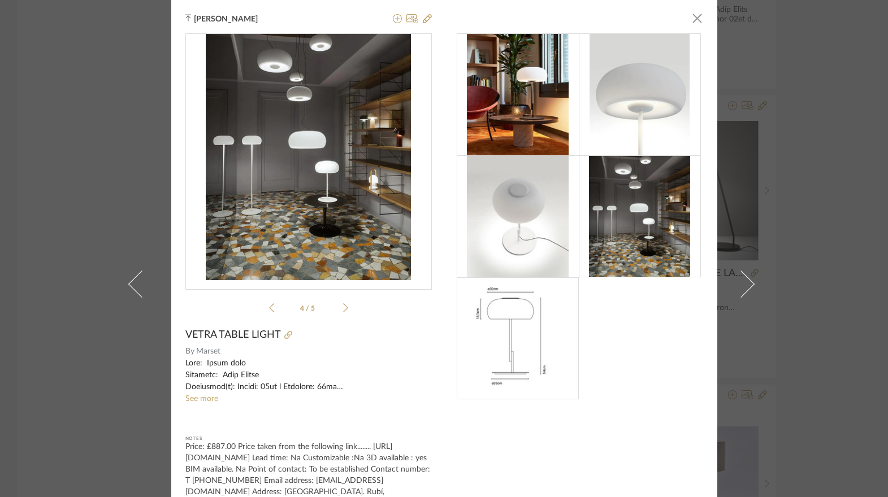
click at [343, 312] on icon at bounding box center [345, 308] width 5 height 10
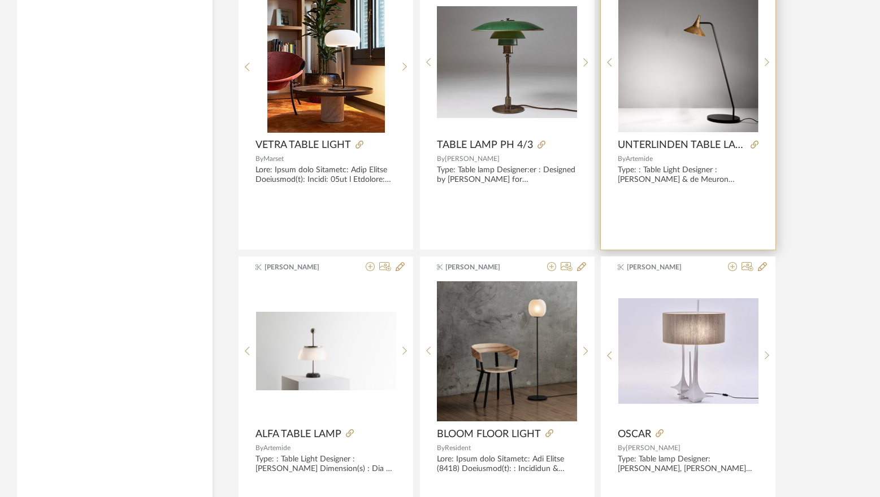
scroll to position [10287, 0]
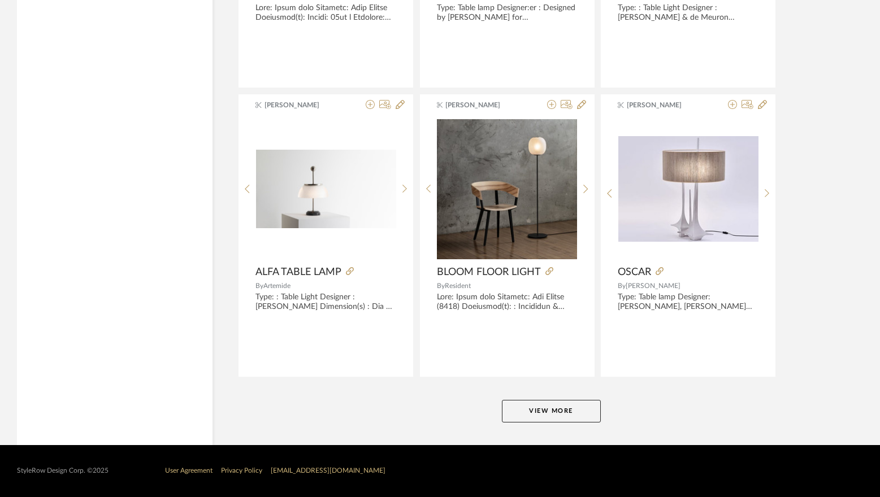
drag, startPoint x: 586, startPoint y: 393, endPoint x: 580, endPoint y: 399, distance: 8.4
click at [578, 401] on button "View More" at bounding box center [551, 411] width 99 height 23
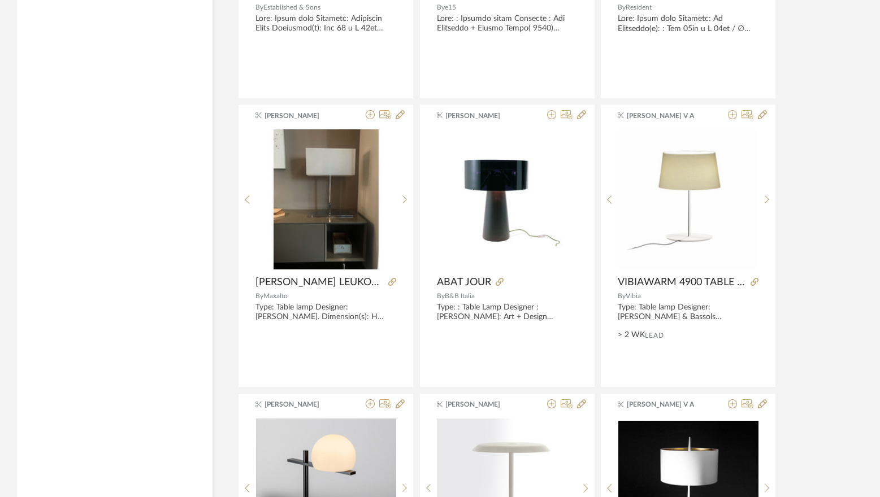
scroll to position [12322, 0]
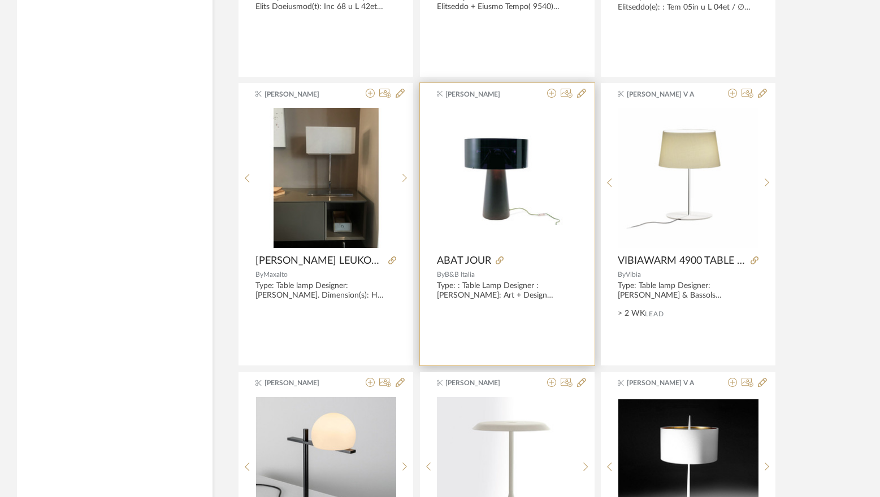
click at [0, 0] on img at bounding box center [0, 0] width 0 height 0
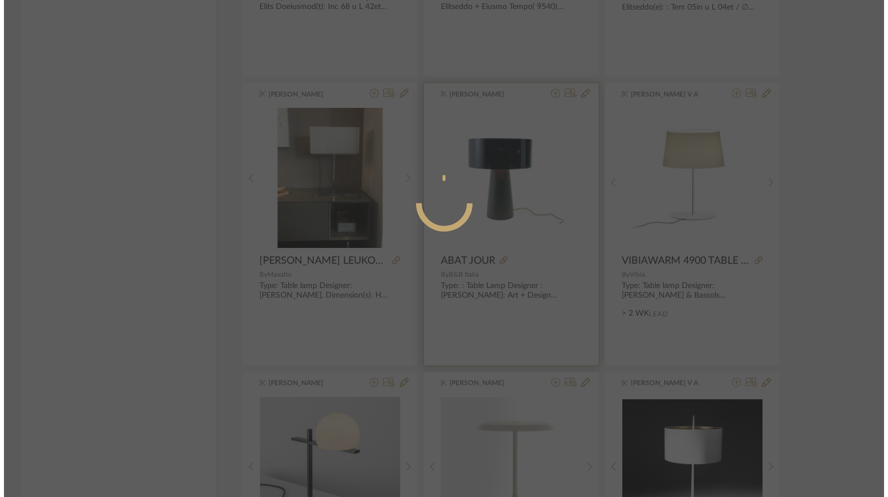
scroll to position [0, 0]
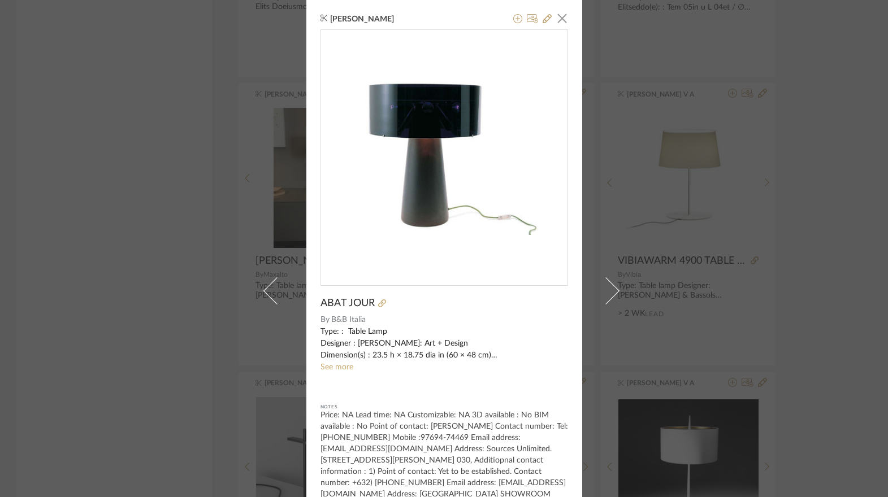
click at [811, 260] on div "[PERSON_NAME] × [PERSON_NAME] JOUR By B&B [GEOGRAPHIC_DATA] Type: : Table Lamp …" at bounding box center [444, 248] width 888 height 497
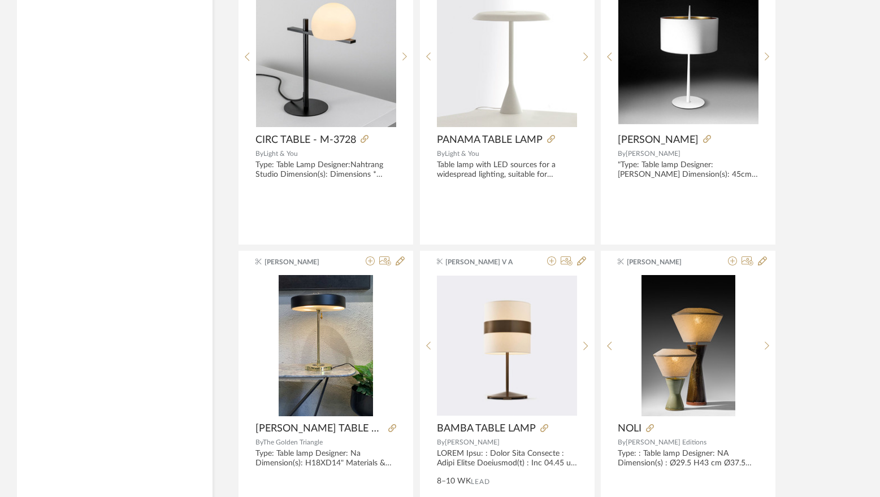
scroll to position [12887, 0]
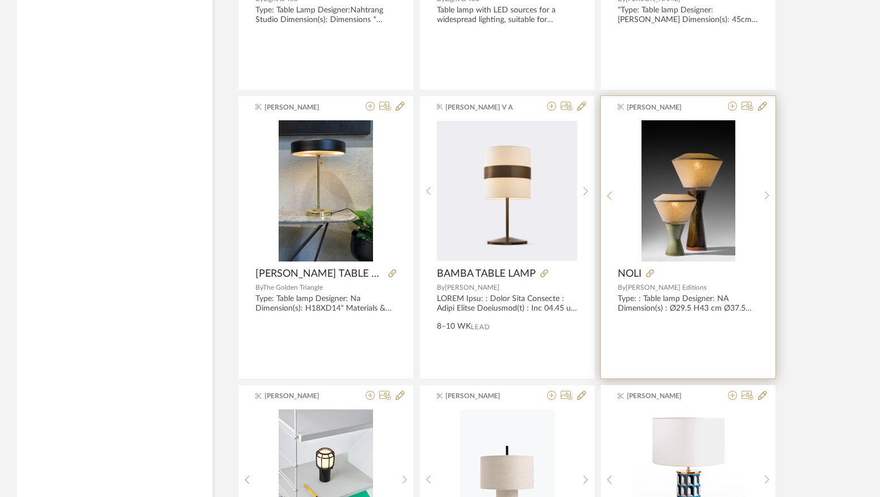
click at [702, 206] on div at bounding box center [688, 195] width 140 height 150
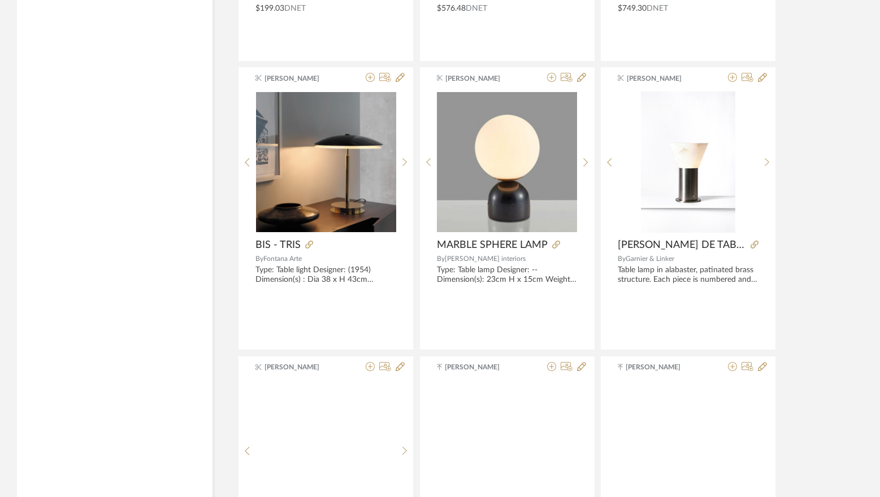
scroll to position [13508, 0]
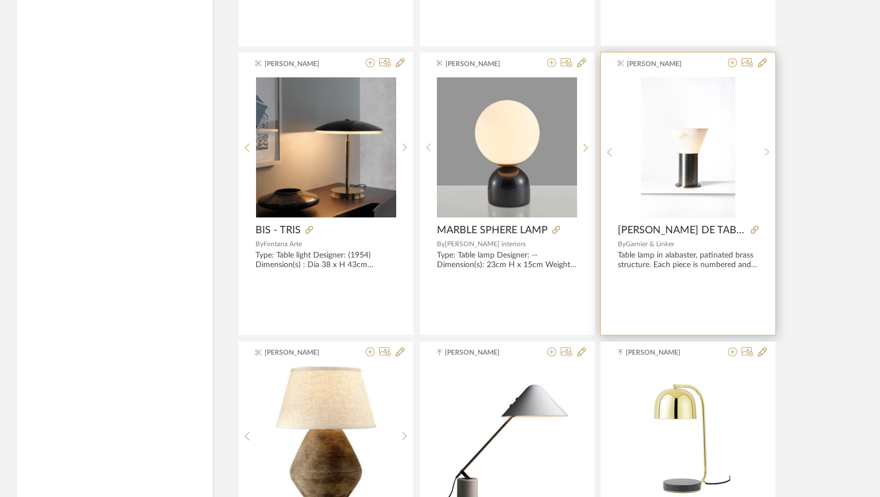
click at [0, 0] on img at bounding box center [0, 0] width 0 height 0
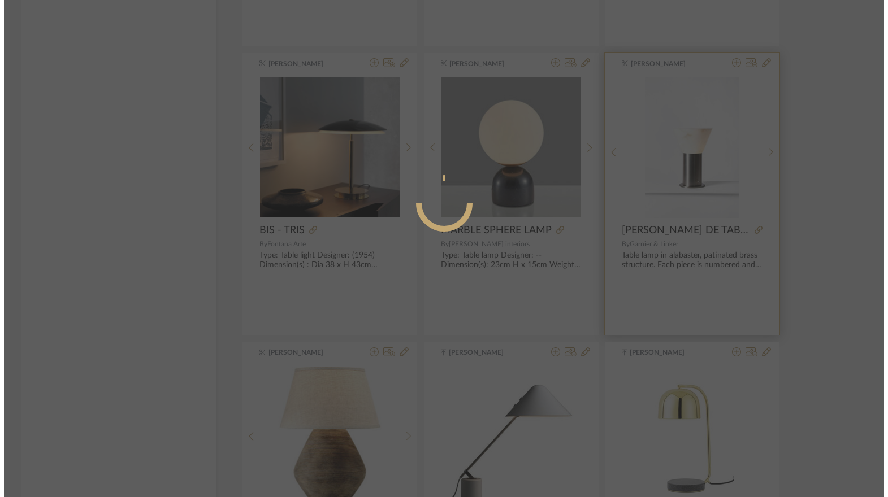
scroll to position [0, 0]
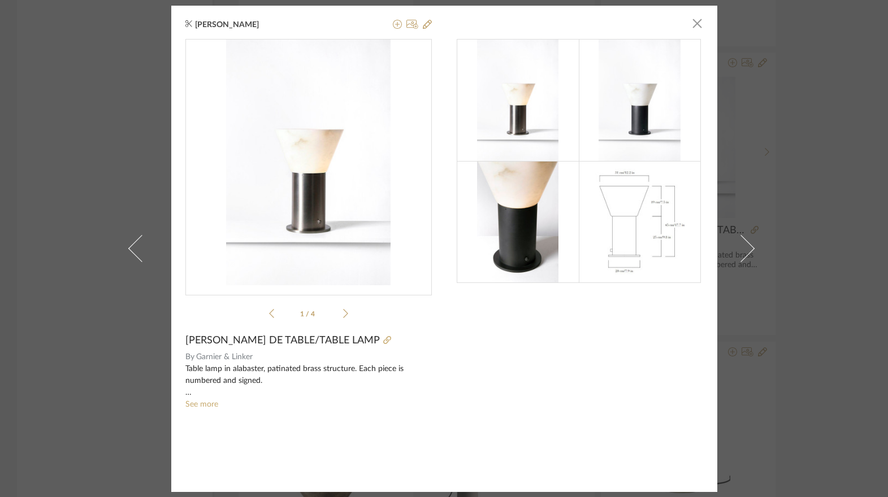
click at [635, 238] on img at bounding box center [640, 222] width 120 height 122
click at [625, 190] on img at bounding box center [640, 222] width 120 height 122
click at [343, 315] on icon at bounding box center [345, 314] width 5 height 10
click at [343, 311] on icon at bounding box center [345, 314] width 5 height 10
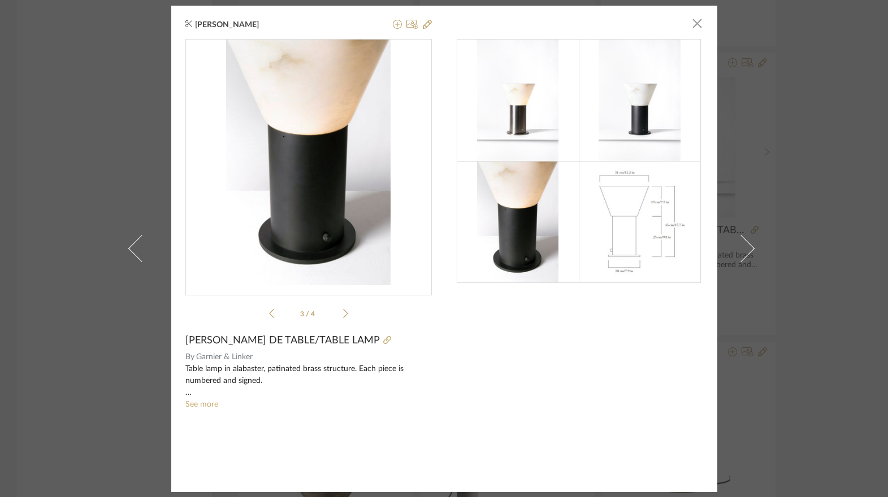
click at [343, 311] on icon at bounding box center [345, 314] width 5 height 10
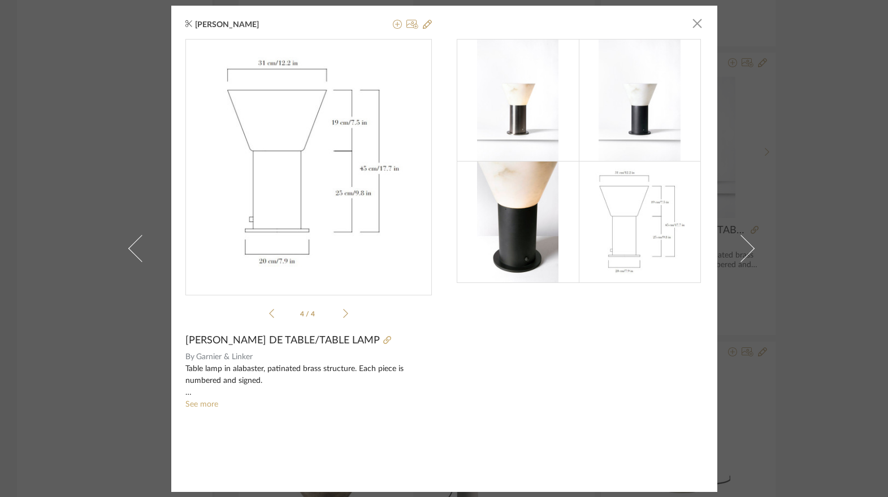
click at [261, 312] on div "4 / 4" at bounding box center [308, 181] width 246 height 284
click at [264, 313] on div "4 / 4" at bounding box center [308, 181] width 246 height 284
click at [269, 313] on icon at bounding box center [271, 314] width 5 height 10
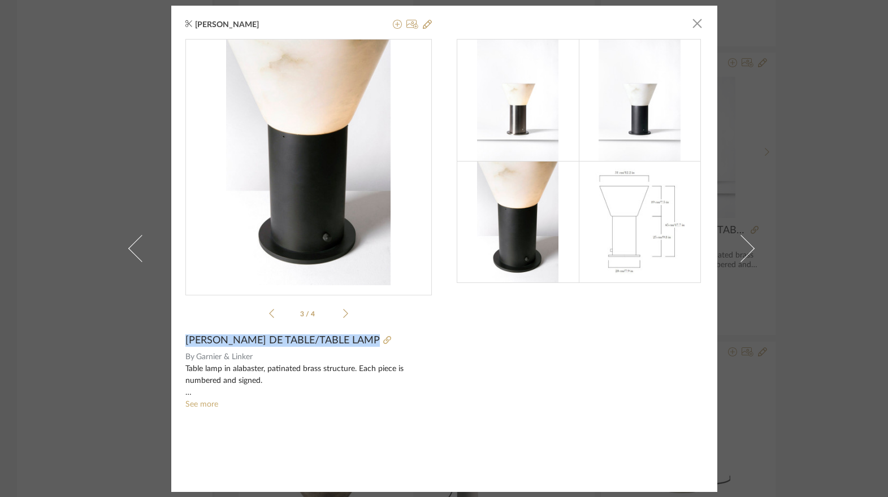
click at [269, 313] on icon at bounding box center [271, 314] width 5 height 10
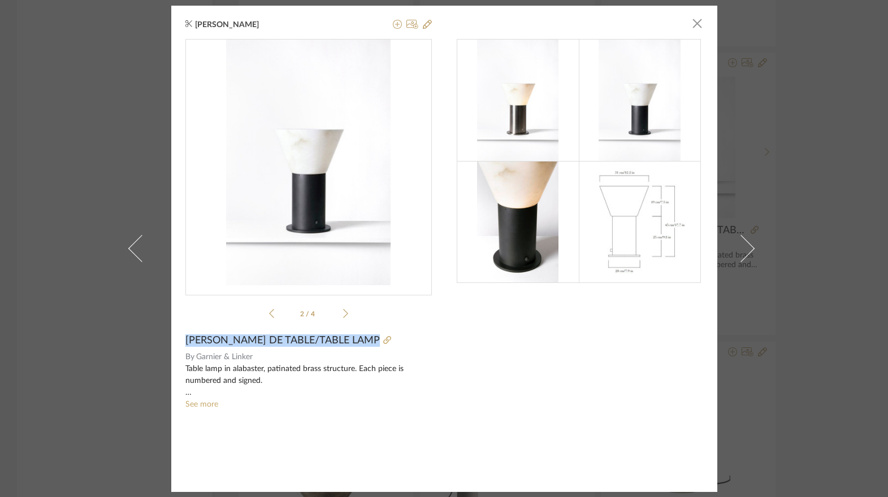
click at [269, 313] on icon at bounding box center [271, 314] width 5 height 10
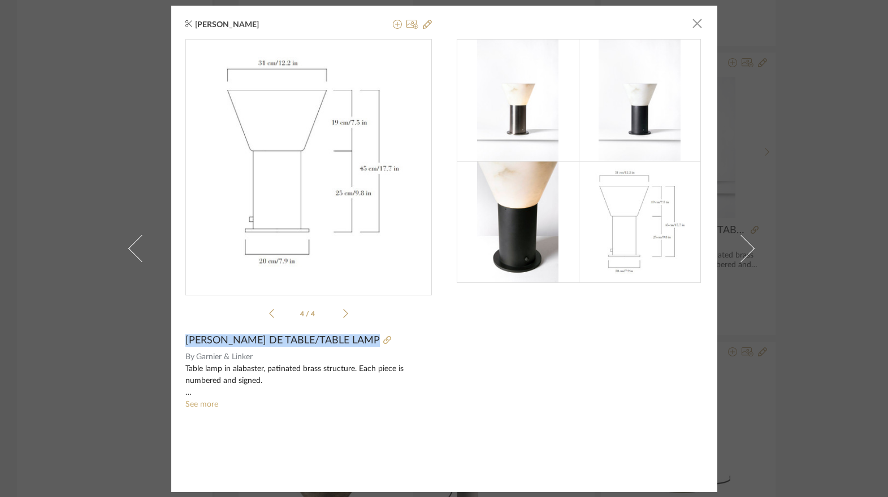
click at [269, 313] on icon at bounding box center [271, 314] width 5 height 10
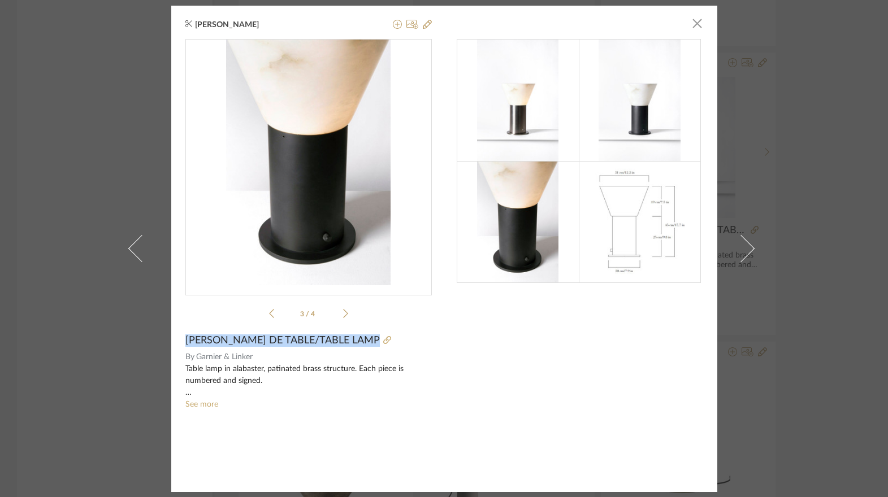
click at [269, 313] on icon at bounding box center [271, 314] width 5 height 10
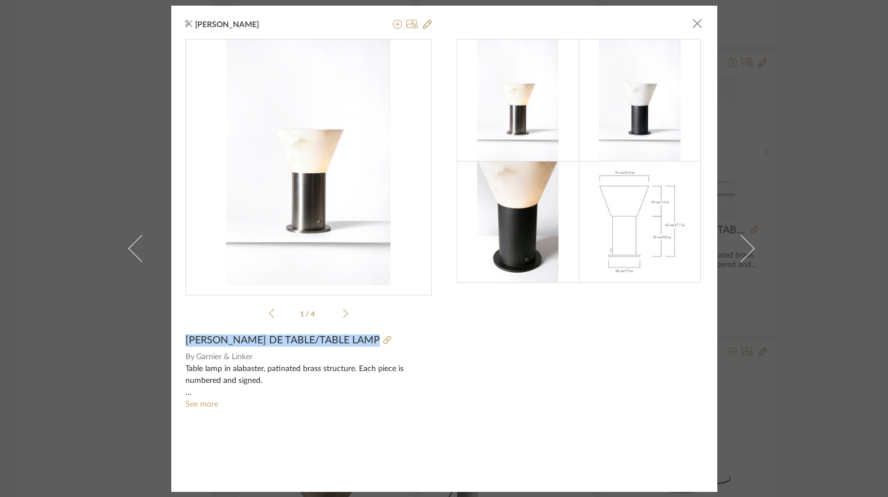
click at [479, 328] on div at bounding box center [580, 258] width 246 height 439
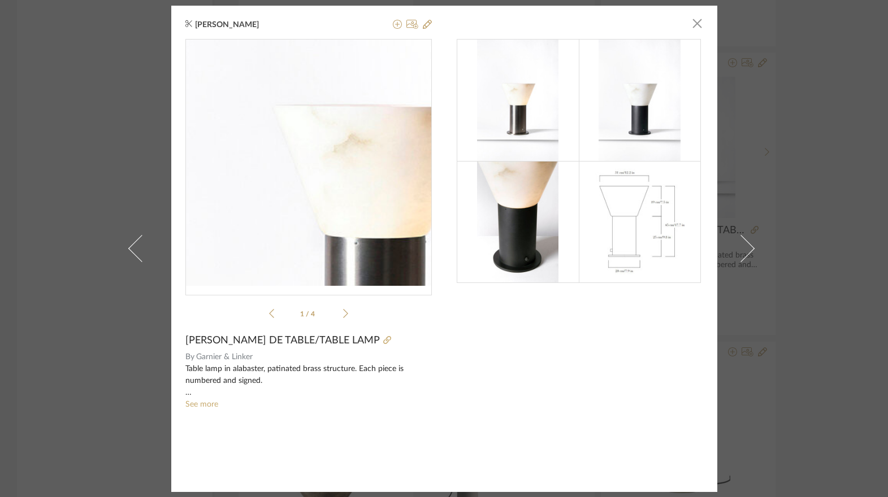
click at [294, 154] on img "0" at bounding box center [308, 163] width 164 height 246
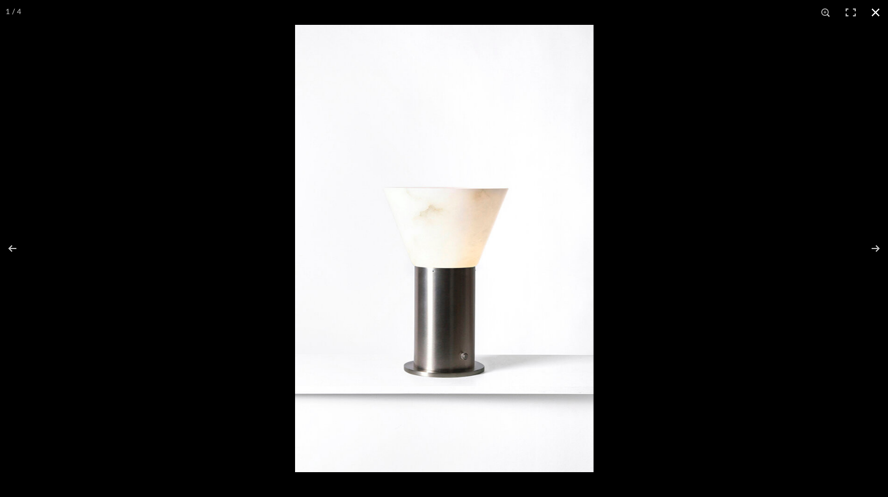
click at [425, 19] on div "1 / 4" at bounding box center [444, 12] width 888 height 25
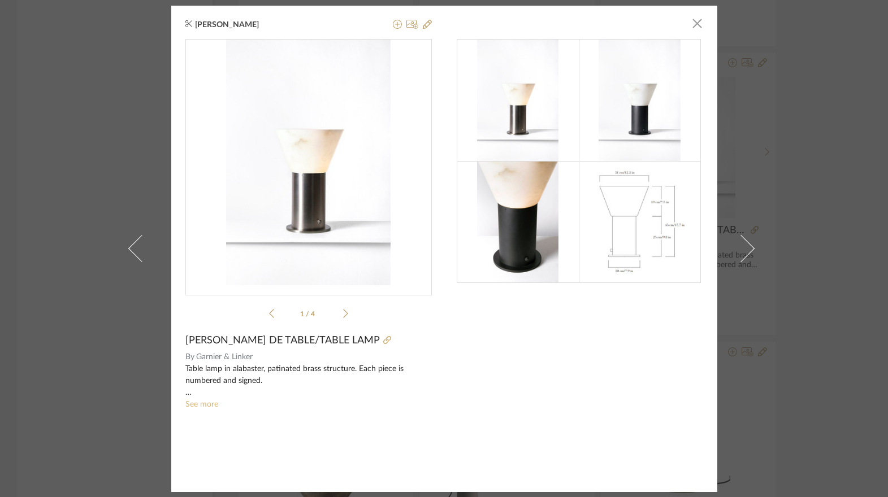
click at [189, 405] on link "See more" at bounding box center [201, 405] width 33 height 8
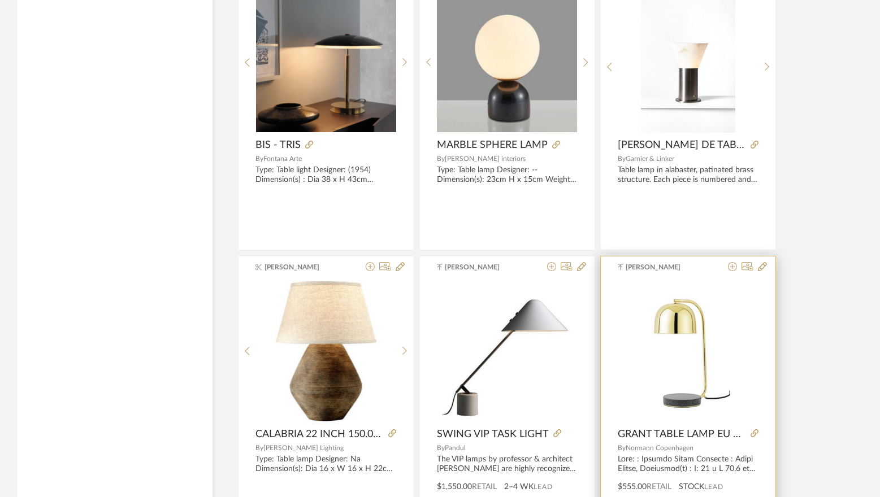
scroll to position [13756, 0]
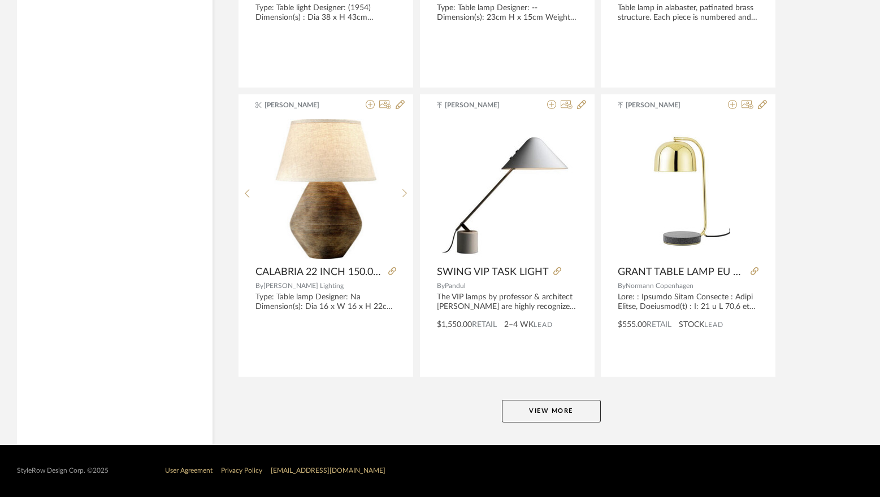
click at [534, 418] on button "View More" at bounding box center [551, 411] width 99 height 23
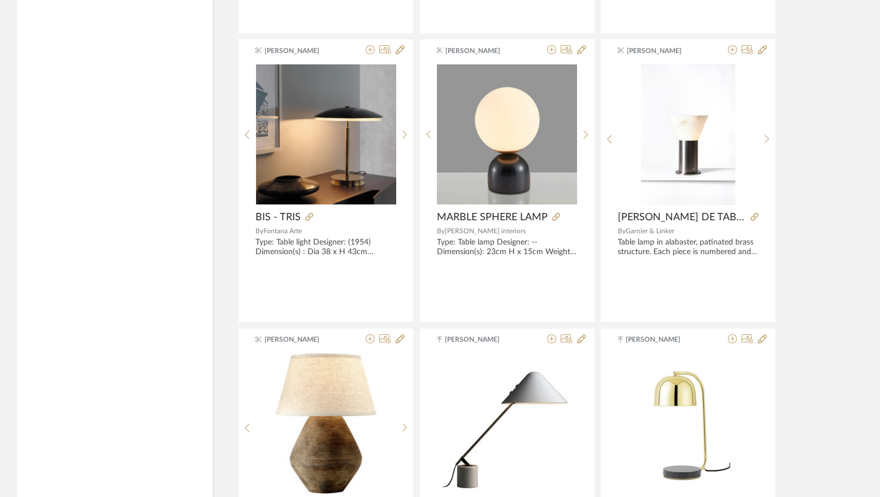
scroll to position [13491, 0]
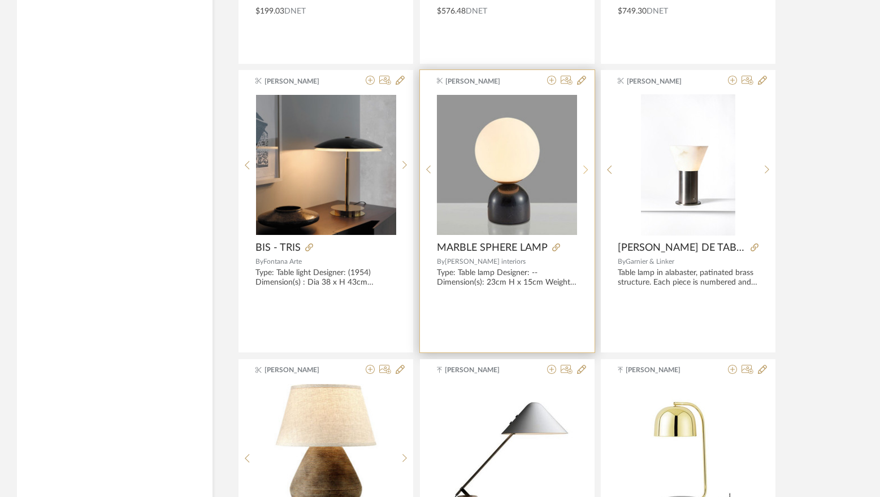
click at [592, 159] on div at bounding box center [586, 169] width 18 height 150
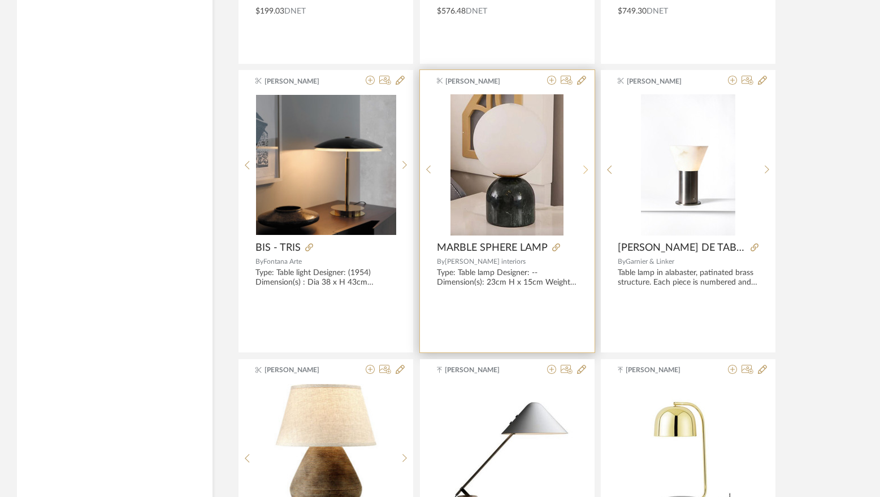
click at [586, 168] on icon at bounding box center [585, 170] width 5 height 10
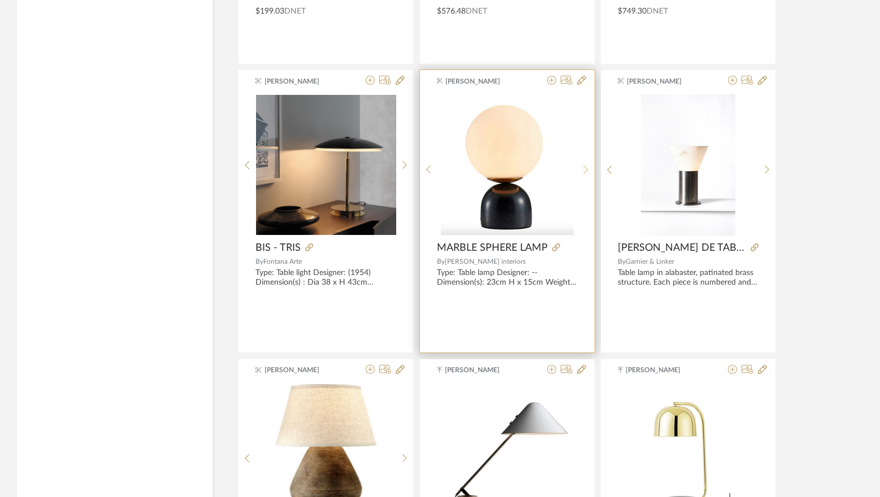
click at [586, 168] on icon at bounding box center [585, 170] width 5 height 10
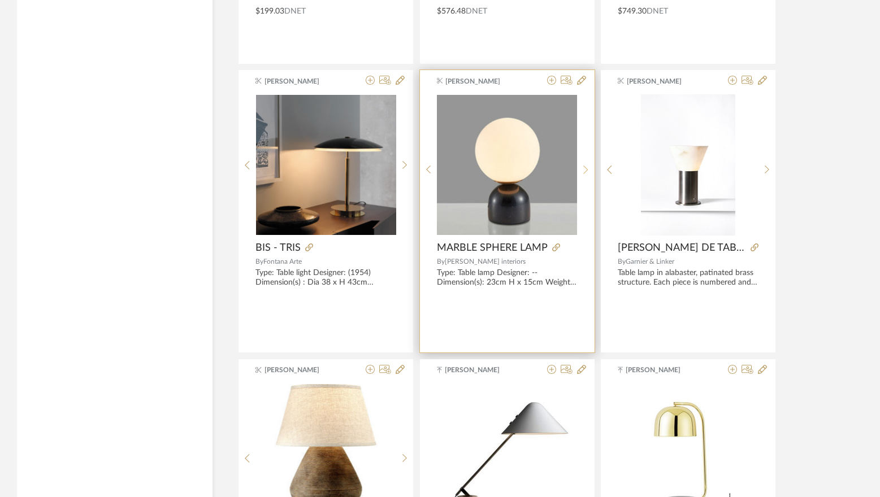
click at [586, 168] on icon at bounding box center [585, 170] width 5 height 10
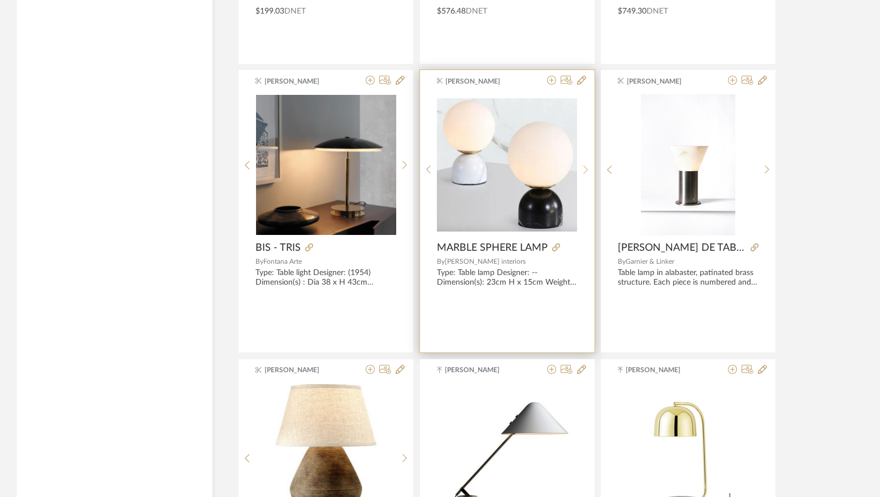
click at [586, 168] on icon at bounding box center [585, 170] width 5 height 10
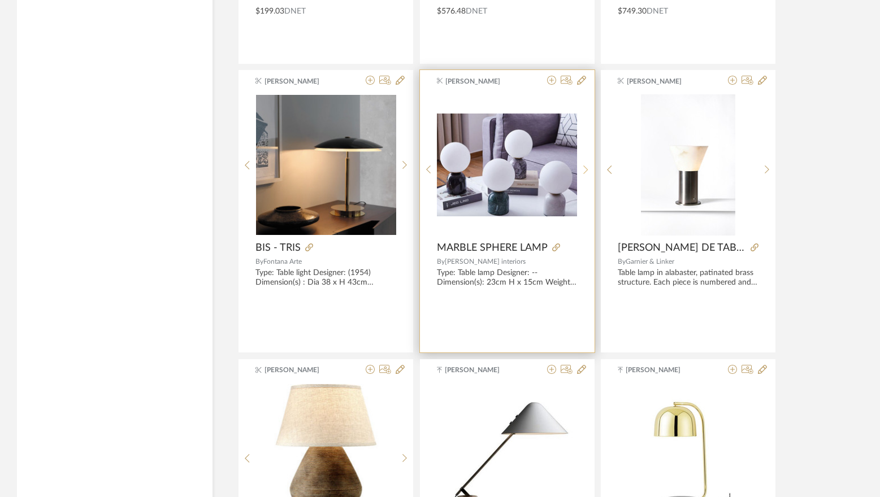
click at [586, 168] on icon at bounding box center [585, 170] width 5 height 10
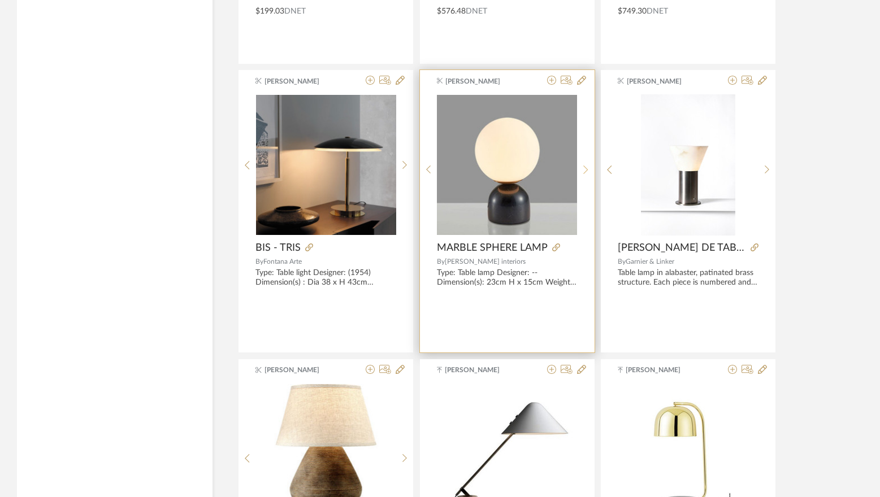
click at [586, 168] on icon at bounding box center [585, 170] width 5 height 10
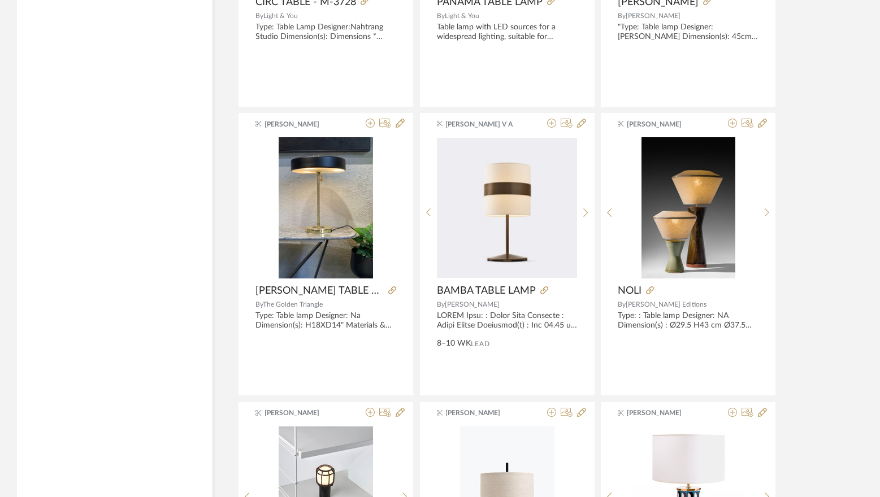
scroll to position [12869, 0]
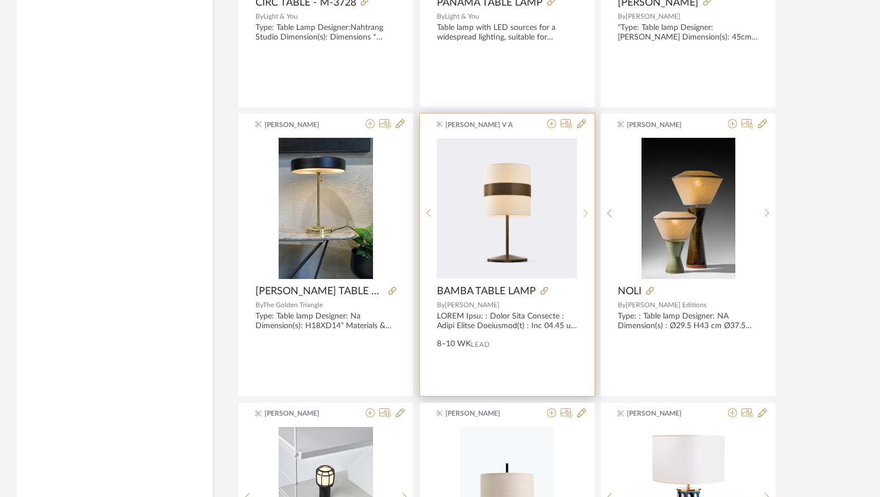
click at [581, 214] on sr-next-btn at bounding box center [586, 213] width 18 height 10
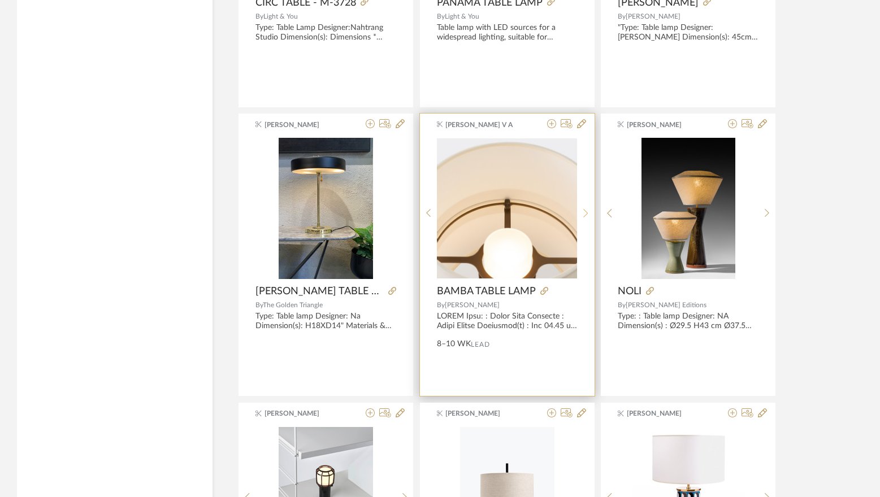
click at [581, 214] on sr-next-btn at bounding box center [586, 213] width 18 height 10
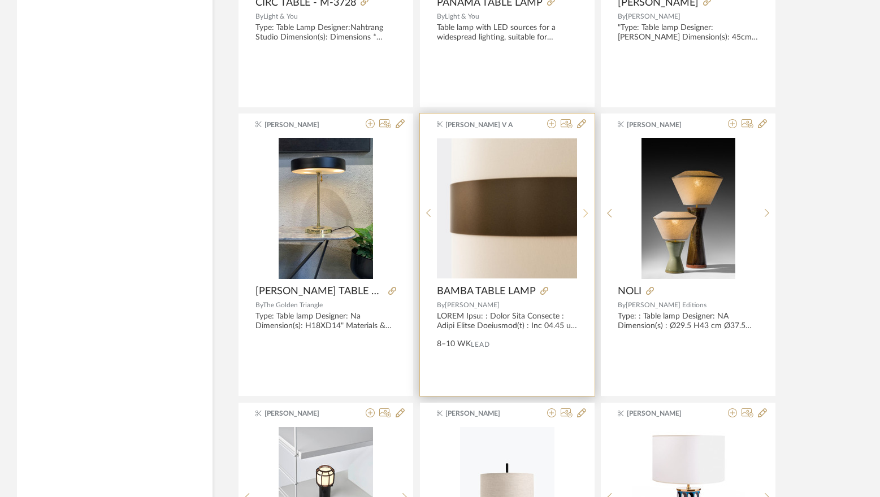
click at [584, 213] on icon at bounding box center [585, 213] width 5 height 10
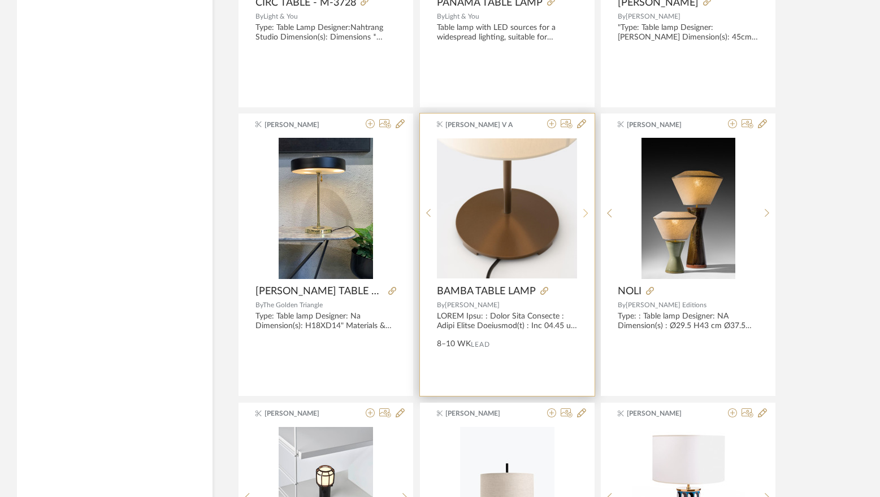
click at [584, 213] on icon at bounding box center [585, 213] width 5 height 10
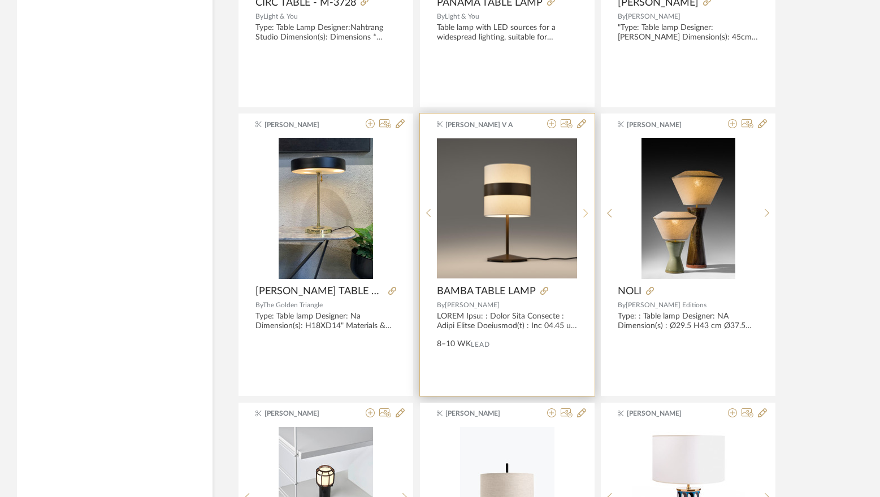
click at [584, 213] on icon at bounding box center [585, 213] width 5 height 10
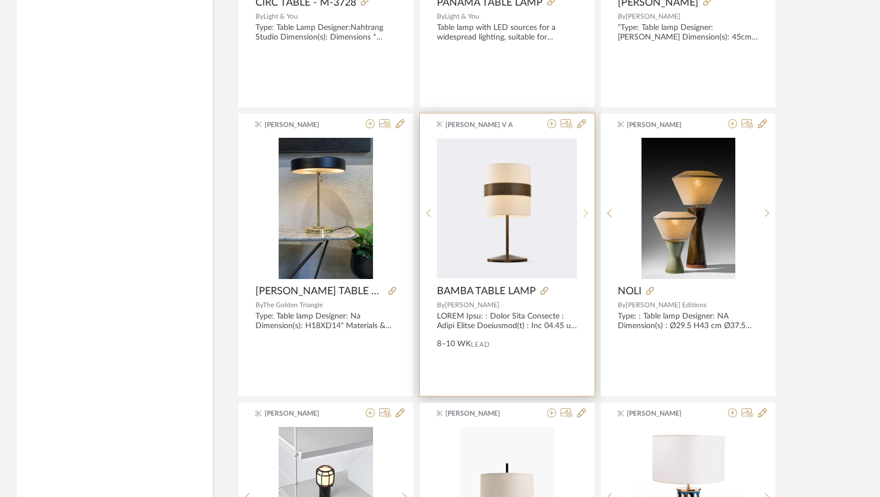
click at [584, 213] on icon at bounding box center [585, 213] width 5 height 10
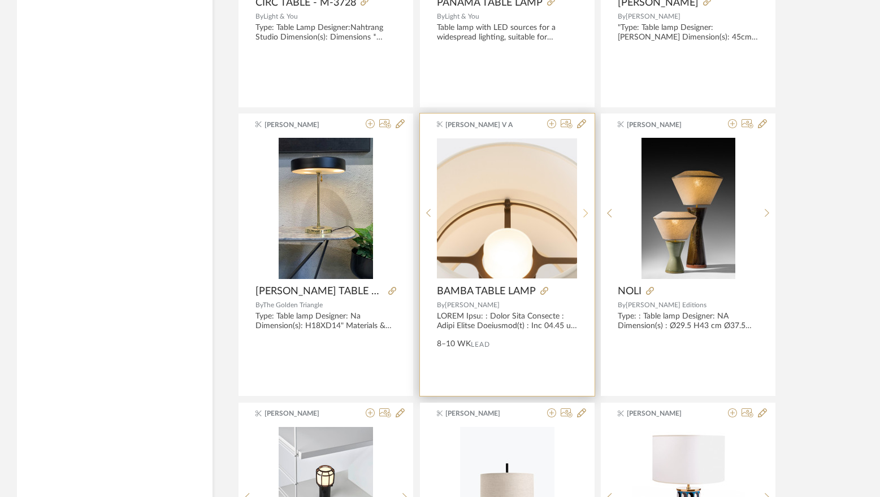
click at [584, 213] on icon at bounding box center [585, 213] width 5 height 10
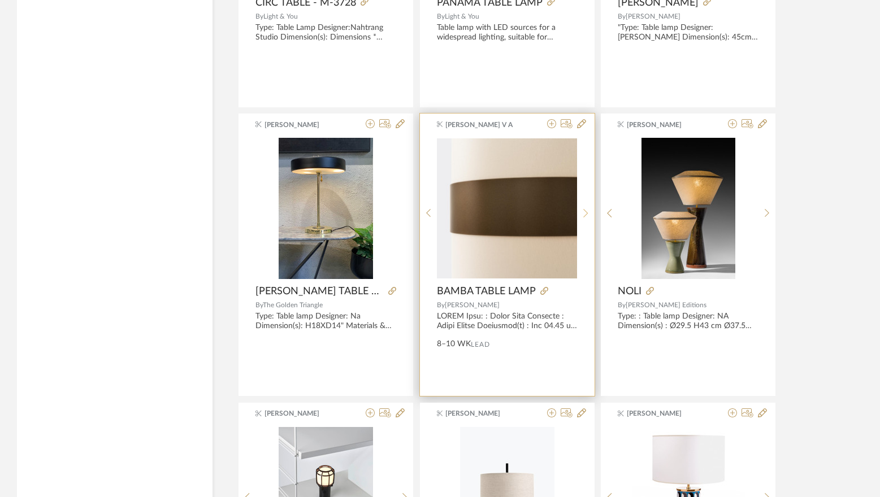
click at [584, 213] on icon at bounding box center [585, 213] width 5 height 10
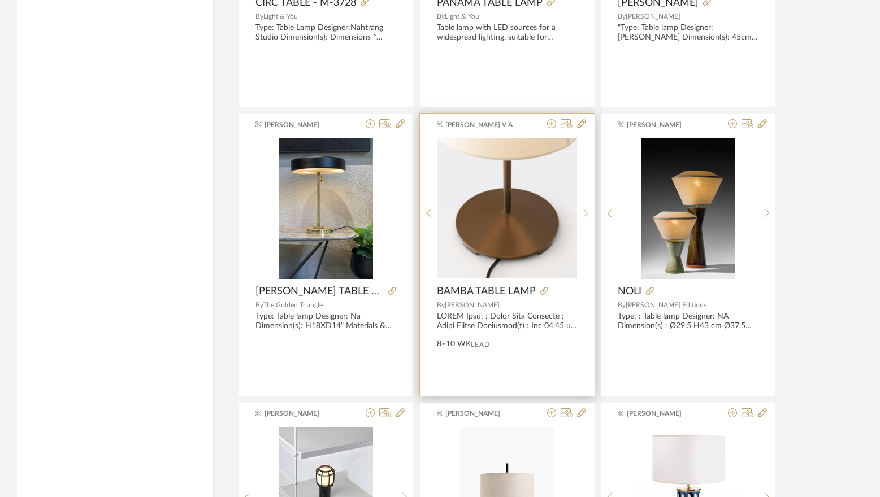
click at [584, 213] on icon at bounding box center [585, 213] width 5 height 10
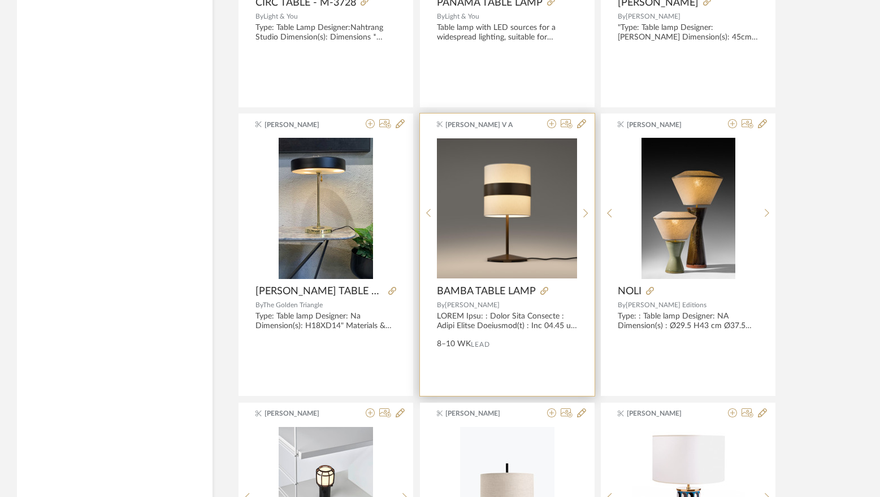
click at [528, 228] on img "4" at bounding box center [507, 208] width 140 height 140
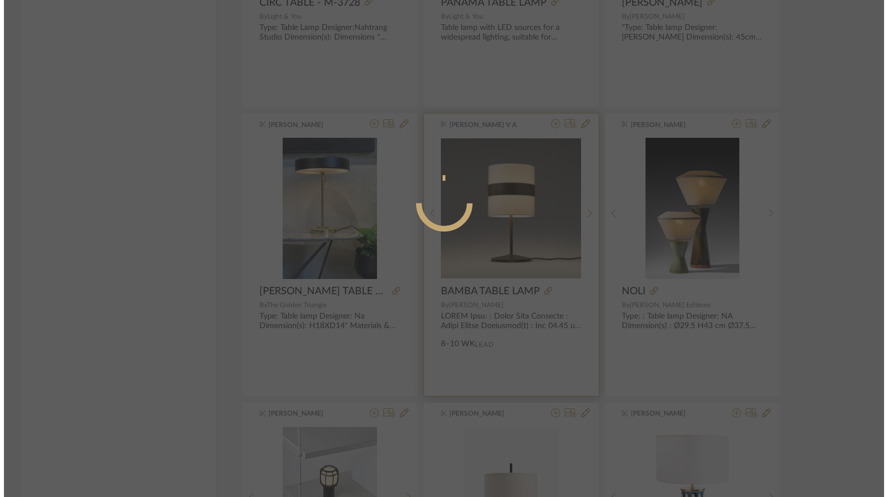
scroll to position [0, 0]
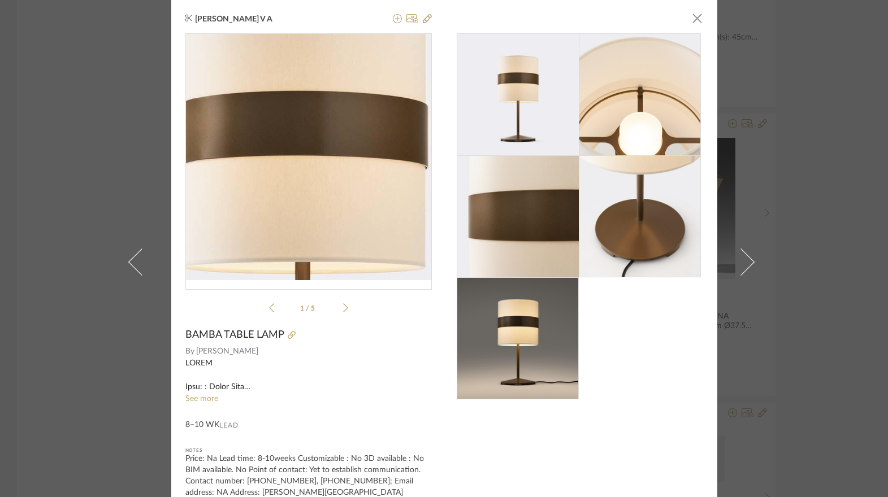
click at [307, 134] on img "0" at bounding box center [308, 157] width 246 height 246
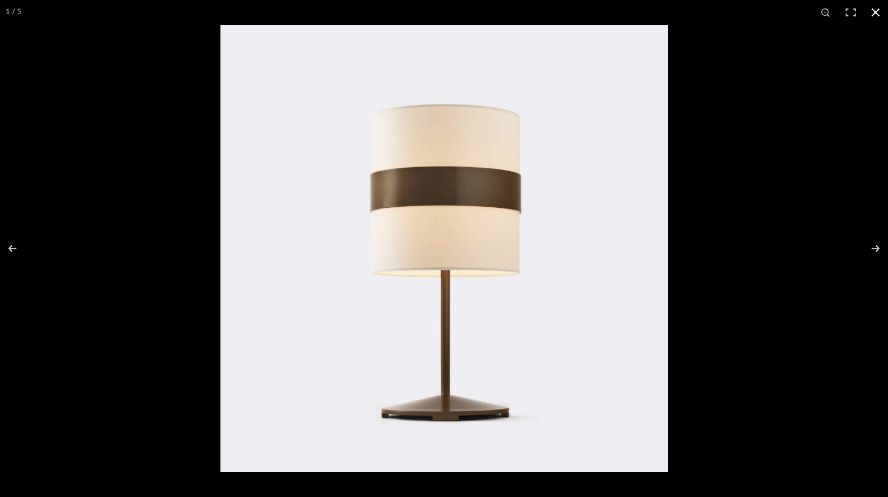
click at [875, 8] on button at bounding box center [875, 12] width 25 height 25
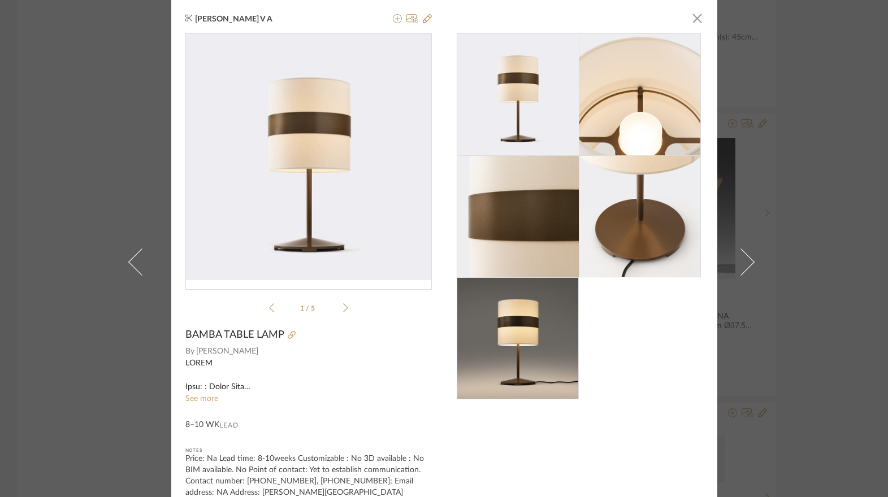
click at [203, 398] on link "See more" at bounding box center [201, 399] width 33 height 8
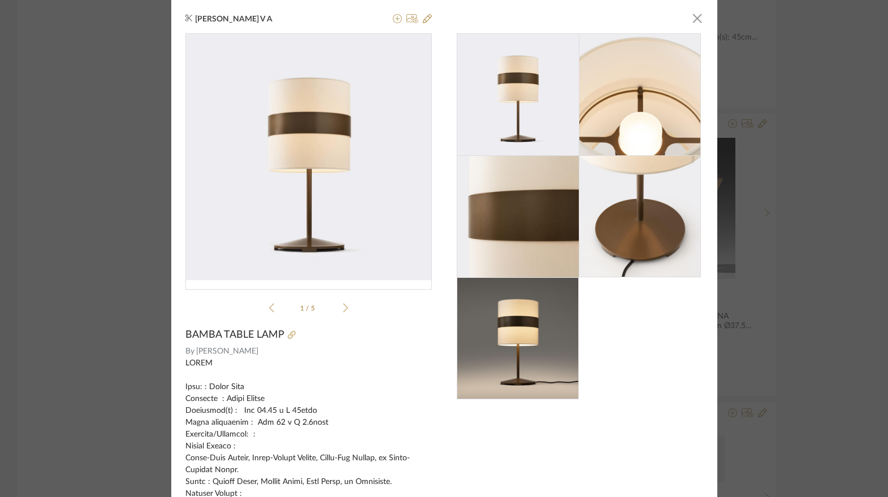
click at [343, 309] on icon at bounding box center [345, 308] width 5 height 10
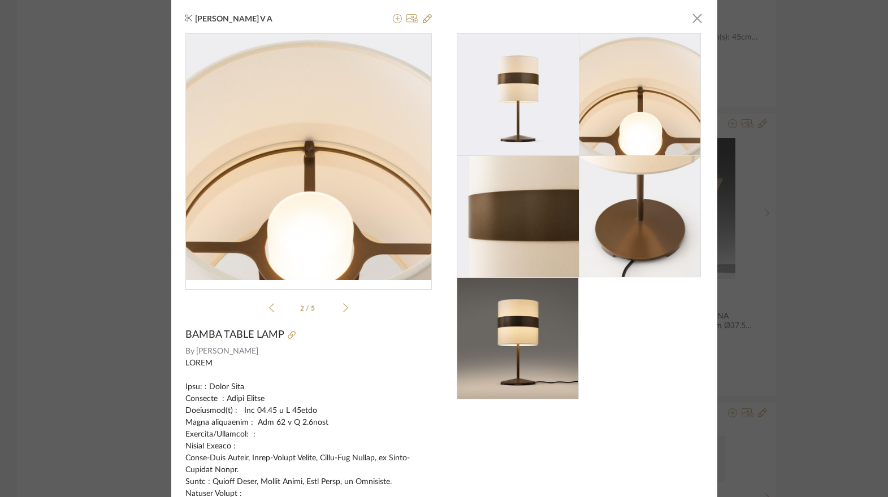
click at [343, 309] on icon at bounding box center [345, 308] width 5 height 10
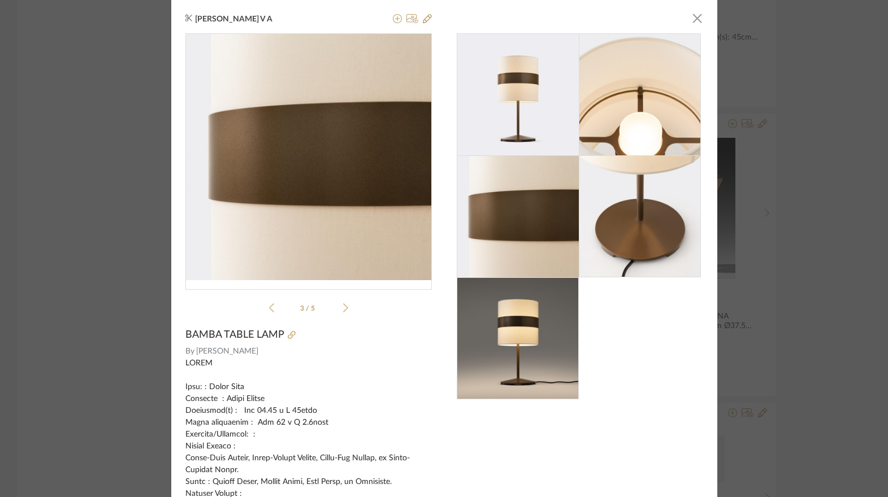
click at [343, 309] on icon at bounding box center [345, 308] width 5 height 10
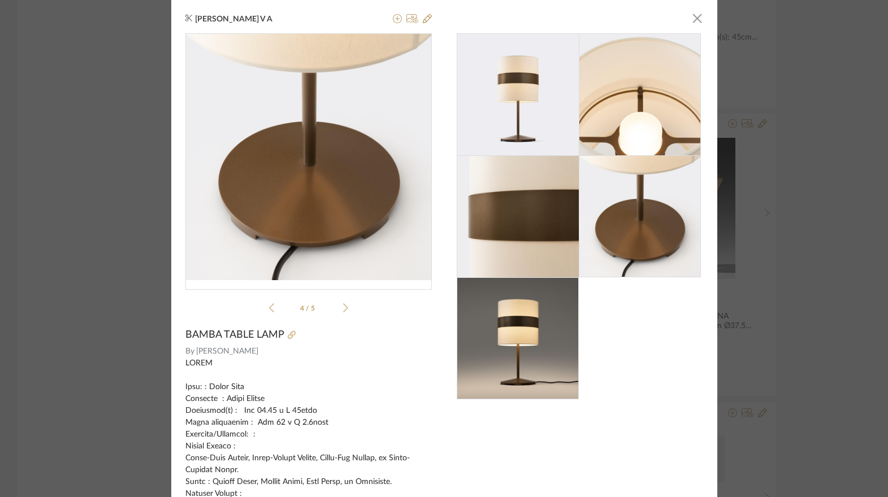
click at [343, 309] on icon at bounding box center [345, 308] width 5 height 10
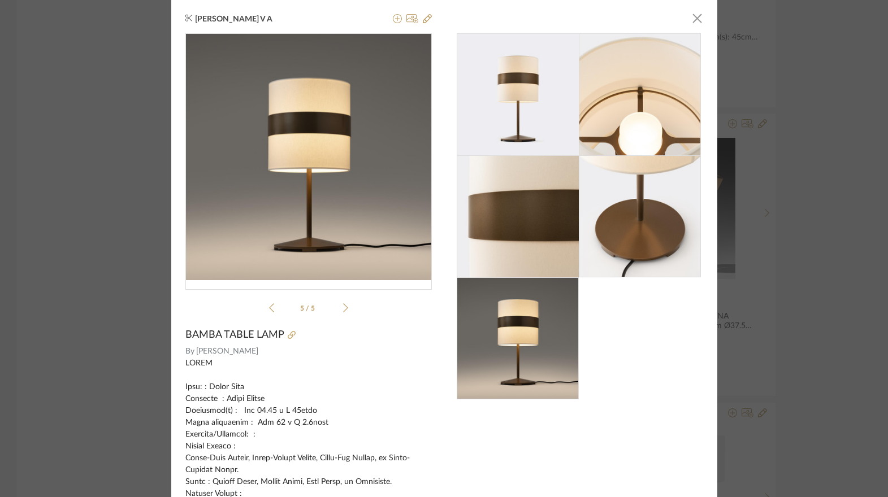
click at [343, 309] on icon at bounding box center [345, 308] width 5 height 10
